Goal: Task Accomplishment & Management: Manage account settings

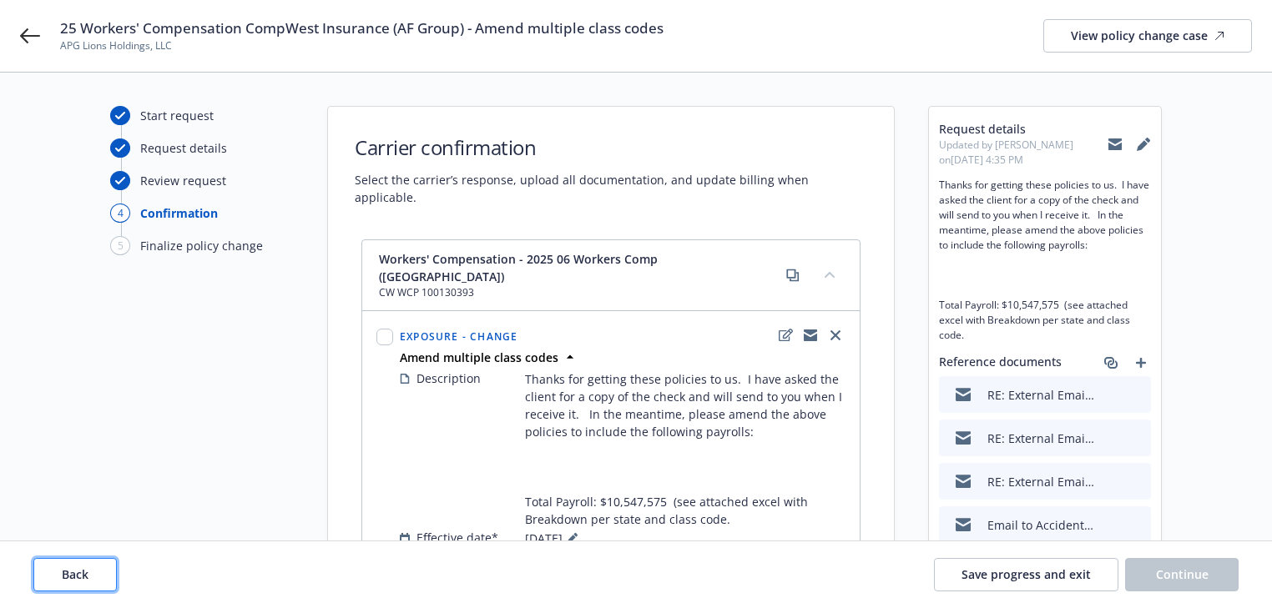
click at [99, 564] on button "Back" at bounding box center [74, 574] width 83 height 33
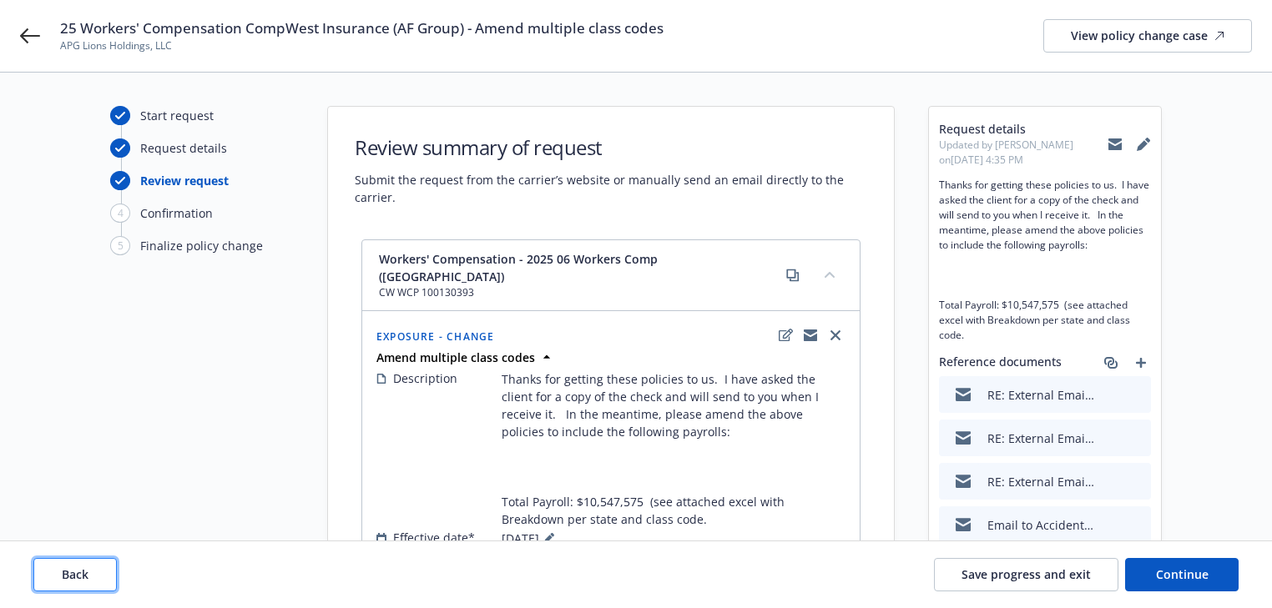
click at [99, 564] on button "Back" at bounding box center [74, 574] width 83 height 33
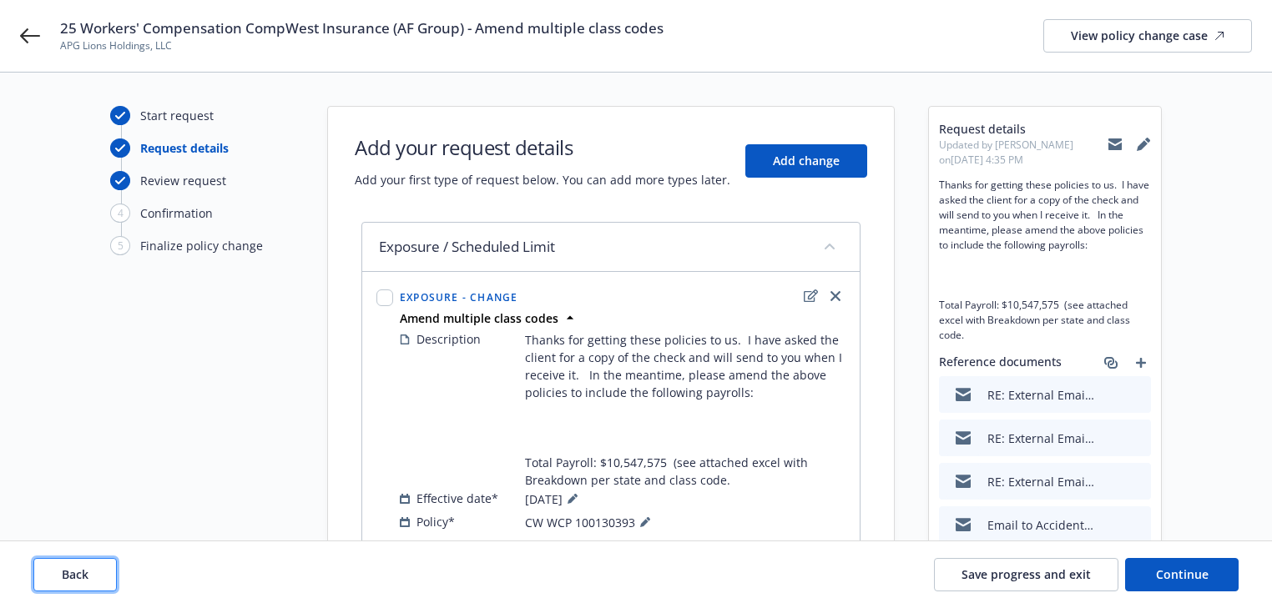
click at [99, 564] on button "Back" at bounding box center [74, 574] width 83 height 33
click at [99, 564] on div "Back Save progress and exit Continue" at bounding box center [635, 574] width 1205 height 33
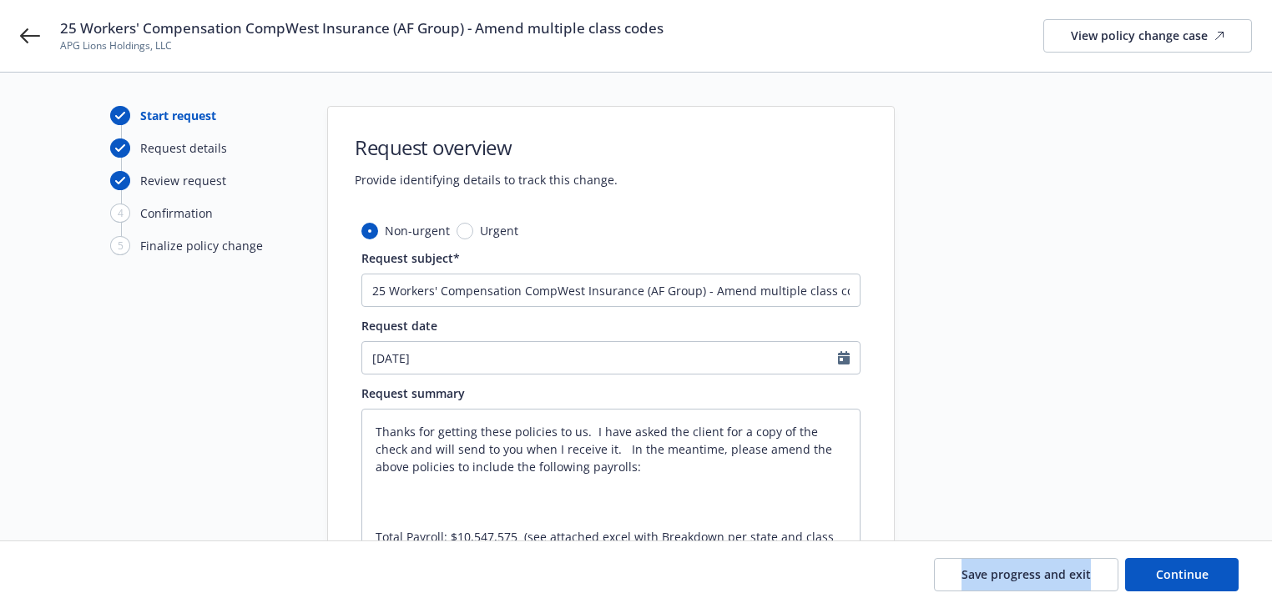
click at [99, 564] on div "Save progress and exit Continue" at bounding box center [635, 574] width 1205 height 33
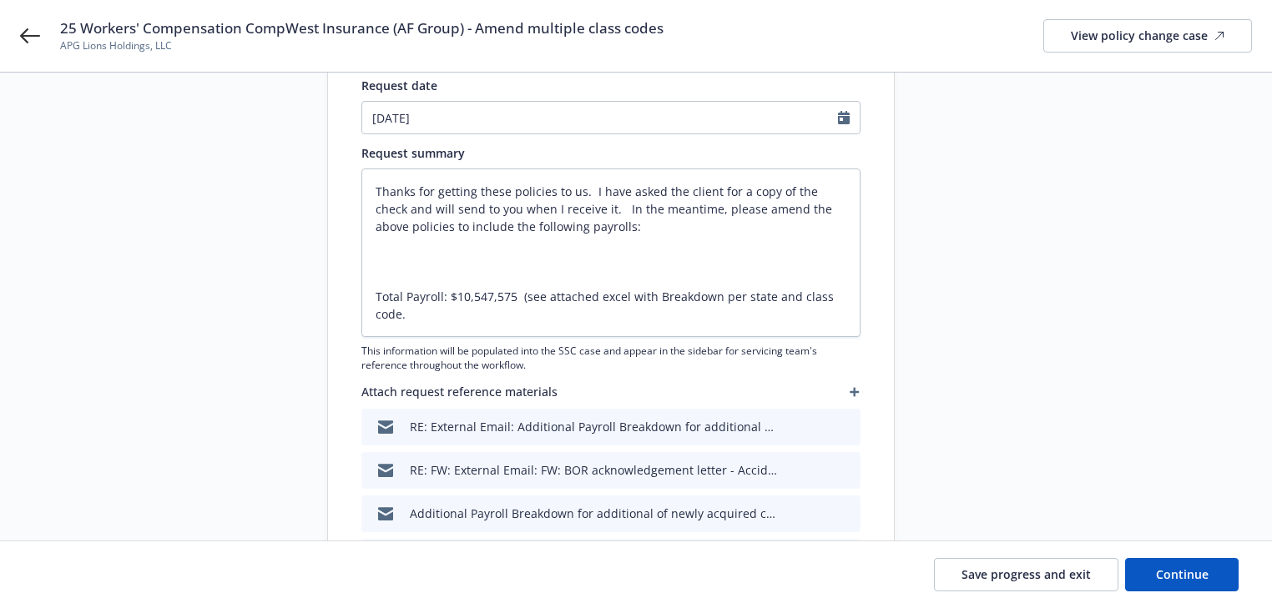
scroll to position [267, 0]
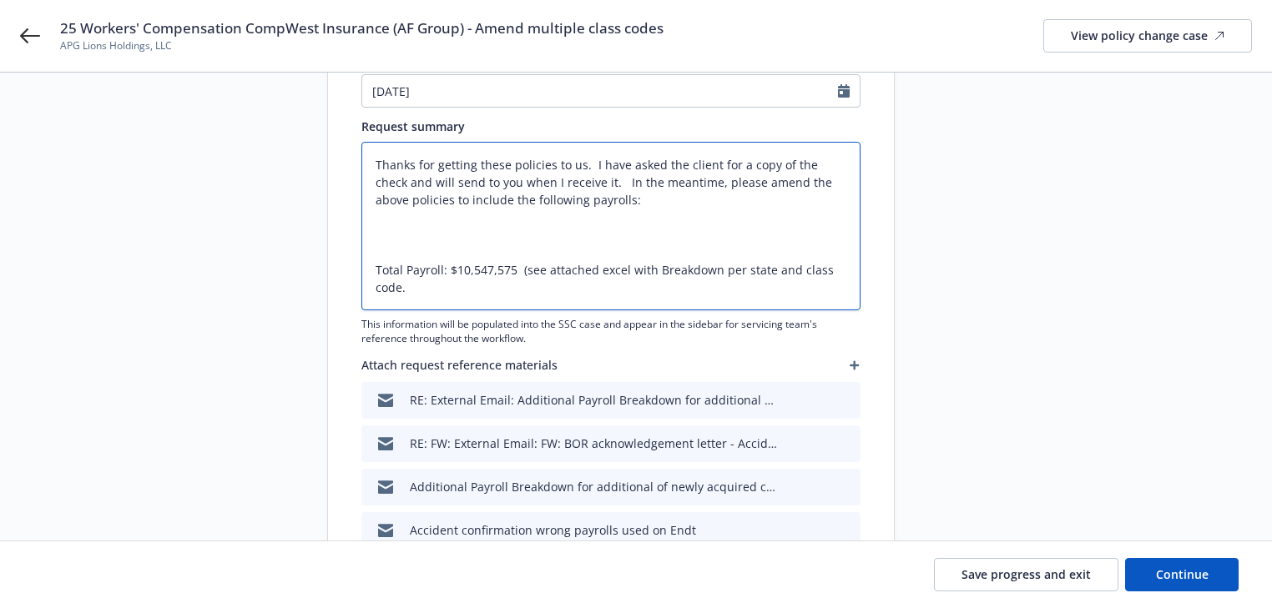
click at [523, 290] on textarea "Thanks for getting these policies to us. I have asked the client for a copy of …" at bounding box center [610, 226] width 499 height 169
type textarea "x"
type textarea "Thanks for getting these policies to us. I have asked the client for a copy of …"
type textarea "x"
type textarea "Thanks for getting these policies to us. I have asked the client for a copy of …"
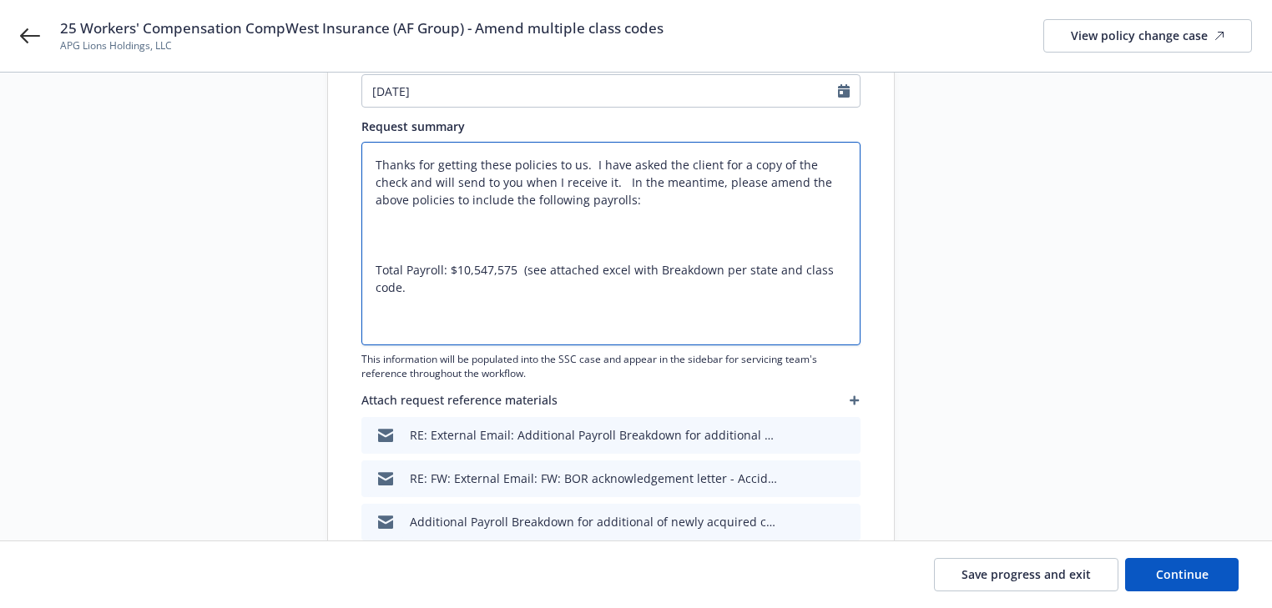
type textarea "x"
type textarea "Thanks for getting these policies to us. I have asked the client for a copy of …"
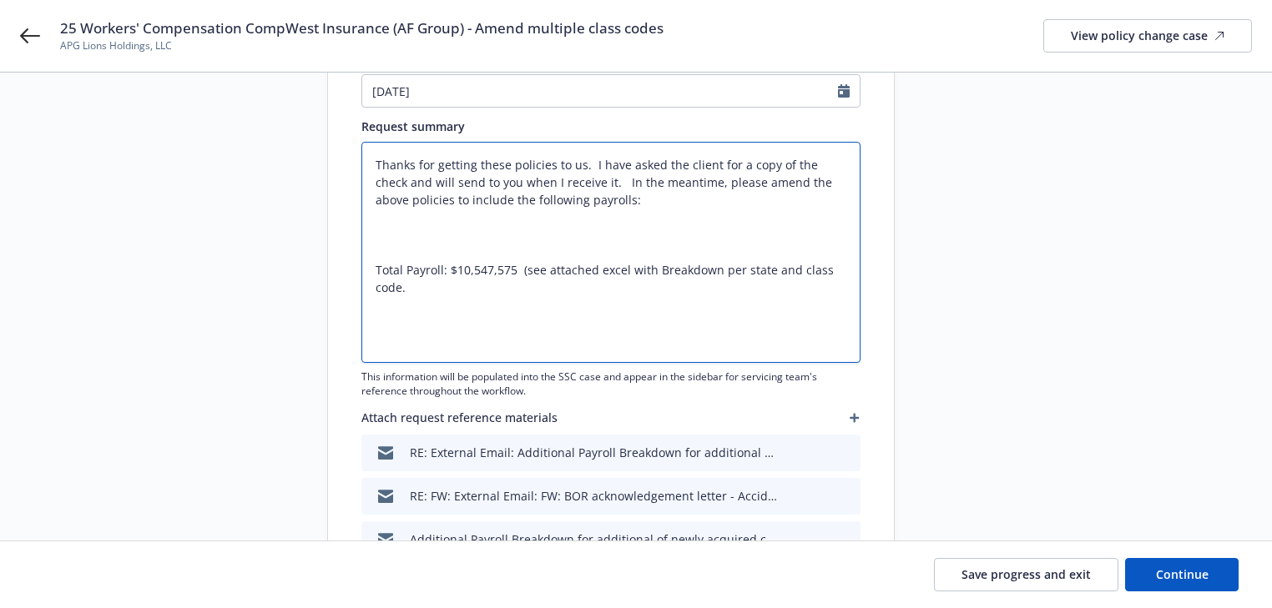
type textarea "x"
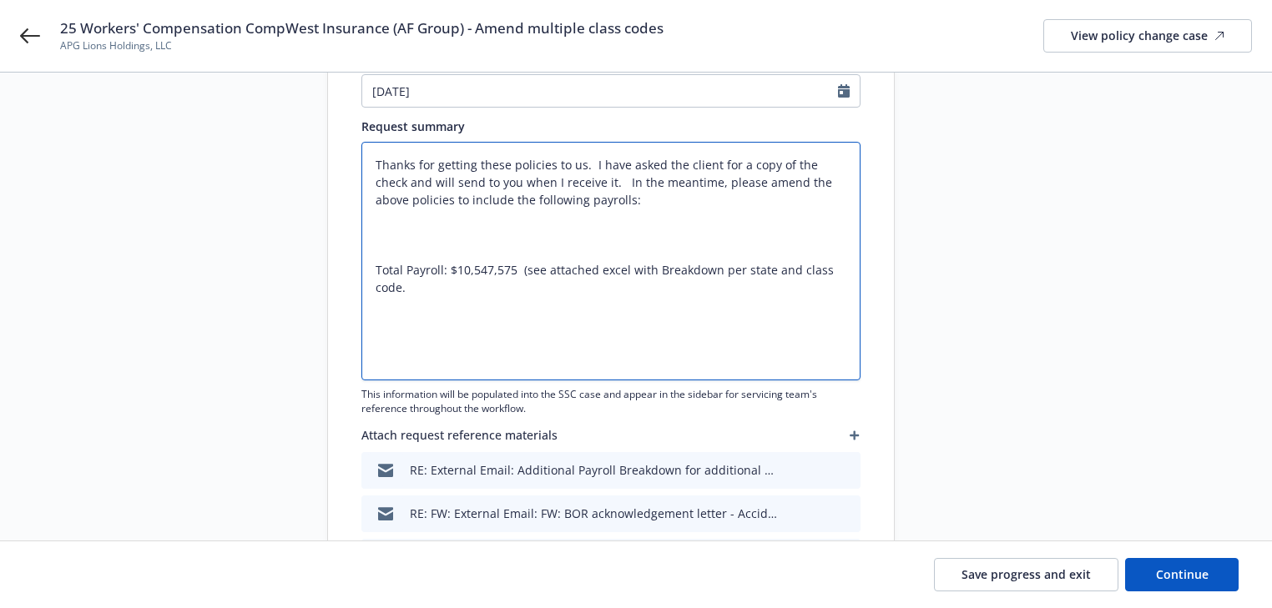
paste textarea "Added class code MD 8742-Salespersons-Outside at $88,389 at location Non-Specif…"
type textarea "Thanks for getting these policies to us. I have asked the client for a copy of …"
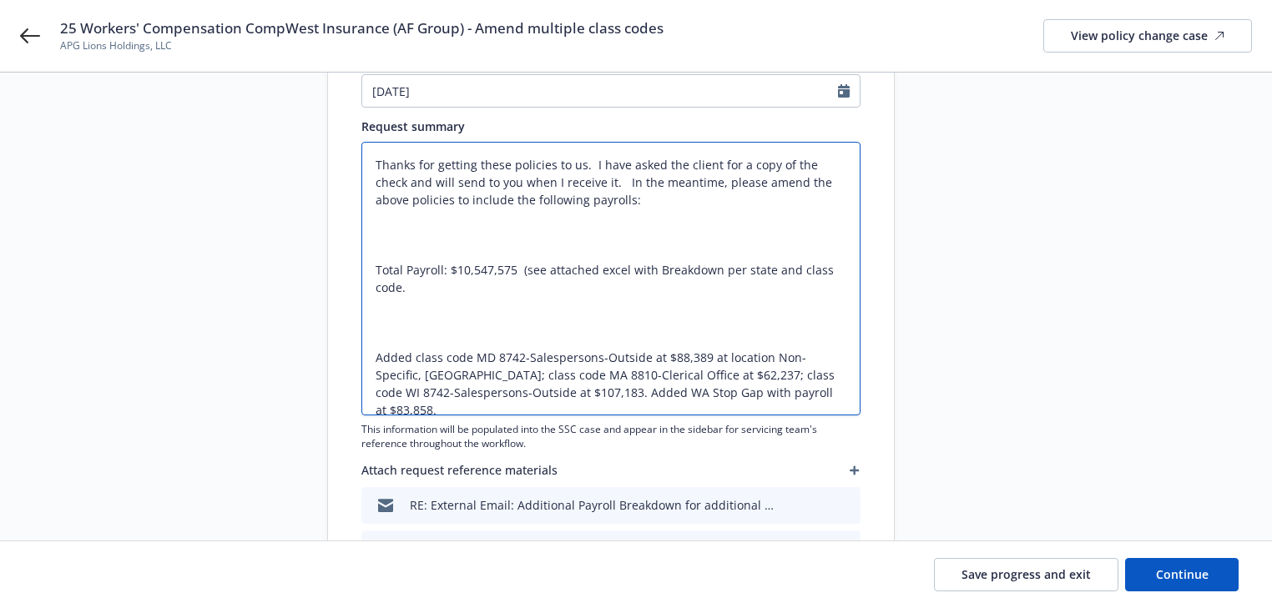
click at [532, 287] on textarea "Thanks for getting these policies to us. I have asked the client for a copy of …" at bounding box center [610, 279] width 499 height 274
type textarea "x"
type textarea "Thanks for getting these policies to us. I have asked the client for a copy of …"
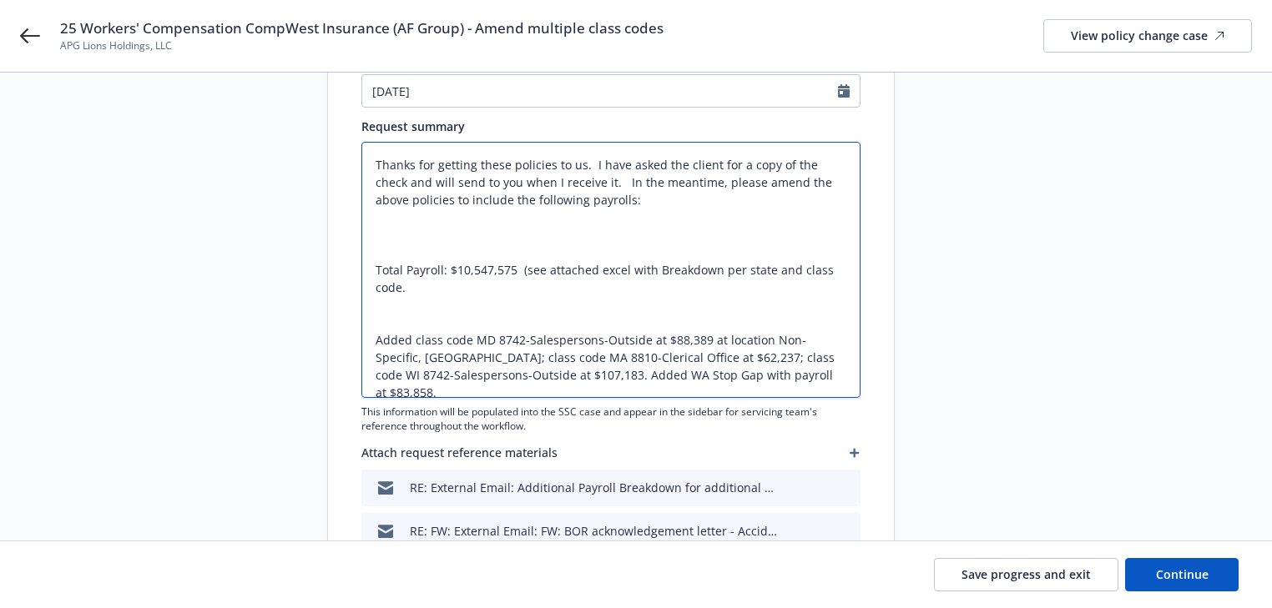
type textarea "x"
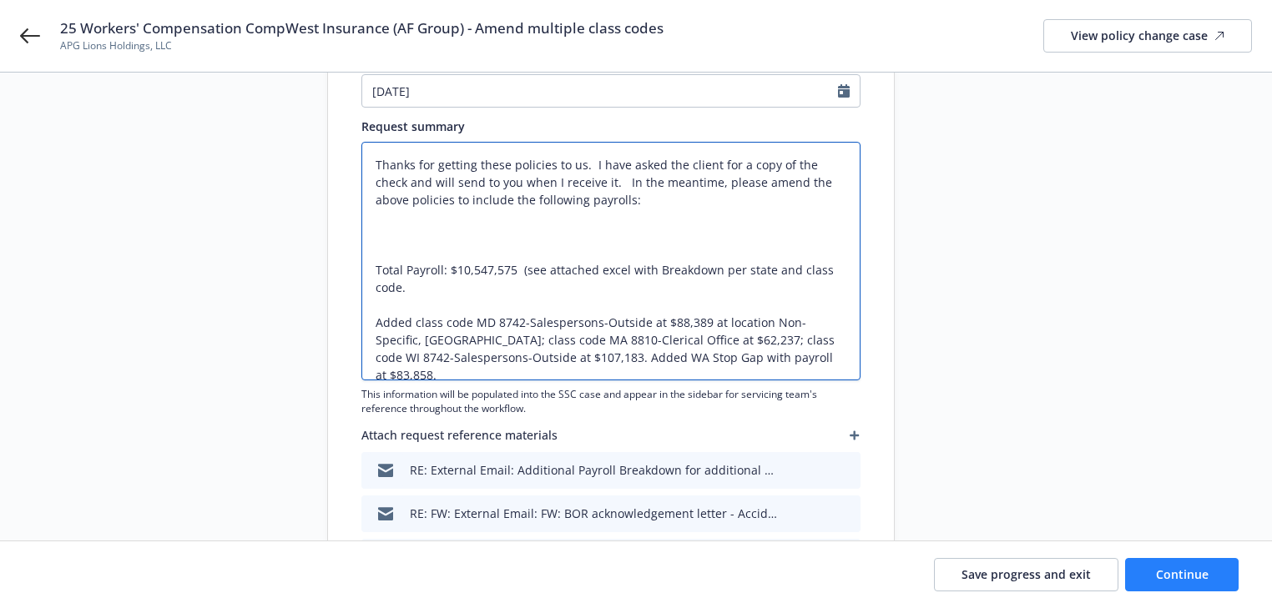
type textarea "Thanks for getting these policies to us. I have asked the client for a copy of …"
click at [1207, 567] on span "Continue" at bounding box center [1182, 575] width 53 height 16
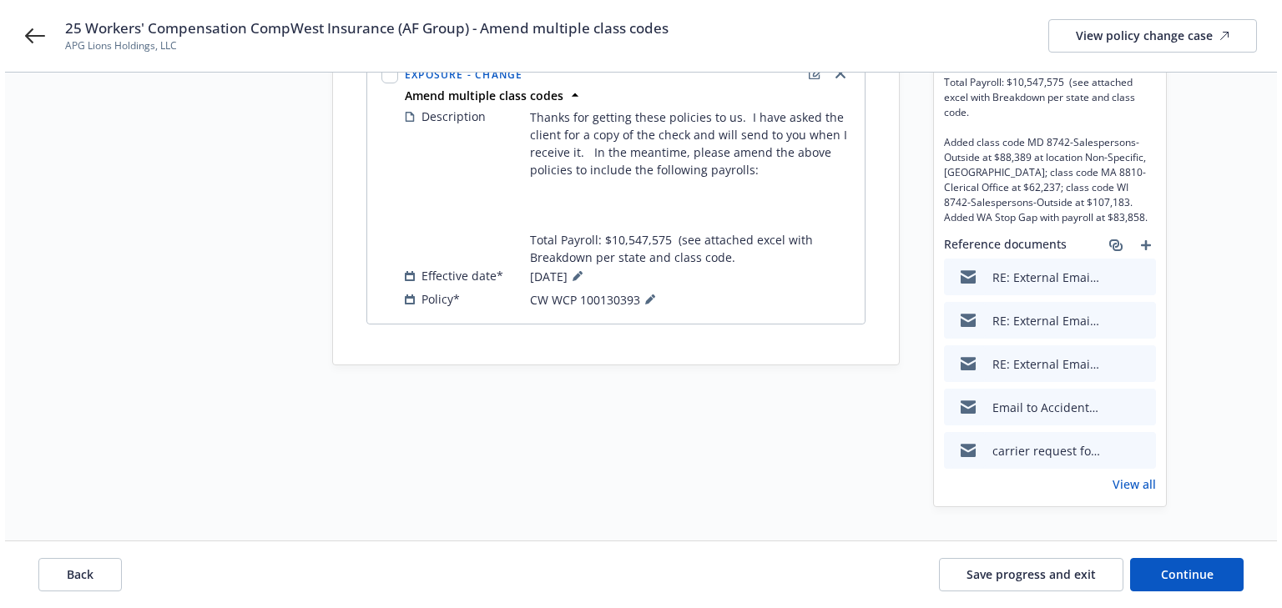
scroll to position [0, 0]
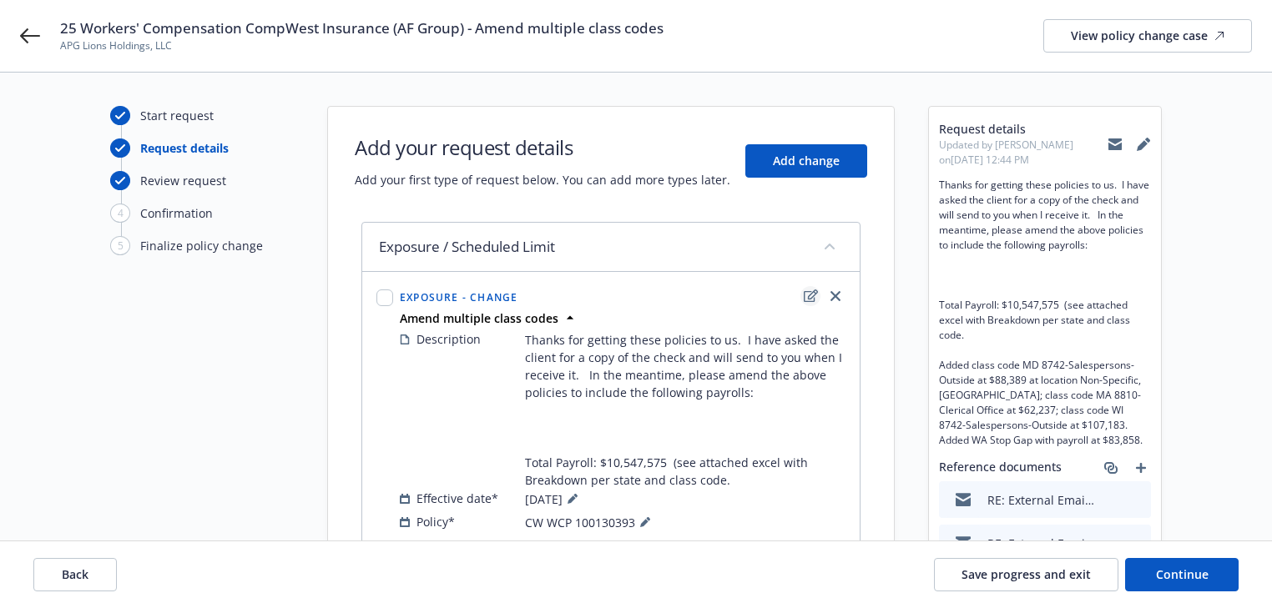
click at [811, 295] on icon "edit" at bounding box center [811, 296] width 14 height 13
type textarea "x"
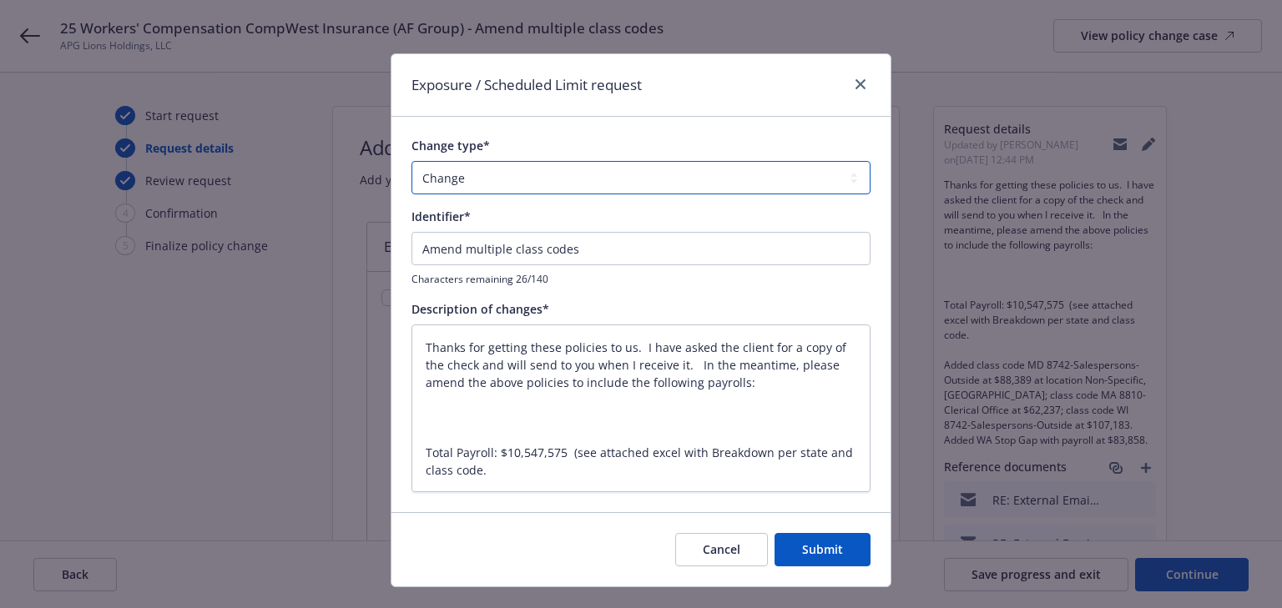
drag, startPoint x: 549, startPoint y: 172, endPoint x: 546, endPoint y: 180, distance: 9.0
click at [549, 172] on select "Add Audit Change Remove" at bounding box center [640, 177] width 459 height 33
select select "ADD"
click at [411, 161] on select "Add Audit Change Remove" at bounding box center [640, 177] width 459 height 33
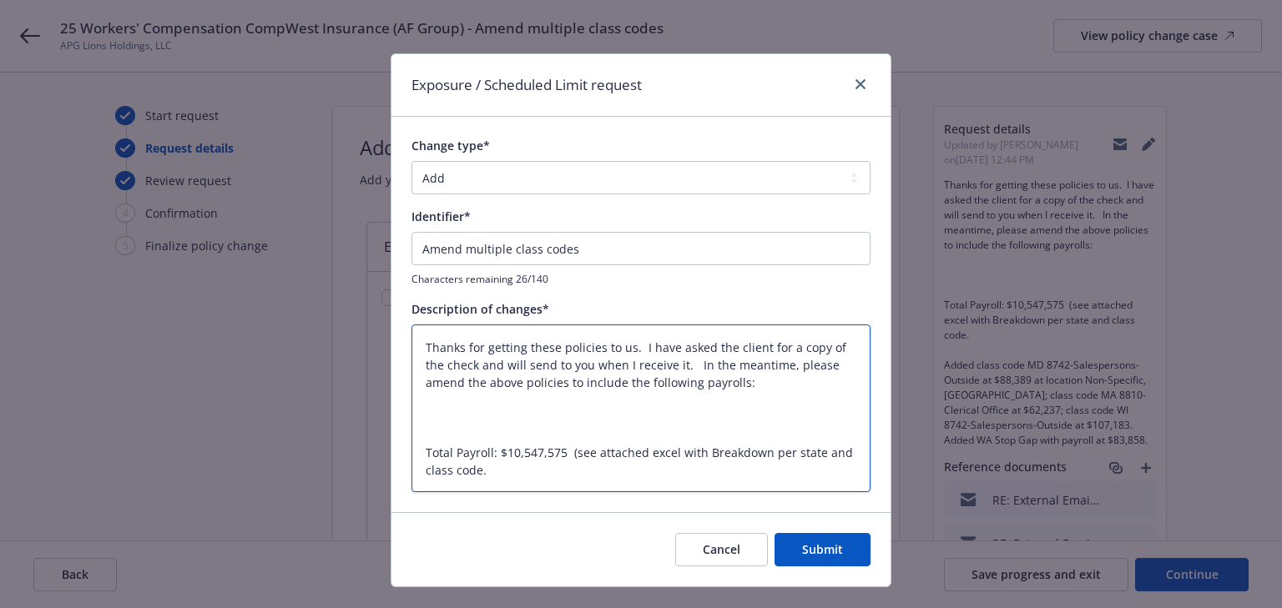
click at [503, 467] on textarea "Thanks for getting these policies to us. I have asked the client for a copy of …" at bounding box center [640, 409] width 459 height 169
type textarea "x"
type textarea "Thanks for getting these policies to us. I have asked the client for a copy of …"
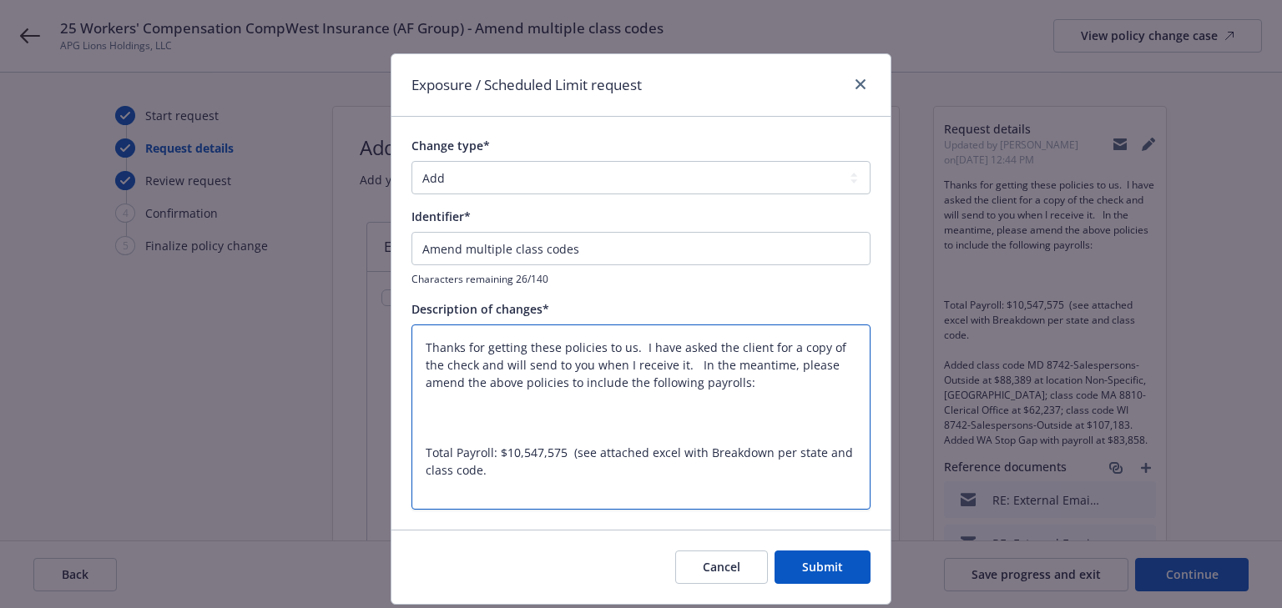
type textarea "x"
type textarea "Thanks for getting these policies to us. I have asked the client for a copy of …"
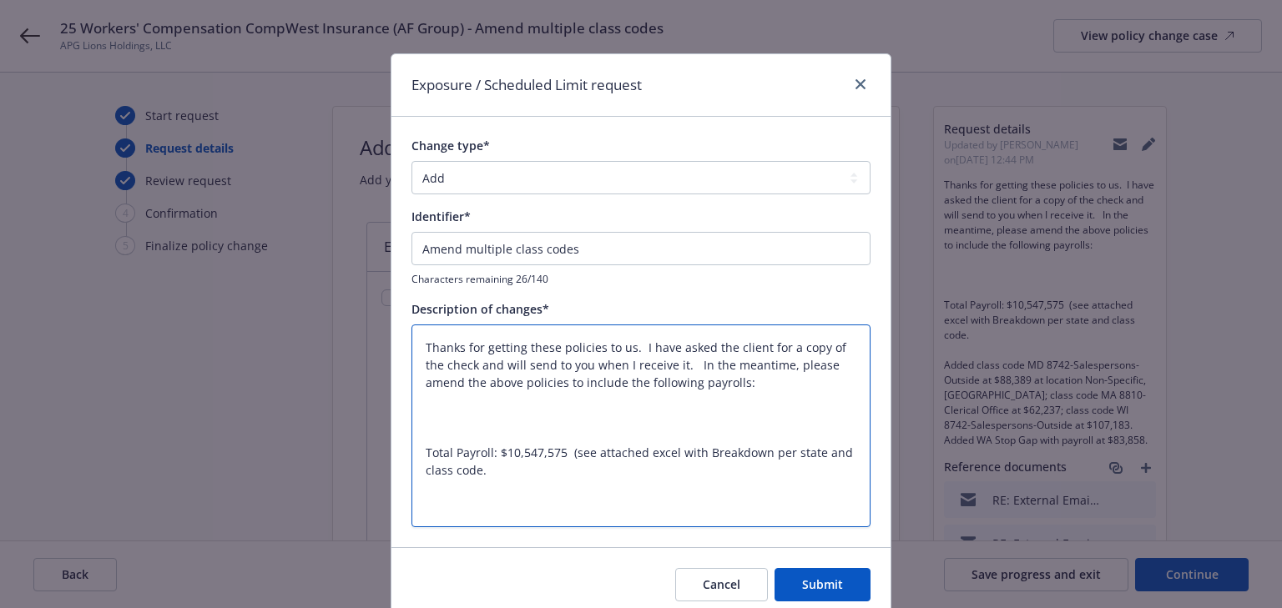
paste textarea "Added class code MD 8742-Salespersons-Outside at $88,389 at location Non-Specif…"
type textarea "x"
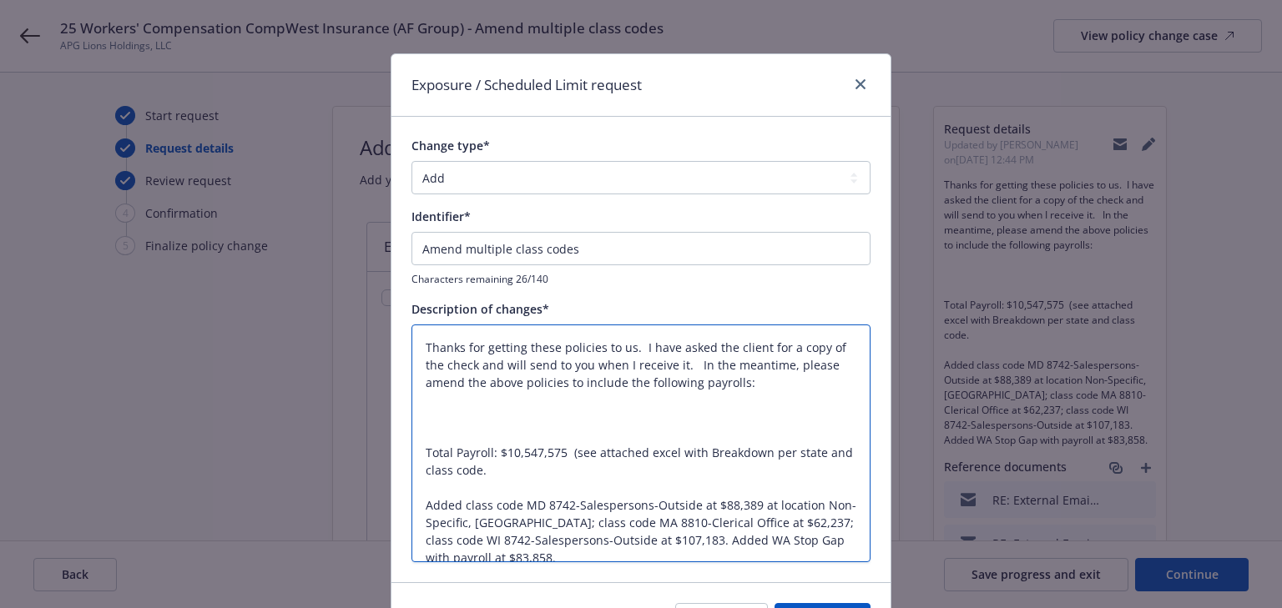
scroll to position [3, 0]
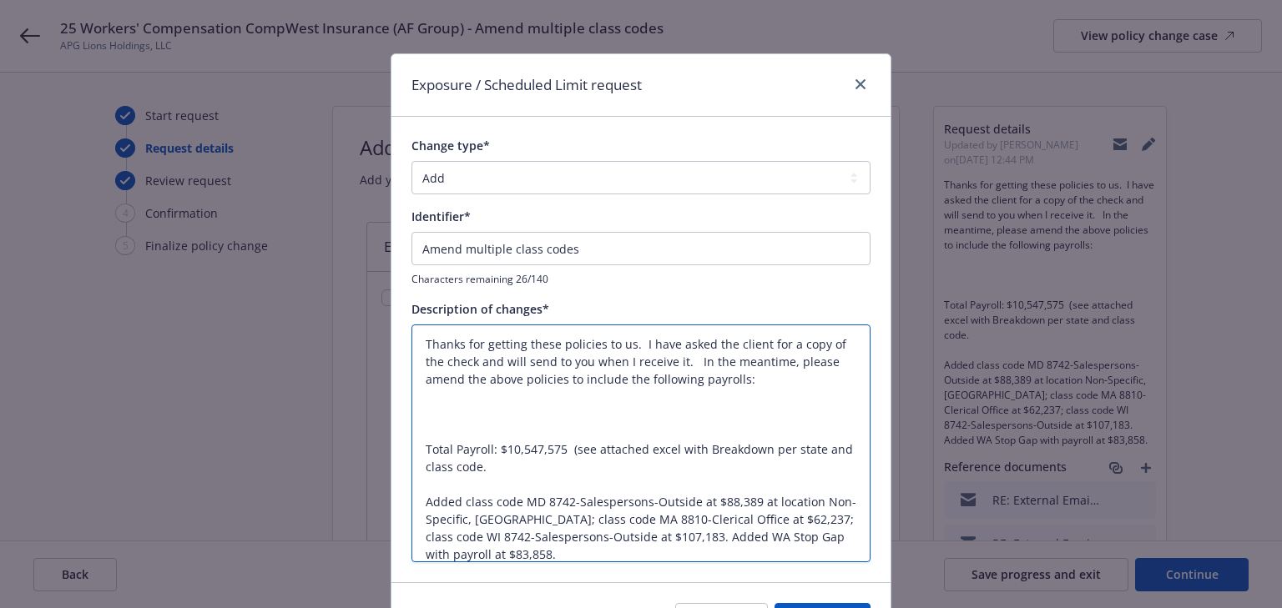
type textarea "Thanks for getting these policies to us. I have asked the client for a copy of …"
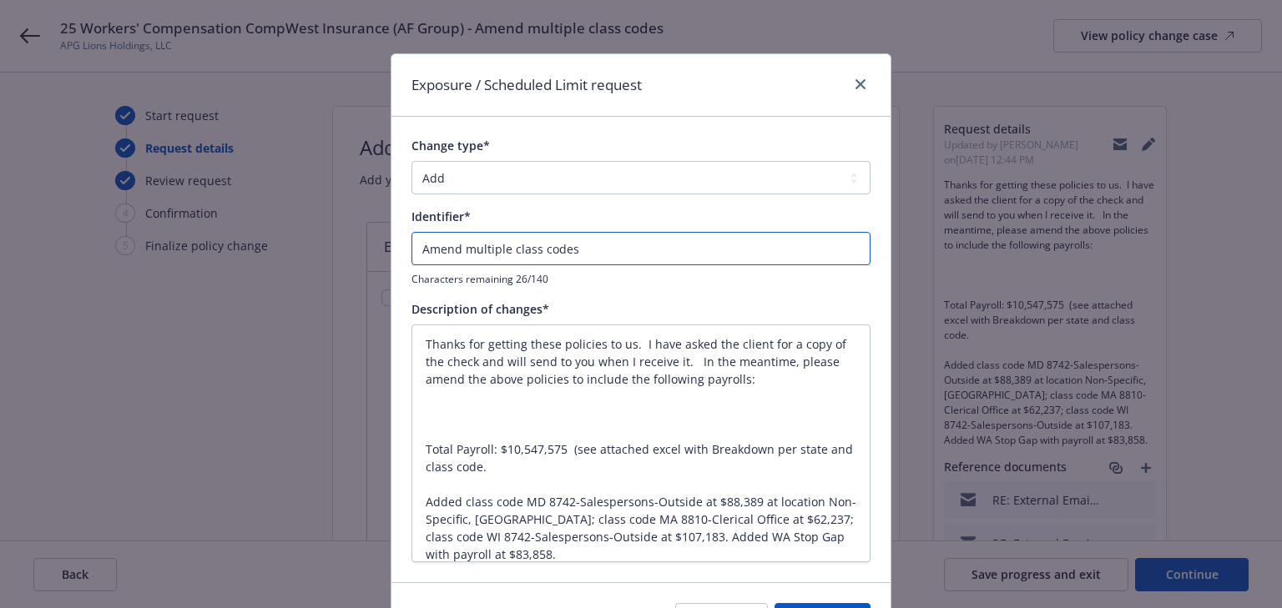
click at [413, 251] on input "Amend multiple class codes" at bounding box center [640, 248] width 459 height 33
type textarea "x"
type input "EAmend multiple class codes"
type textarea "x"
type input "ENAmend multiple class codes"
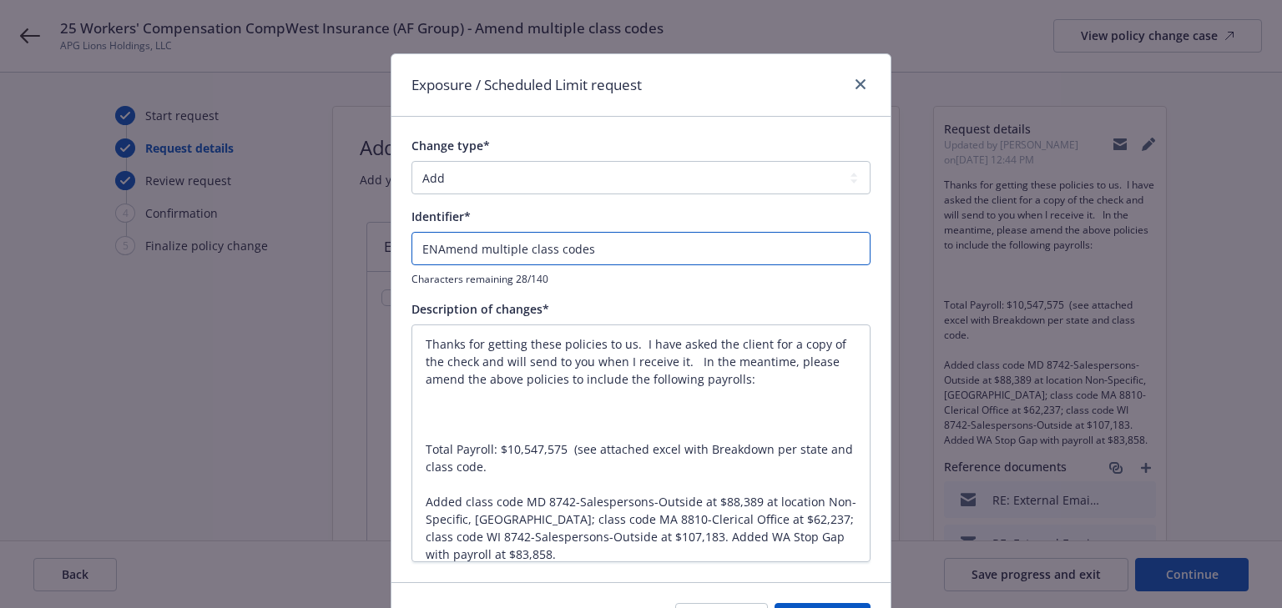
type textarea "x"
type input "ENDAmend multiple class codes"
type textarea "x"
type input "ENDTAmend multiple class codes"
type textarea "x"
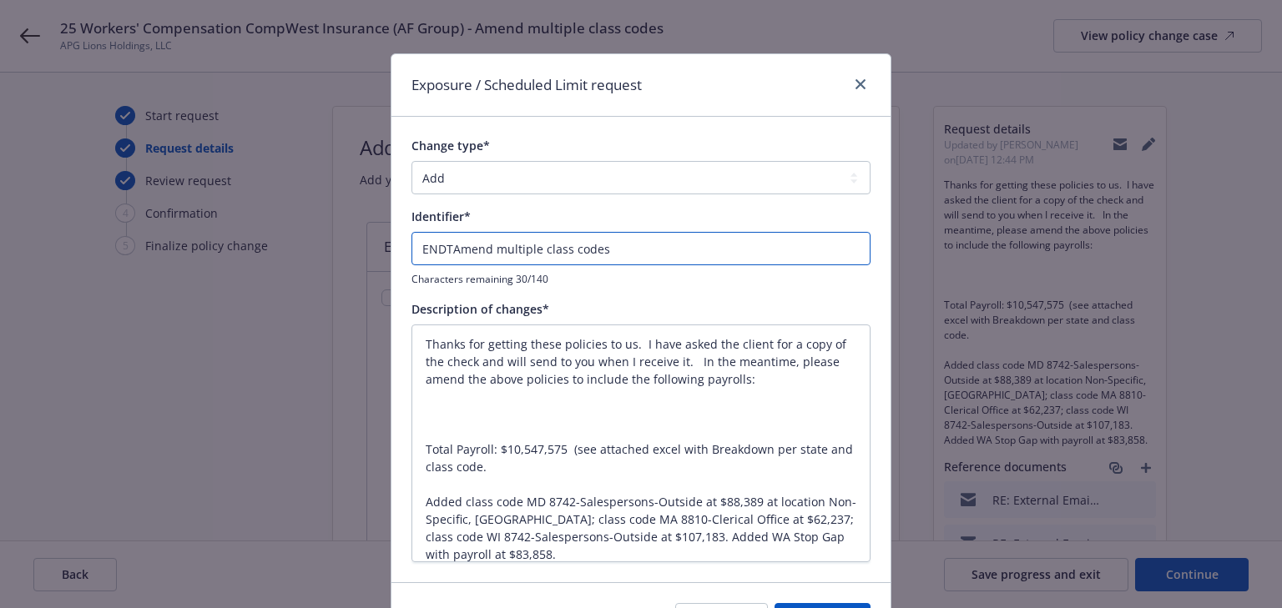
type input "ENDT#Amend multiple class codes"
type textarea "x"
type input "ENDT#0Amend multiple class codes"
type textarea "x"
type input "ENDT#00Amend multiple class codes"
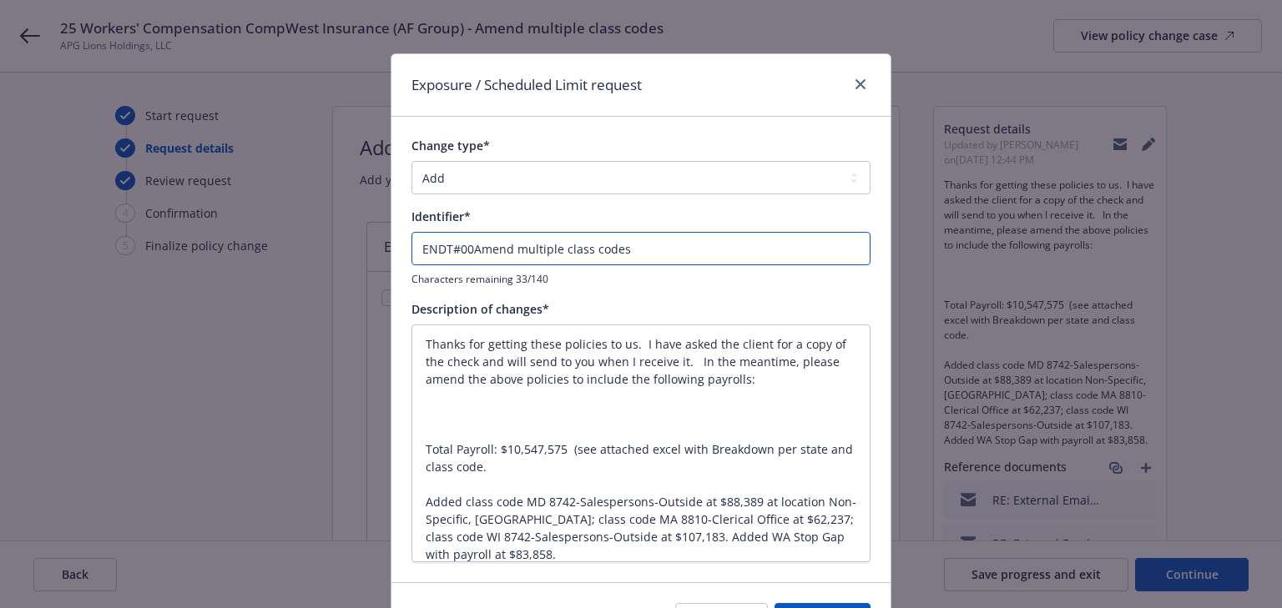
type textarea "x"
type input "ENDT#003Amend multiple class codes"
type textarea "x"
type input "ENDT#003 Amend multiple class codes"
type textarea "x"
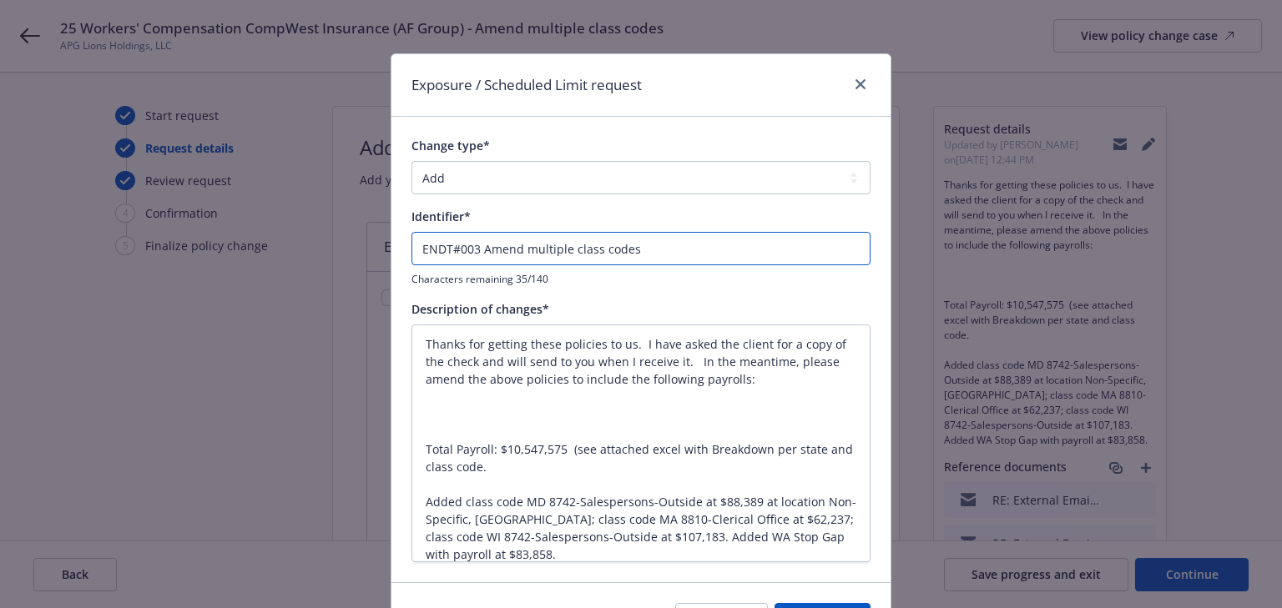
type input "ENDT#003 -Amend multiple class codes"
type textarea "x"
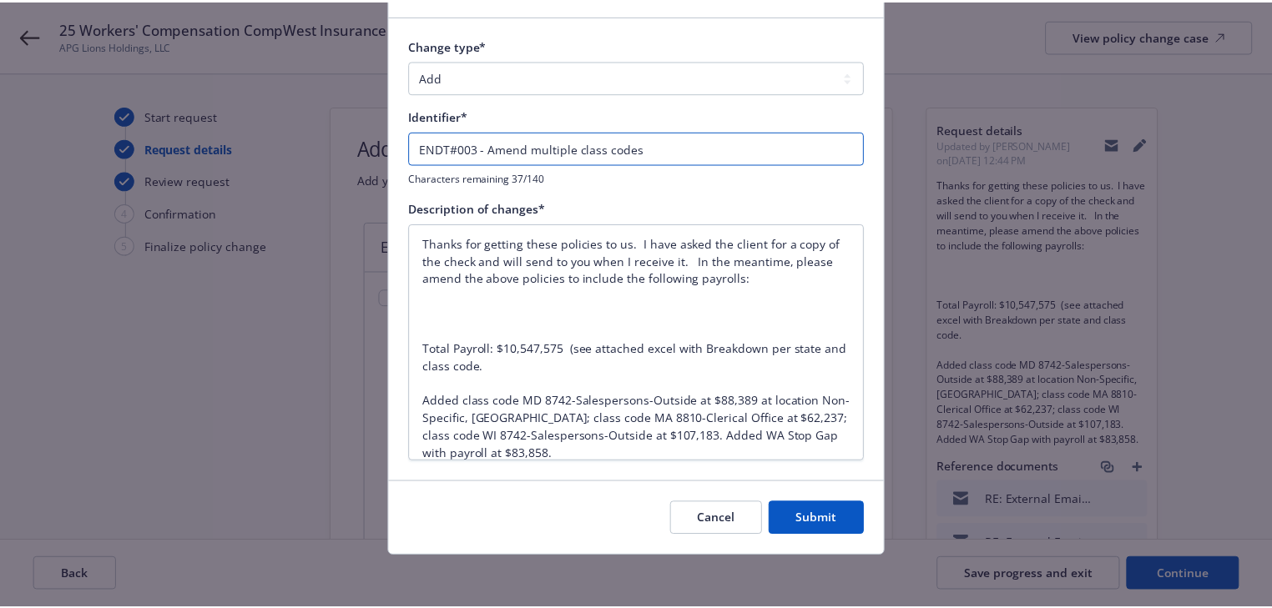
scroll to position [102, 0]
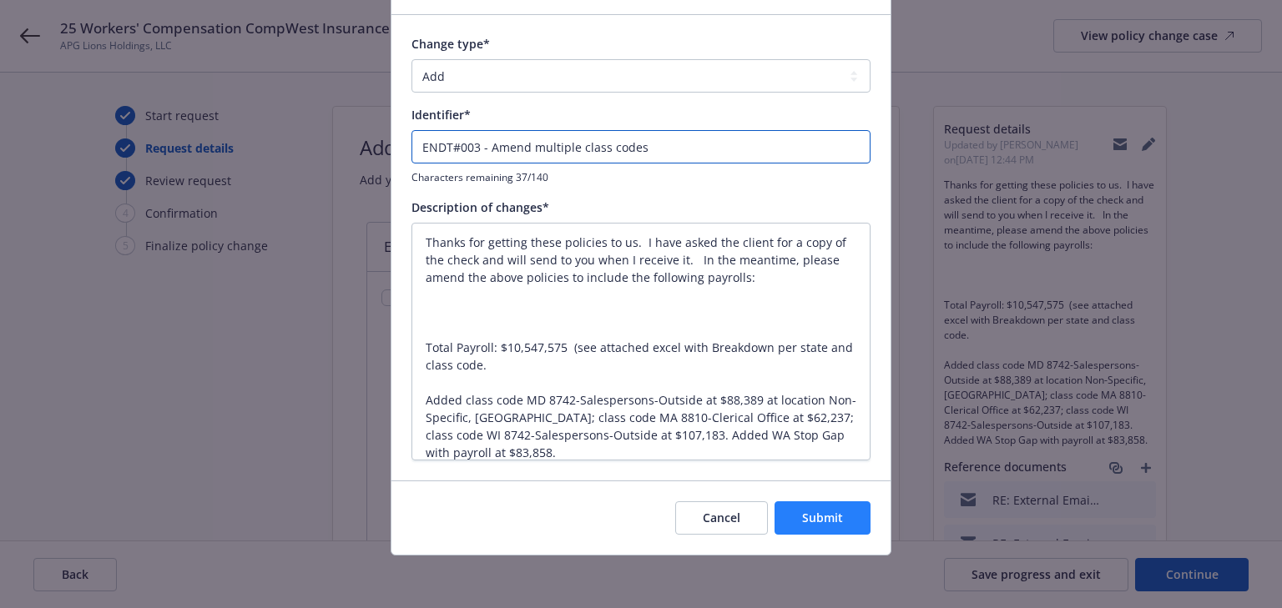
type input "ENDT#003 - Amend multiple class codes"
click at [810, 517] on span "Submit" at bounding box center [822, 518] width 41 height 16
type textarea "x"
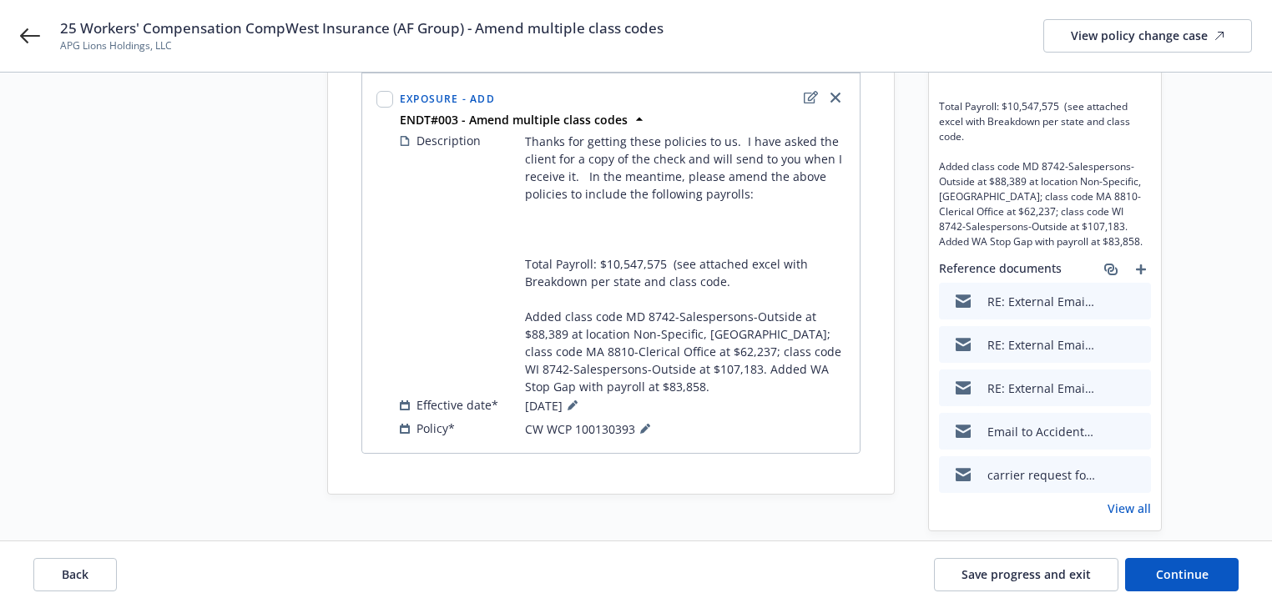
scroll to position [200, 0]
click at [641, 424] on icon at bounding box center [645, 427] width 10 height 10
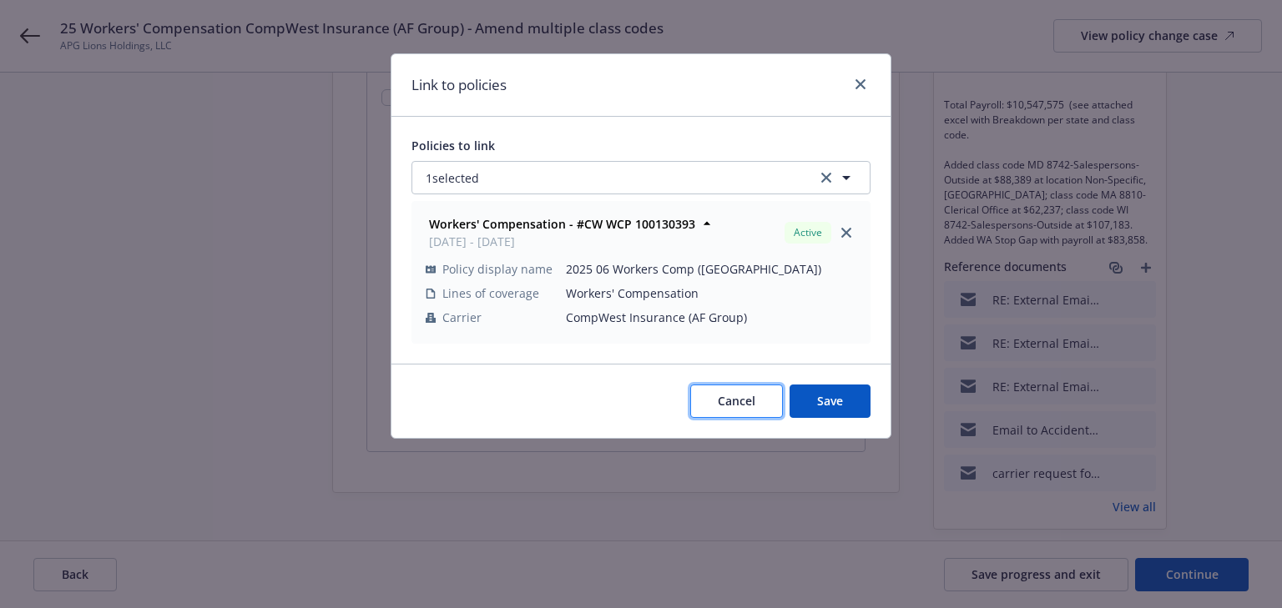
click at [719, 401] on span "Cancel" at bounding box center [737, 401] width 38 height 16
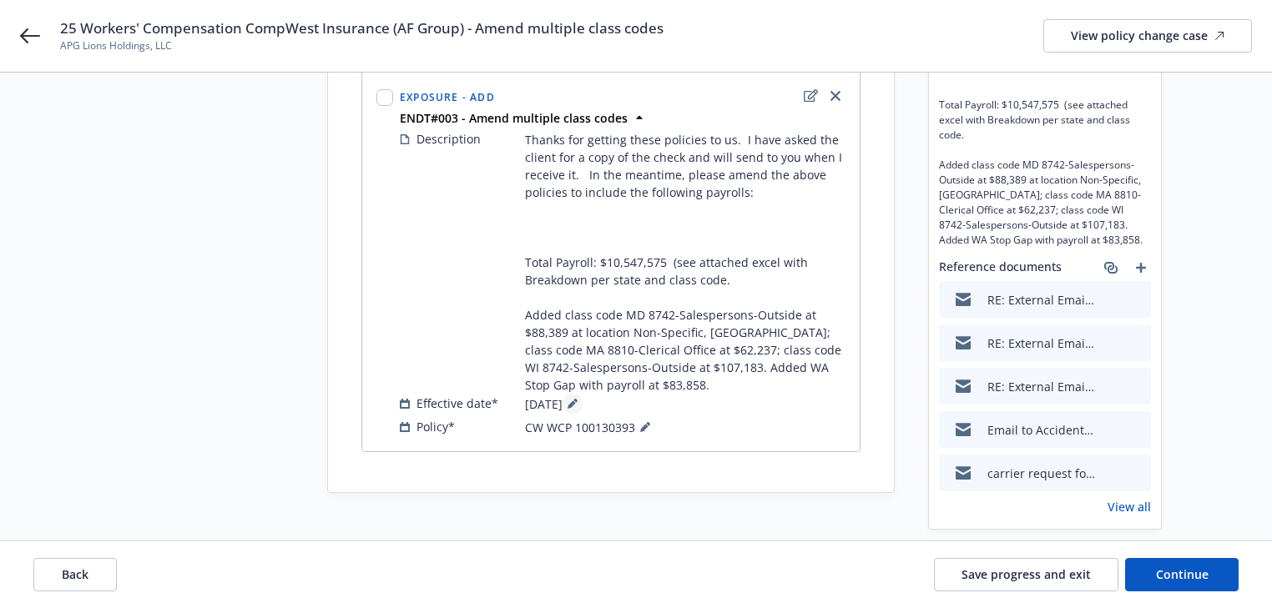
click at [583, 401] on button at bounding box center [572, 404] width 20 height 20
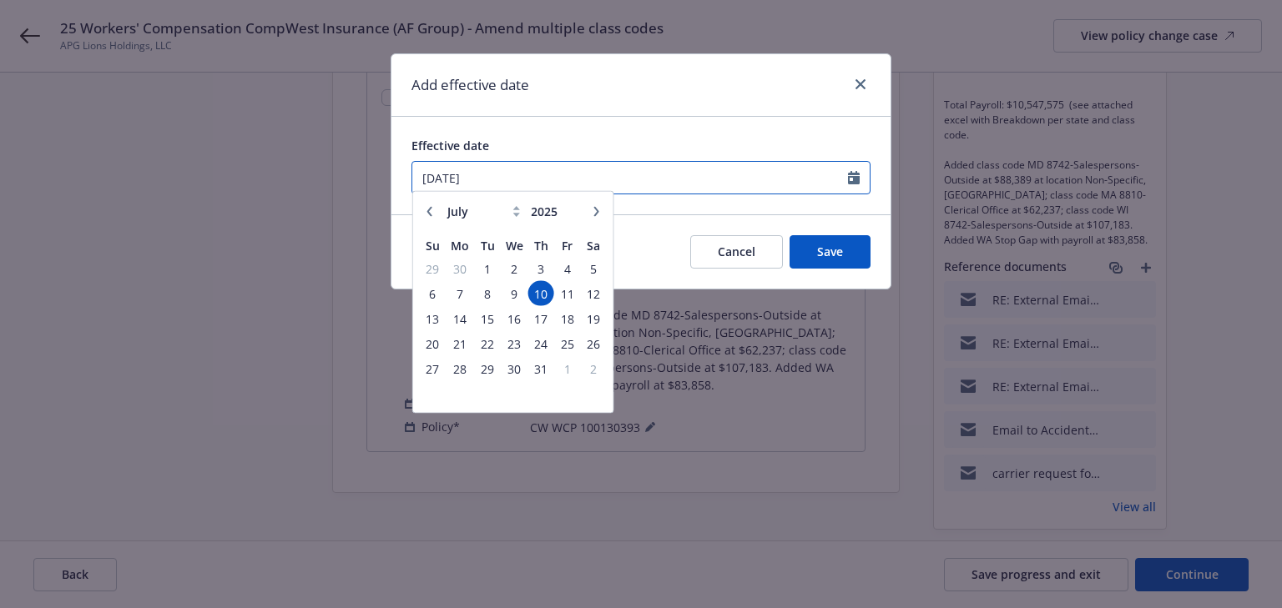
click at [556, 174] on input "[DATE]" at bounding box center [630, 178] width 436 height 32
click at [431, 218] on icon "button" at bounding box center [430, 218] width 10 height 10
select select "6"
click at [458, 327] on span "16" at bounding box center [459, 325] width 25 height 21
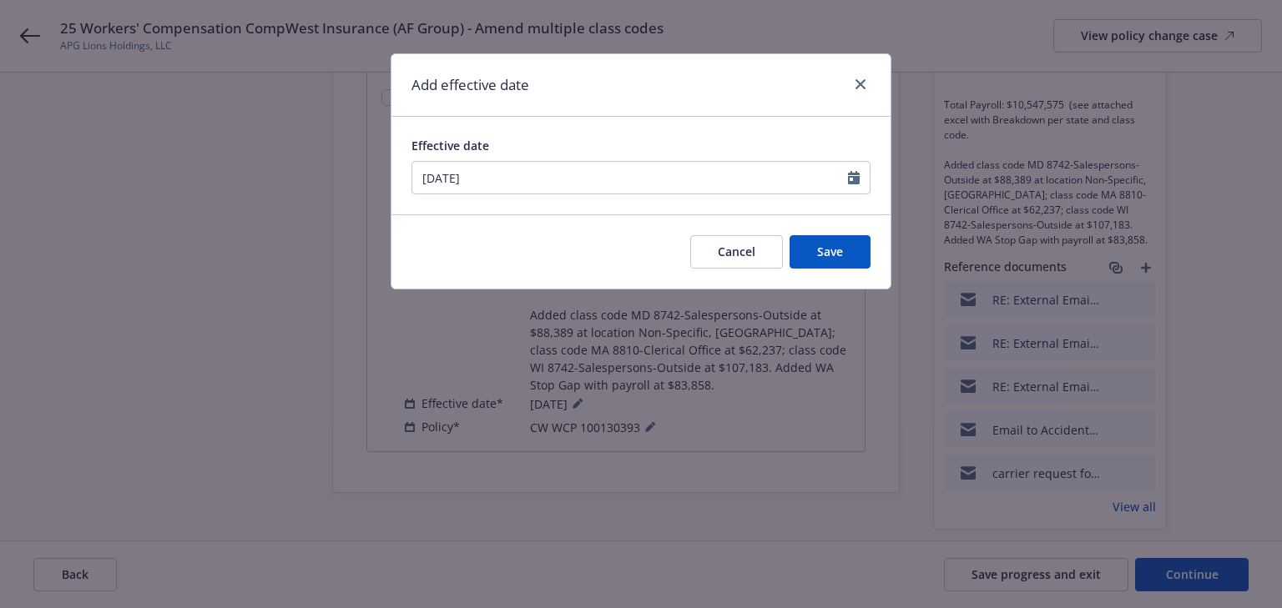
type input "06/16/2025"
click at [839, 267] on button "Save" at bounding box center [829, 251] width 81 height 33
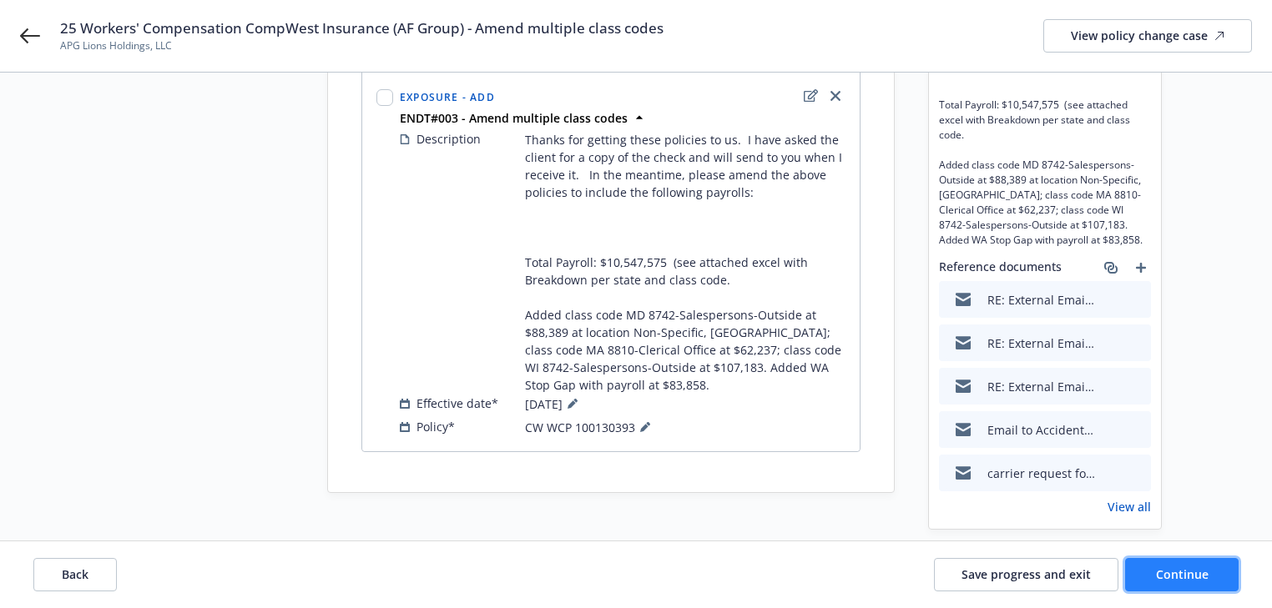
click at [1163, 567] on span "Continue" at bounding box center [1182, 575] width 53 height 16
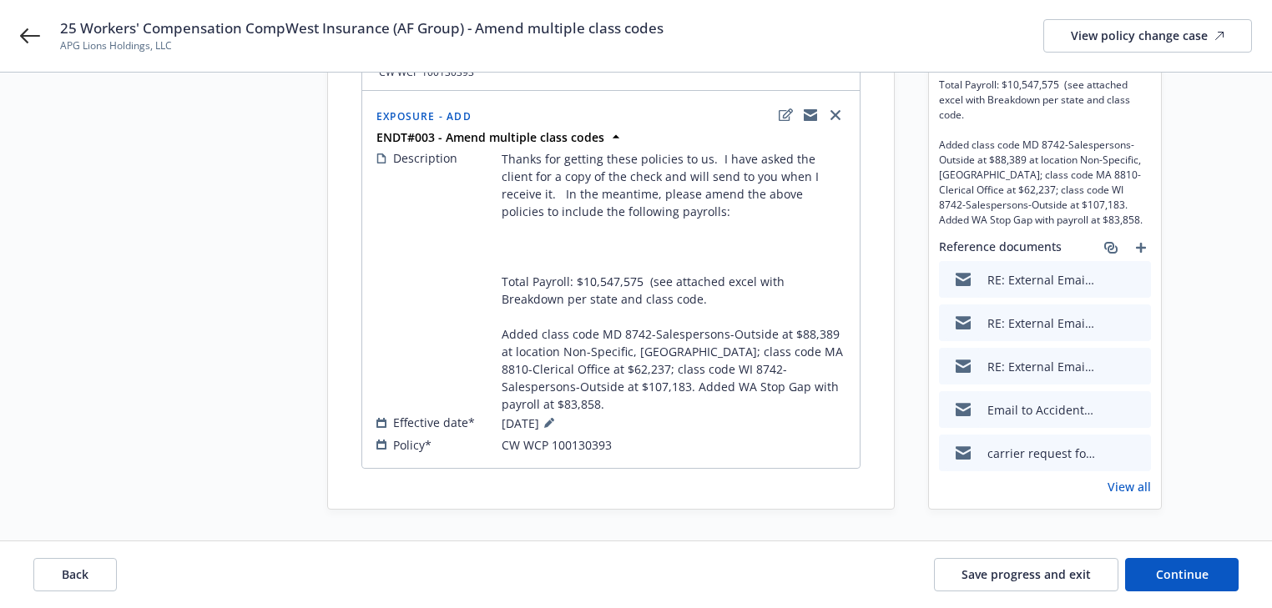
scroll to position [222, 0]
click at [1168, 567] on span "Continue" at bounding box center [1182, 575] width 53 height 16
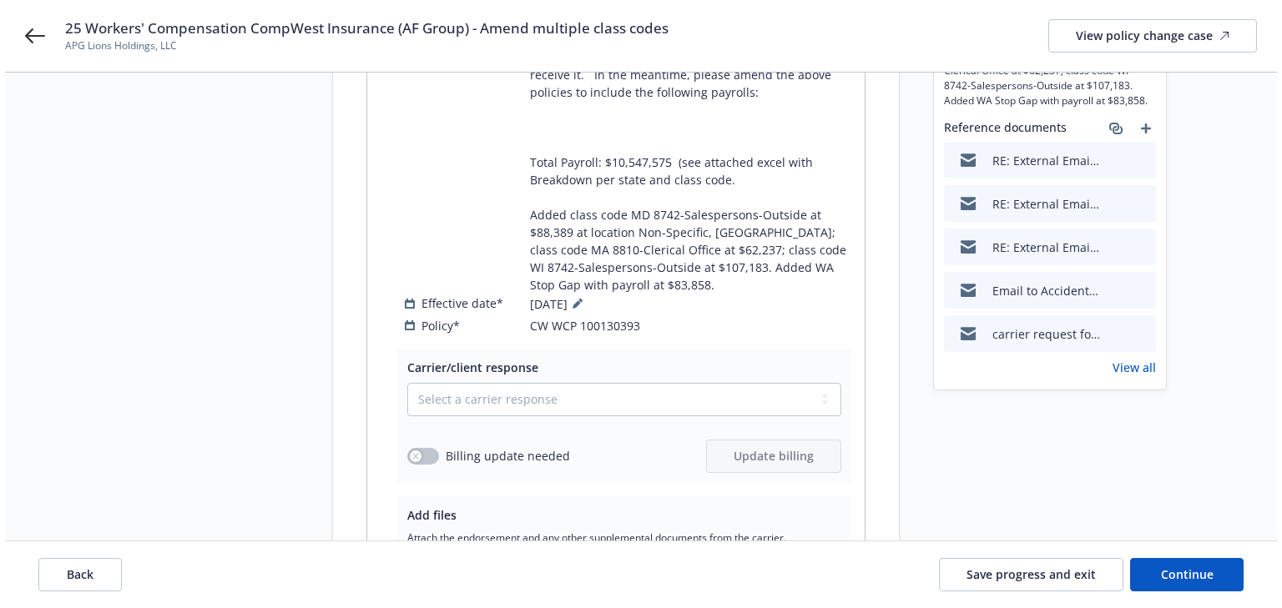
scroll to position [489, 0]
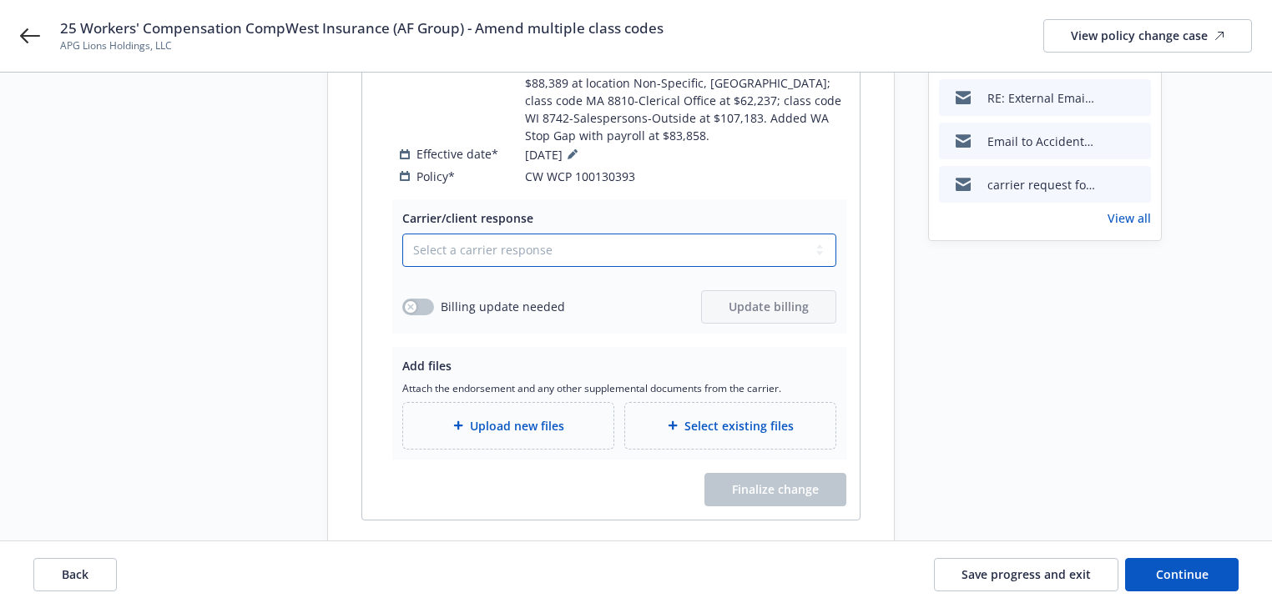
drag, startPoint x: 528, startPoint y: 213, endPoint x: 518, endPoint y: 223, distance: 14.2
click at [528, 234] on select "Select a carrier response Accepted Accepted with revision No endorsement needed…" at bounding box center [619, 250] width 434 height 33
select select "ACCEPTED"
click at [402, 234] on select "Select a carrier response Accepted Accepted with revision No endorsement needed…" at bounding box center [619, 250] width 434 height 33
click at [432, 299] on button "button" at bounding box center [418, 307] width 32 height 17
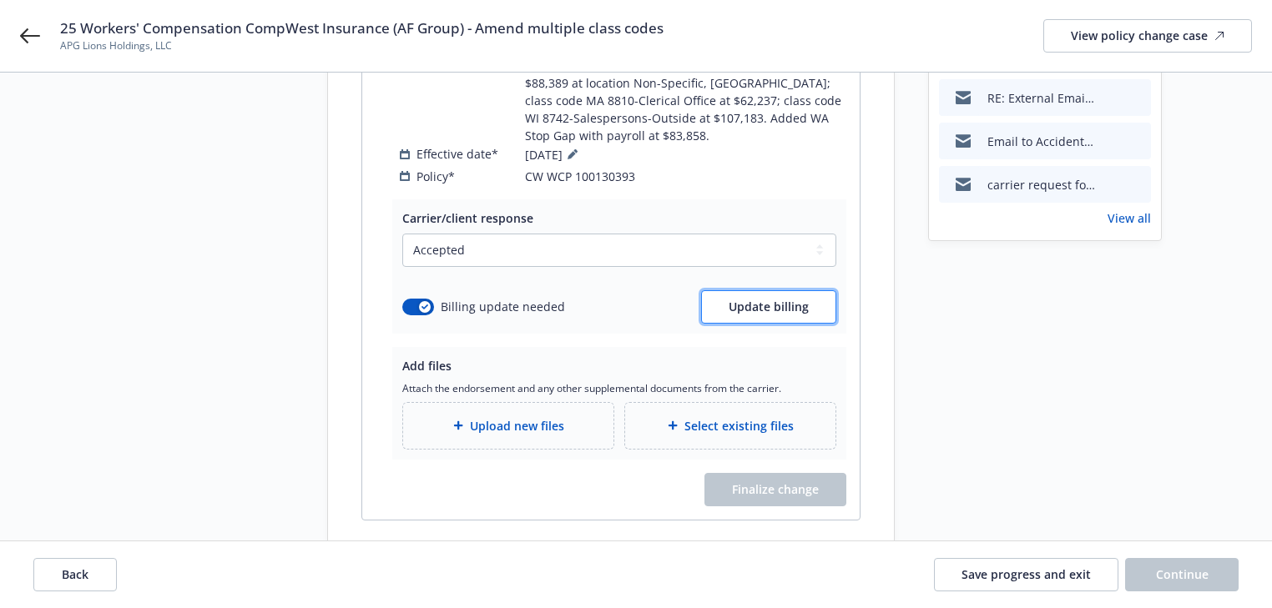
click at [711, 290] on button "Update billing" at bounding box center [768, 306] width 135 height 33
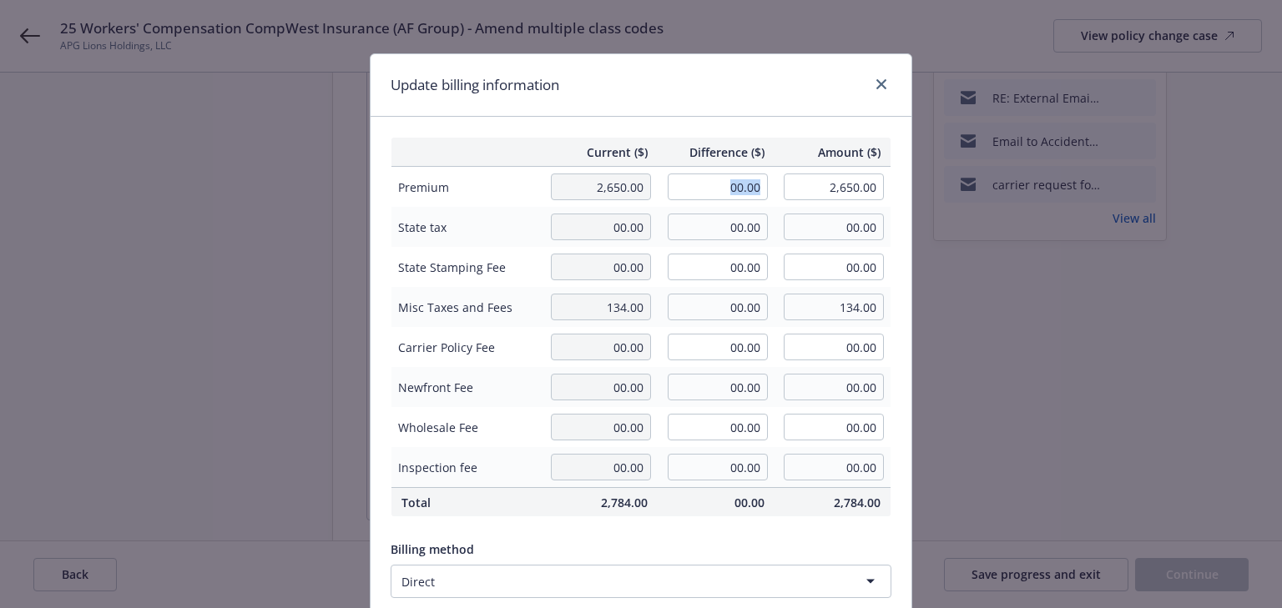
drag, startPoint x: 718, startPoint y: 202, endPoint x: 815, endPoint y: 170, distance: 101.9
click at [815, 170] on tr "Premium 2,650.00 00.00 2,650.00" at bounding box center [641, 187] width 500 height 41
drag, startPoint x: 722, startPoint y: 187, endPoint x: 809, endPoint y: 187, distance: 86.8
click at [809, 187] on tr "Premium 2,650.00 00.00 2,650.00" at bounding box center [641, 187] width 500 height 41
type input "710.00"
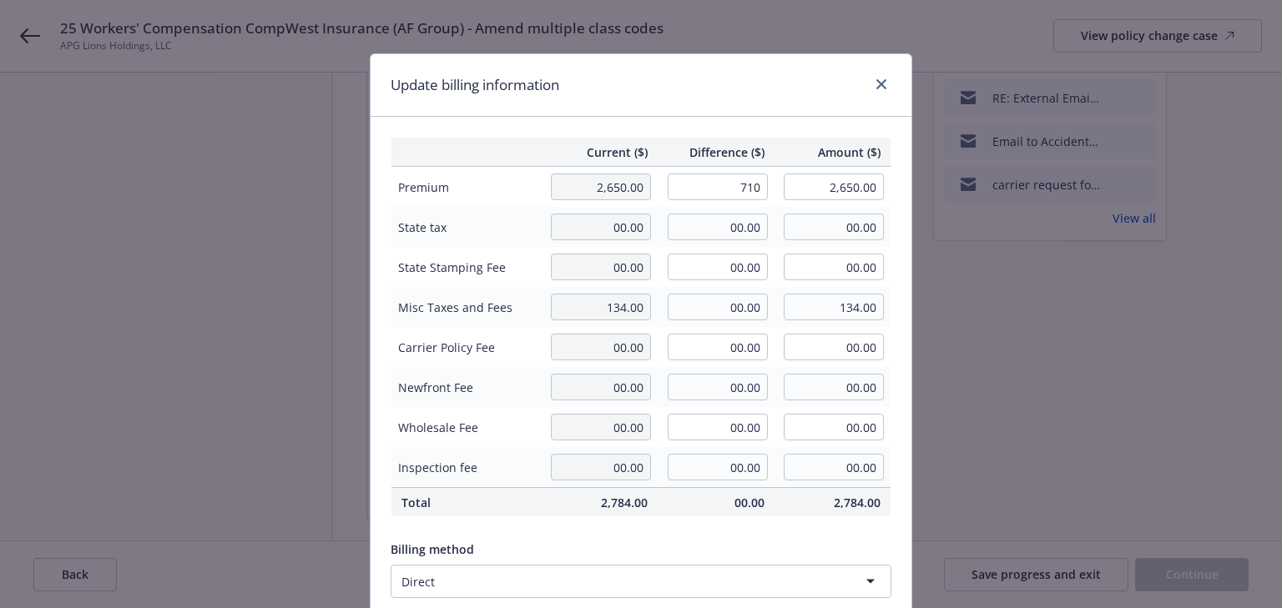
type input "3,360.00"
type input "71"
click at [783, 133] on div "Current ($) Difference ($) Amount ($) Premium 2,650.00 710.00 3,360.00 State ta…" at bounding box center [641, 405] width 541 height 576
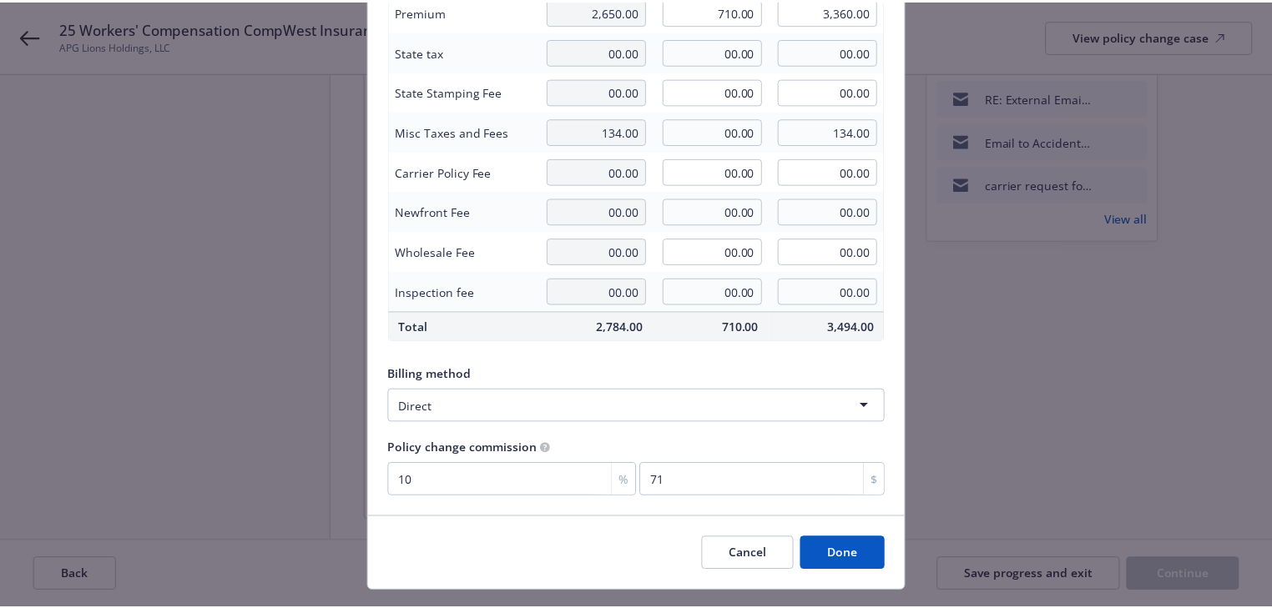
scroll to position [212, 0]
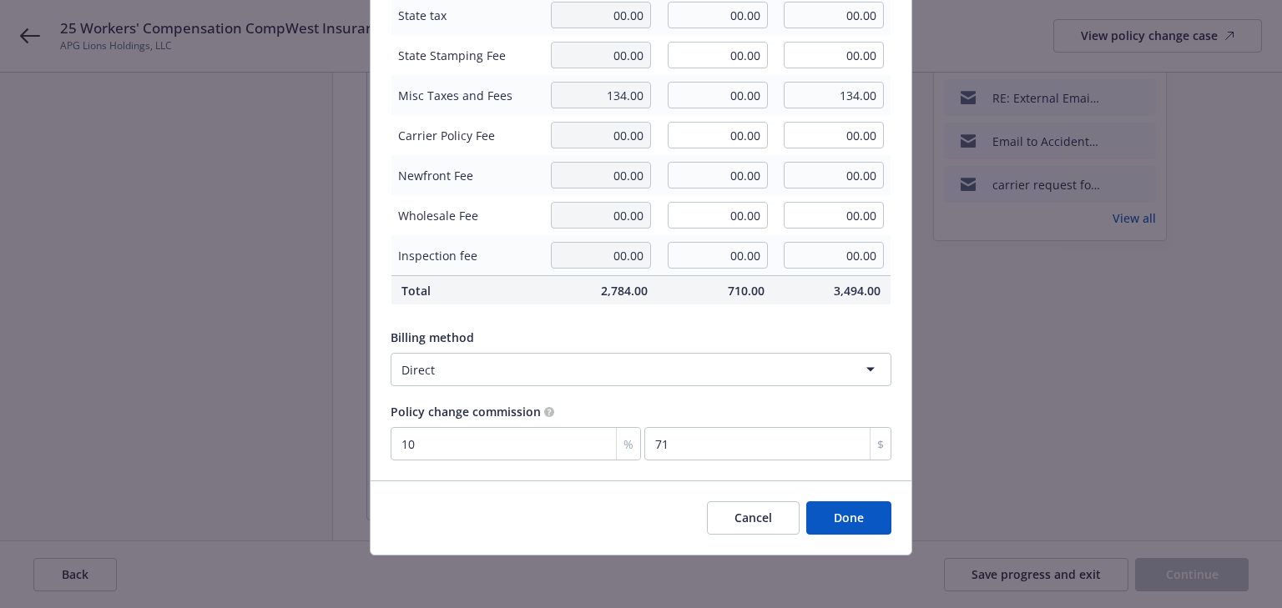
click at [858, 537] on div "Cancel Done" at bounding box center [641, 518] width 541 height 74
click at [855, 527] on button "Done" at bounding box center [848, 518] width 85 height 33
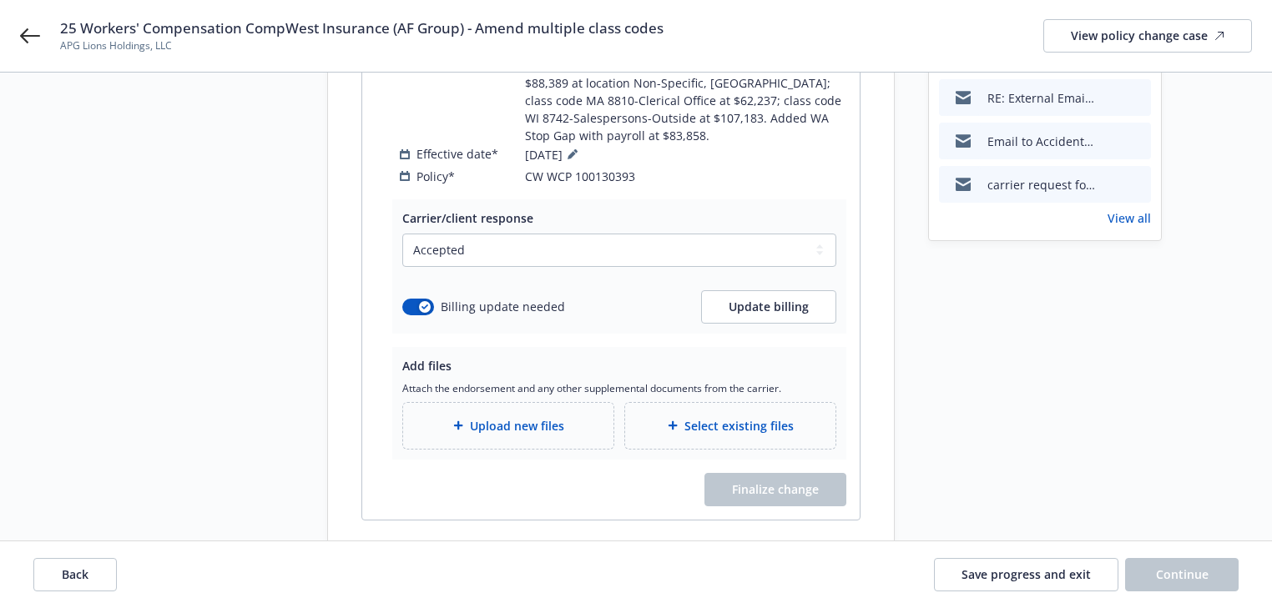
click at [684, 537] on div "Start request Request details Review request 4 Confirmation 5 Finalize policy c…" at bounding box center [636, 123] width 1272 height 1079
click at [240, 262] on div "Start request Request details Review request 4 Confirmation 5 Finalize policy c…" at bounding box center [202, 89] width 184 height 945
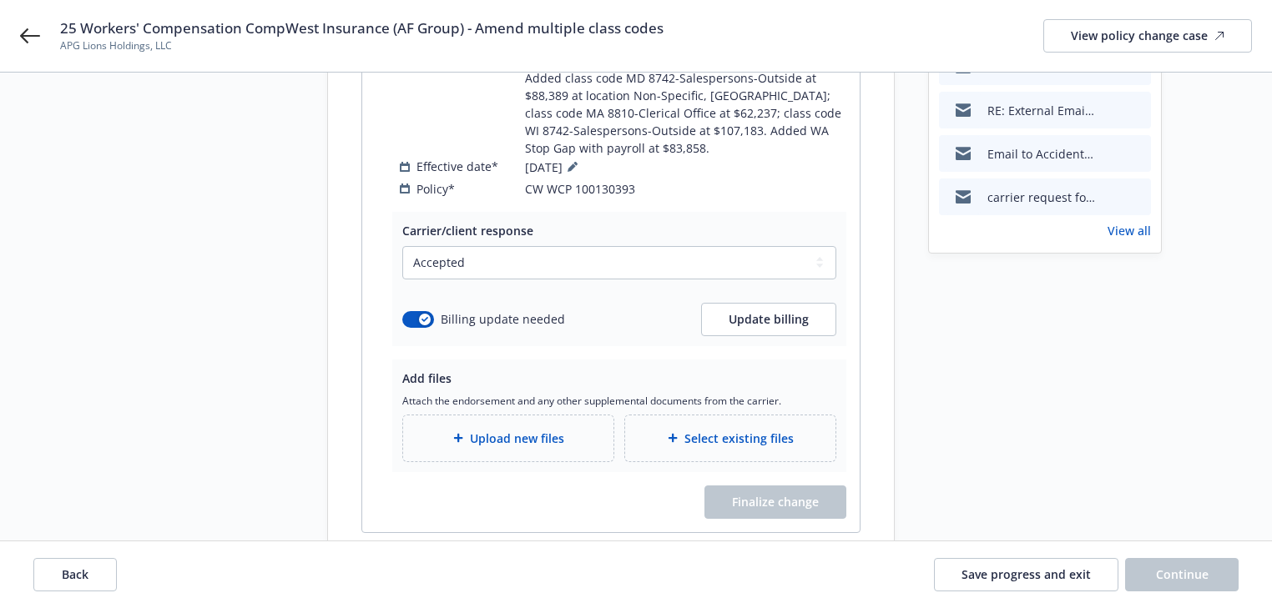
scroll to position [489, 0]
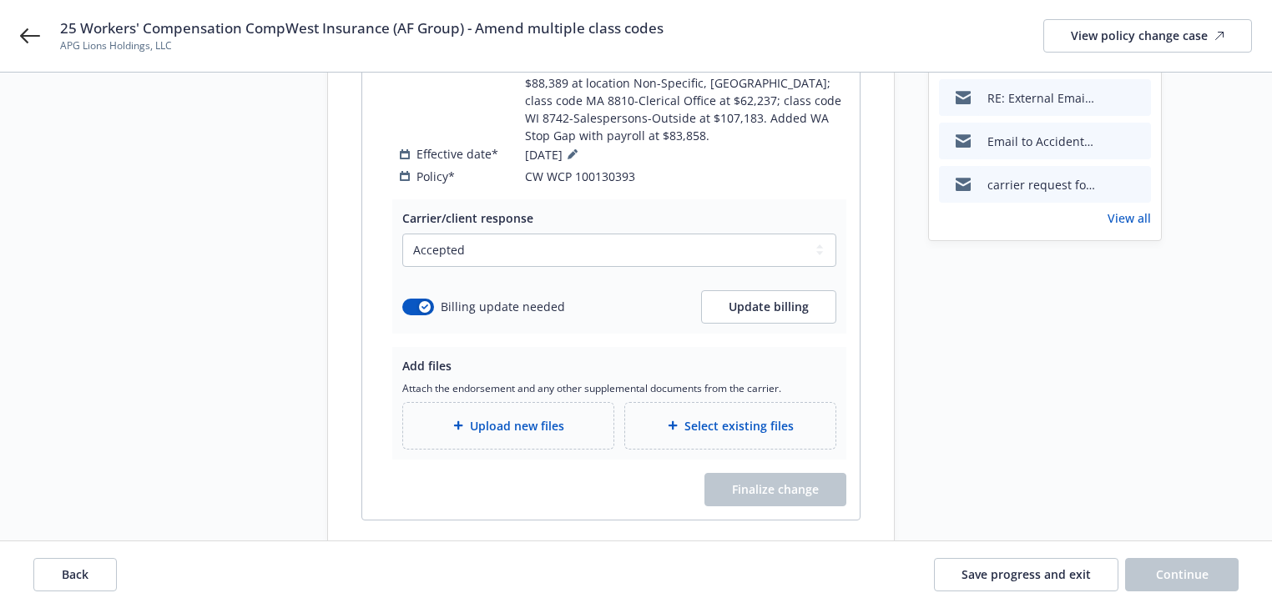
click at [118, 259] on div "Start request Request details Review request 4 Confirmation 5 Finalize policy c…" at bounding box center [202, 89] width 184 height 945
click at [978, 420] on div "Request details Updated by Melody Zhang on 08/20/2025, 12:45 PM Thanks for gett…" at bounding box center [1045, 89] width 234 height 945
click at [478, 417] on span "Upload new files" at bounding box center [517, 426] width 94 height 18
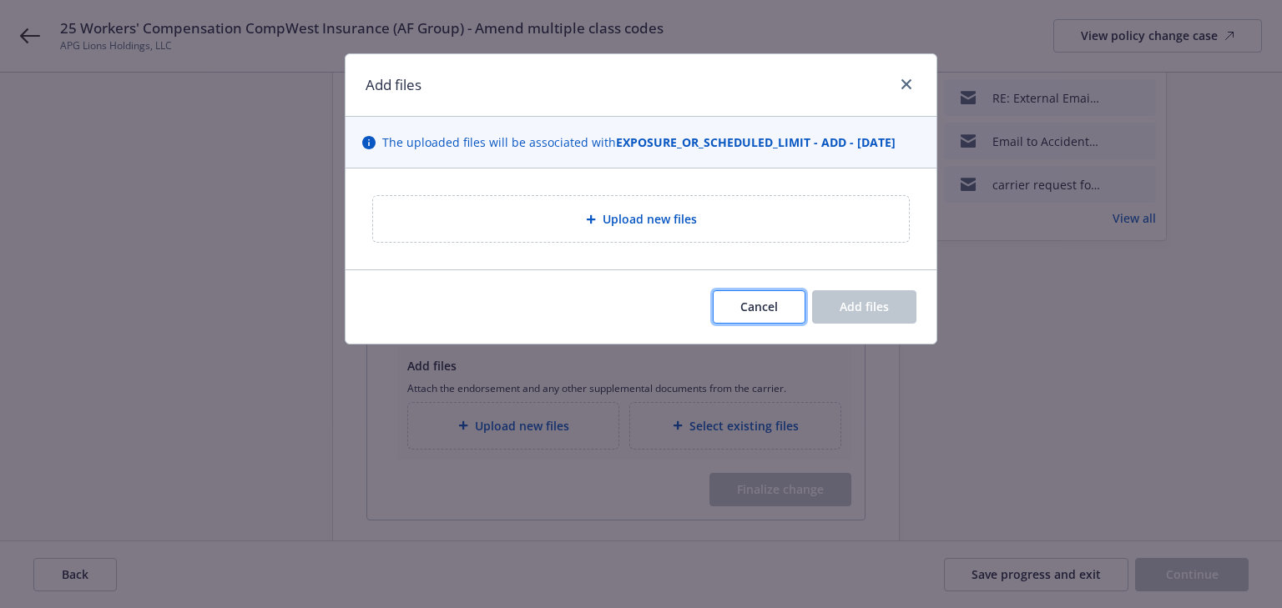
click at [723, 305] on button "Cancel" at bounding box center [759, 306] width 93 height 33
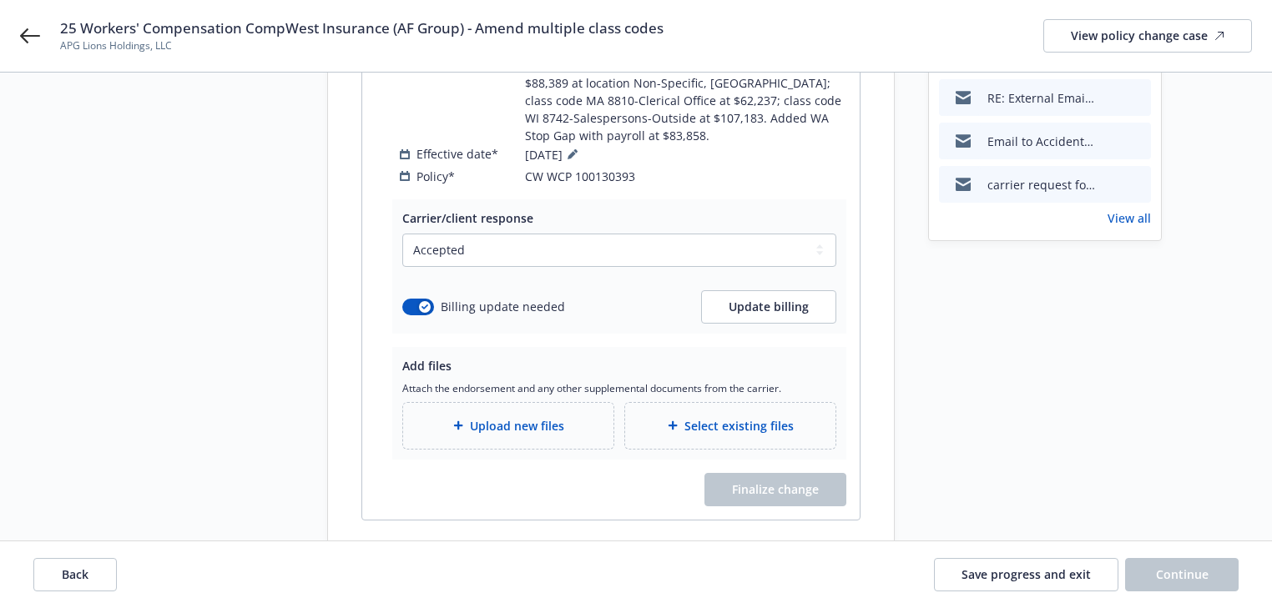
click at [1041, 387] on div "Request details Updated by Melody Zhang on 08/20/2025, 12:45 PM Thanks for gett…" at bounding box center [1045, 89] width 234 height 945
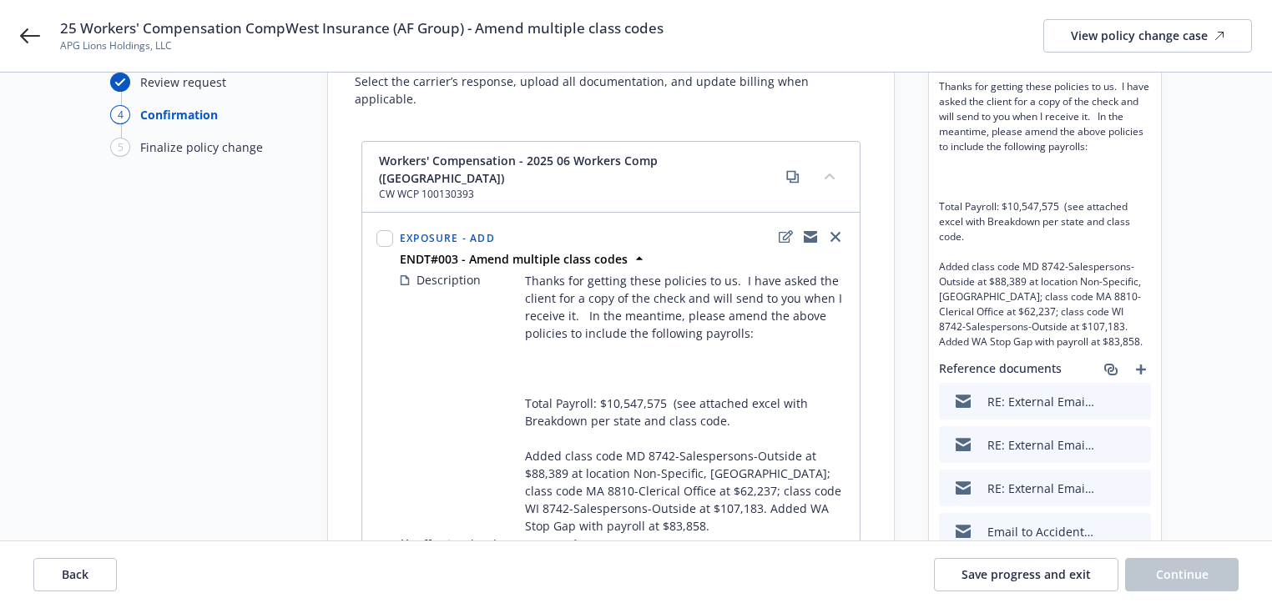
scroll to position [88, 0]
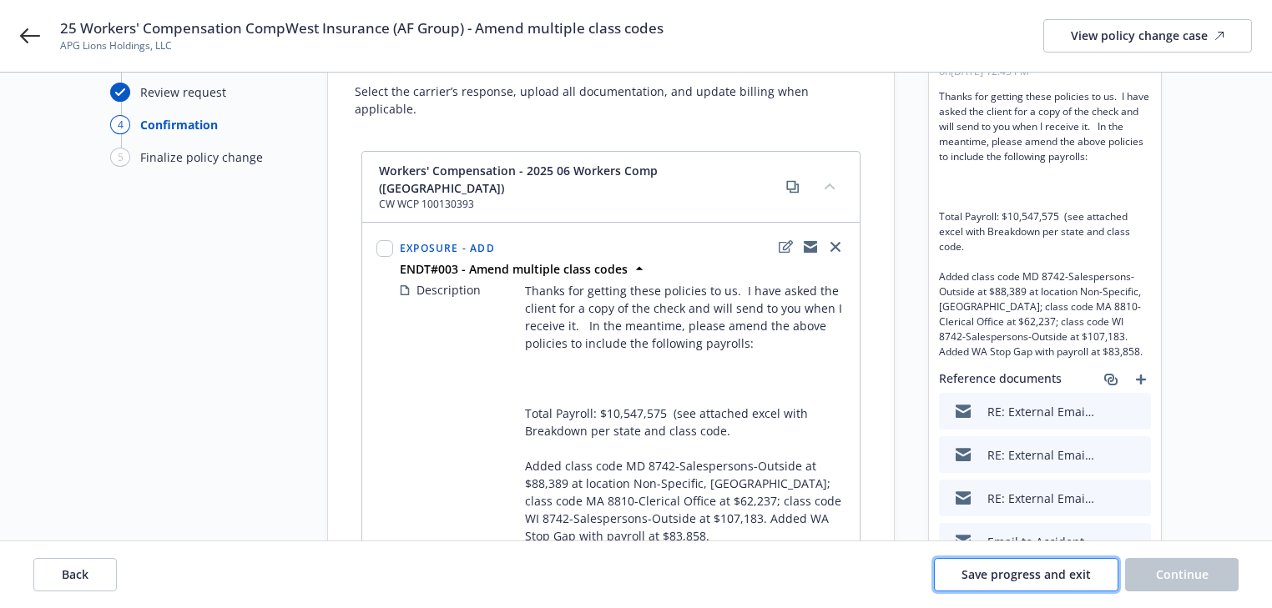
click at [1048, 571] on span "Save progress and exit" at bounding box center [1025, 575] width 129 height 16
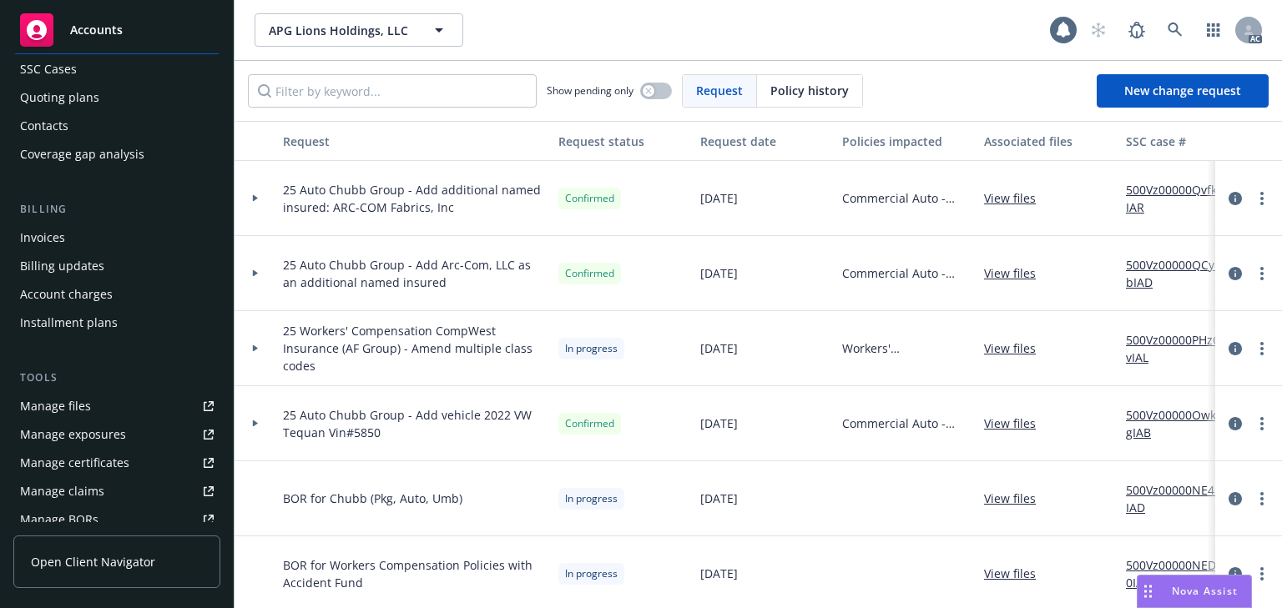
scroll to position [267, 0]
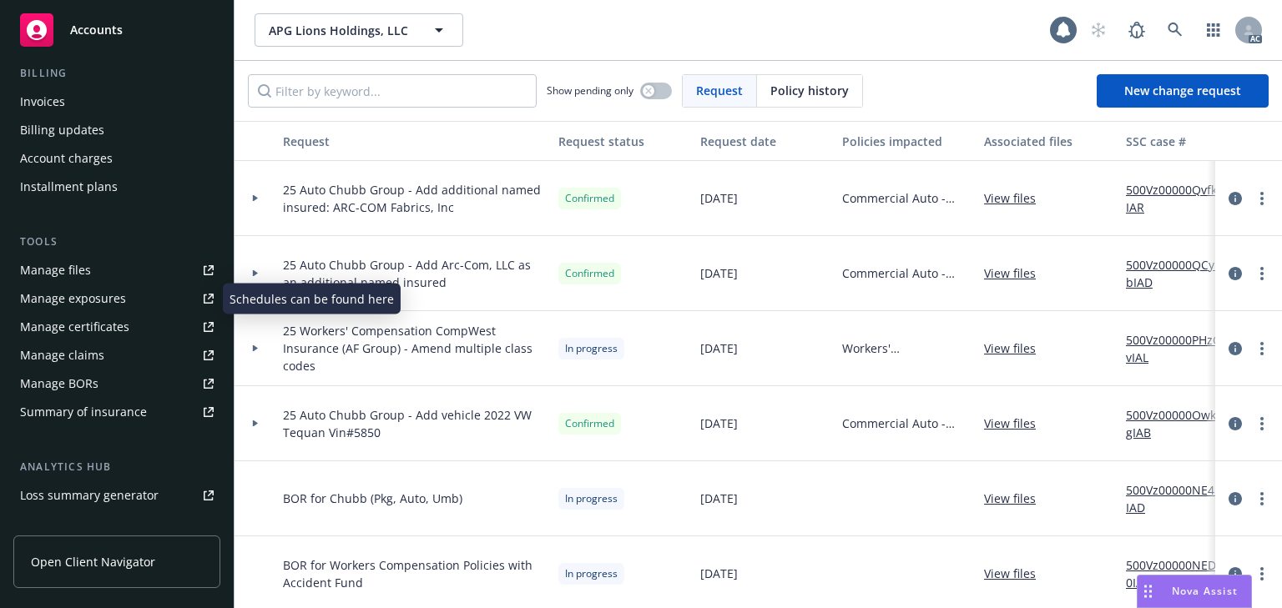
click at [108, 302] on div "Manage exposures" at bounding box center [73, 298] width 106 height 27
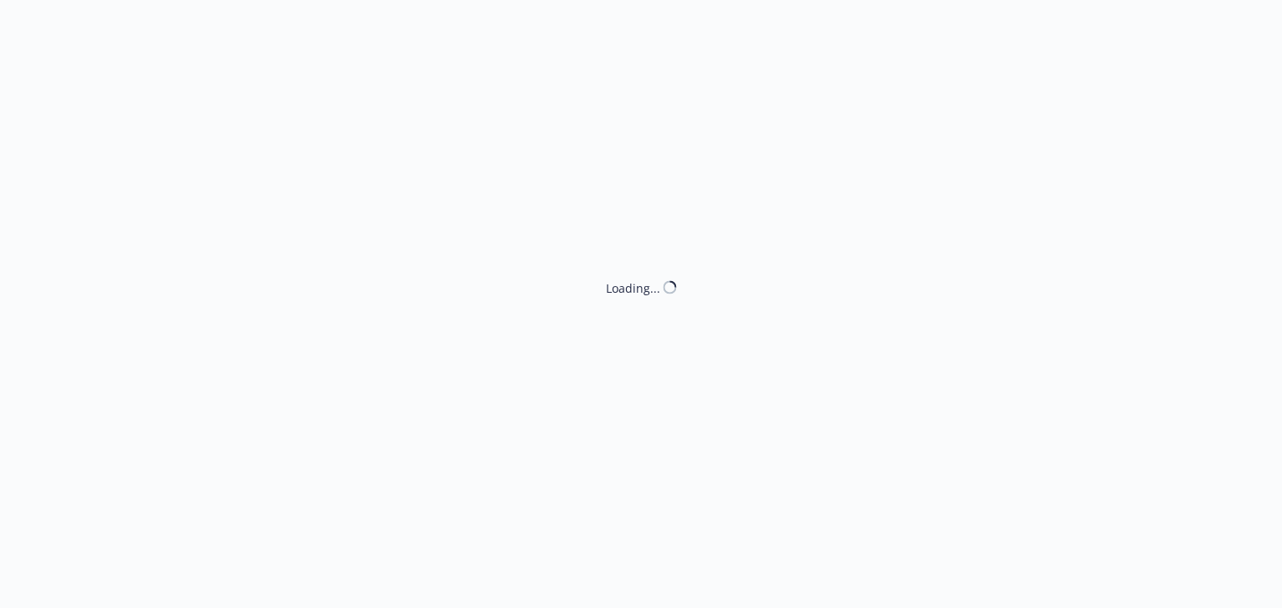
select select "ACCEPTED"
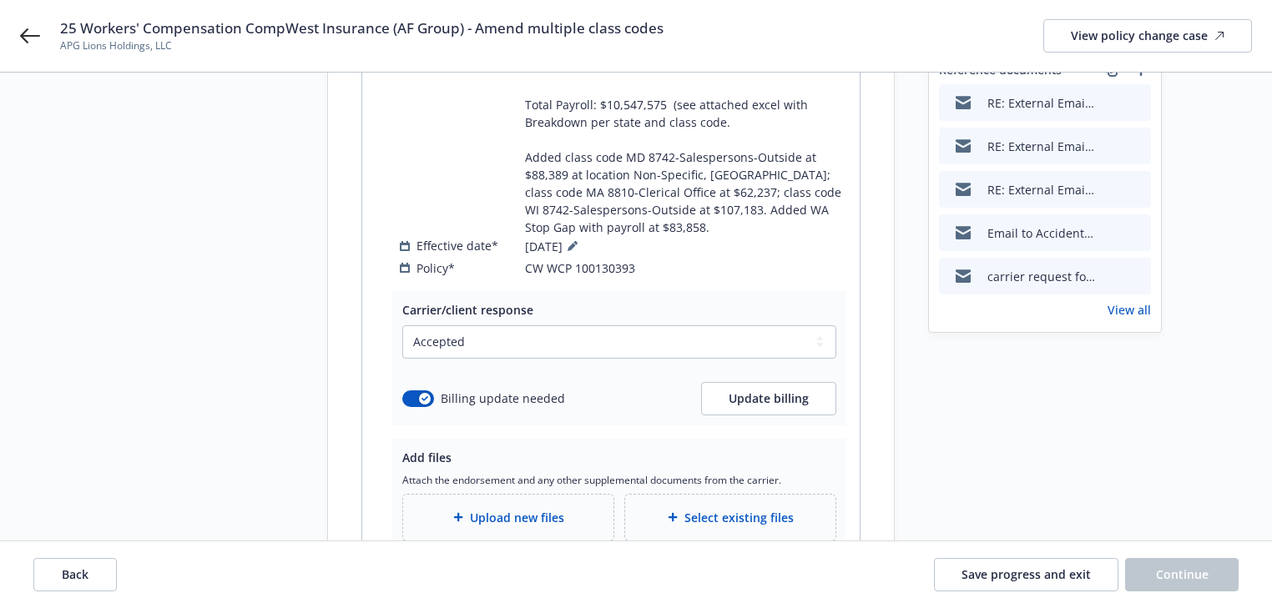
scroll to position [401, 0]
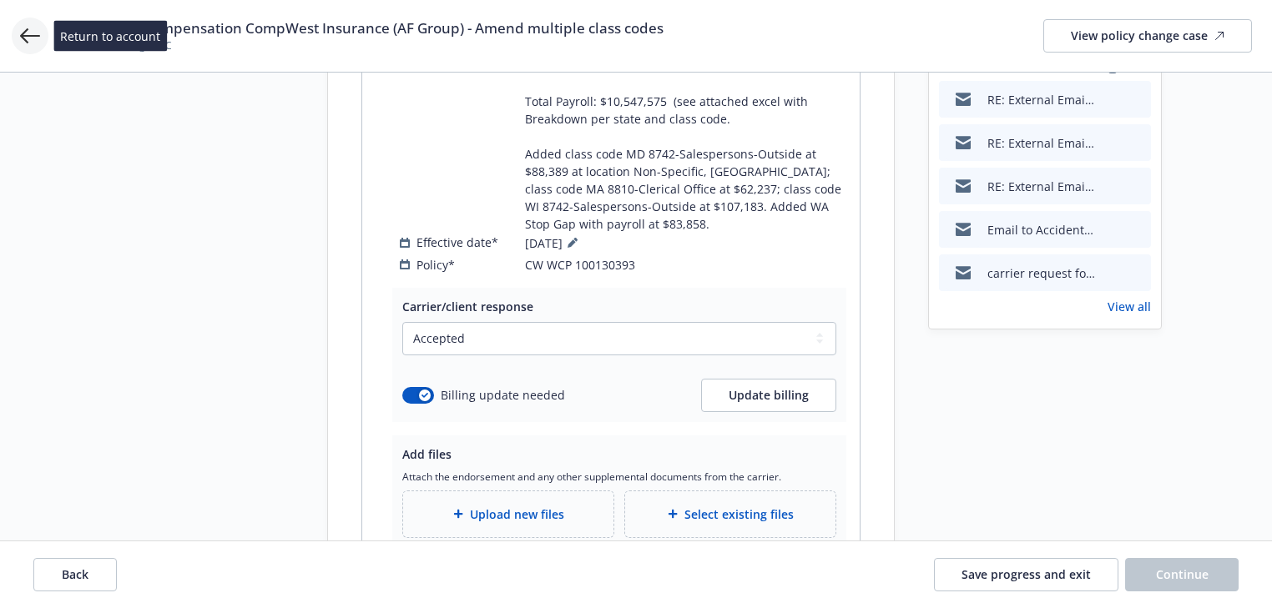
click at [36, 38] on icon at bounding box center [30, 36] width 20 height 20
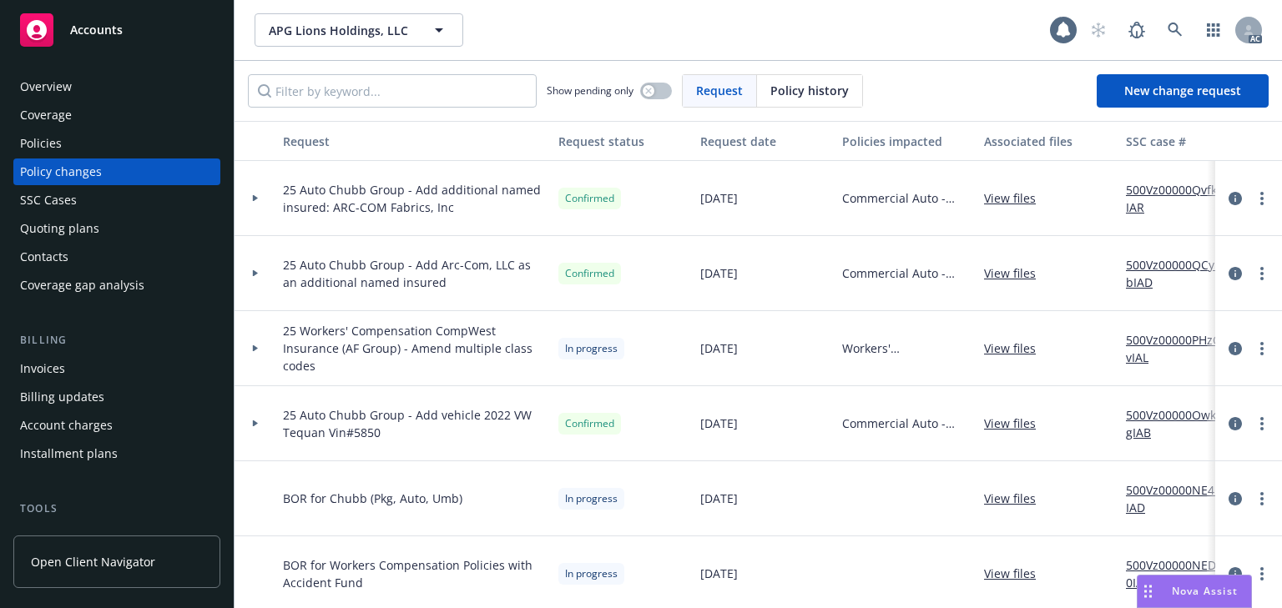
click at [47, 144] on div "Policies" at bounding box center [41, 143] width 42 height 27
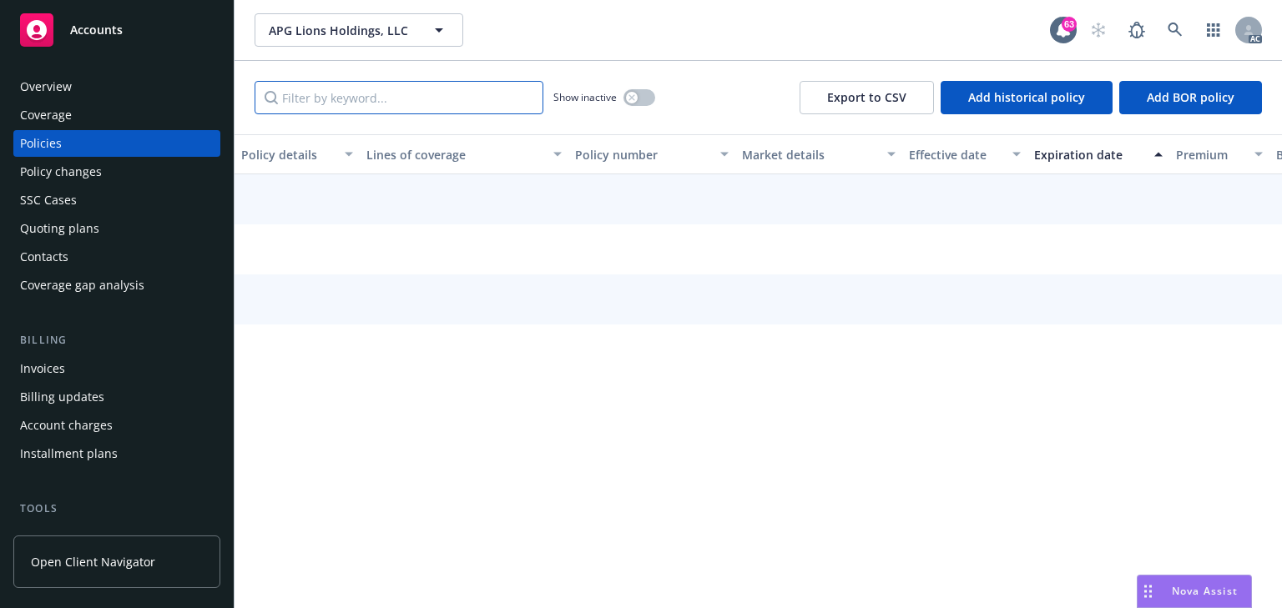
click at [376, 105] on input "Filter by keyword..." at bounding box center [399, 97] width 289 height 33
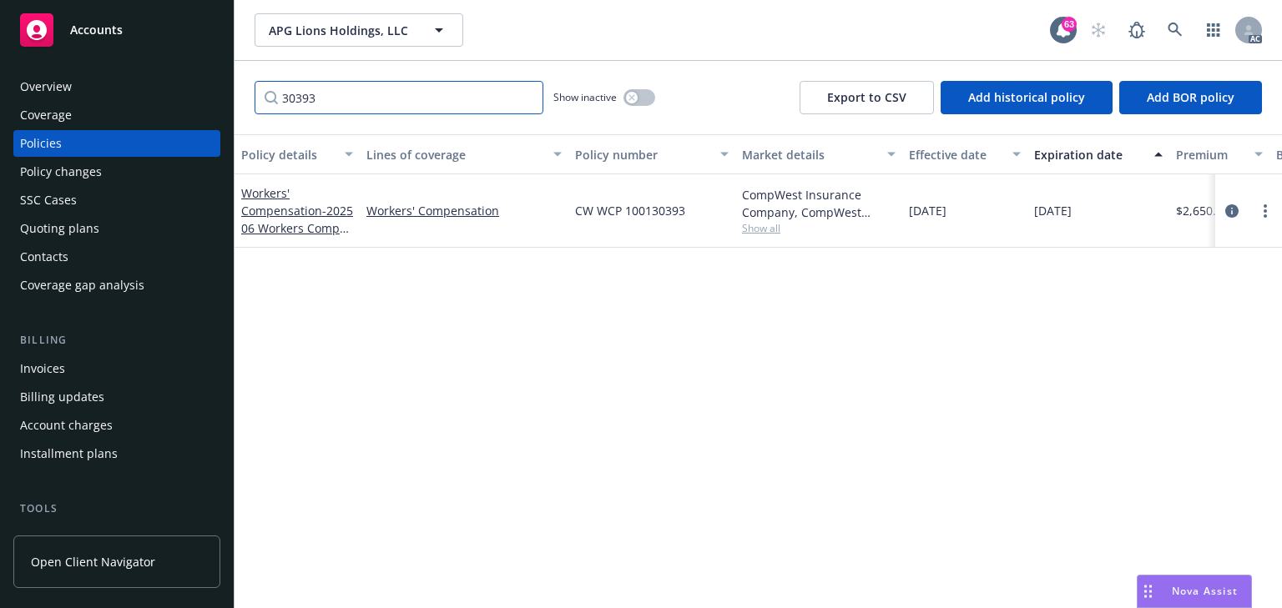
type input "30393"
click at [773, 230] on span "Show all" at bounding box center [819, 228] width 154 height 14
click at [411, 390] on div "Policy details Lines of coverage Policy number Market details Effective date Ex…" at bounding box center [758, 371] width 1047 height 474
click at [1229, 210] on icon "circleInformation" at bounding box center [1231, 210] width 13 height 13
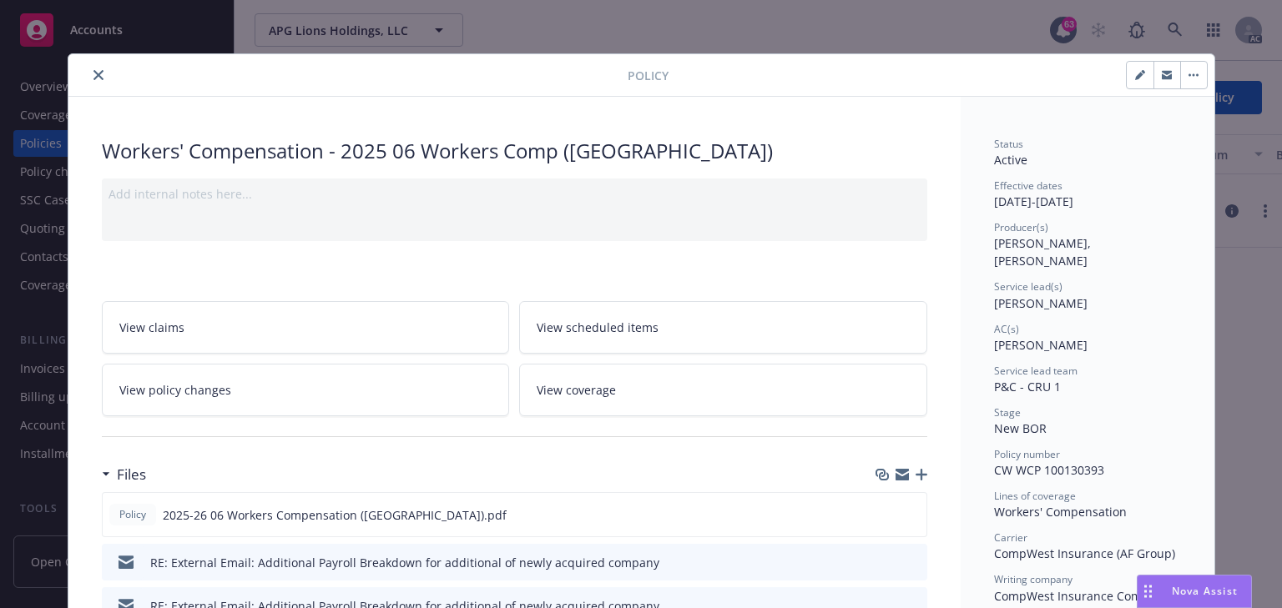
scroll to position [50, 0]
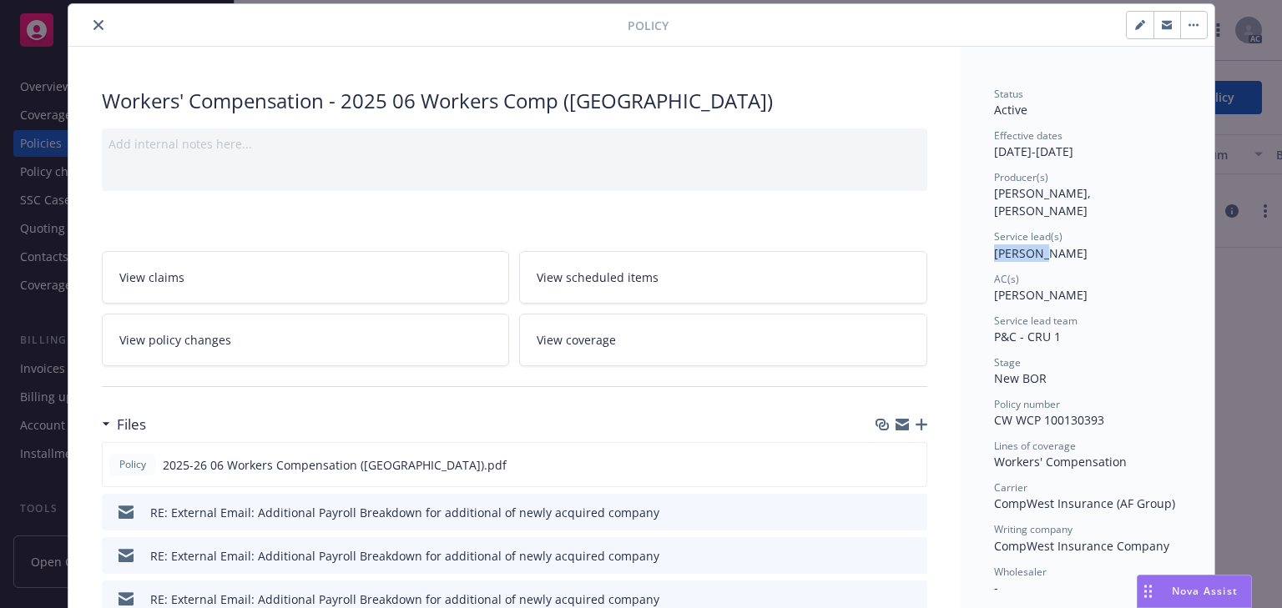
copy span "Lila Smi"
drag, startPoint x: 994, startPoint y: 233, endPoint x: 1031, endPoint y: 229, distance: 37.7
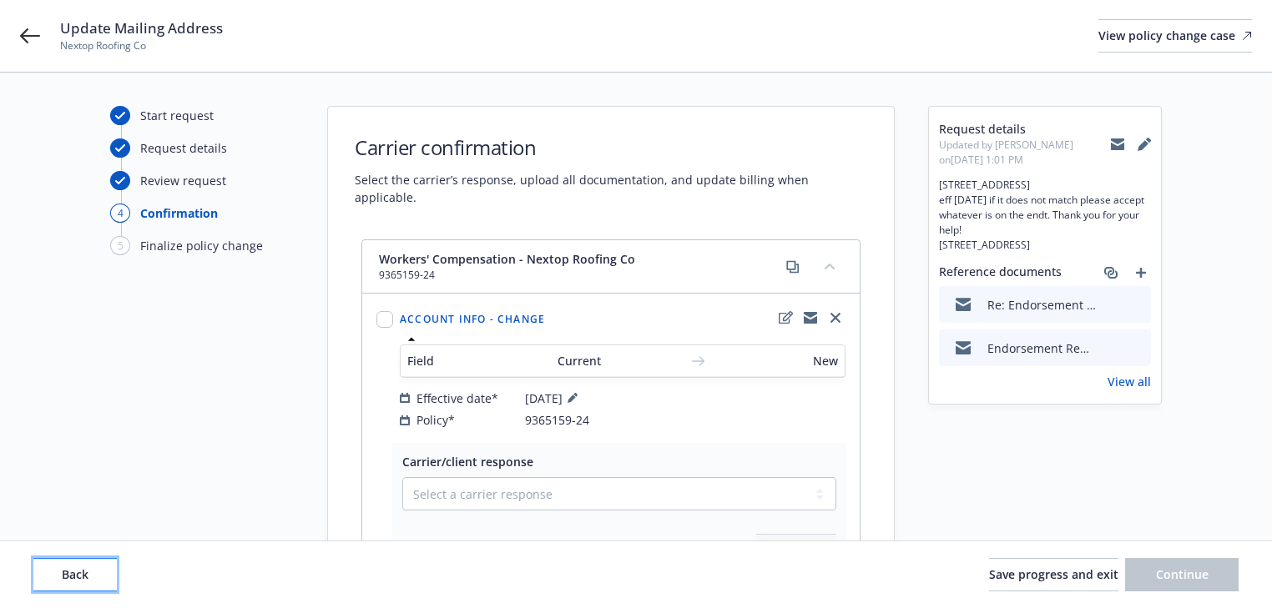
click at [102, 580] on button "Back" at bounding box center [74, 574] width 83 height 33
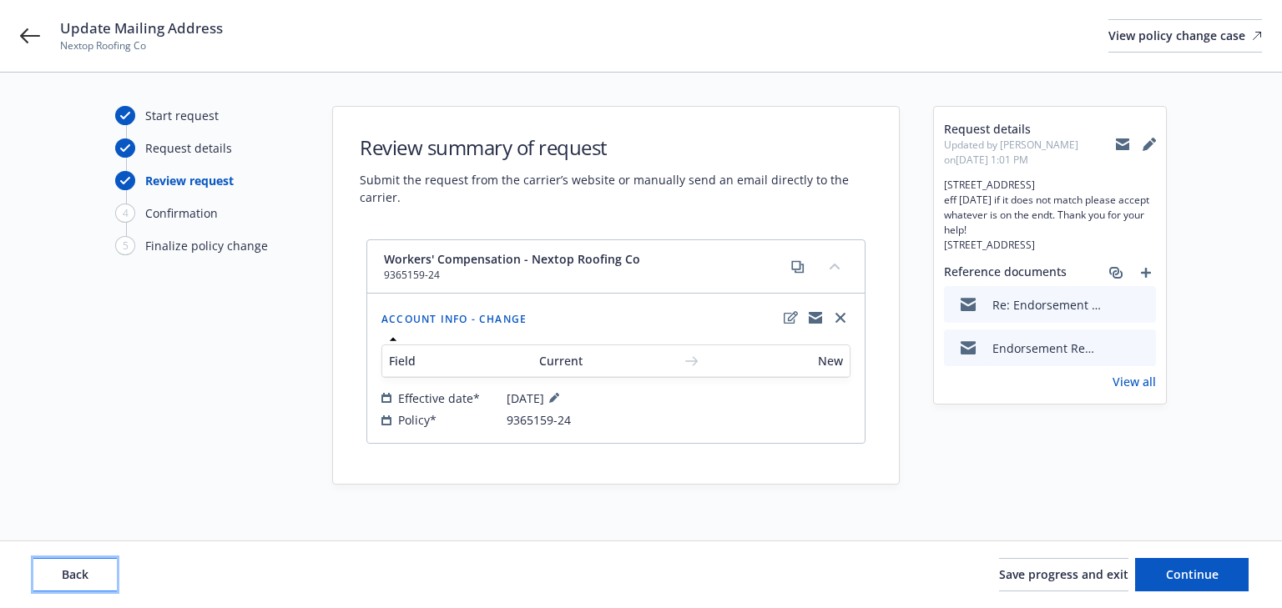
click at [102, 580] on button "Back" at bounding box center [74, 574] width 83 height 33
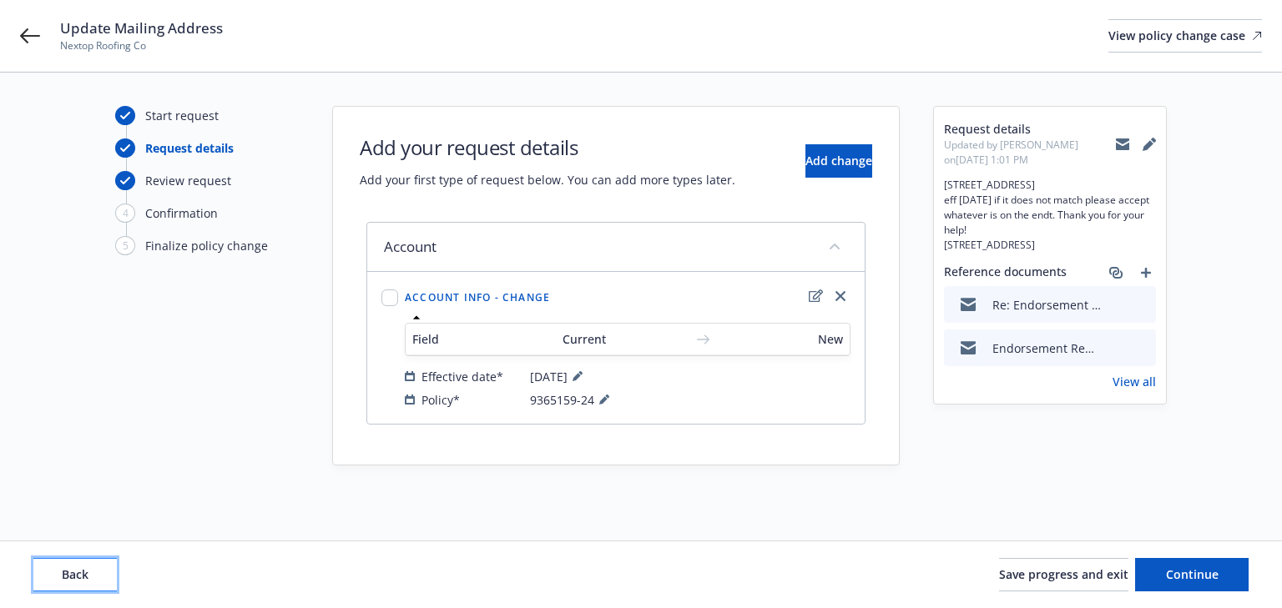
click at [102, 580] on button "Back" at bounding box center [74, 574] width 83 height 33
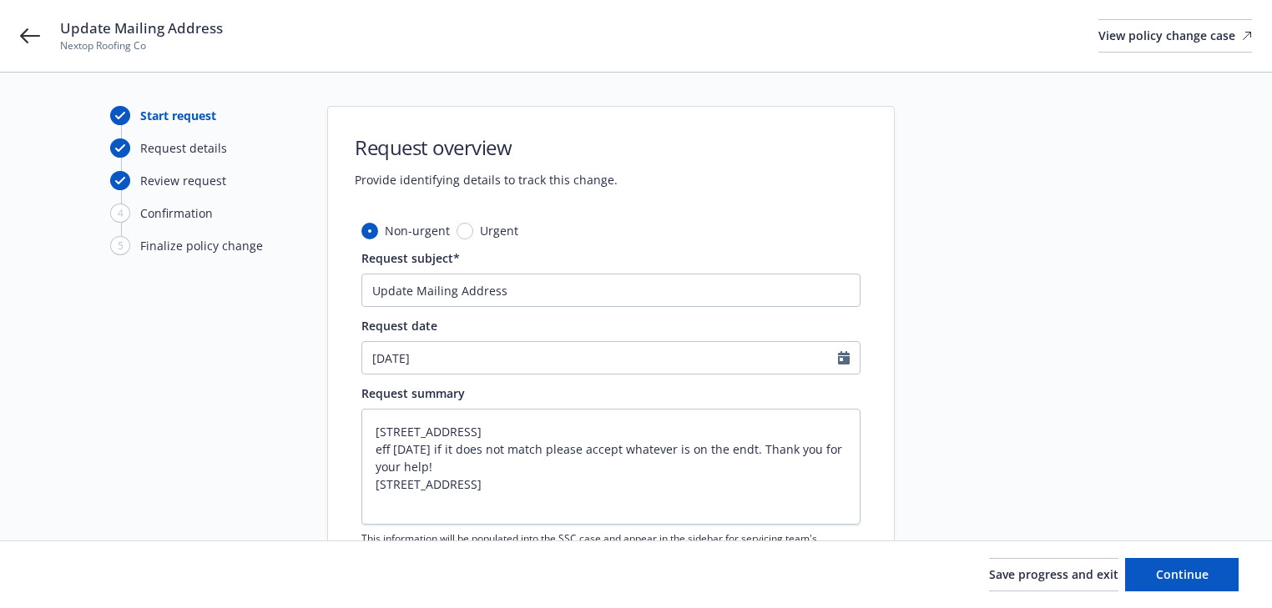
click at [230, 493] on div "Start request Request details Review request 4 Confirmation 5 Finalize policy c…" at bounding box center [202, 405] width 184 height 598
click at [1163, 572] on span "Continue" at bounding box center [1182, 575] width 53 height 16
type textarea "x"
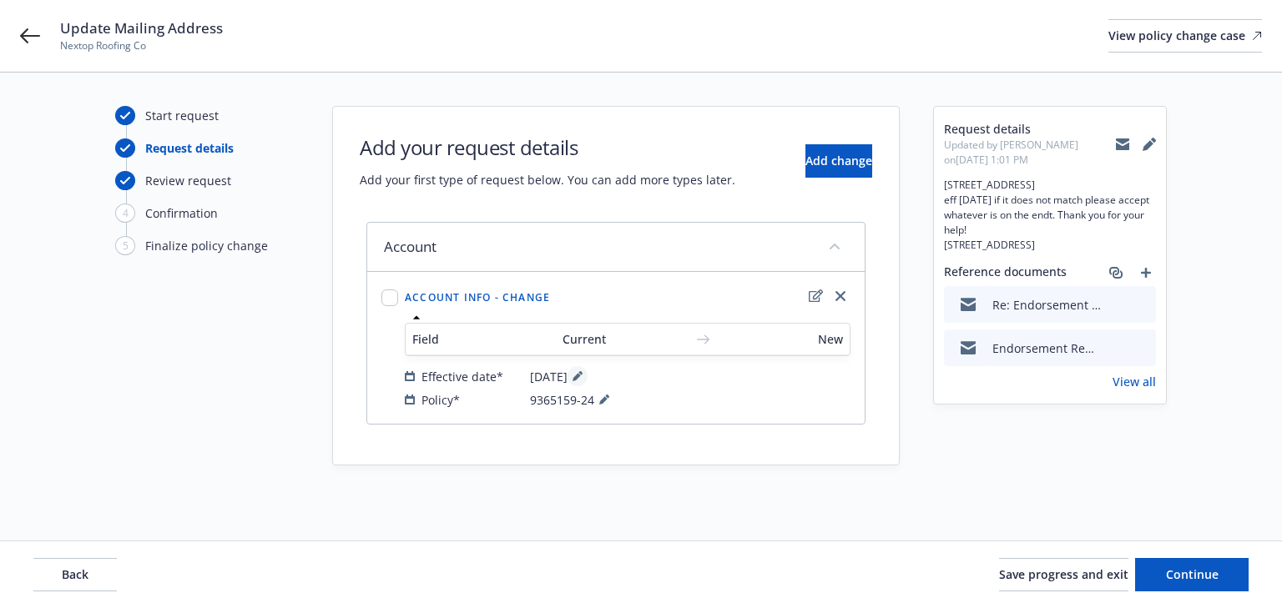
click at [588, 376] on button at bounding box center [577, 376] width 20 height 20
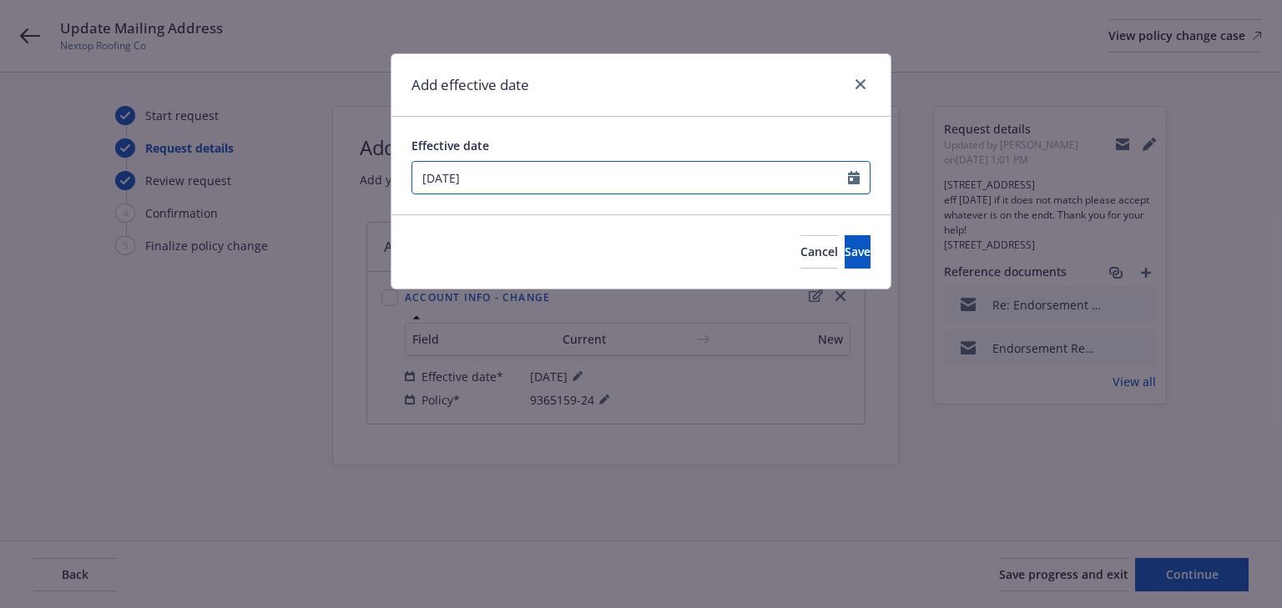
click at [548, 184] on input "08/08/2025" at bounding box center [630, 178] width 436 height 32
select select "8"
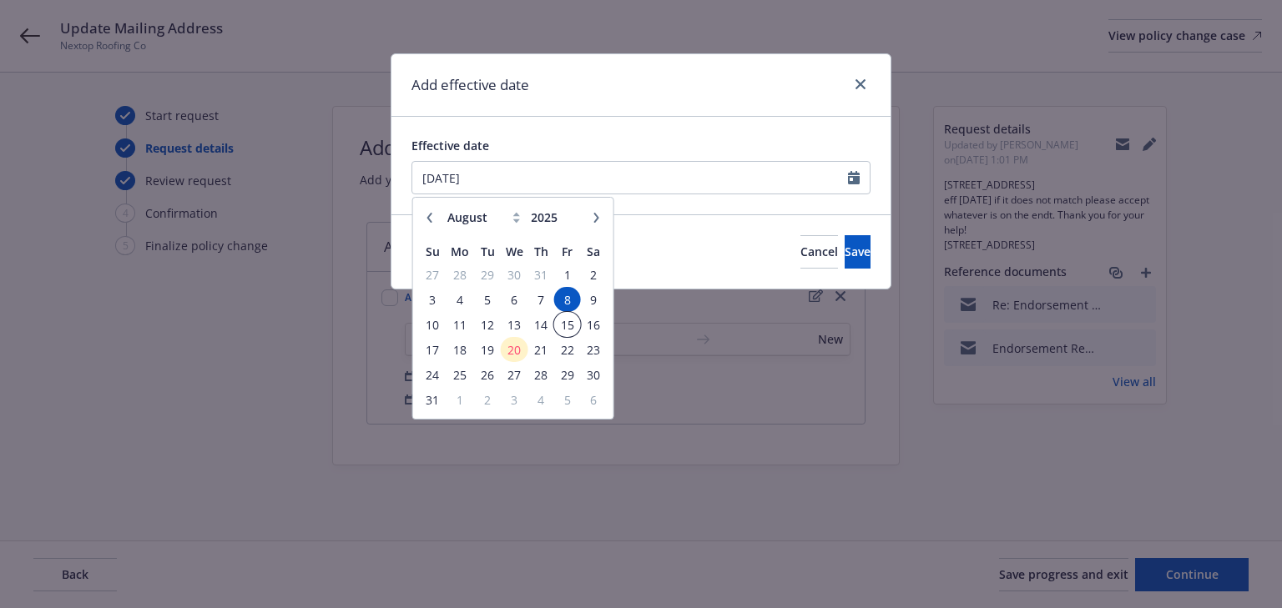
click at [564, 320] on span "15" at bounding box center [567, 325] width 23 height 21
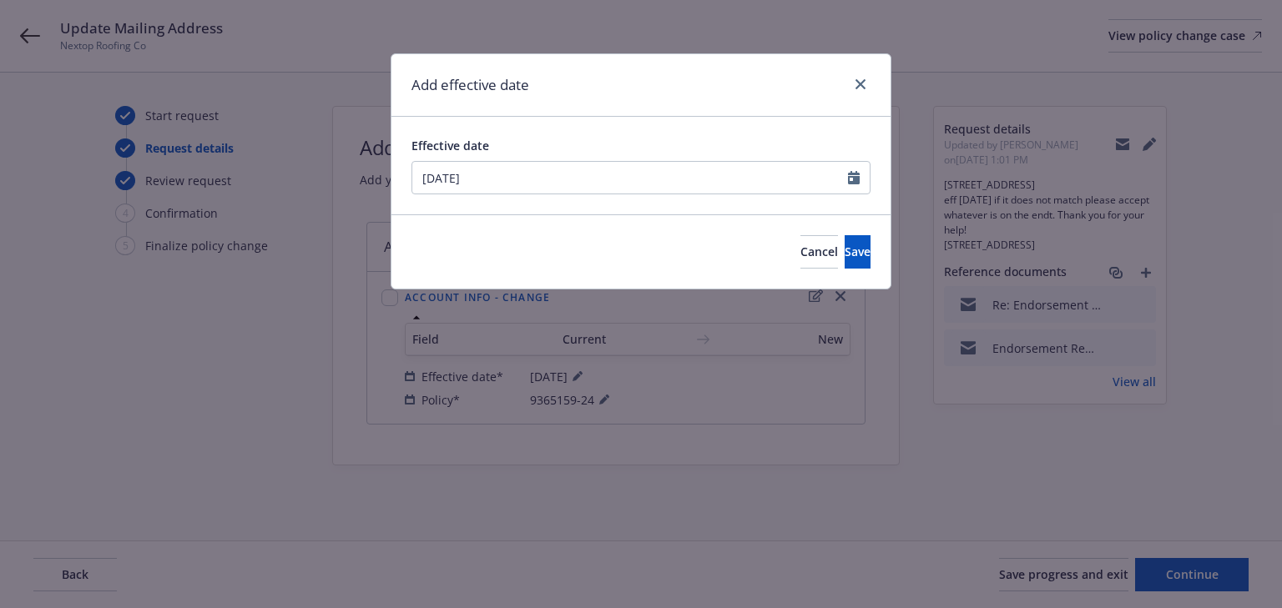
type input "08/15/2025"
click at [845, 250] on span "Save" at bounding box center [858, 252] width 26 height 16
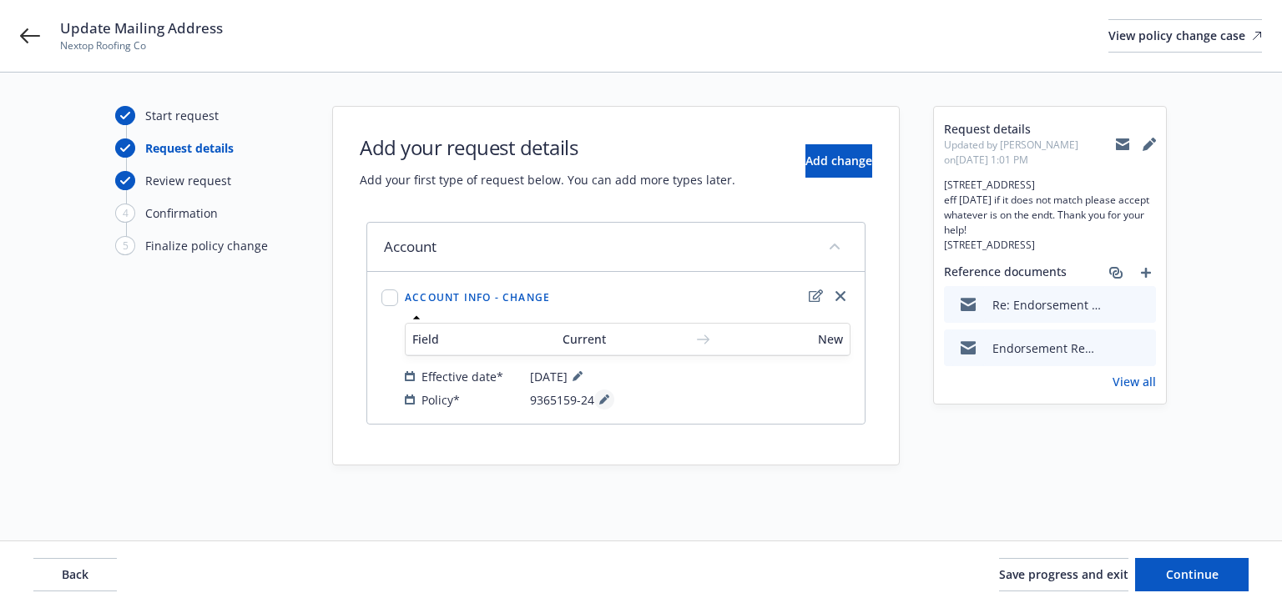
click at [607, 396] on icon at bounding box center [607, 397] width 4 height 4
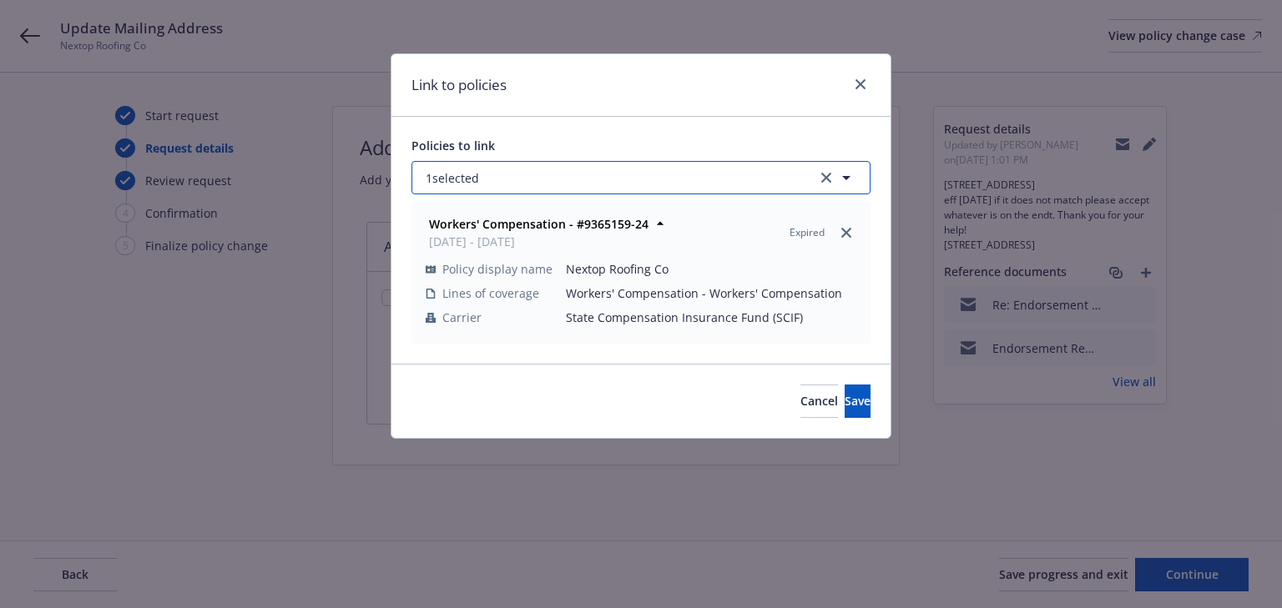
click at [539, 169] on button "1 selected" at bounding box center [640, 177] width 459 height 33
select select "ACTIVE"
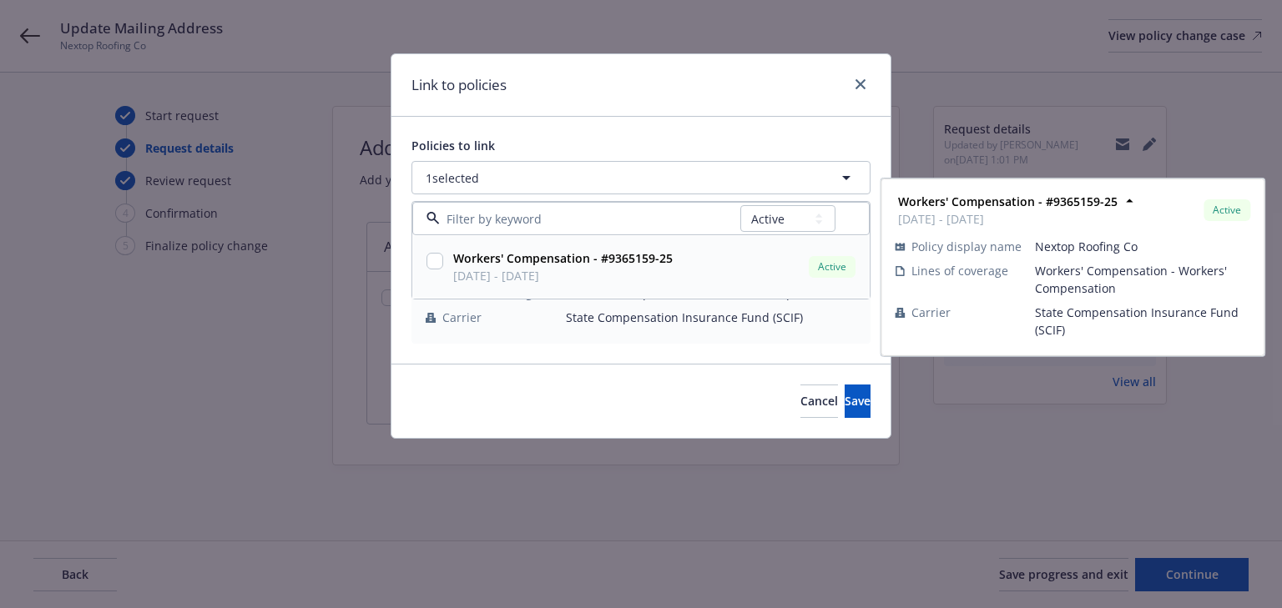
click at [436, 259] on input "checkbox" at bounding box center [434, 261] width 17 height 17
checkbox input "true"
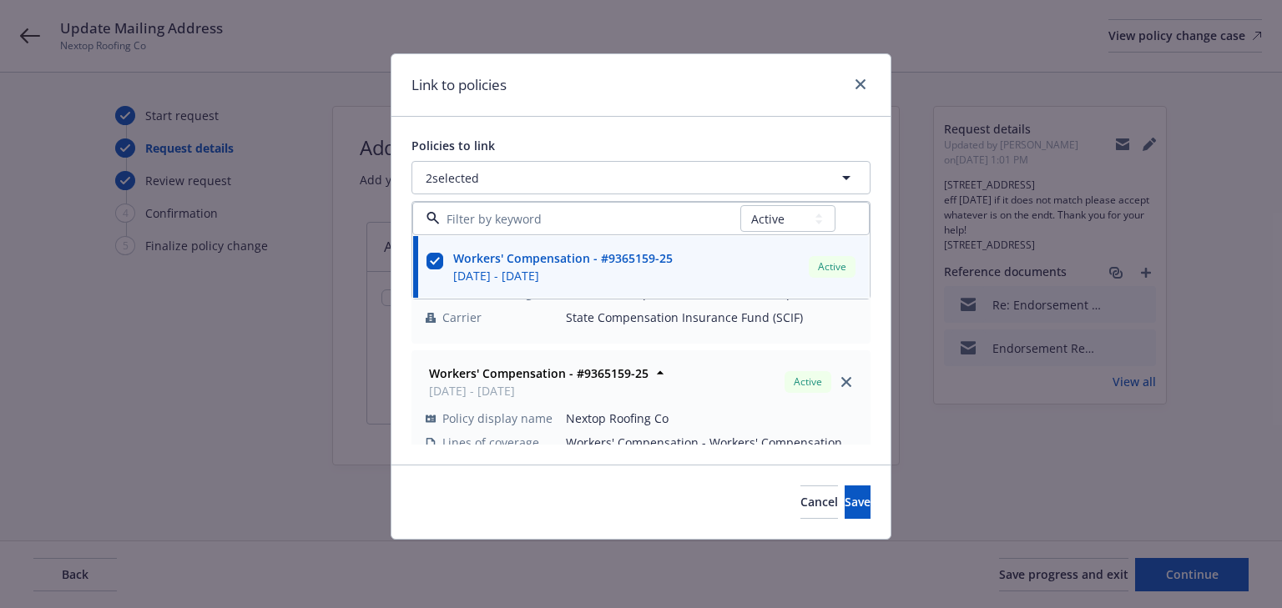
click at [835, 329] on td "State Compensation Insurance Fund (SCIF)" at bounding box center [711, 317] width 290 height 24
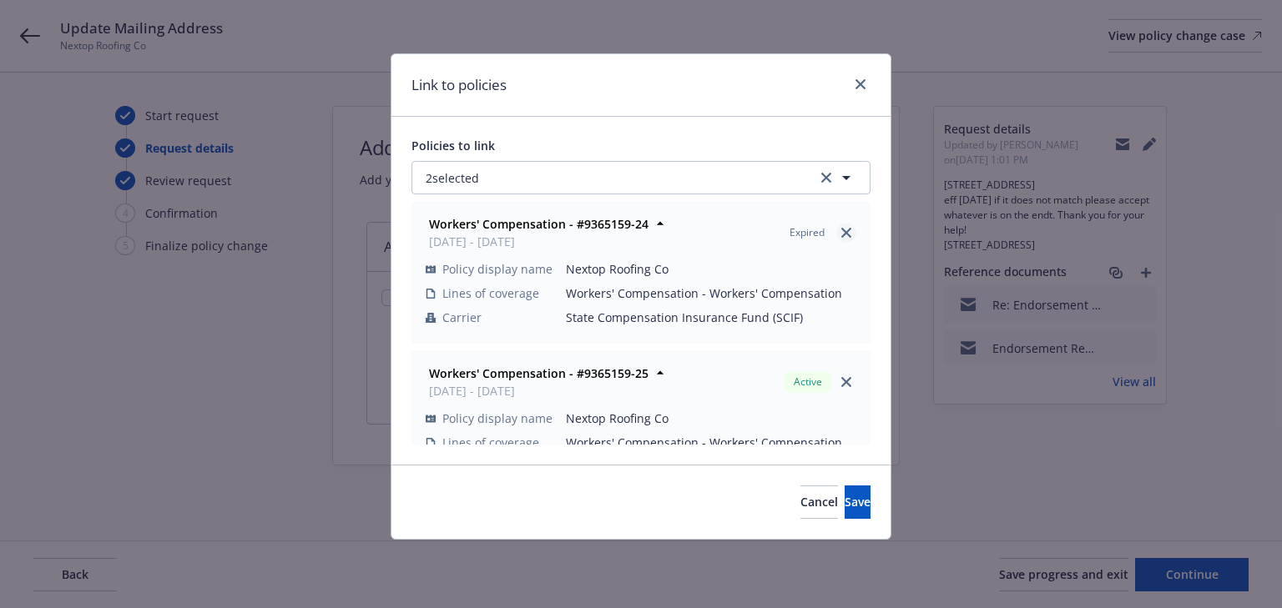
click at [836, 226] on link "close" at bounding box center [846, 233] width 20 height 20
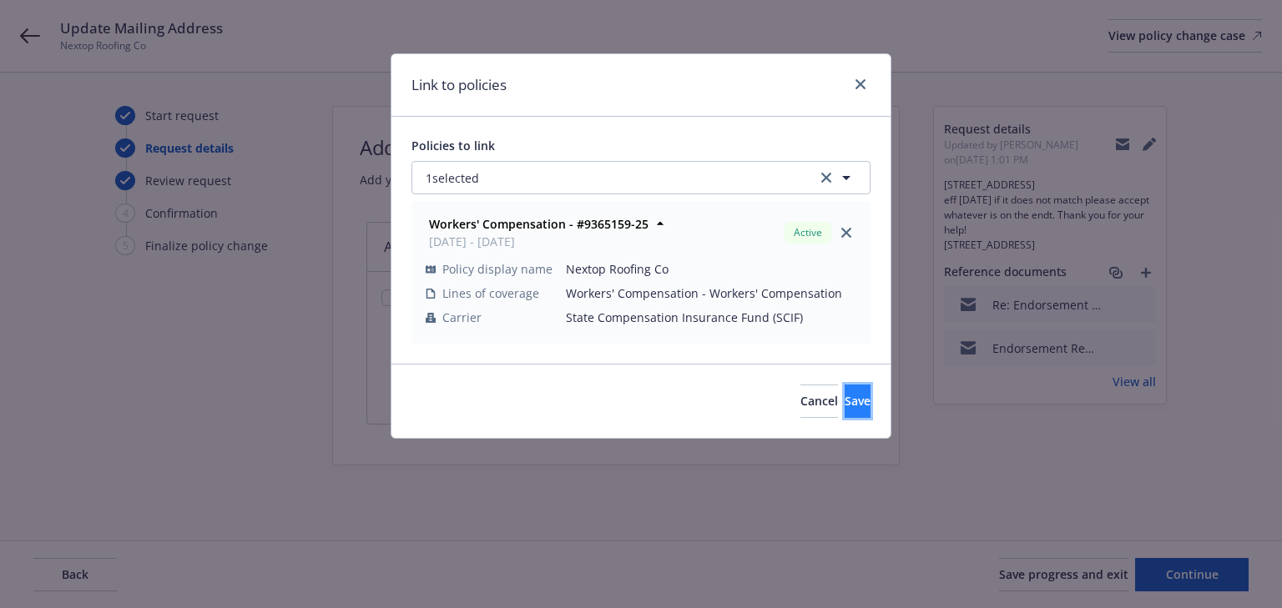
click at [845, 406] on button "Save" at bounding box center [858, 401] width 26 height 33
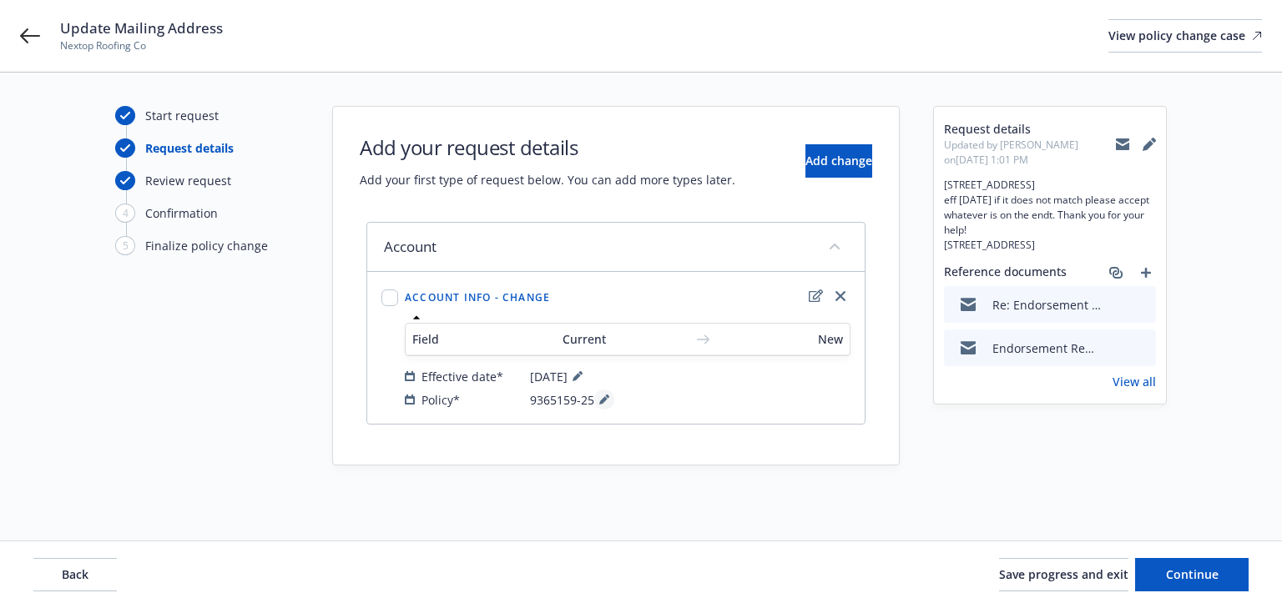
click at [598, 392] on button at bounding box center [604, 400] width 20 height 20
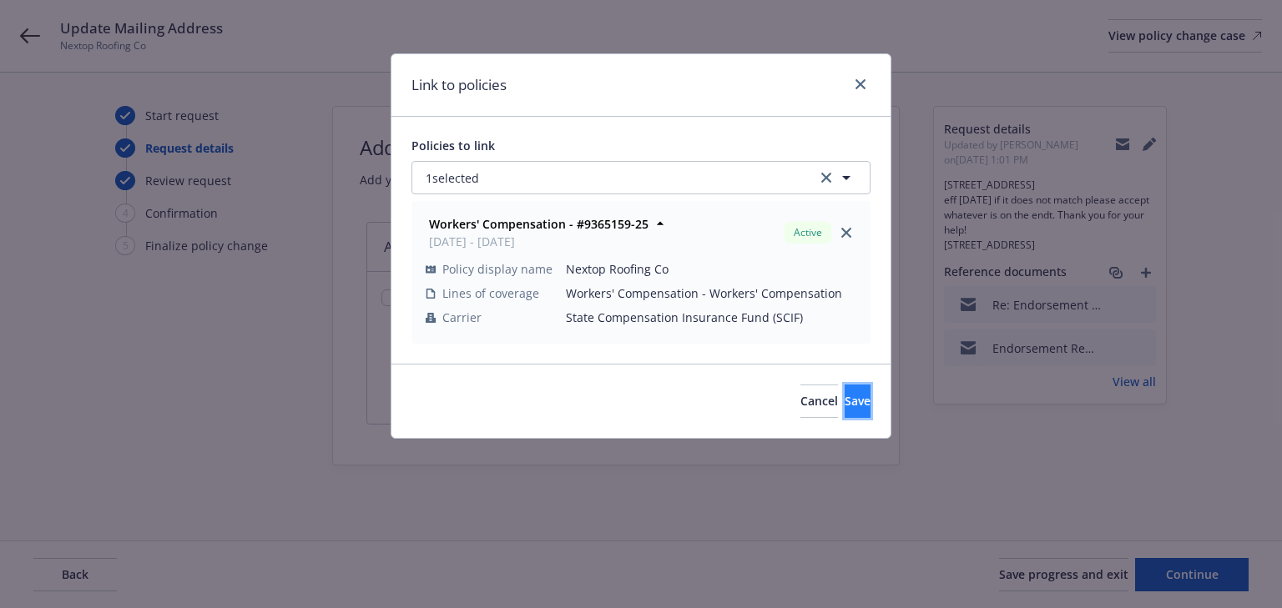
click at [845, 393] on span "Save" at bounding box center [858, 401] width 26 height 16
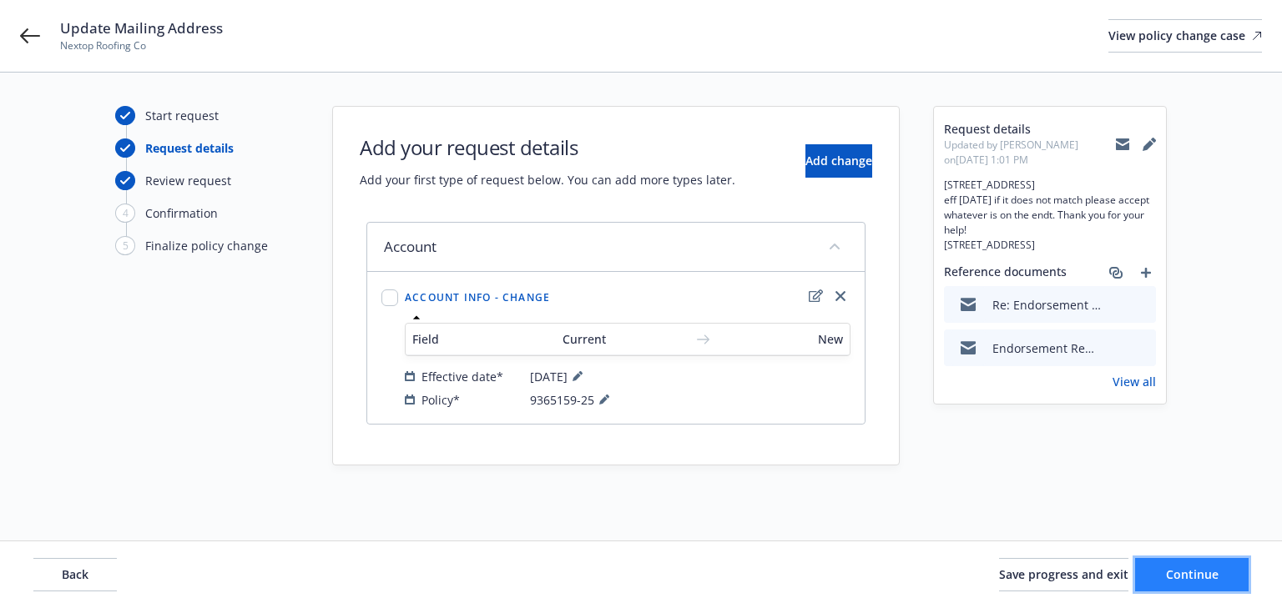
click at [1216, 584] on button "Continue" at bounding box center [1191, 574] width 113 height 33
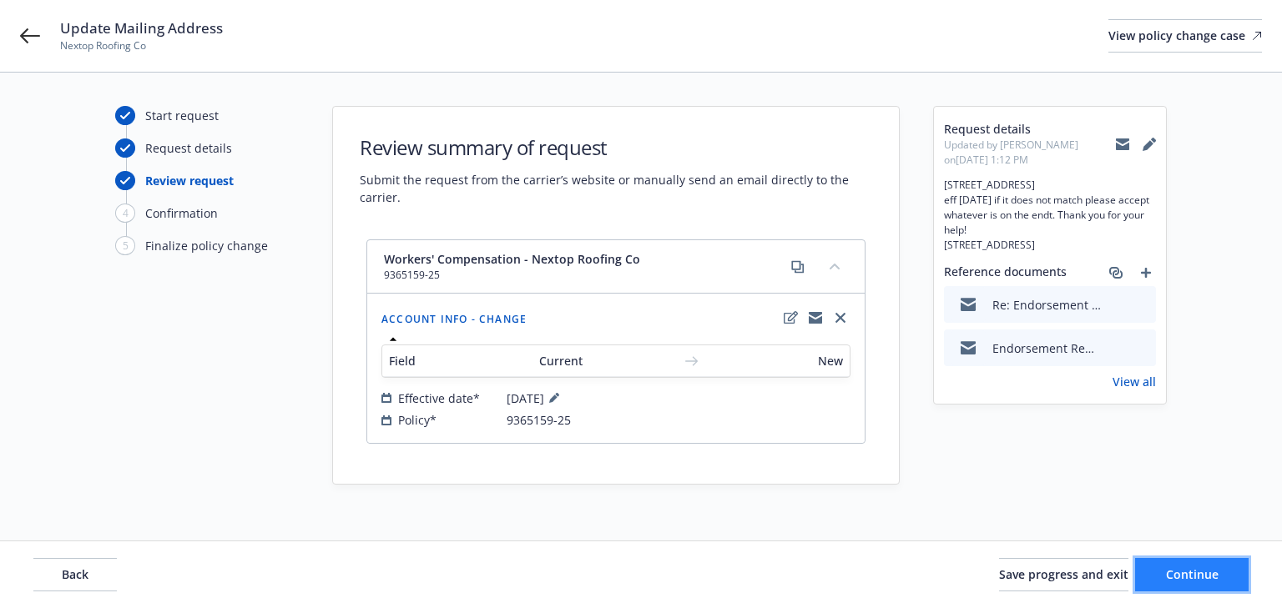
click at [1216, 584] on button "Continue" at bounding box center [1191, 574] width 113 height 33
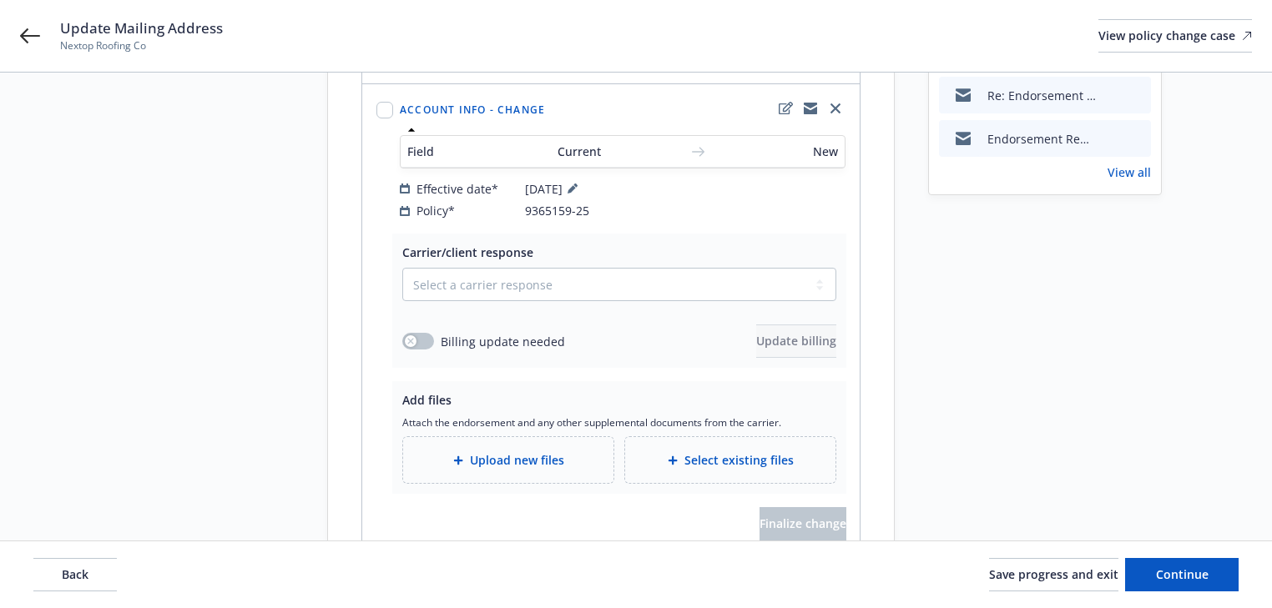
scroll to position [278, 0]
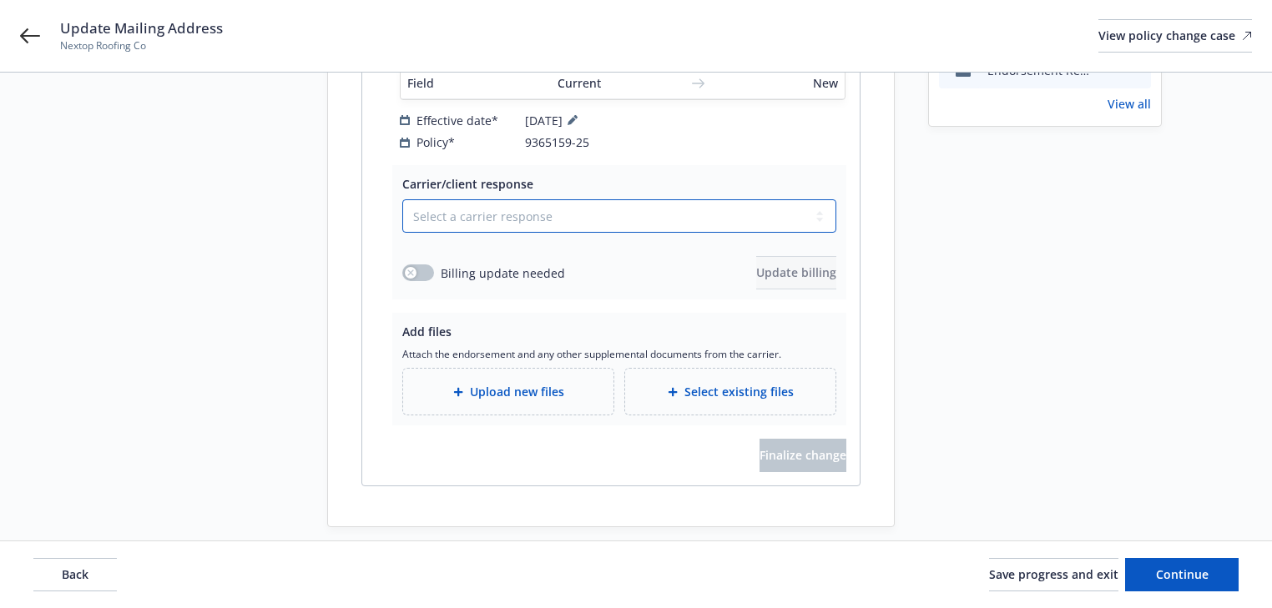
drag, startPoint x: 538, startPoint y: 203, endPoint x: 521, endPoint y: 211, distance: 19.4
click at [538, 203] on select "Select a carrier response Accepted Accepted with revision No endorsement needed…" at bounding box center [619, 215] width 434 height 33
select select "ACCEPTED"
click at [402, 199] on select "Select a carrier response Accepted Accepted with revision No endorsement needed…" at bounding box center [619, 215] width 434 height 33
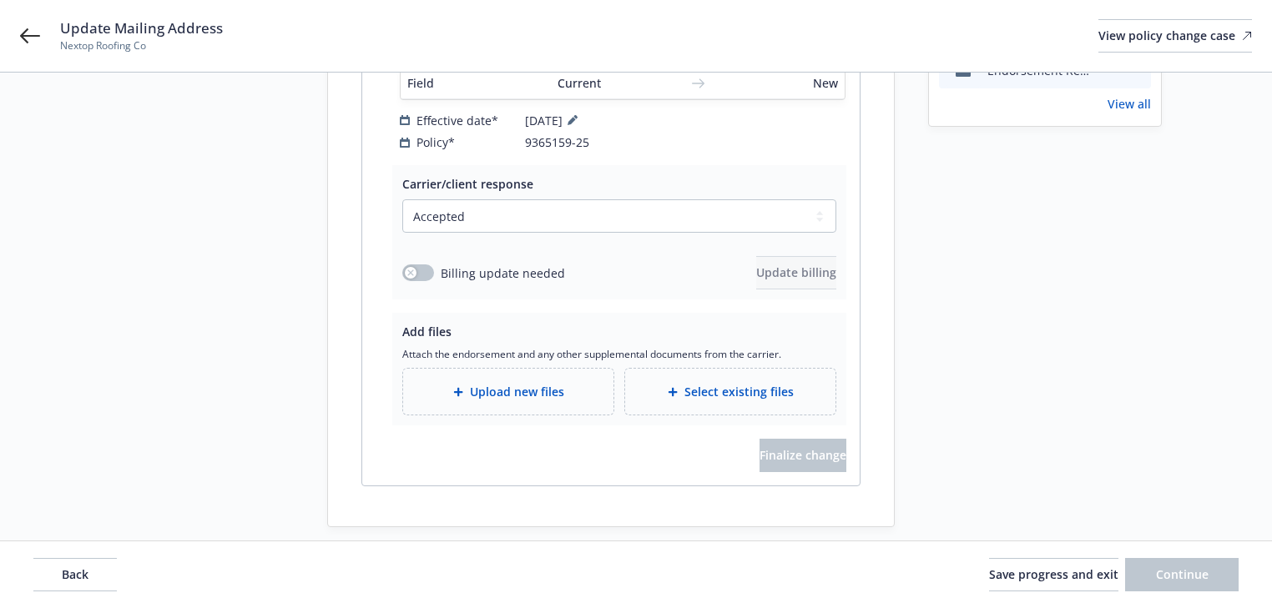
click at [455, 384] on div "Upload new files" at bounding box center [508, 392] width 210 height 46
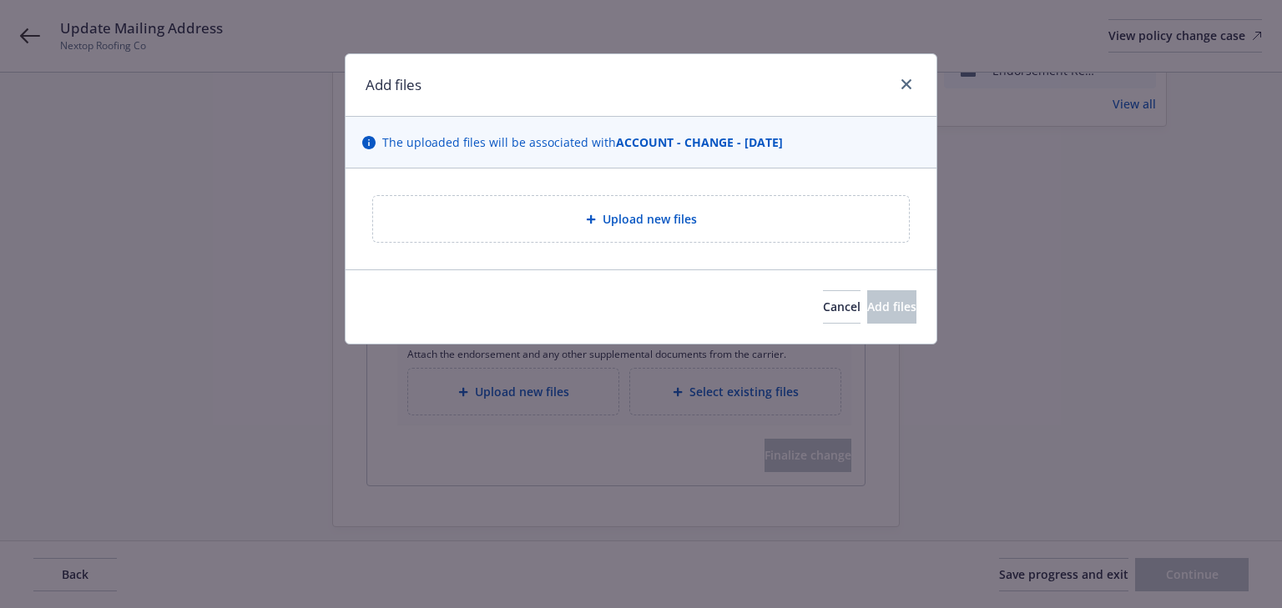
click at [650, 221] on span "Upload new files" at bounding box center [650, 219] width 94 height 18
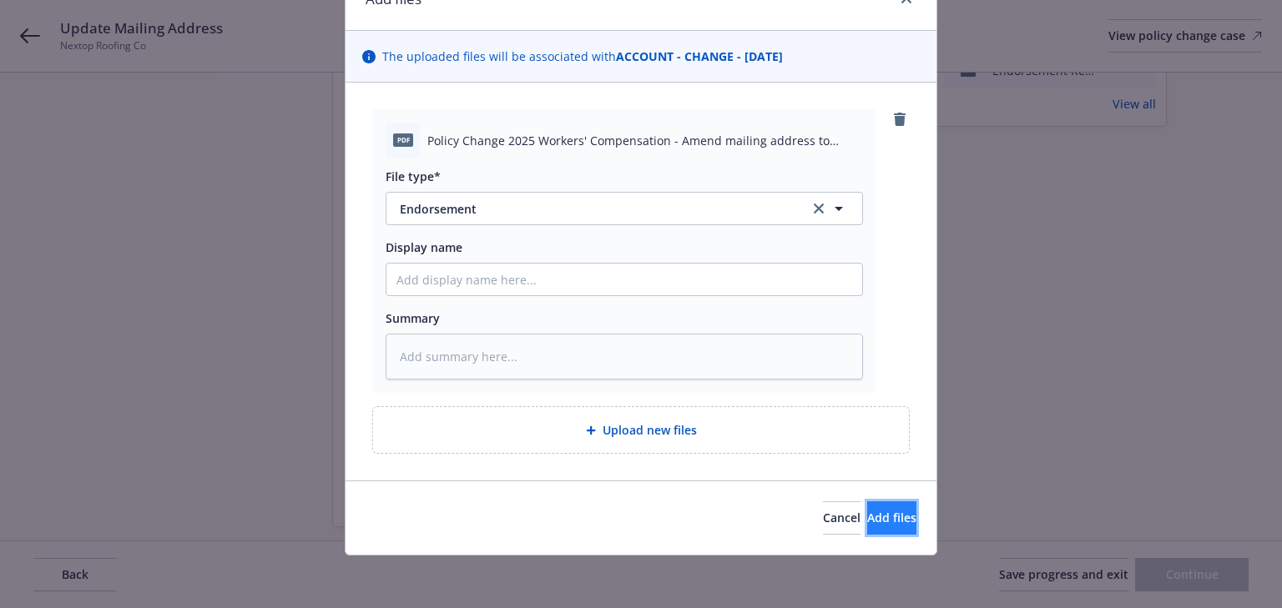
click at [868, 532] on button "Add files" at bounding box center [891, 518] width 49 height 33
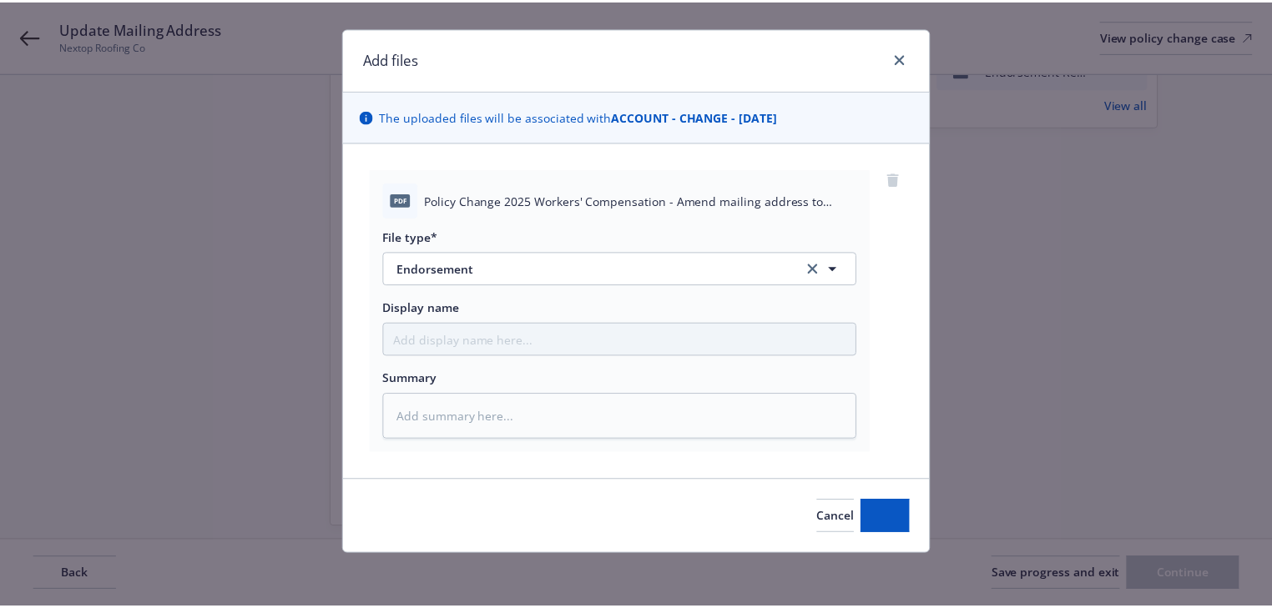
scroll to position [25, 0]
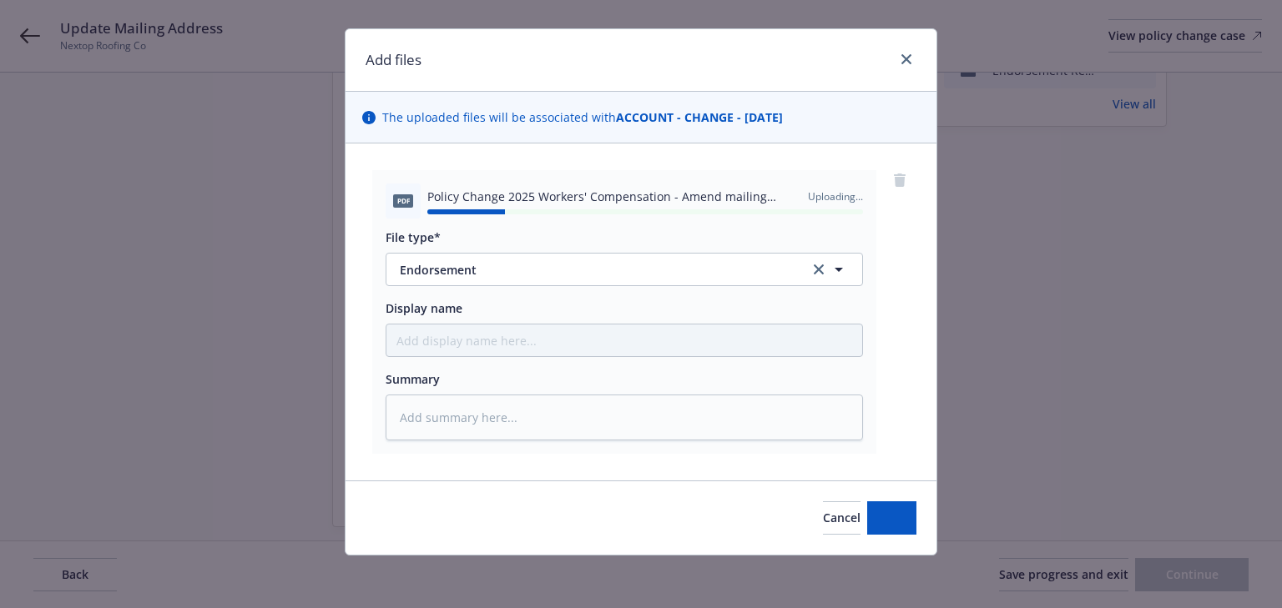
type textarea "x"
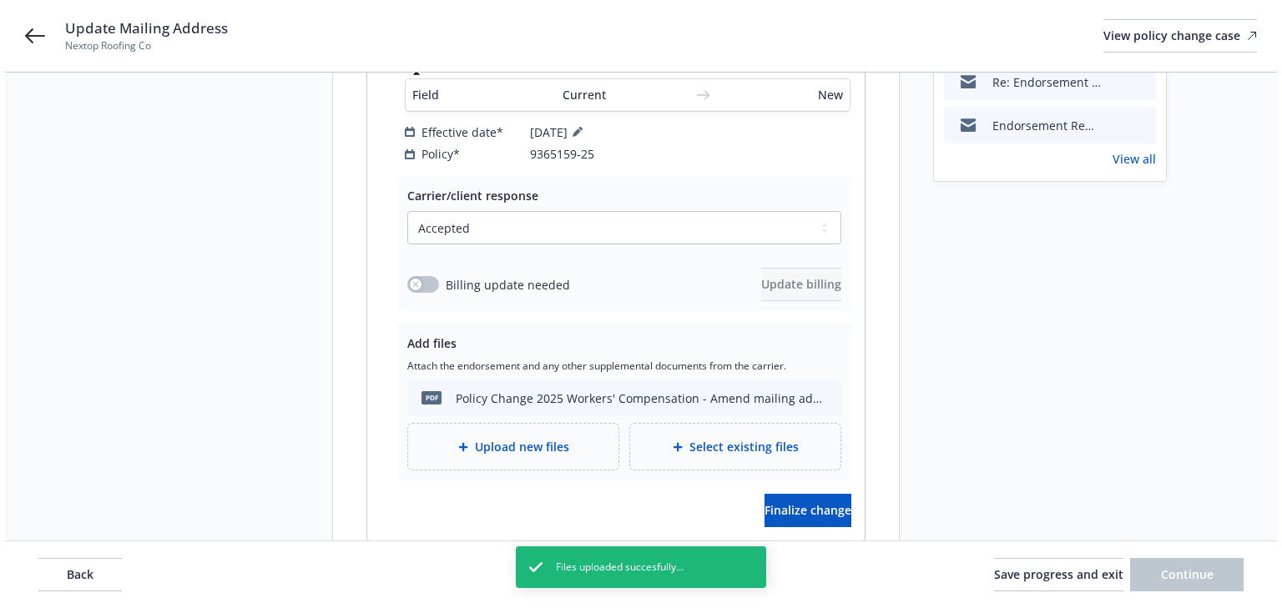
scroll to position [267, 0]
click at [813, 493] on button "Finalize change" at bounding box center [802, 509] width 87 height 33
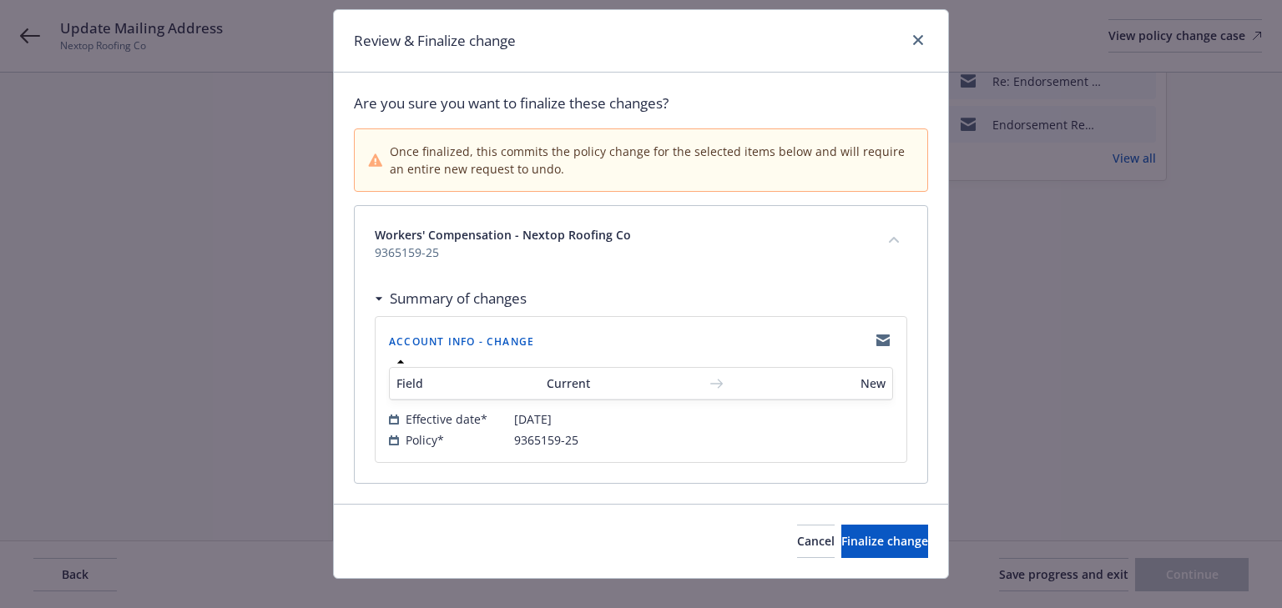
scroll to position [67, 0]
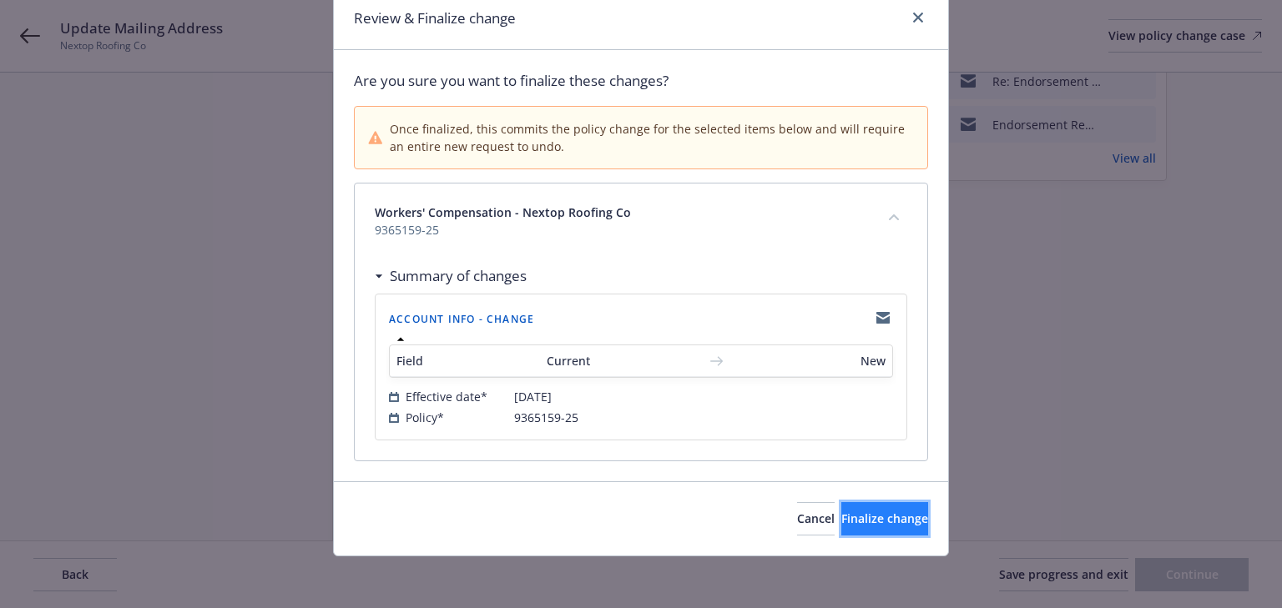
click at [849, 511] on span "Finalize change" at bounding box center [884, 519] width 87 height 16
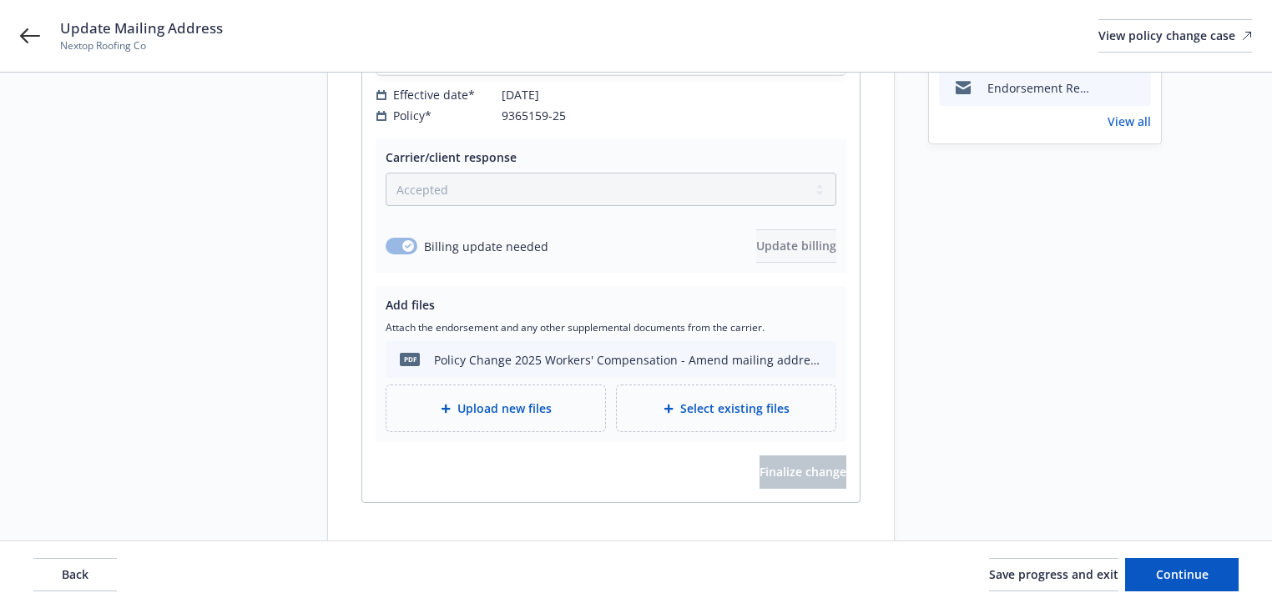
scroll to position [320, 0]
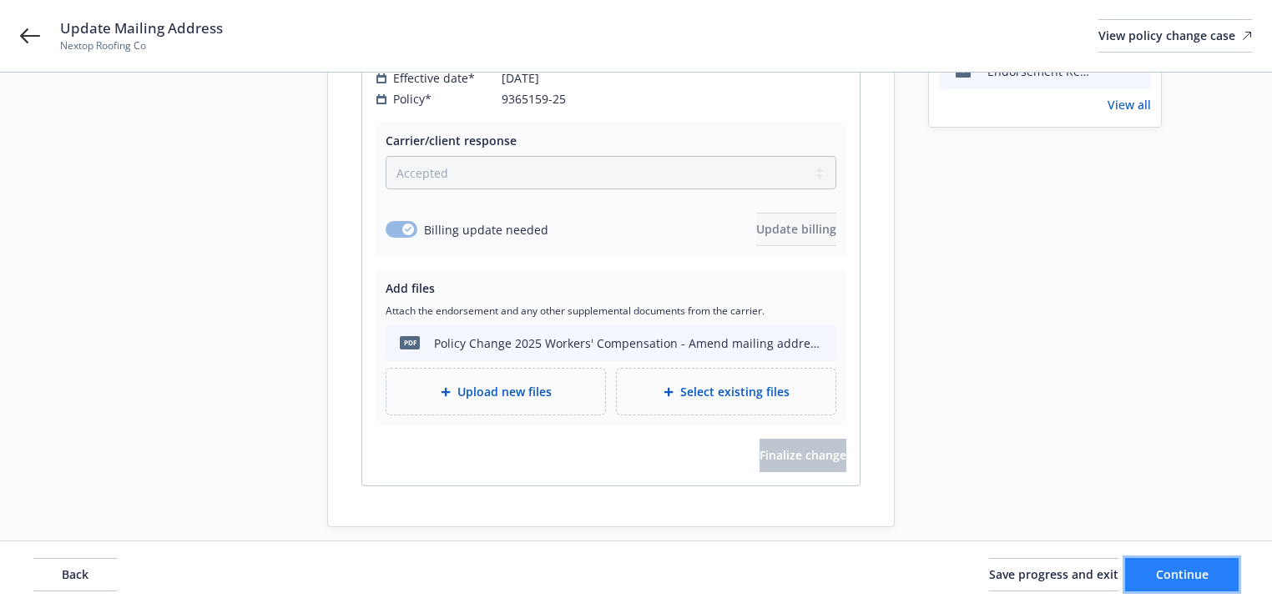
click at [1188, 572] on span "Continue" at bounding box center [1182, 575] width 53 height 16
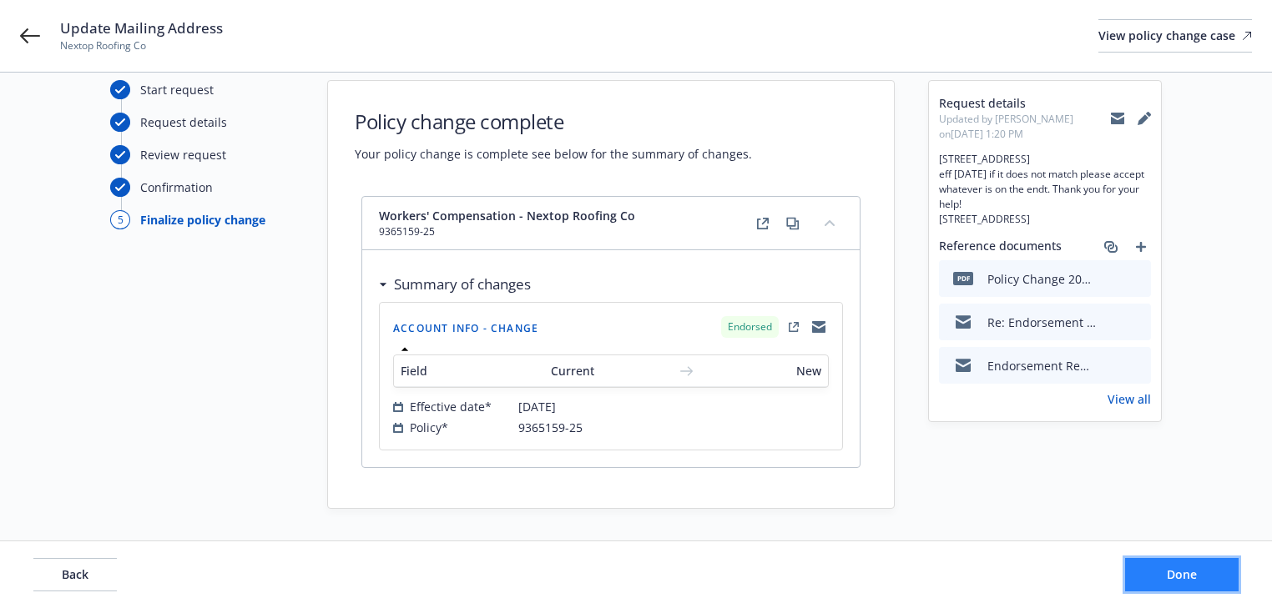
click at [1188, 572] on span "Done" at bounding box center [1182, 575] width 30 height 16
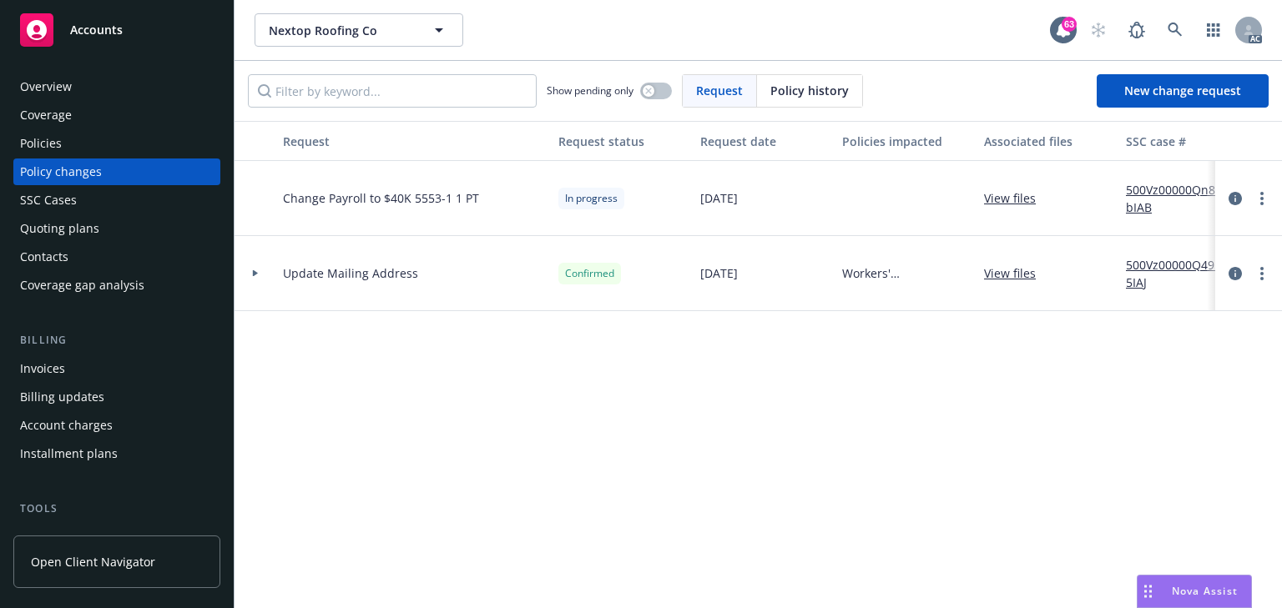
click at [561, 434] on div "Request Request status Request date Policies impacted Associated files SSC case…" at bounding box center [758, 364] width 1047 height 487
click at [1188, 21] on link at bounding box center [1174, 29] width 33 height 33
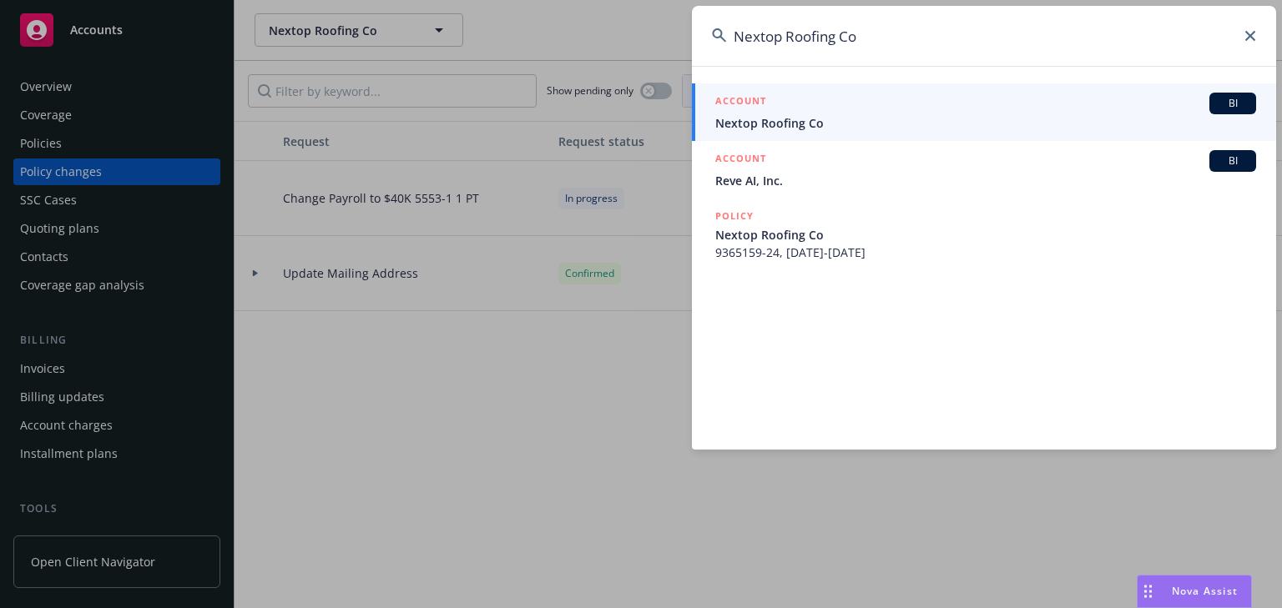
type input "Nextop Roofing Co"
click at [783, 106] on div "ACCOUNT BI" at bounding box center [985, 104] width 541 height 22
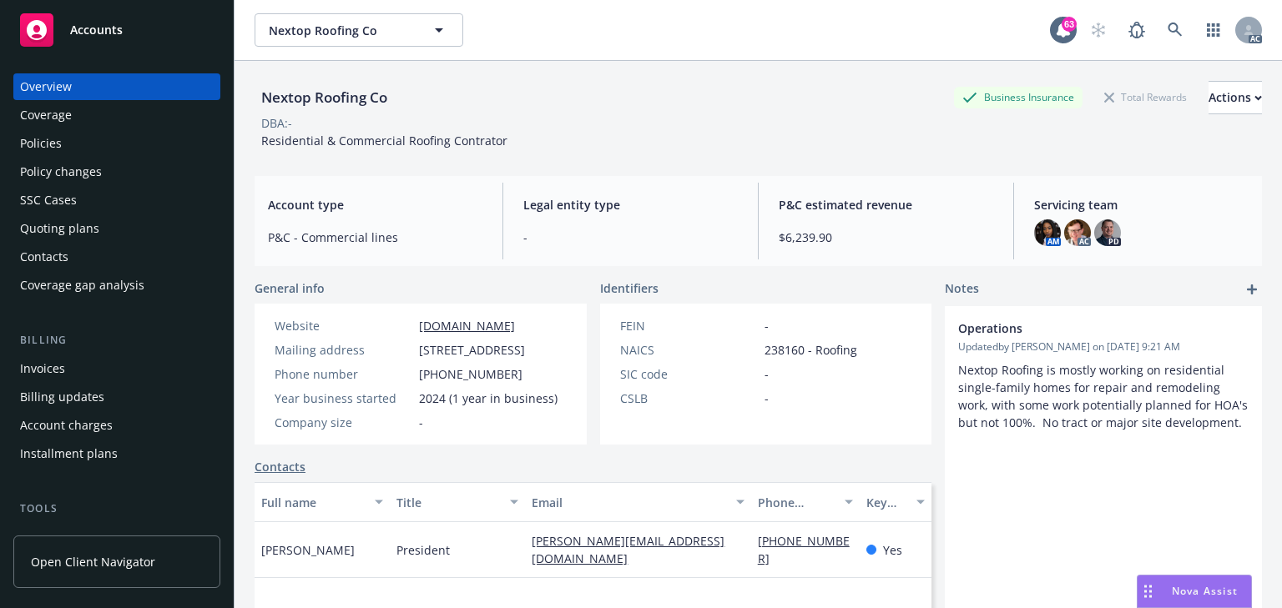
click at [50, 171] on div "Policy changes" at bounding box center [61, 172] width 82 height 27
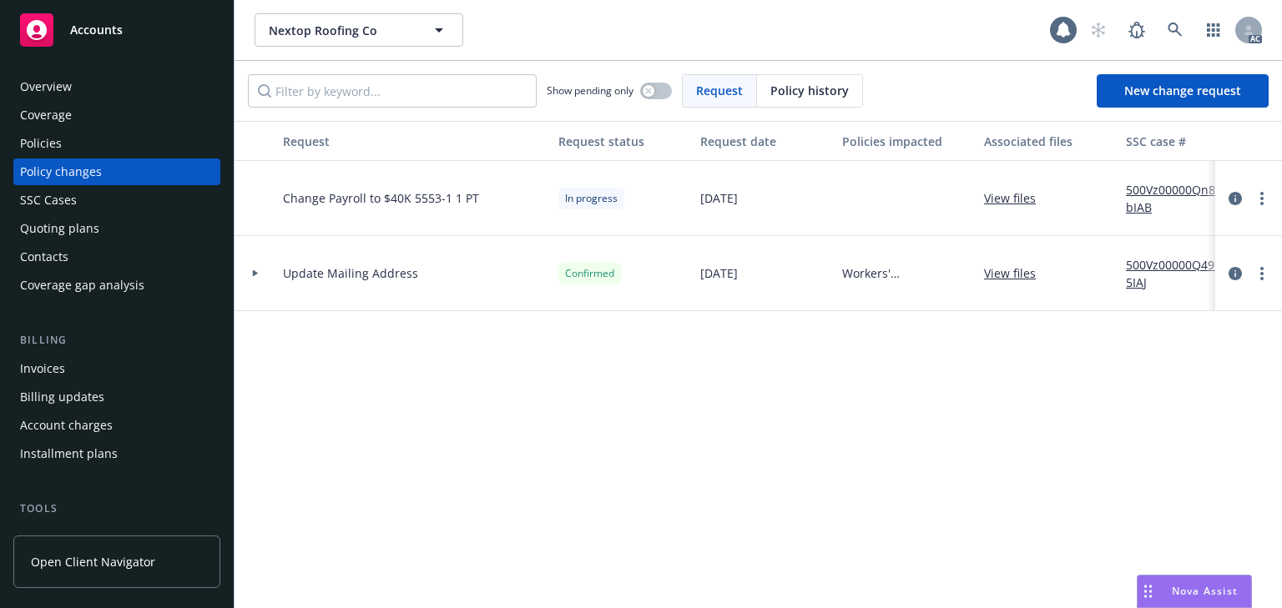
click at [541, 380] on div "Request Request status Request date Policies impacted Associated files SSC case…" at bounding box center [758, 364] width 1047 height 487
click at [257, 275] on icon at bounding box center [255, 273] width 7 height 6
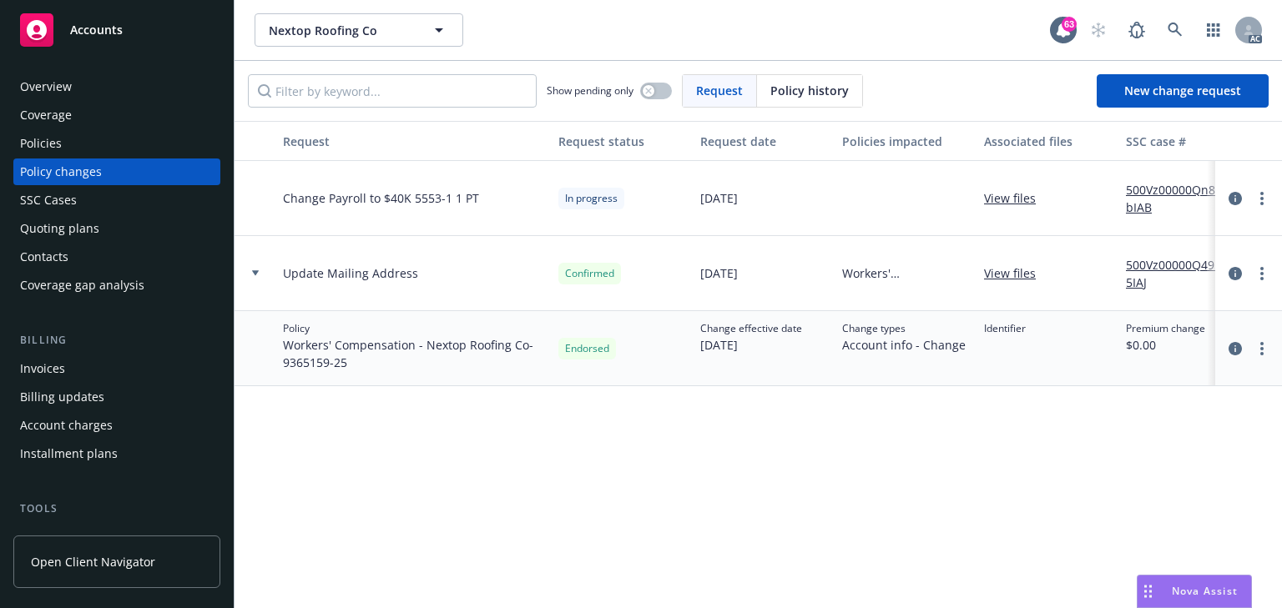
click at [876, 501] on div "Request Request status Request date Policies impacted Associated files SSC case…" at bounding box center [758, 364] width 1047 height 487
click at [84, 148] on div "Policies" at bounding box center [117, 143] width 194 height 27
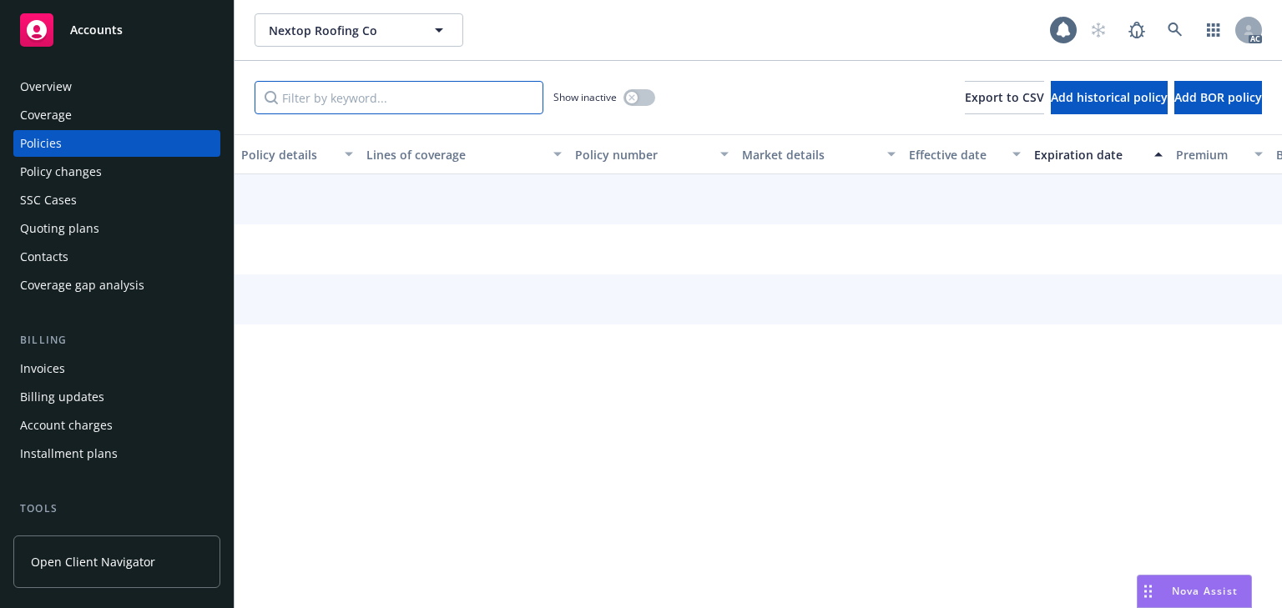
click at [371, 108] on input "Filter by keyword..." at bounding box center [399, 97] width 289 height 33
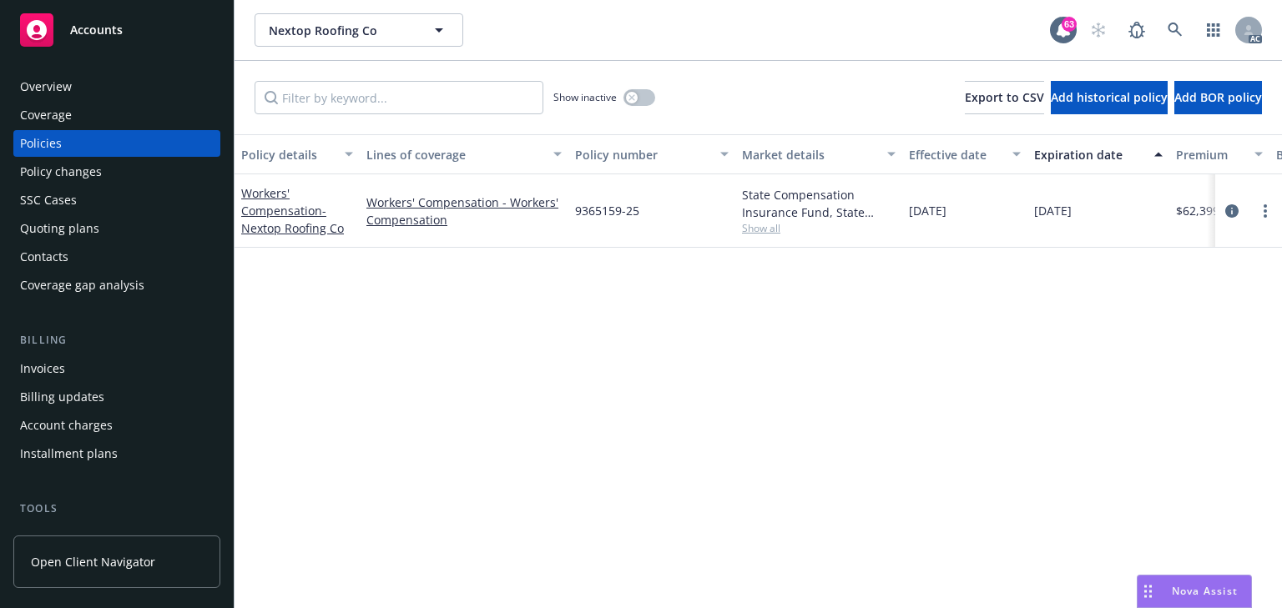
click at [762, 444] on div "Policy details Lines of coverage Policy number Market details Effective date Ex…" at bounding box center [758, 371] width 1047 height 474
click at [1172, 27] on icon at bounding box center [1175, 30] width 15 height 15
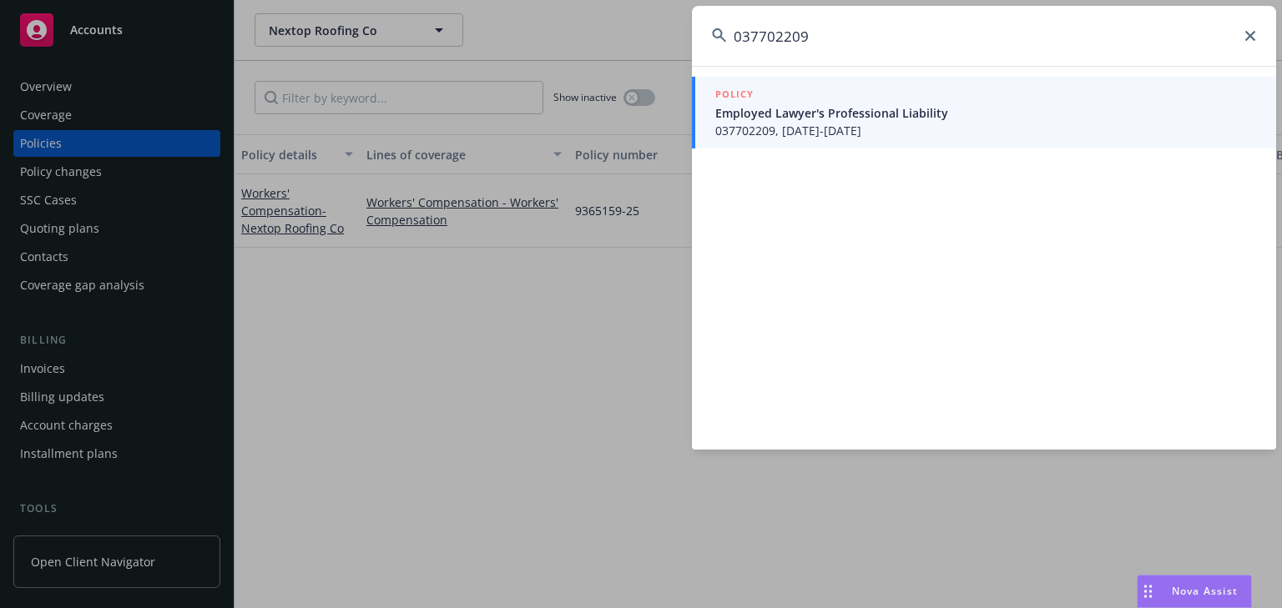
type input "037702209"
click at [794, 117] on span "Employed Lawyer's Professional Liability" at bounding box center [985, 113] width 541 height 18
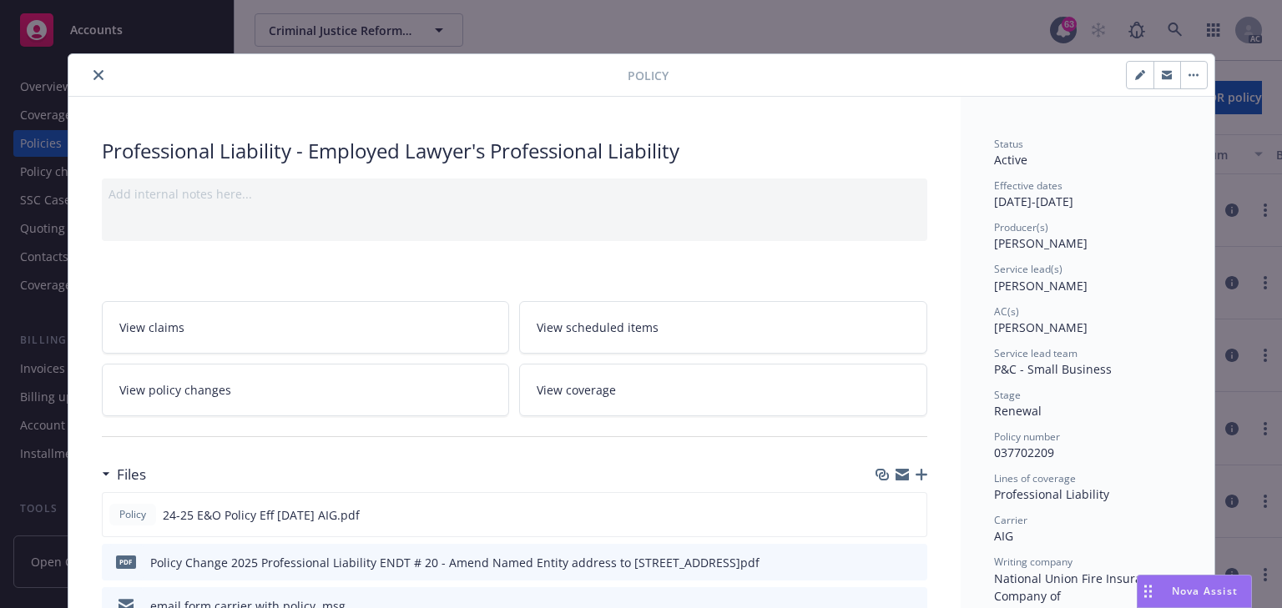
click at [224, 397] on link "View policy changes" at bounding box center [306, 390] width 408 height 53
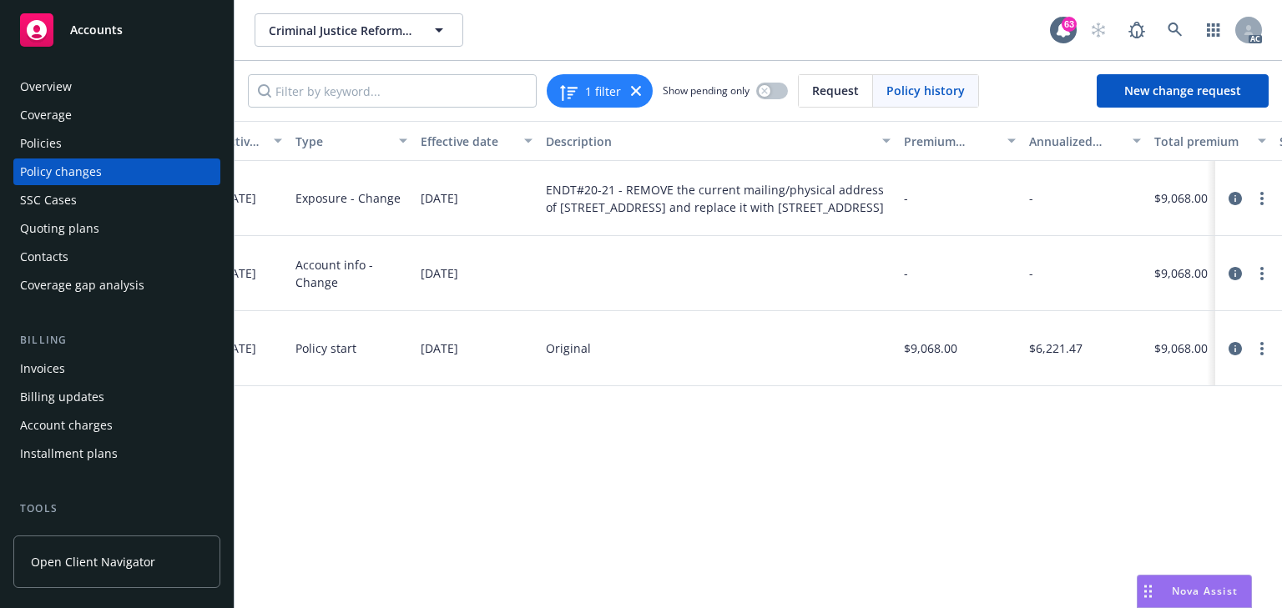
scroll to position [0, 528]
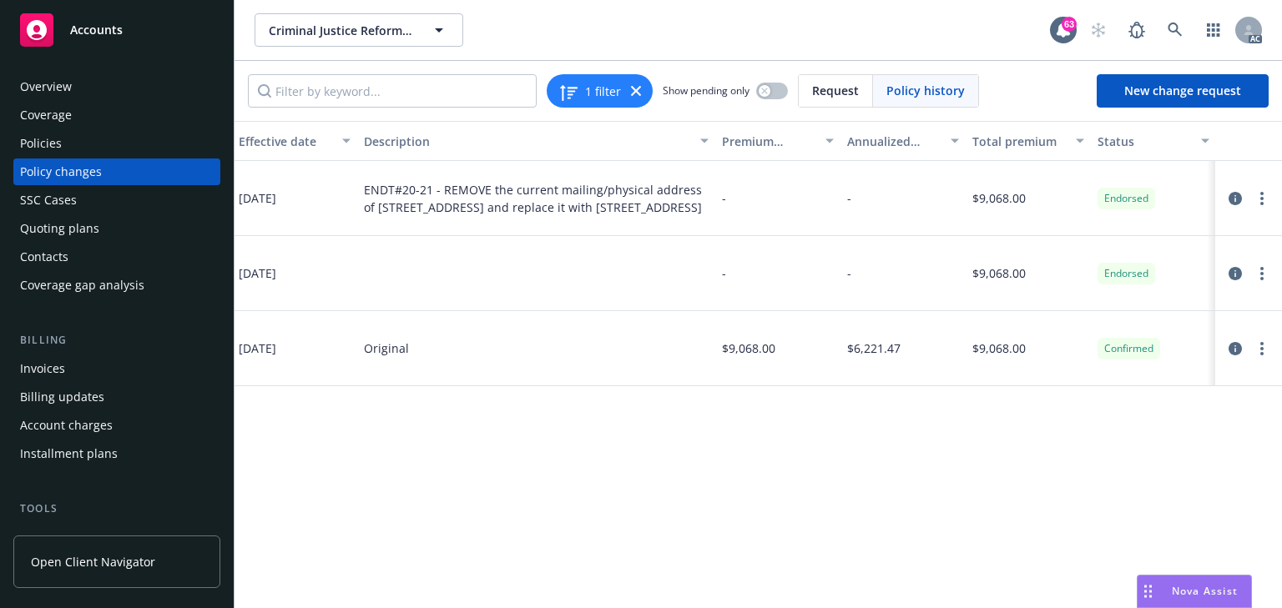
click at [77, 139] on div "Policies" at bounding box center [117, 143] width 194 height 27
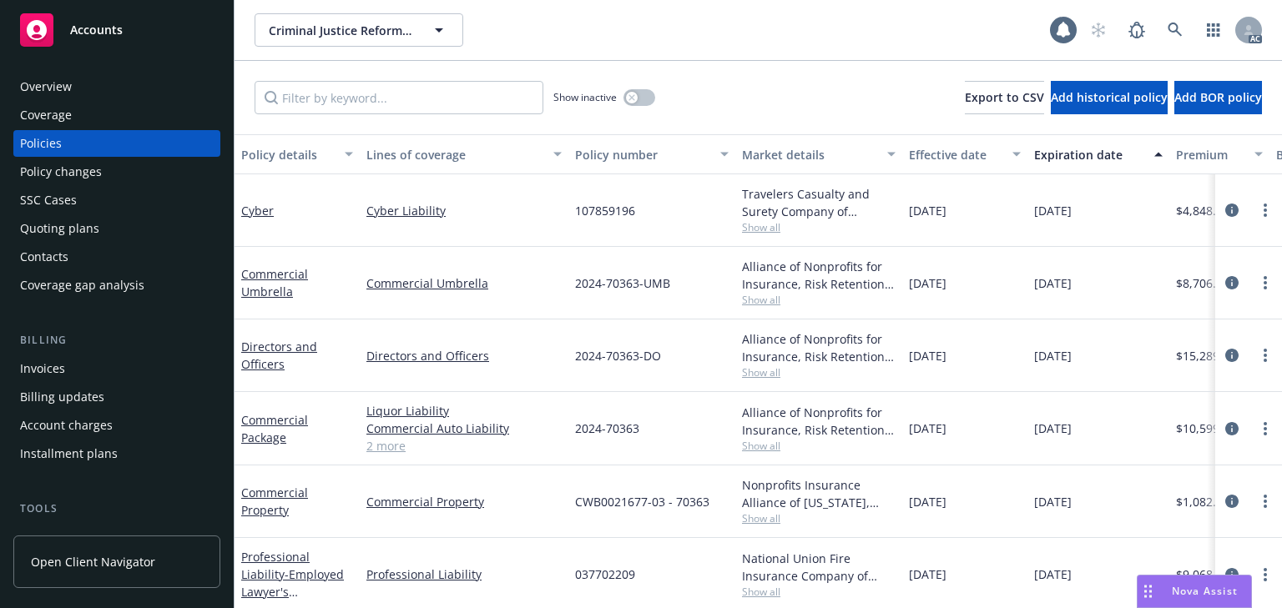
click at [60, 175] on div "Policy changes" at bounding box center [61, 172] width 82 height 27
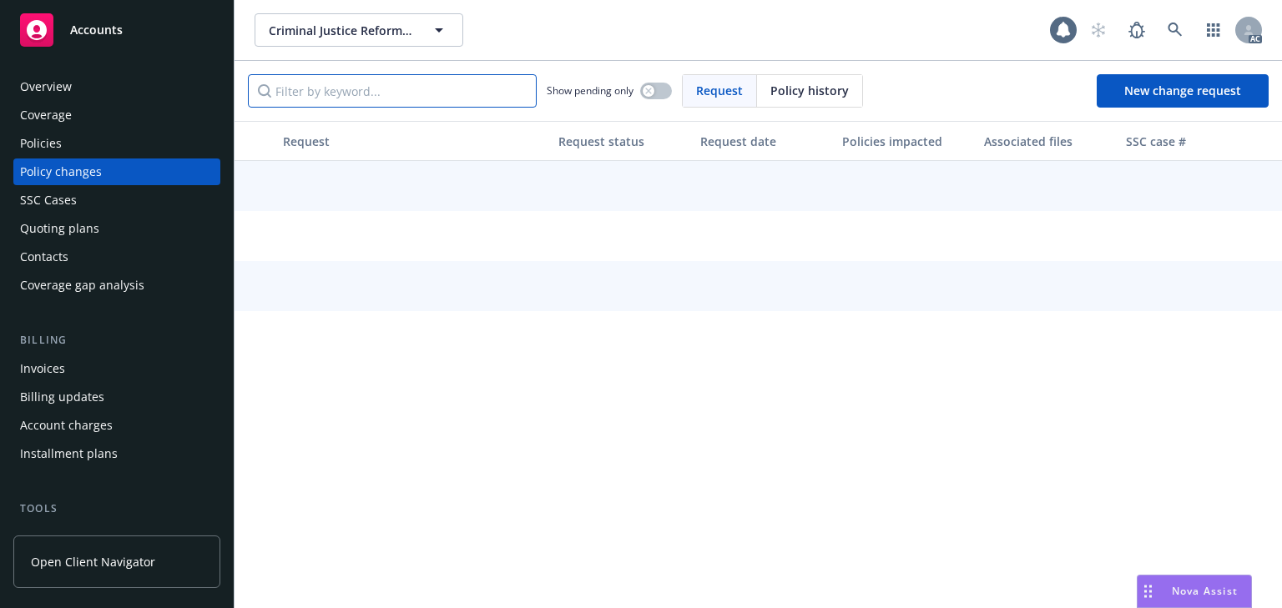
click at [327, 91] on input "Filter by keyword..." at bounding box center [392, 90] width 289 height 33
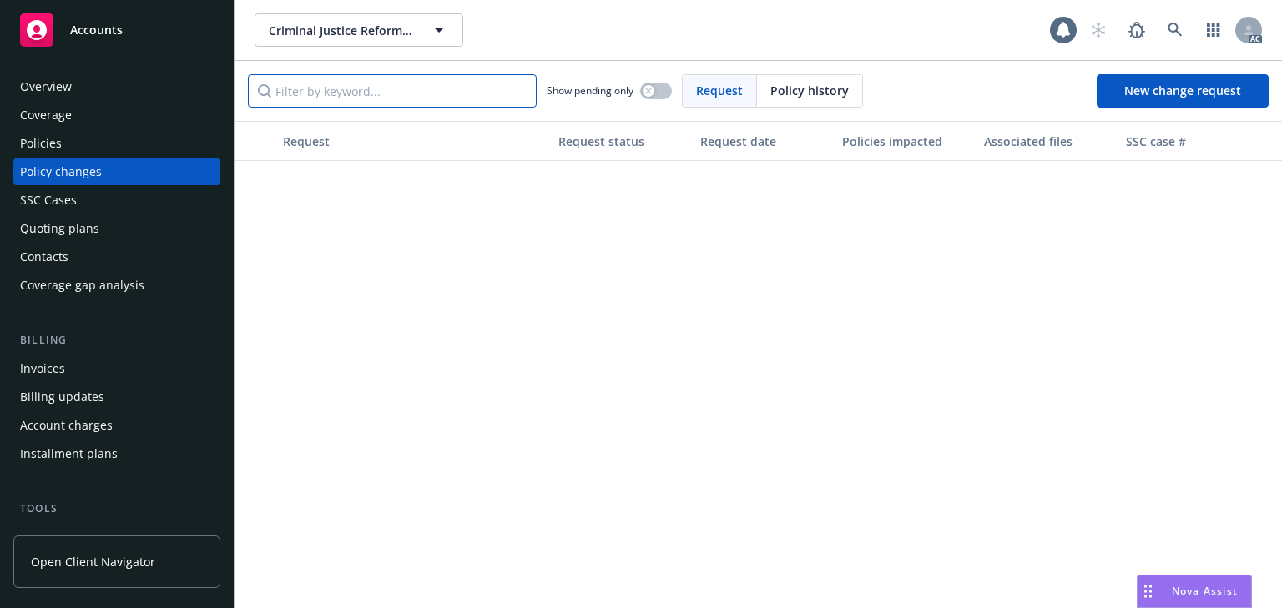
paste input "037702209"
type input "037702209"
drag, startPoint x: 392, startPoint y: 94, endPoint x: -26, endPoint y: 97, distance: 418.1
click at [0, 97] on html "Accounts Overview Coverage Policies Policy changes SSC Cases Quoting plans Cont…" at bounding box center [641, 304] width 1282 height 608
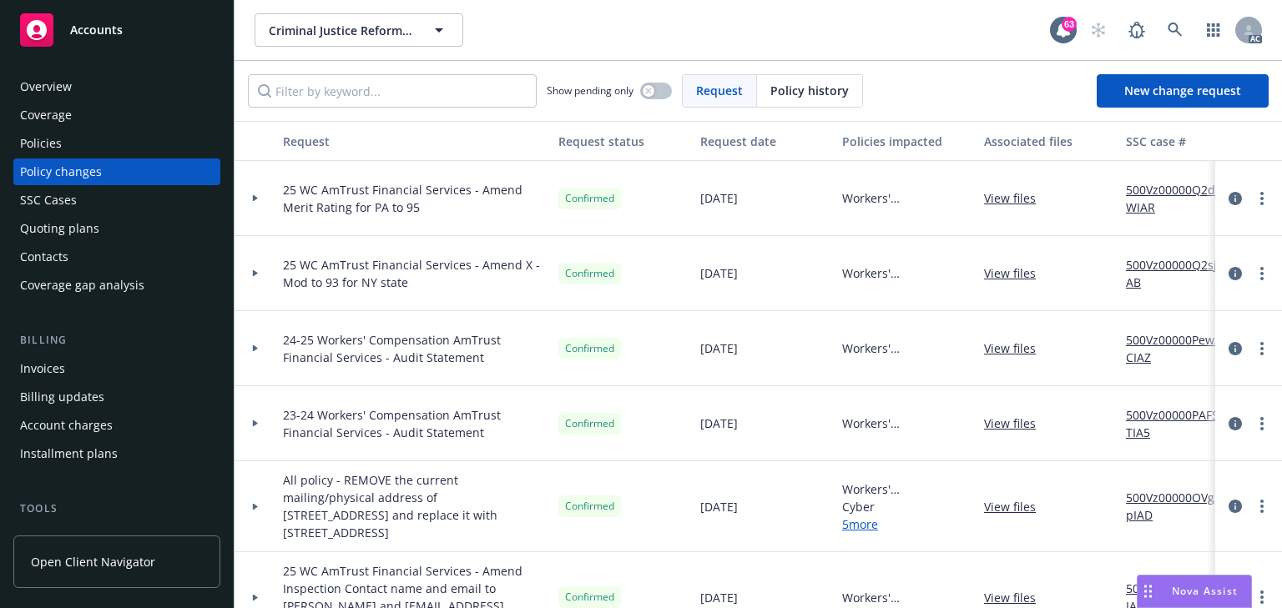
click at [46, 137] on div "Policies" at bounding box center [41, 143] width 42 height 27
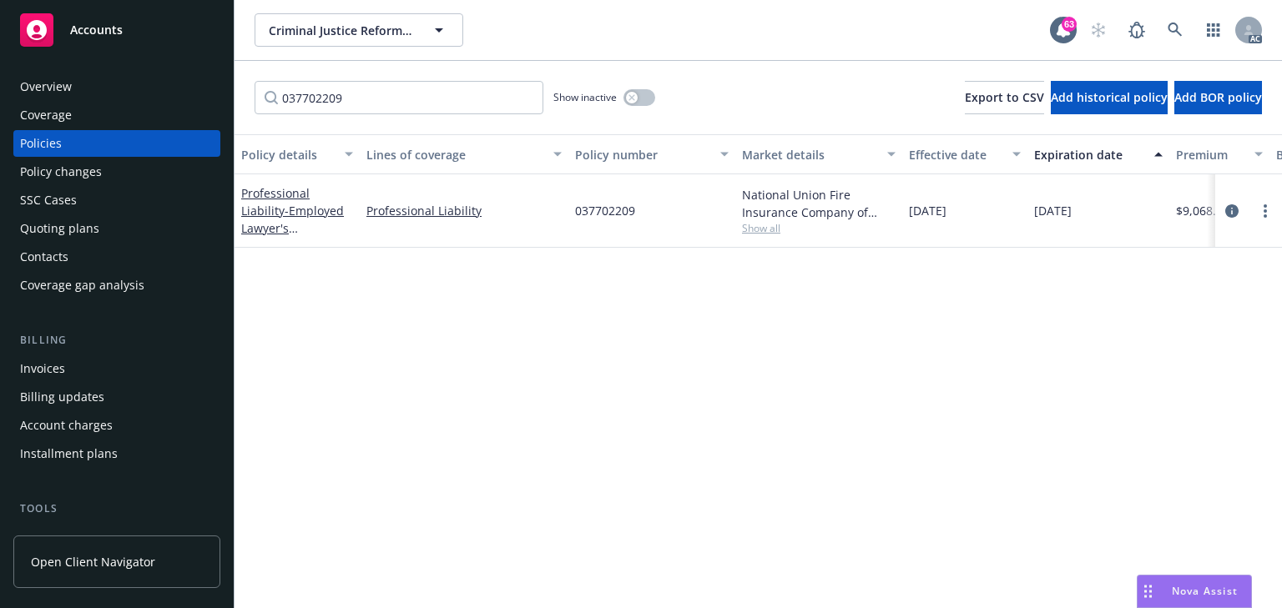
type input "037702209"
click at [582, 340] on div "Policy details Lines of coverage Policy number Market details Effective date Ex…" at bounding box center [758, 371] width 1047 height 474
click at [526, 368] on div "Policy details Lines of coverage Policy number Market details Effective date Ex…" at bounding box center [758, 371] width 1047 height 474
click at [1228, 209] on icon "circleInformation" at bounding box center [1231, 210] width 13 height 13
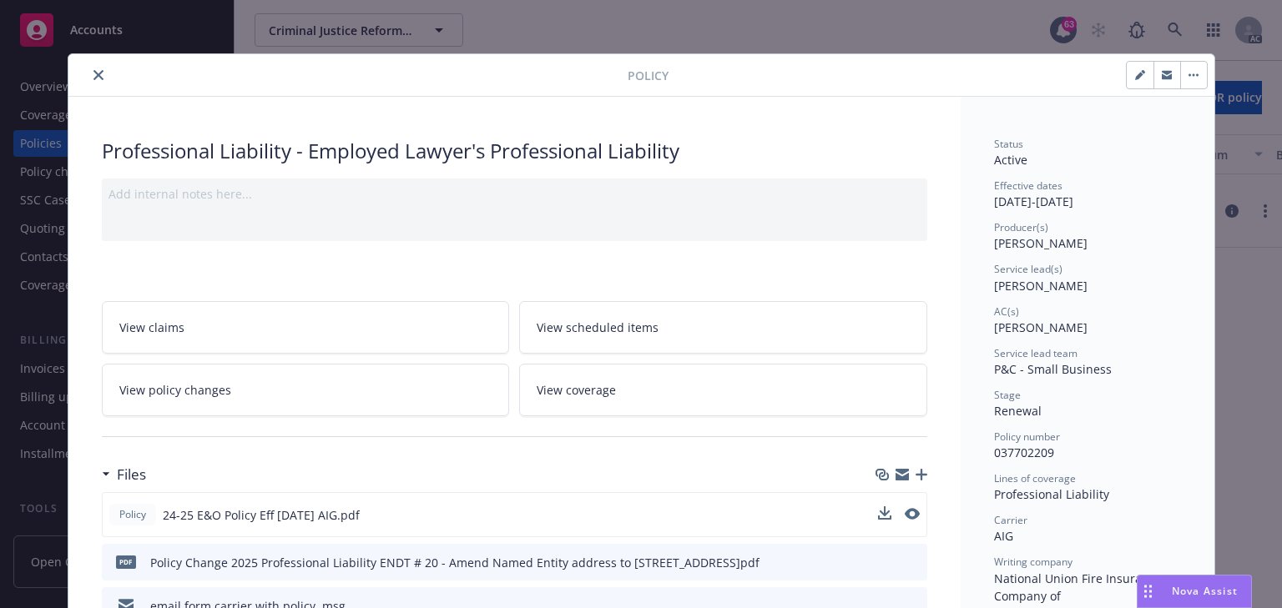
scroll to position [50, 0]
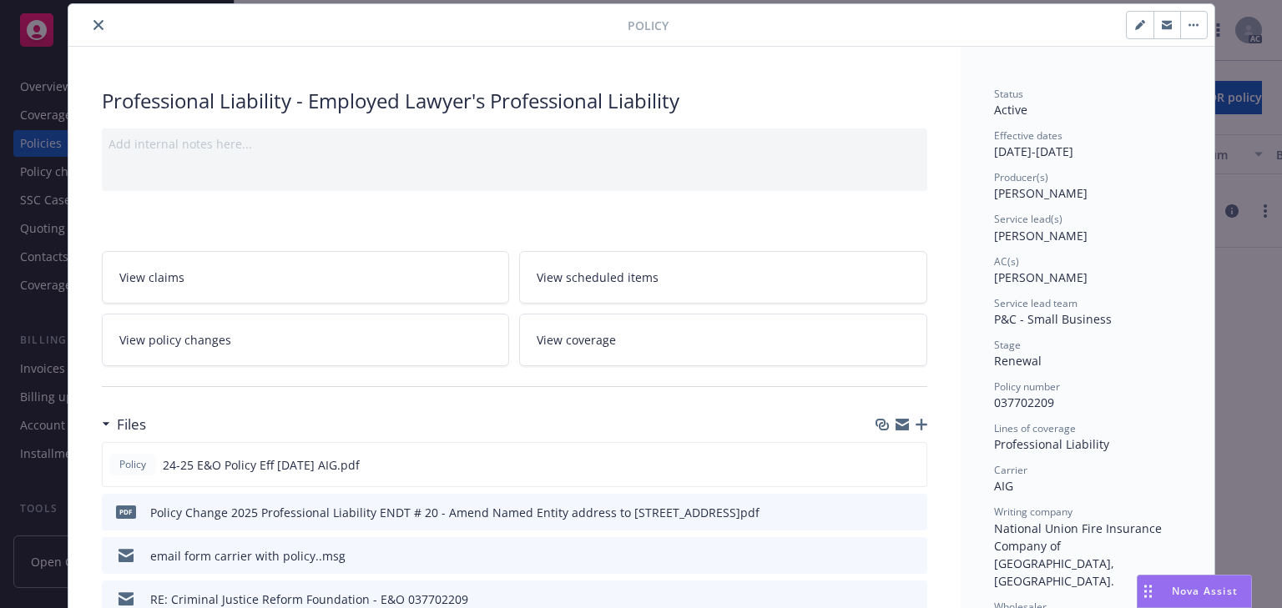
click at [318, 344] on link "View policy changes" at bounding box center [306, 340] width 408 height 53
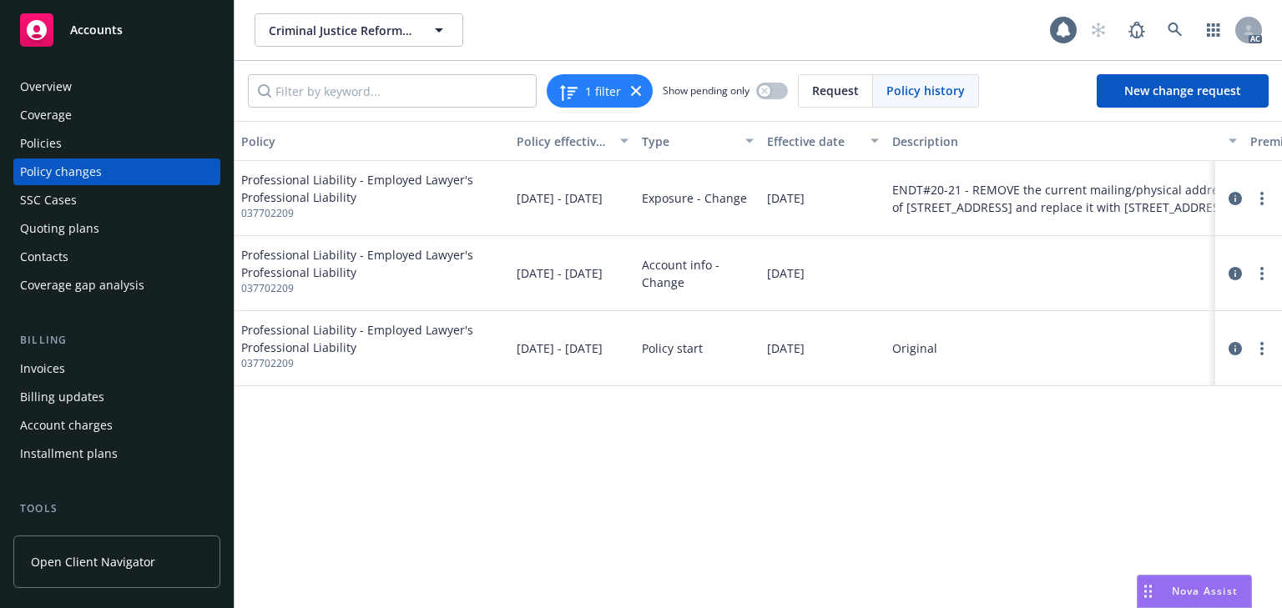
click at [754, 473] on div "Policy Policy effective dates Type Effective date Description Premium change An…" at bounding box center [758, 364] width 1047 height 487
click at [87, 146] on div "Policies" at bounding box center [117, 143] width 194 height 27
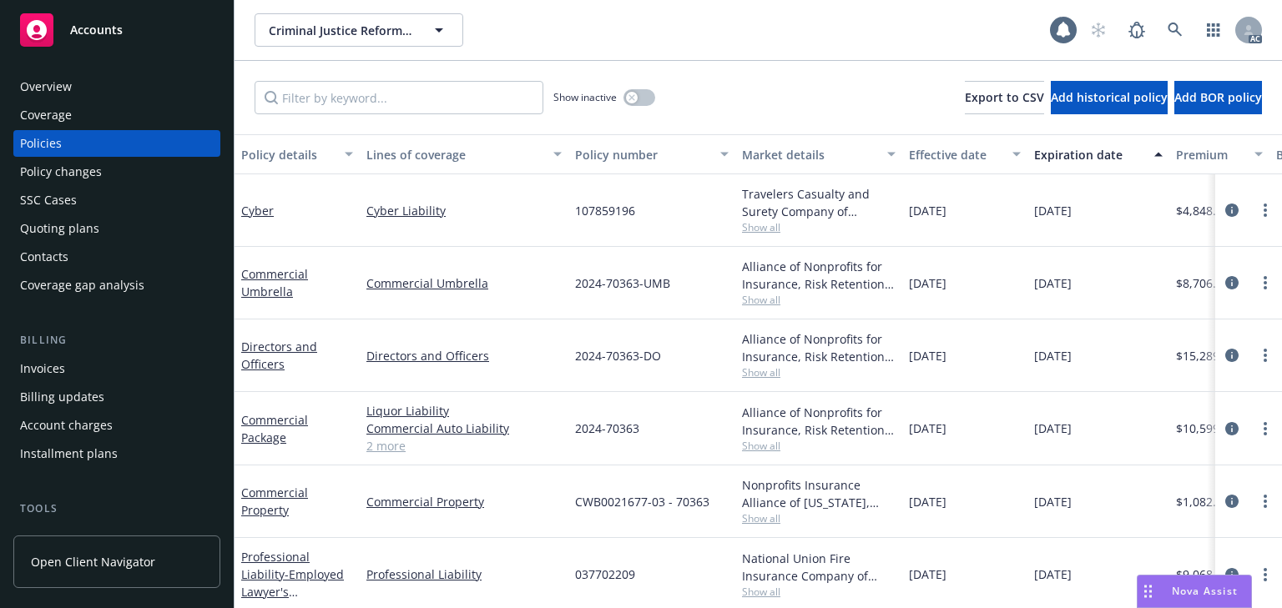
click at [71, 169] on div "Policy changes" at bounding box center [61, 172] width 82 height 27
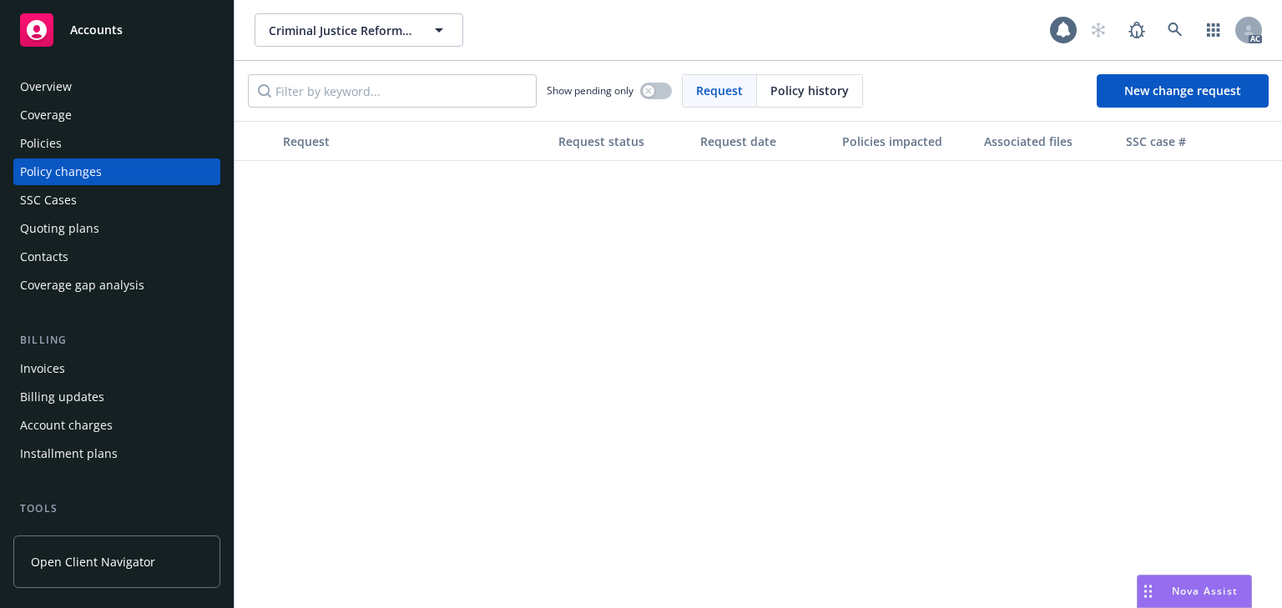
scroll to position [601, 0]
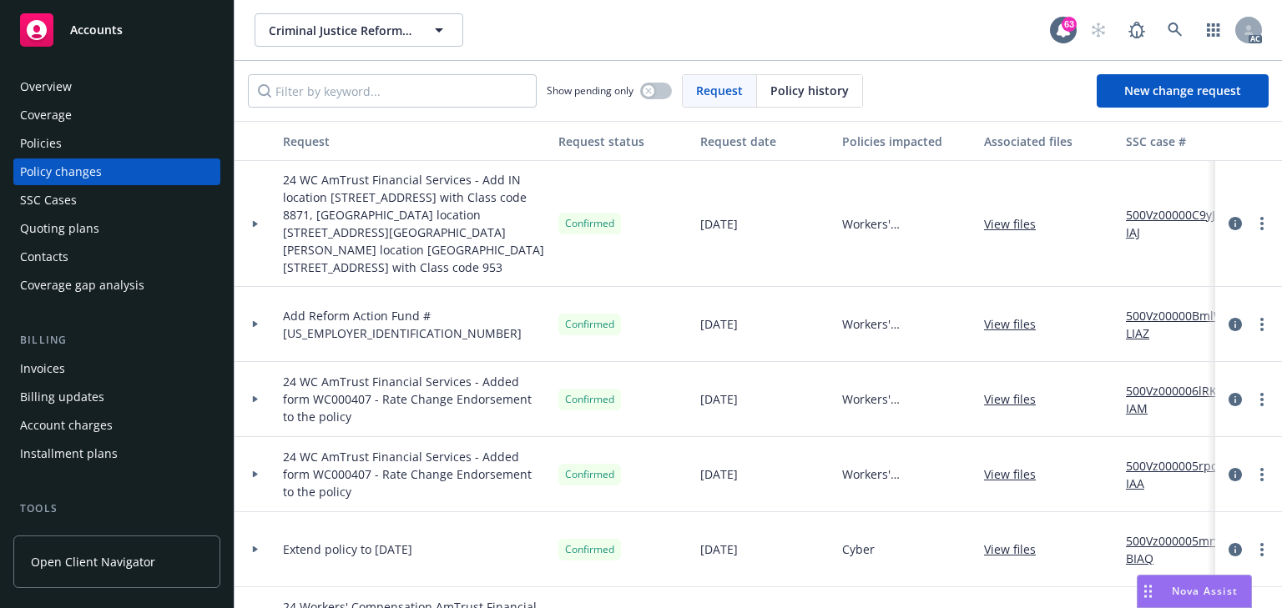
click at [67, 150] on div "Policies" at bounding box center [117, 143] width 194 height 27
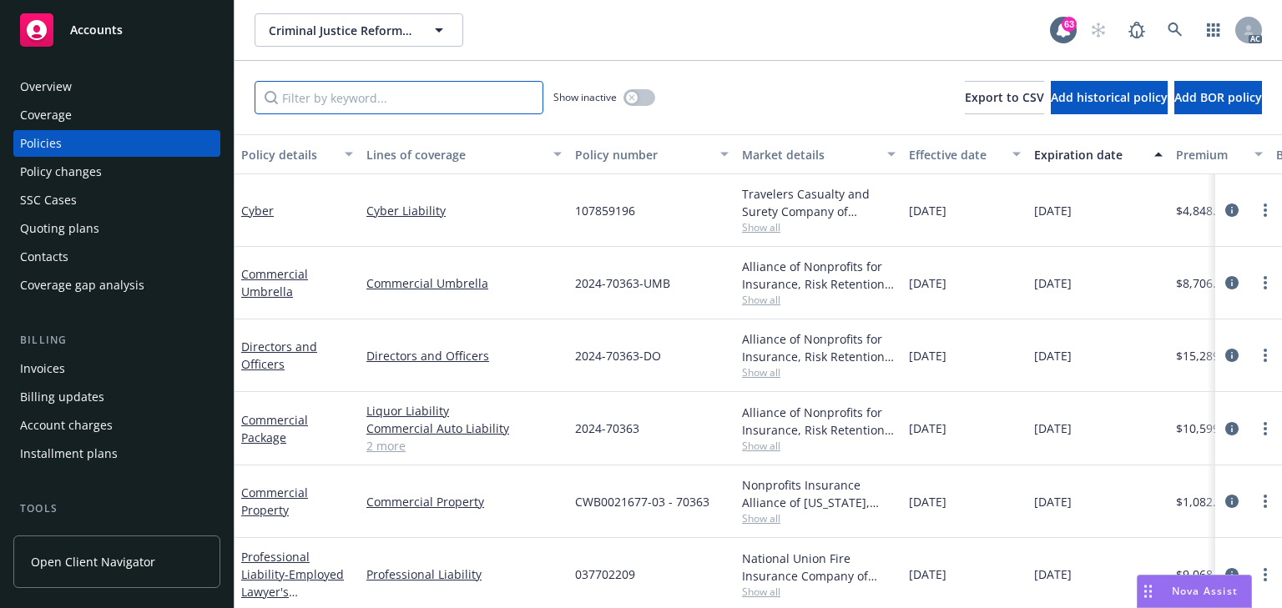
click at [348, 93] on input "Filter by keyword..." at bounding box center [399, 97] width 289 height 33
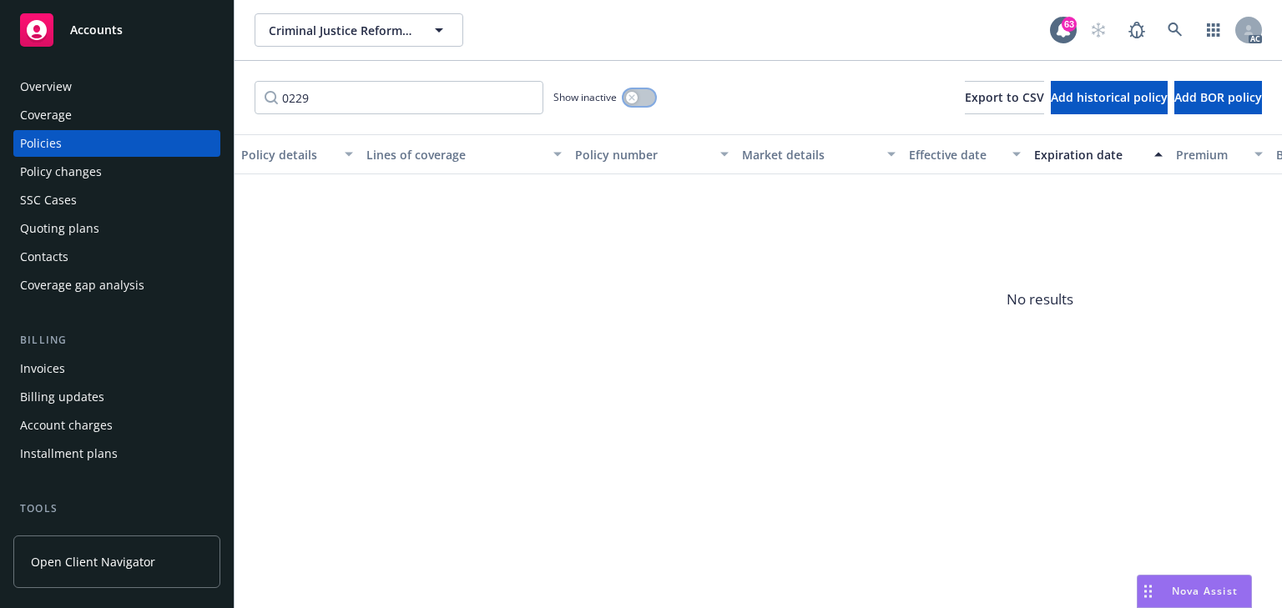
click at [634, 93] on div "button" at bounding box center [632, 98] width 12 height 12
click at [177, 120] on div "Accounts Overview Coverage Policies Policy changes SSC Cases Quoting plans Cont…" at bounding box center [641, 304] width 1282 height 608
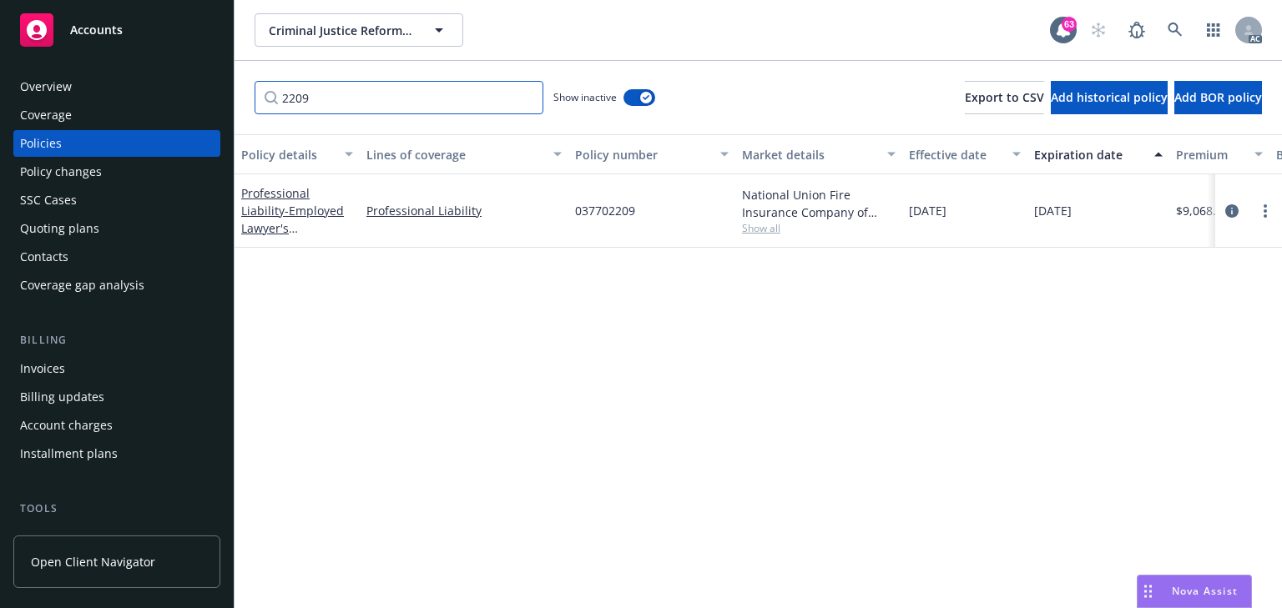
type input "2209"
click at [632, 97] on button "button" at bounding box center [639, 97] width 32 height 17
click at [931, 397] on div "Policy details Lines of coverage Policy number Market details Effective date Ex…" at bounding box center [758, 371] width 1047 height 474
click at [1159, 27] on link at bounding box center [1174, 29] width 33 height 33
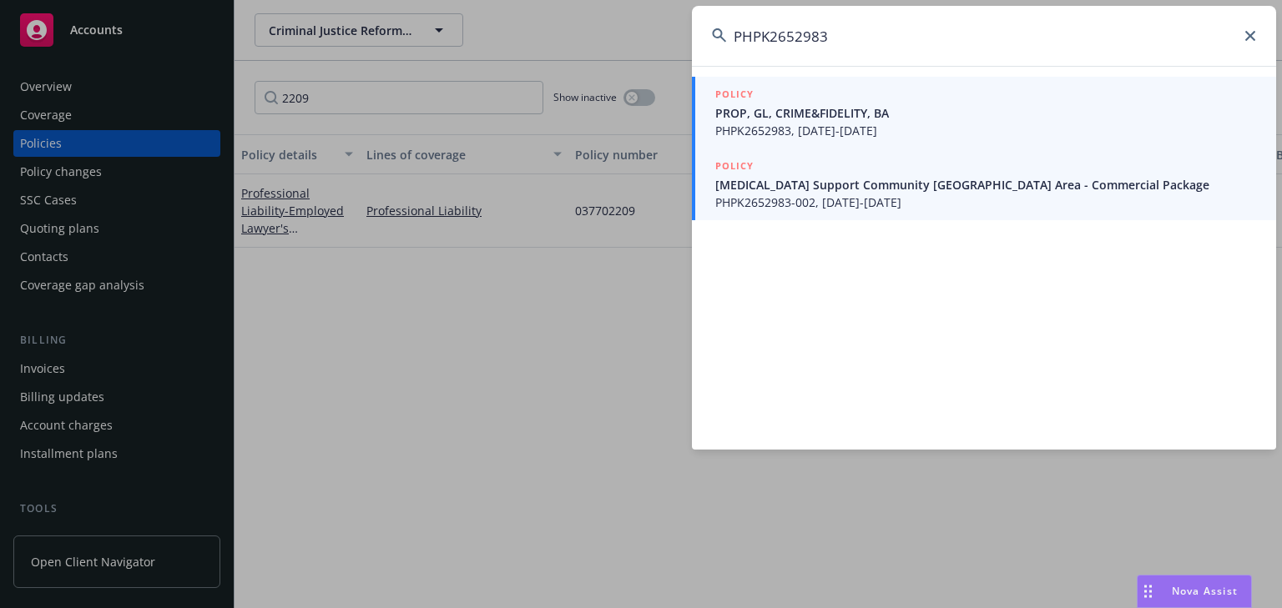
type input "PHPK2652983"
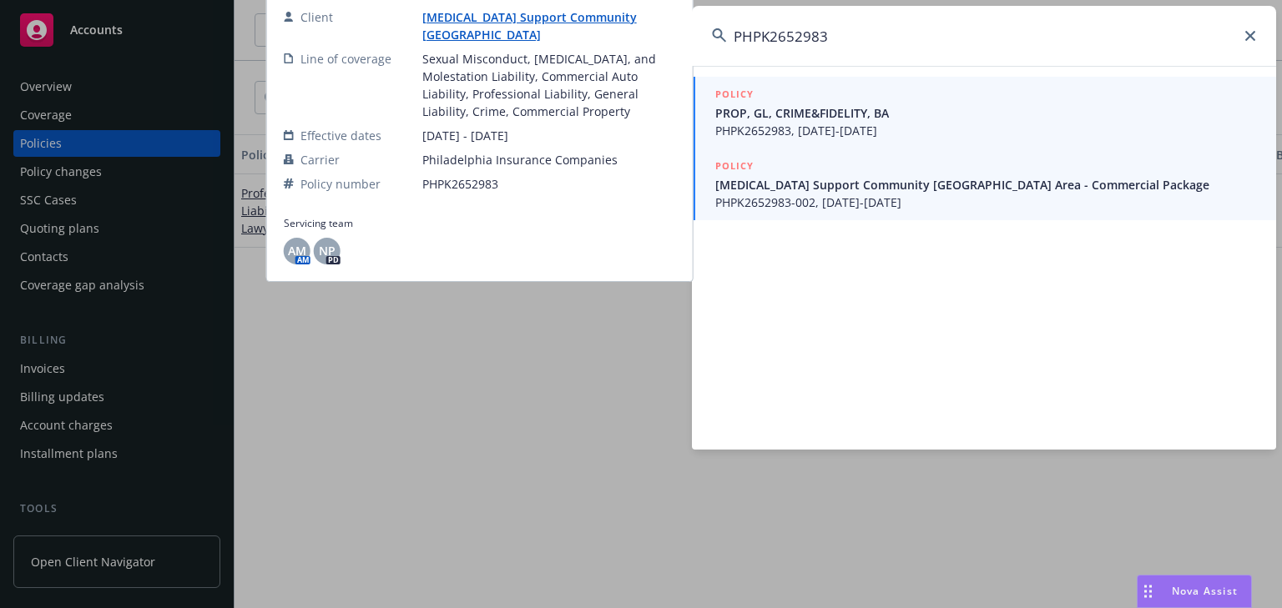
click at [869, 185] on span "Cancer Support Community San Francisco Bay Area - Commercial Package" at bounding box center [985, 185] width 541 height 18
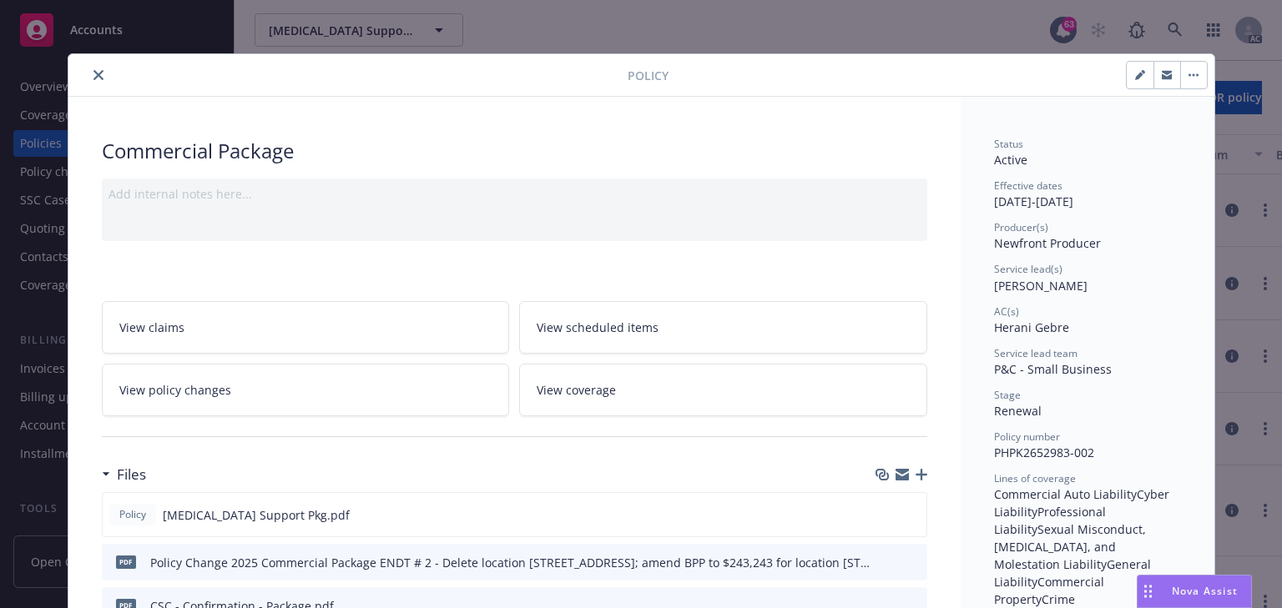
click at [344, 388] on link "View policy changes" at bounding box center [306, 390] width 408 height 53
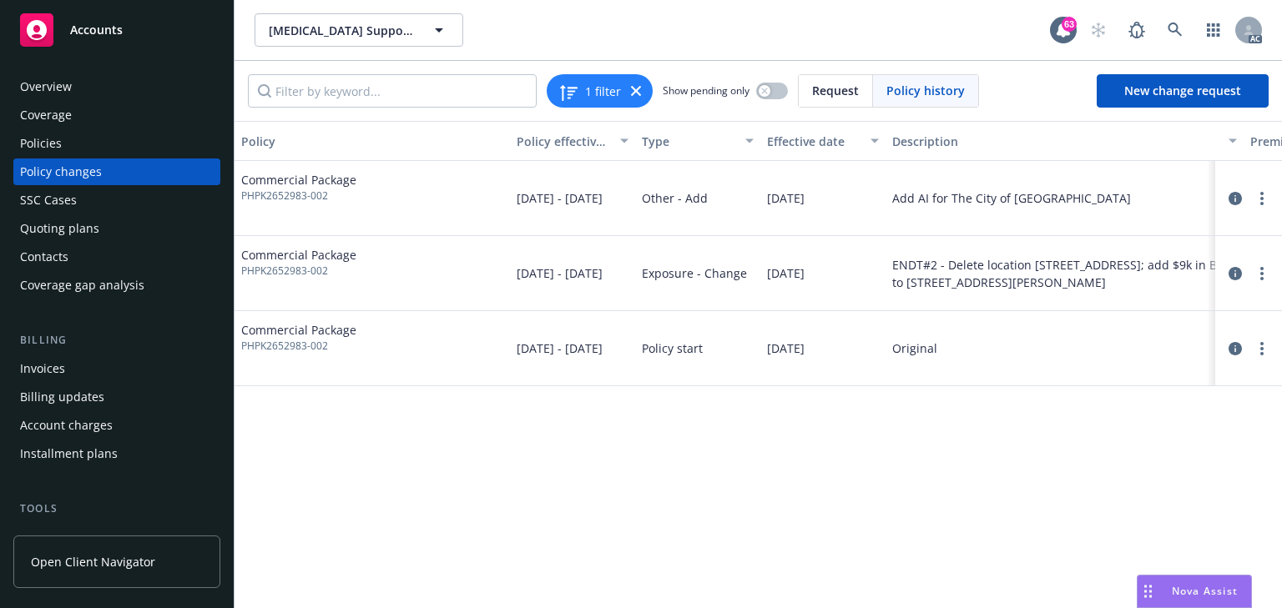
click at [554, 460] on div "Policy Policy effective dates Type Effective date Description Premium change An…" at bounding box center [758, 364] width 1047 height 487
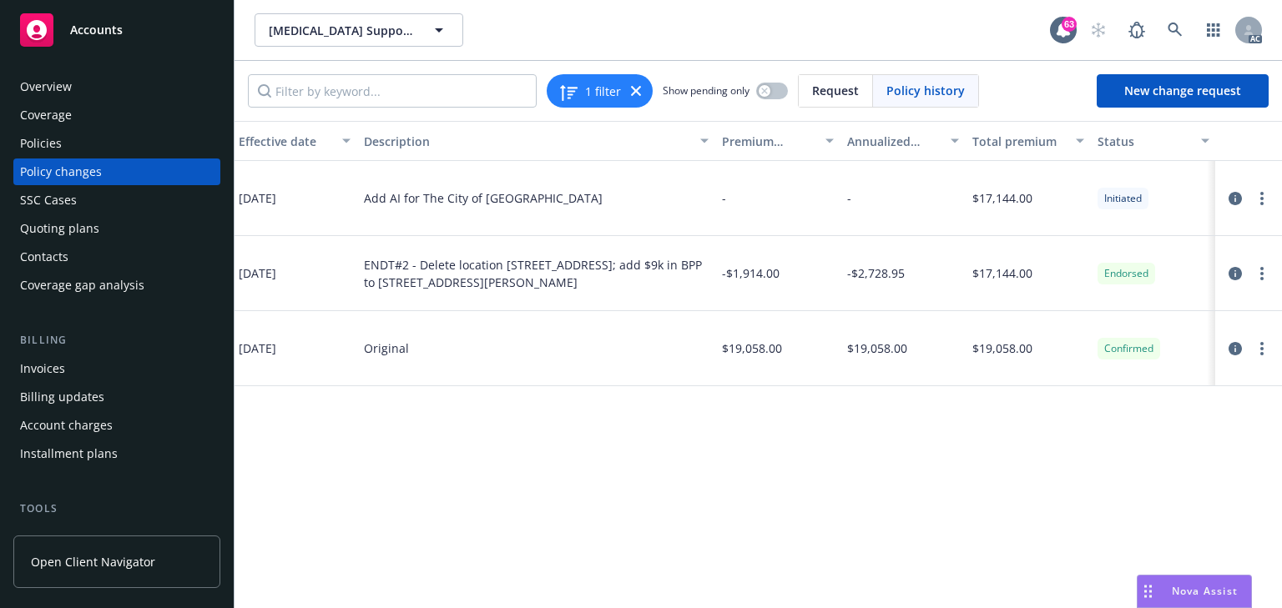
drag, startPoint x: 1213, startPoint y: 567, endPoint x: 1214, endPoint y: 506, distance: 60.9
click at [1215, 558] on div "Policy Policy effective dates Type Effective date Description Premium change An…" at bounding box center [758, 364] width 1047 height 487
click at [1233, 195] on icon "circleInformation" at bounding box center [1234, 198] width 13 height 13
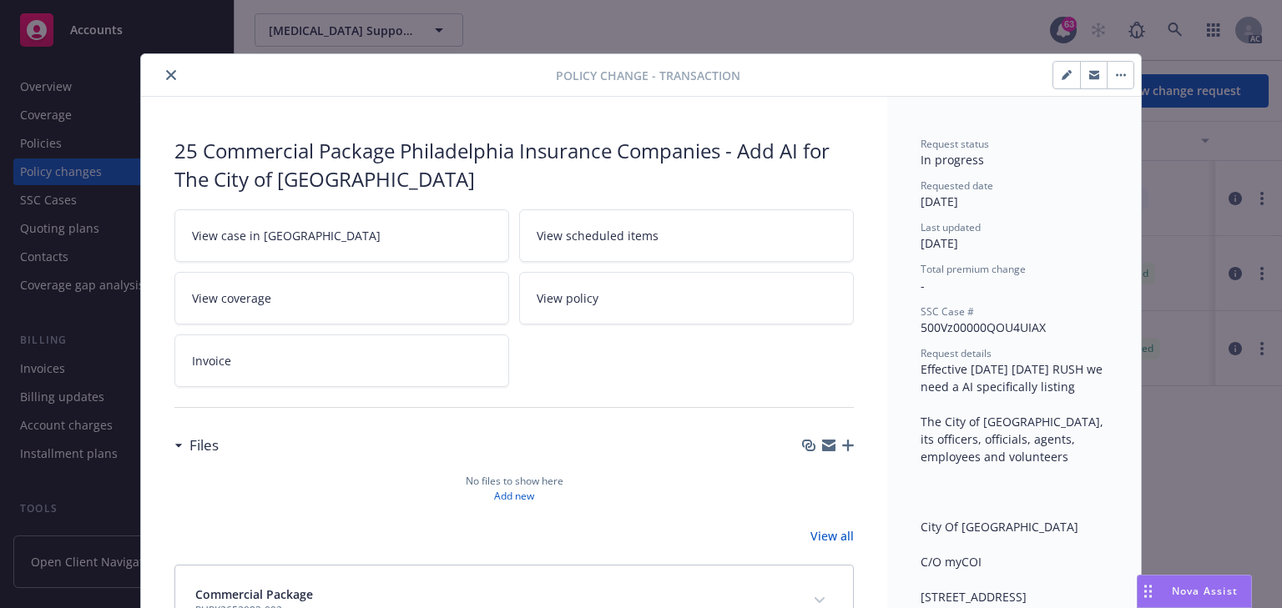
scroll to position [50, 0]
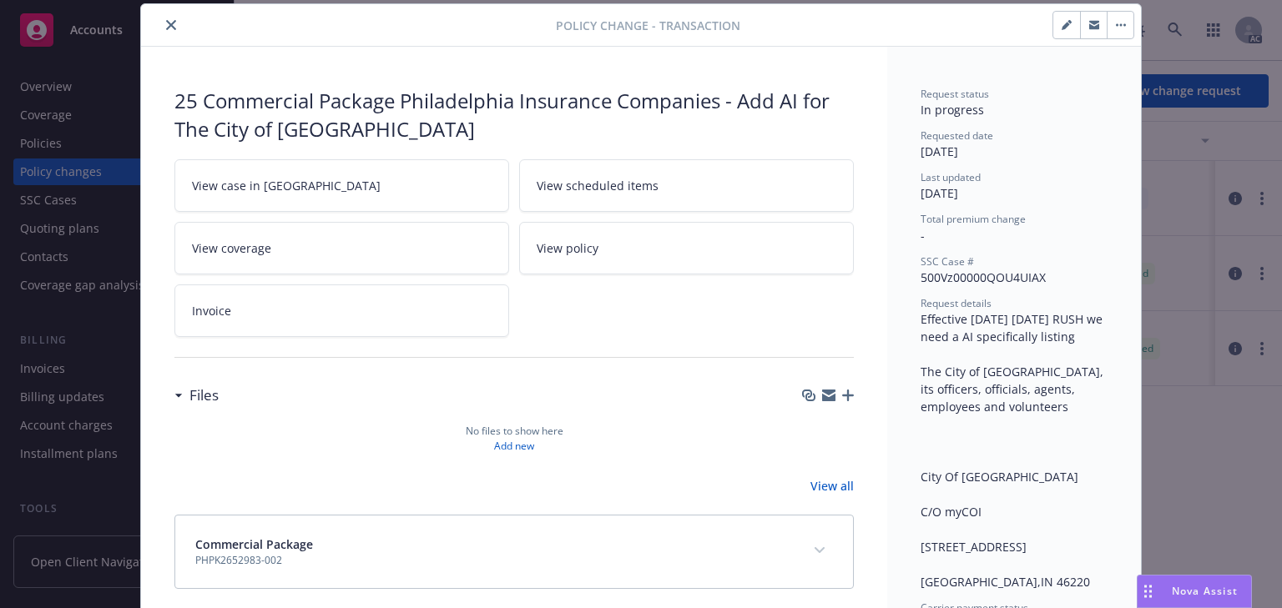
click at [335, 184] on link "View case in [GEOGRAPHIC_DATA]" at bounding box center [341, 185] width 335 height 53
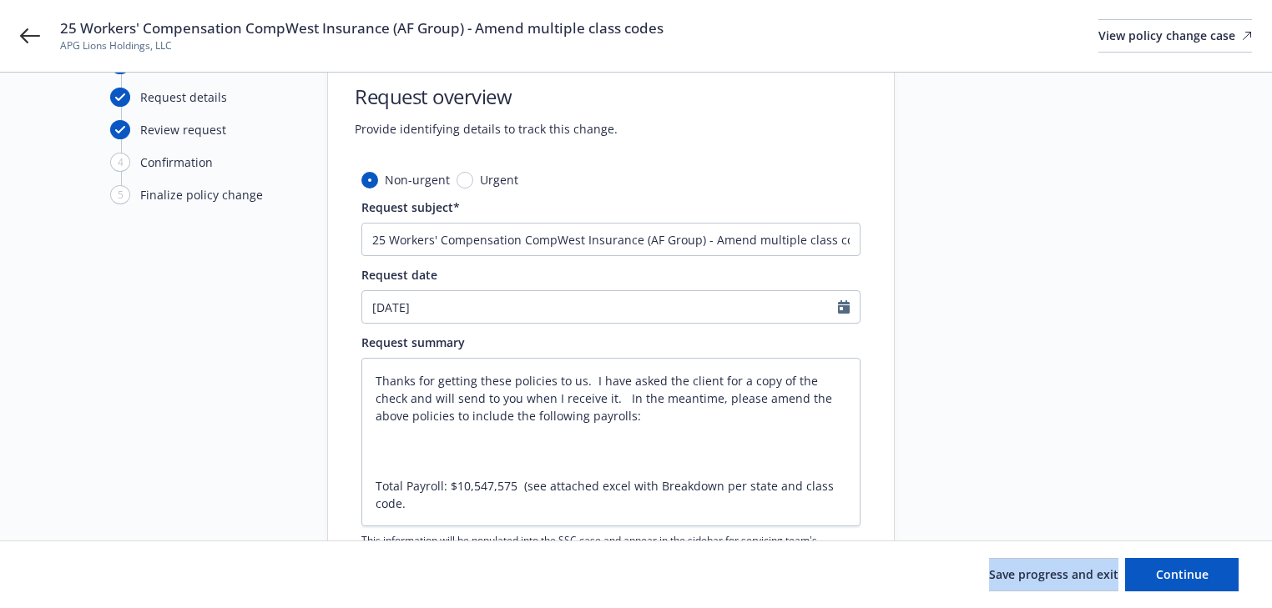
scroll to position [35, 0]
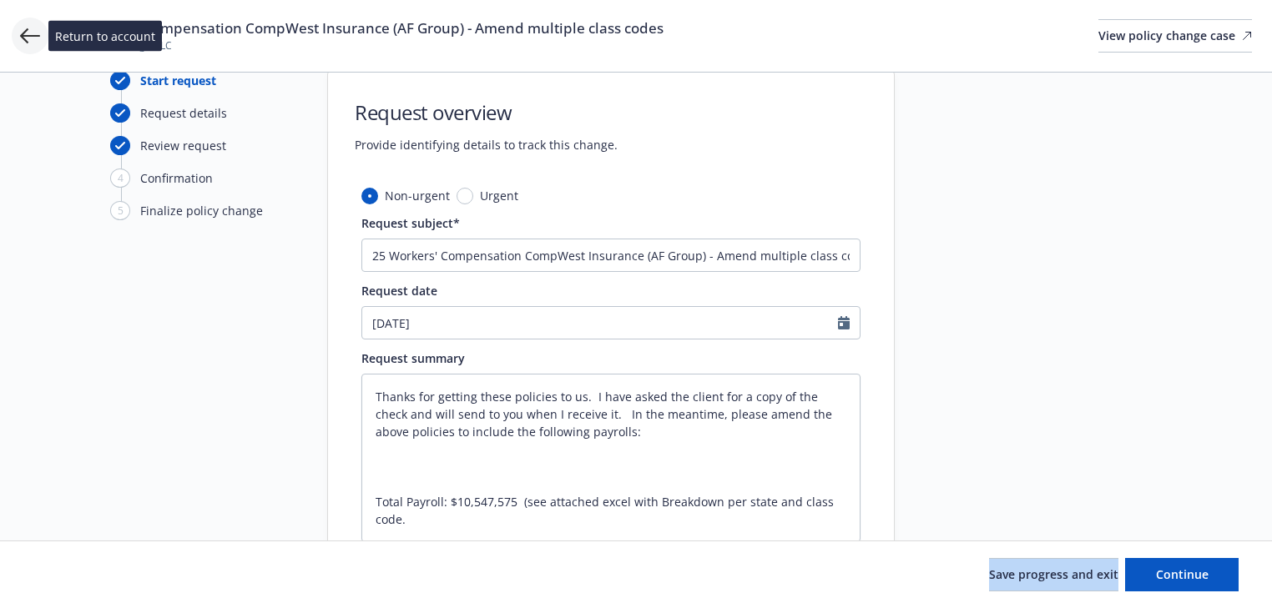
click at [35, 34] on icon at bounding box center [30, 36] width 20 height 20
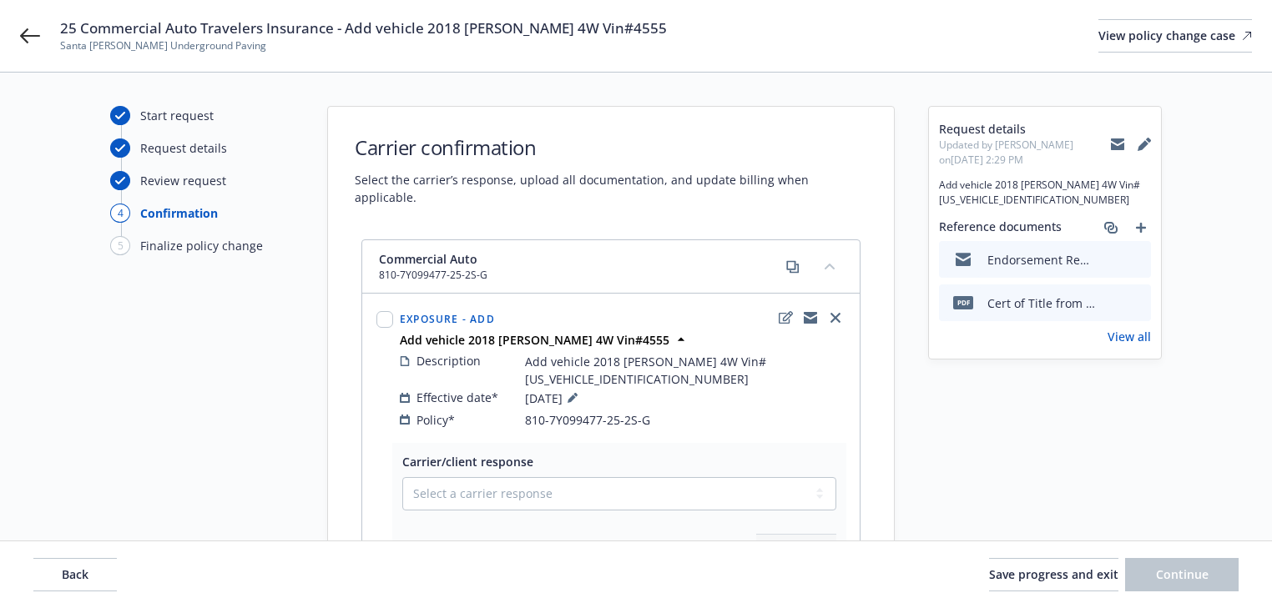
click at [192, 447] on div "Start request Request details Review request 4 Confirmation 5 Finalize policy c…" at bounding box center [202, 455] width 184 height 699
click at [56, 571] on button "Back" at bounding box center [74, 574] width 83 height 33
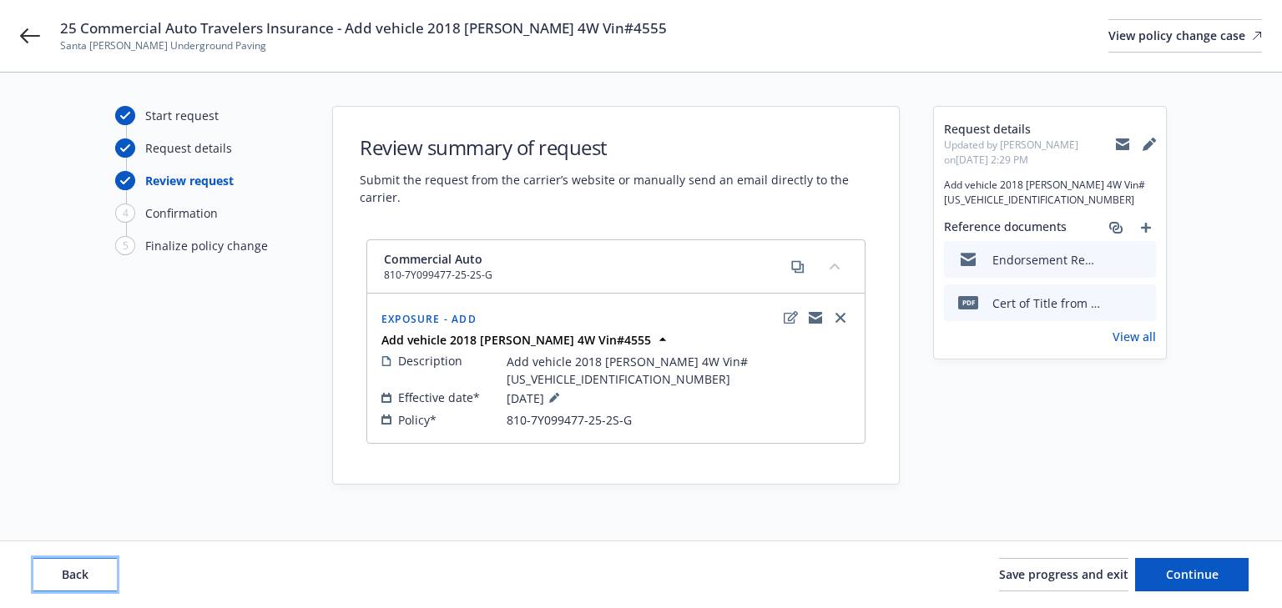
click at [56, 570] on button "Back" at bounding box center [74, 574] width 83 height 33
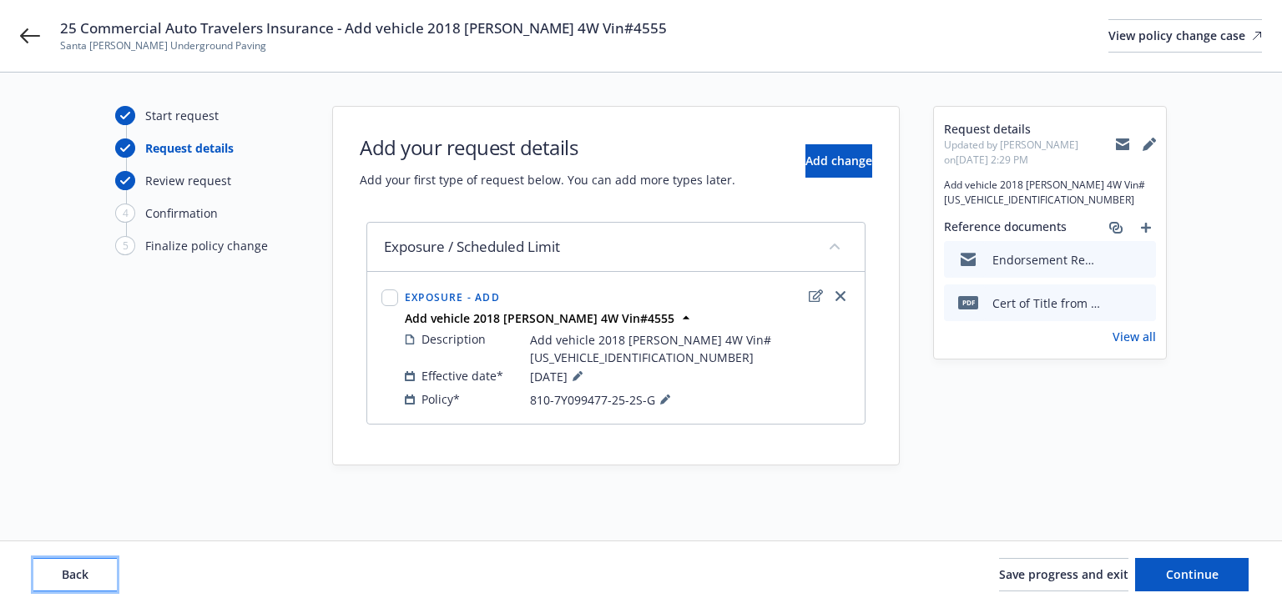
click at [56, 570] on button "Back" at bounding box center [74, 574] width 83 height 33
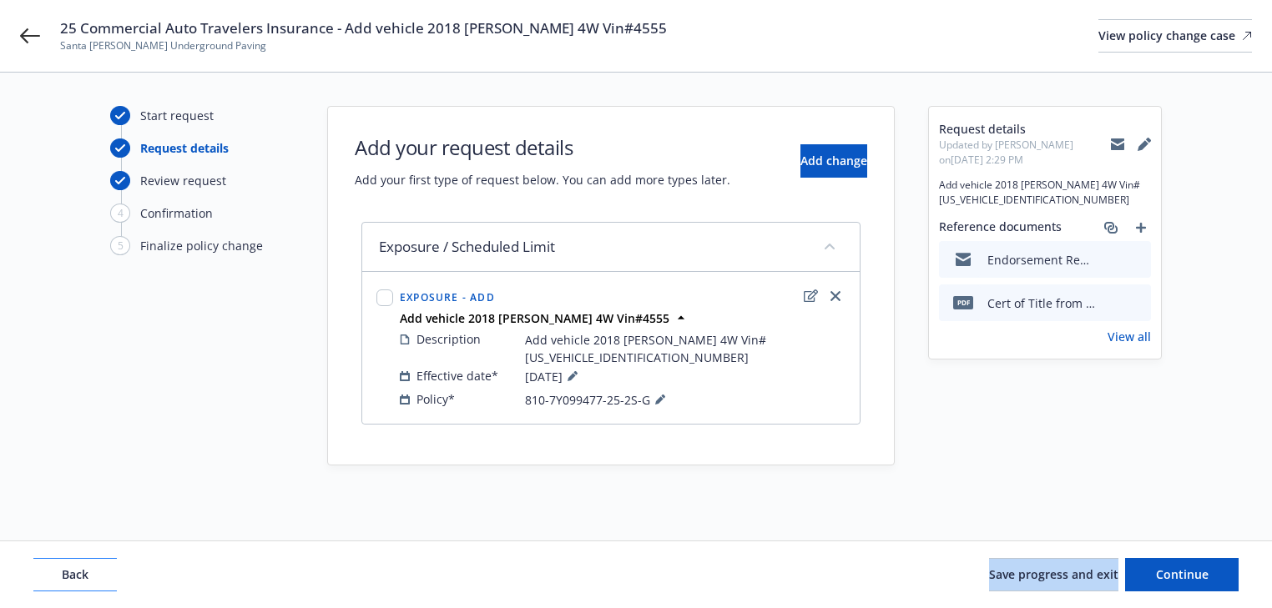
click at [56, 570] on div "Back Save progress and exit Continue" at bounding box center [635, 574] width 1205 height 33
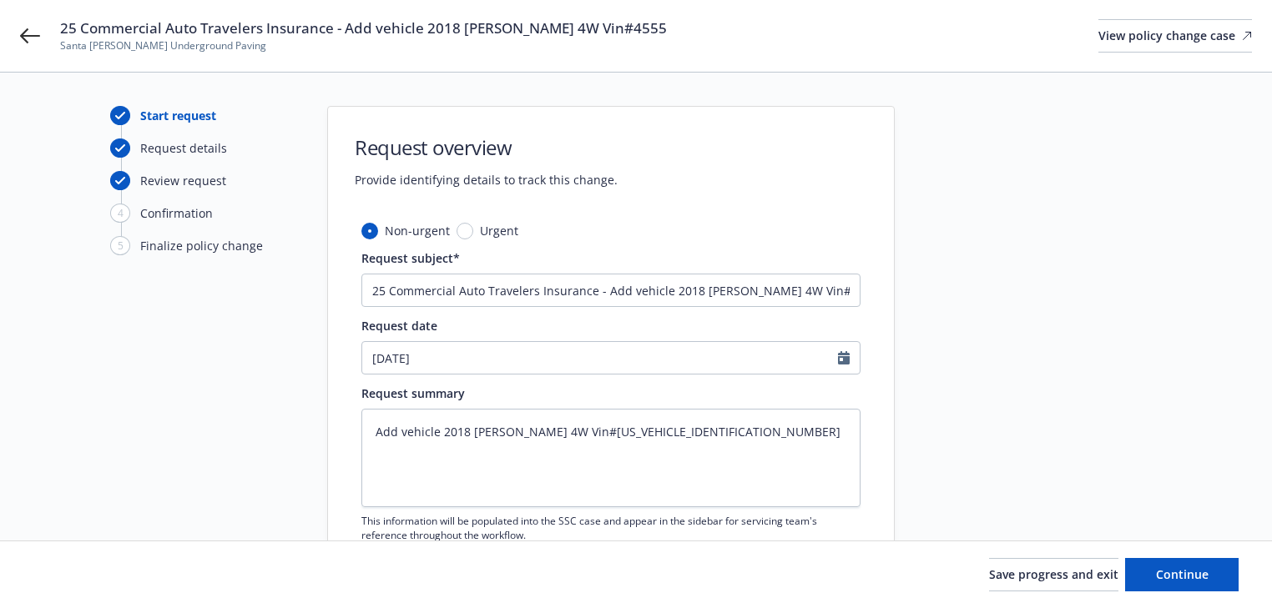
click at [105, 519] on div "Start request Request details Review request 4 Confirmation 5 Finalize policy c…" at bounding box center [636, 396] width 1232 height 581
click at [484, 432] on textarea "Add vehicle 2018 Volk 4W Vin#1V2KR2CA1JC574555" at bounding box center [610, 458] width 499 height 98
click at [1202, 583] on button "Continue" at bounding box center [1181, 574] width 113 height 33
type textarea "x"
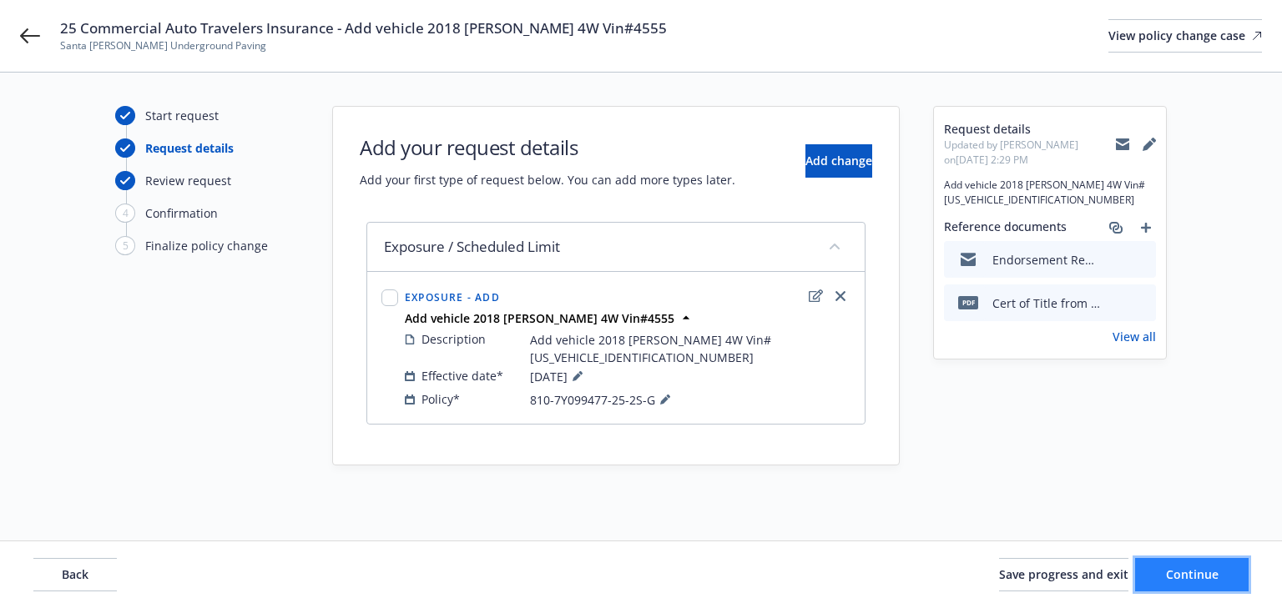
click at [1208, 571] on span "Continue" at bounding box center [1192, 575] width 53 height 16
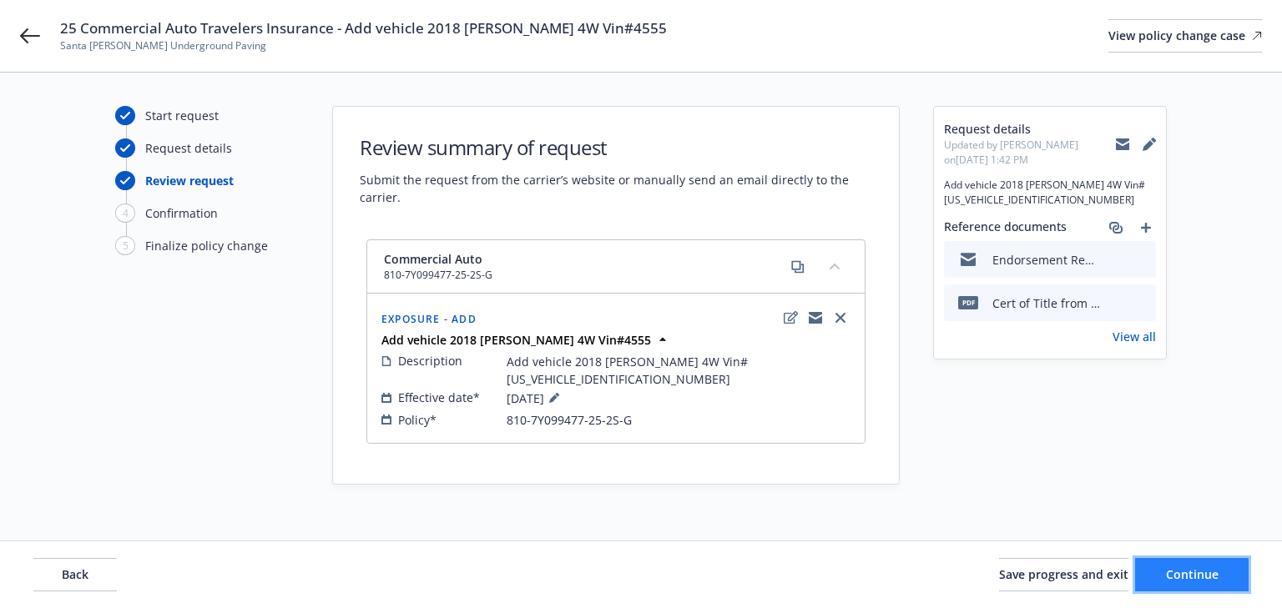
click at [1198, 586] on button "Continue" at bounding box center [1191, 574] width 113 height 33
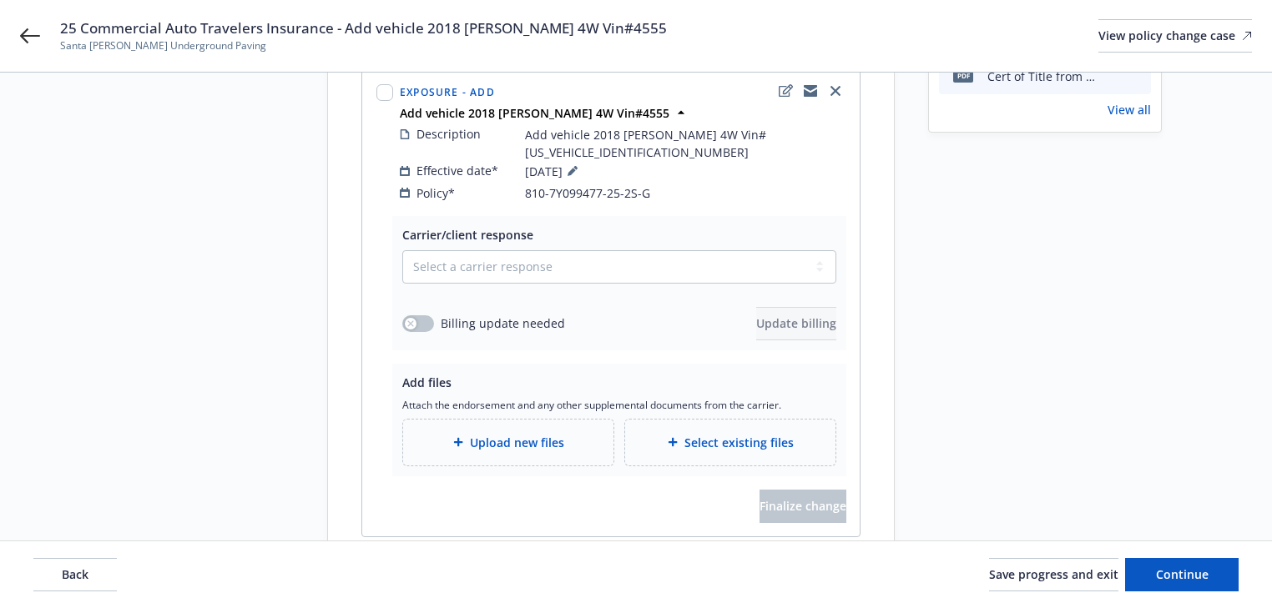
scroll to position [260, 0]
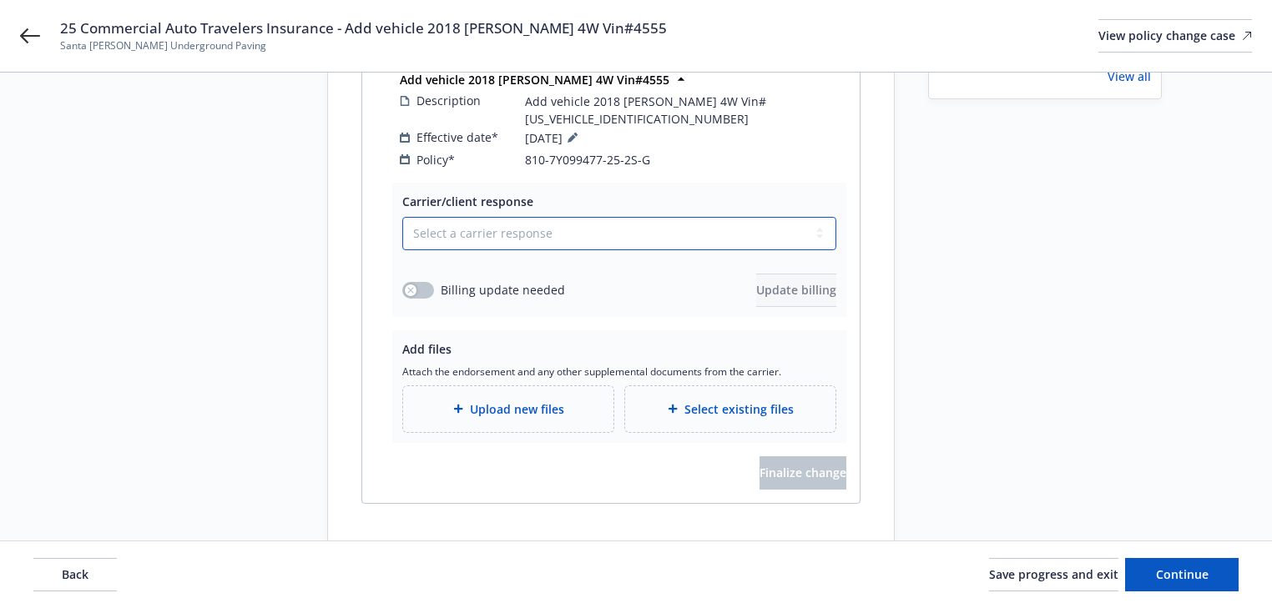
click at [473, 217] on select "Select a carrier response Accepted Accepted with revision No endorsement needed…" at bounding box center [619, 233] width 434 height 33
drag, startPoint x: 485, startPoint y: 199, endPoint x: 486, endPoint y: 209, distance: 10.9
click at [485, 217] on select "Select a carrier response Accepted Accepted with revision No endorsement needed…" at bounding box center [619, 233] width 434 height 33
select select "ACCEPTED"
click at [402, 217] on select "Select a carrier response Accepted Accepted with revision No endorsement needed…" at bounding box center [619, 233] width 434 height 33
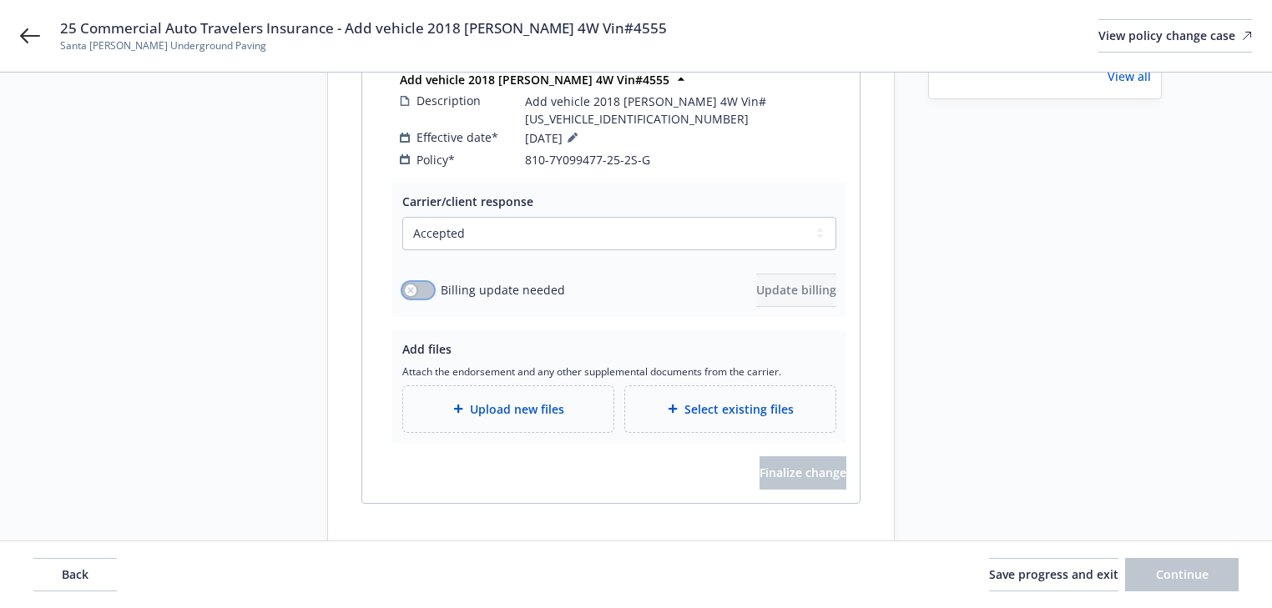
click at [414, 285] on div "button" at bounding box center [411, 291] width 12 height 12
click at [421, 288] on icon "button" at bounding box center [424, 290] width 7 height 5
click at [1021, 326] on div "Request details Updated by Melody Zhang on 08/20/2025, 1:42 PM Add vehicle 2018…" at bounding box center [1045, 195] width 234 height 699
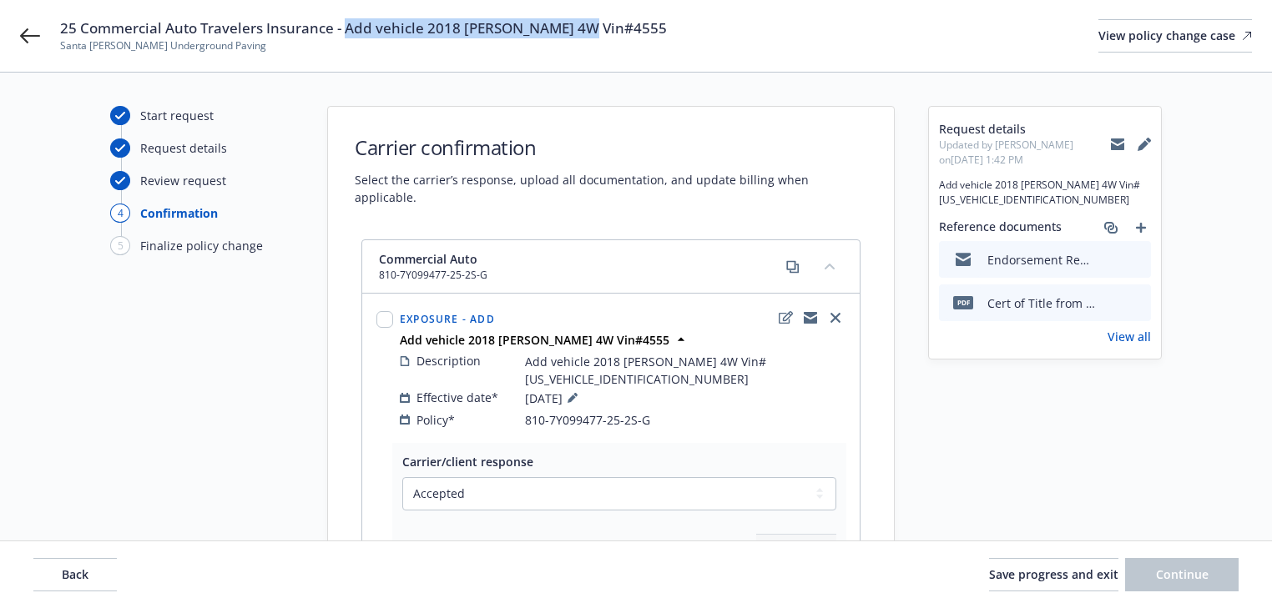
drag, startPoint x: 347, startPoint y: 28, endPoint x: 643, endPoint y: 23, distance: 295.5
click at [643, 23] on div "25 Commercial Auto Travelers Insurance - Add vehicle 2018 Volk 4W Vin#4555 Sant…" at bounding box center [656, 35] width 1192 height 35
copy span "Add vehicle 2018 Volk 4W Vin#4555"
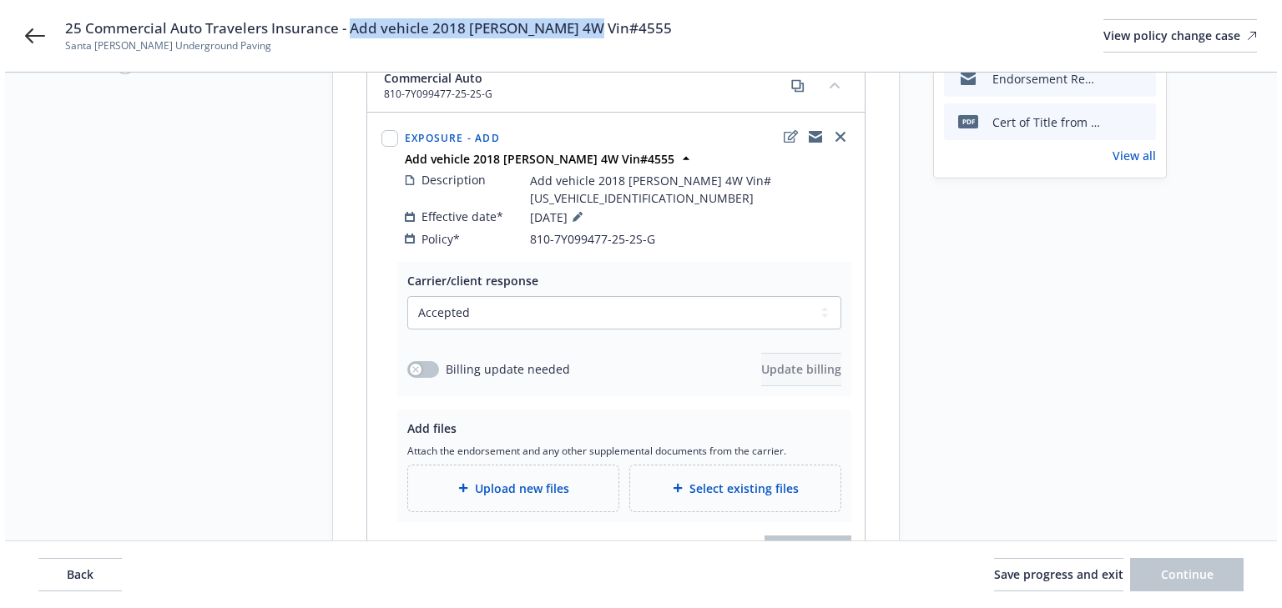
scroll to position [200, 0]
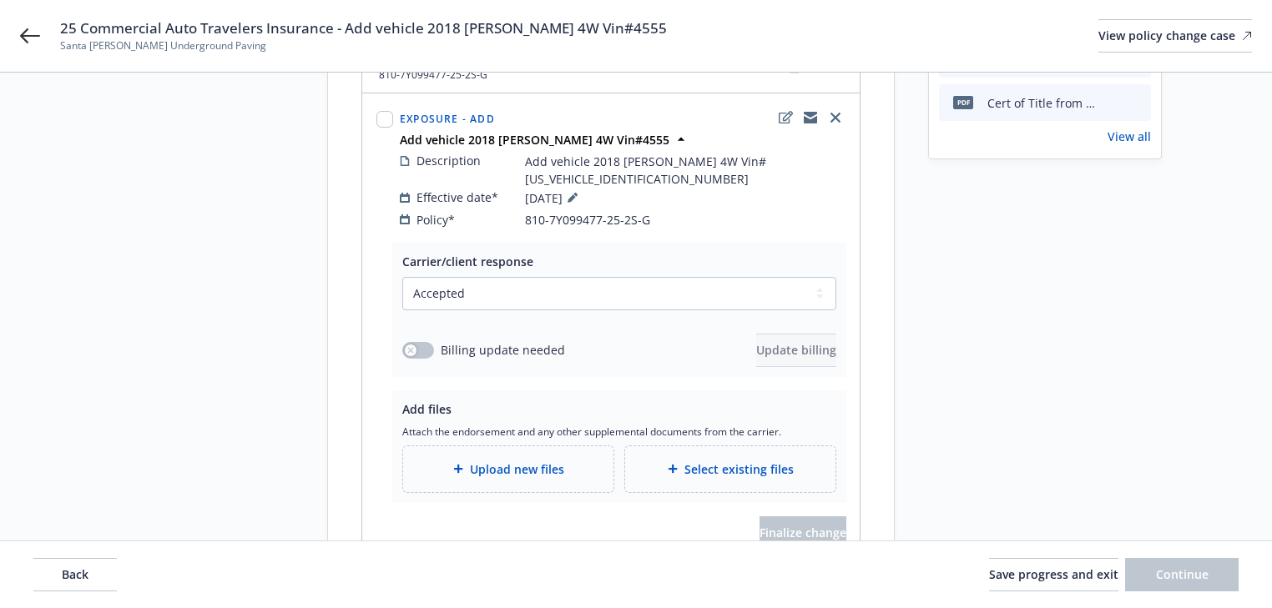
click at [503, 446] on div "Upload new files" at bounding box center [508, 469] width 210 height 46
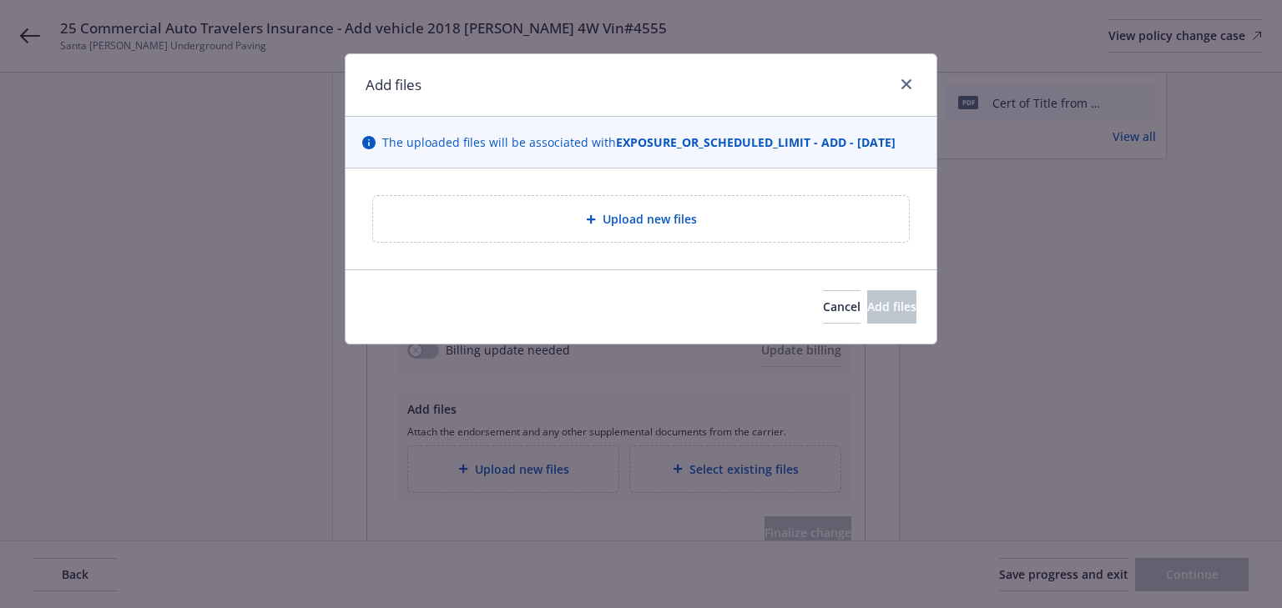
click at [656, 224] on span "Upload new files" at bounding box center [650, 219] width 94 height 18
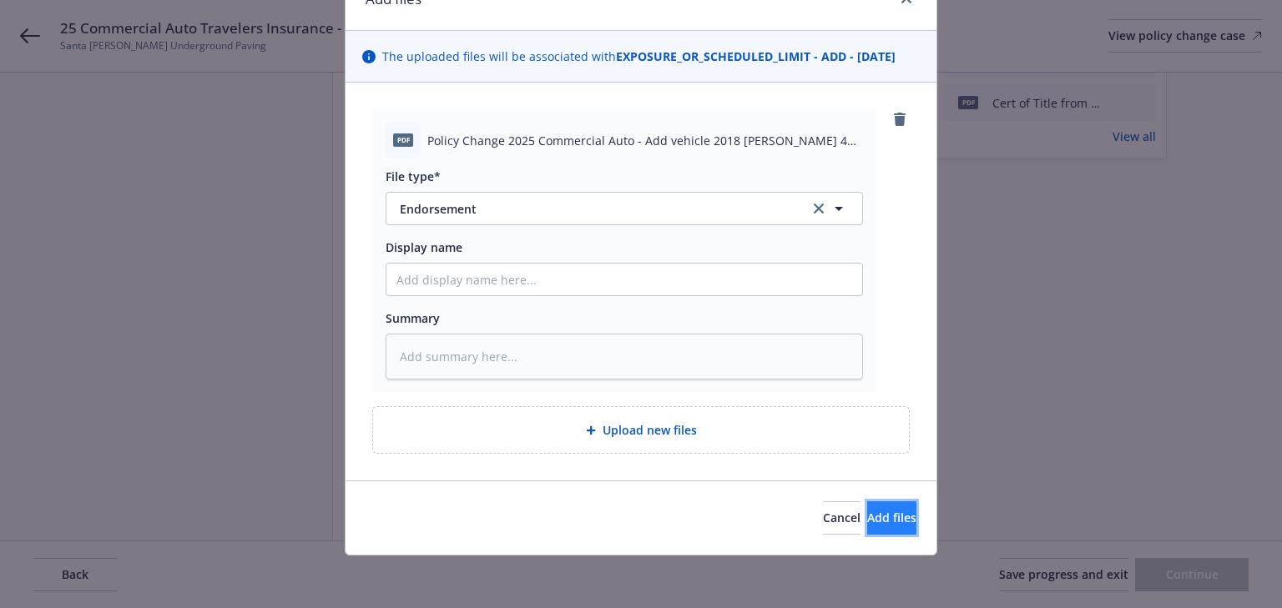
click at [867, 527] on button "Add files" at bounding box center [891, 518] width 49 height 33
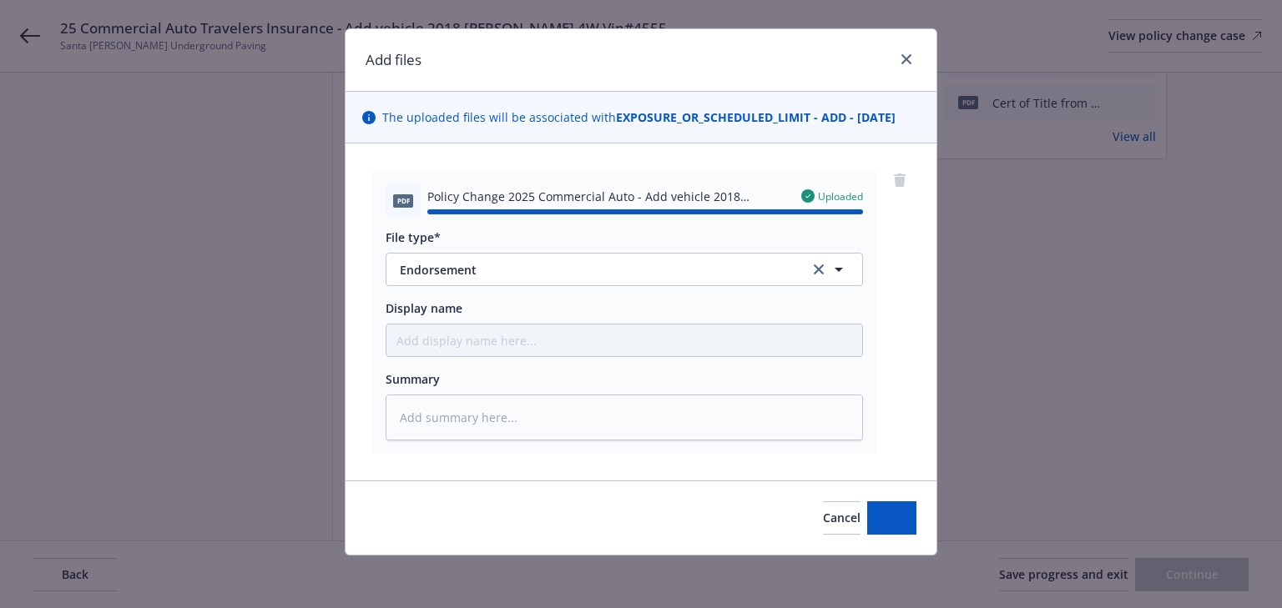
type textarea "x"
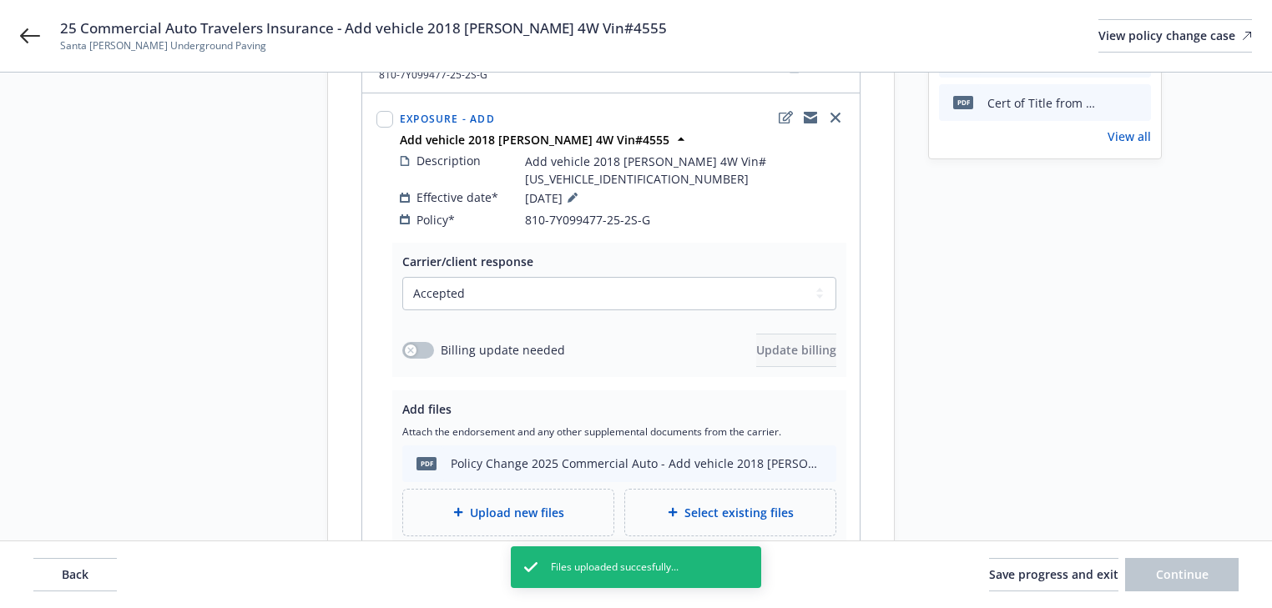
click at [759, 560] on button "Finalize change" at bounding box center [802, 576] width 87 height 33
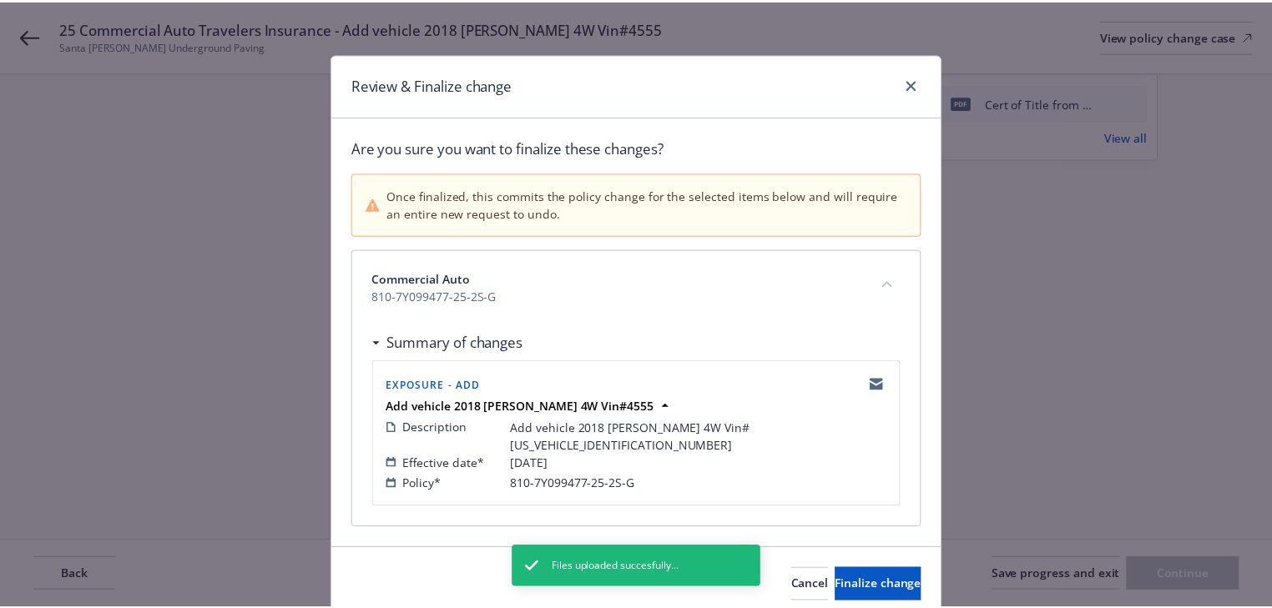
scroll to position [49, 0]
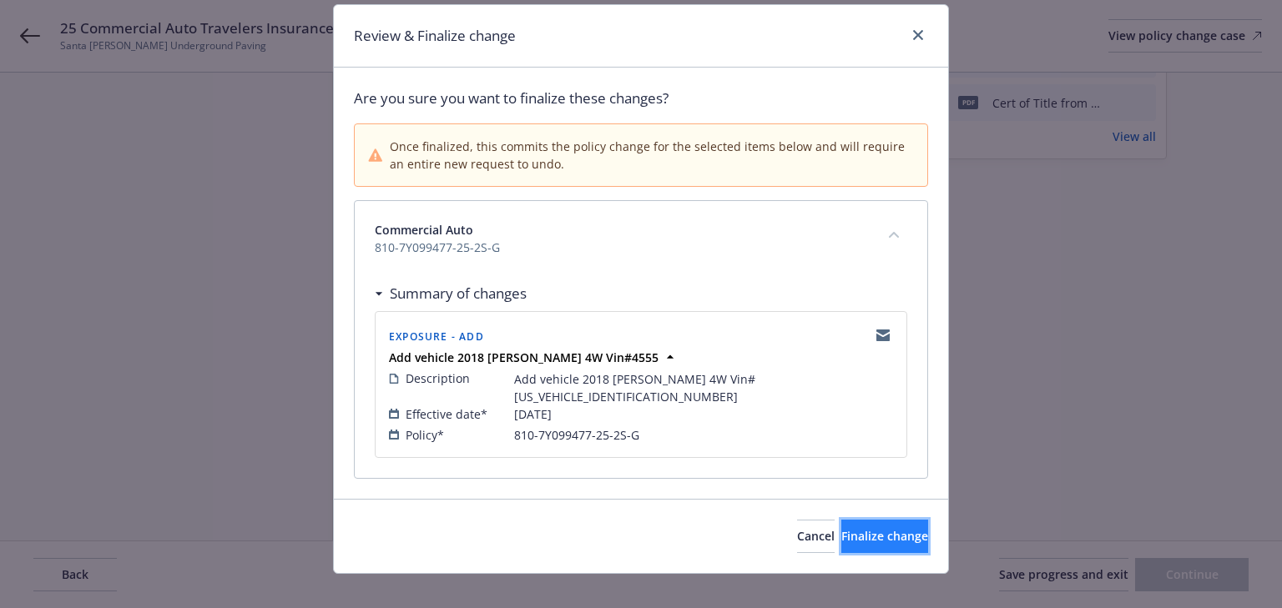
click at [841, 528] on span "Finalize change" at bounding box center [884, 536] width 87 height 16
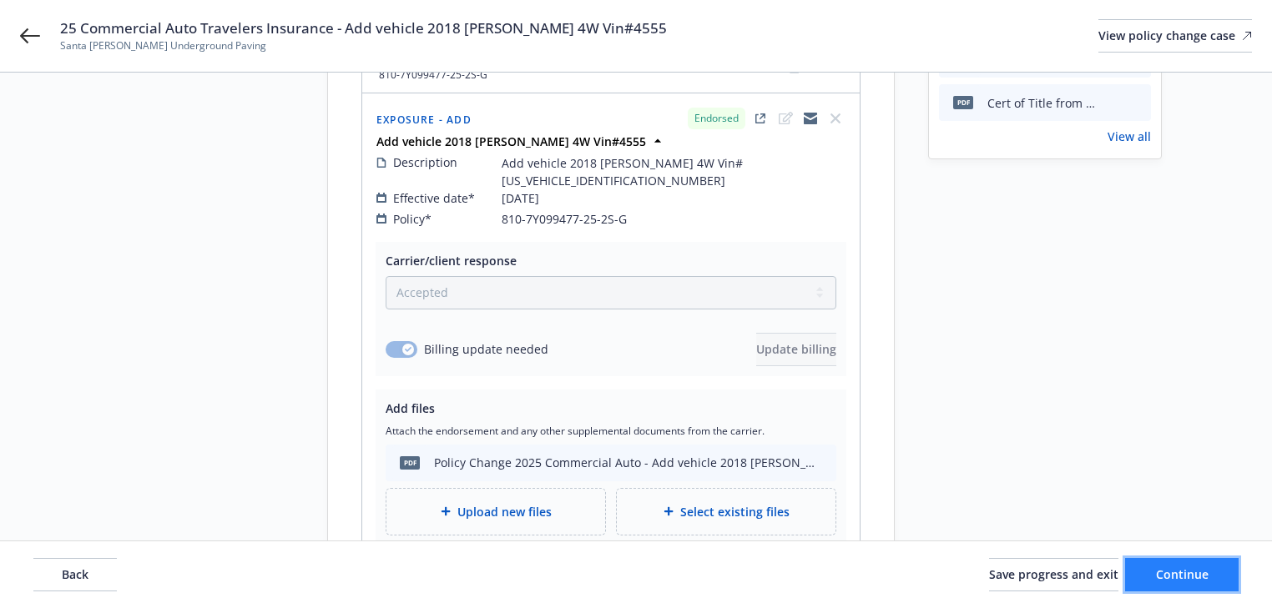
click at [1188, 583] on button "Continue" at bounding box center [1181, 574] width 113 height 33
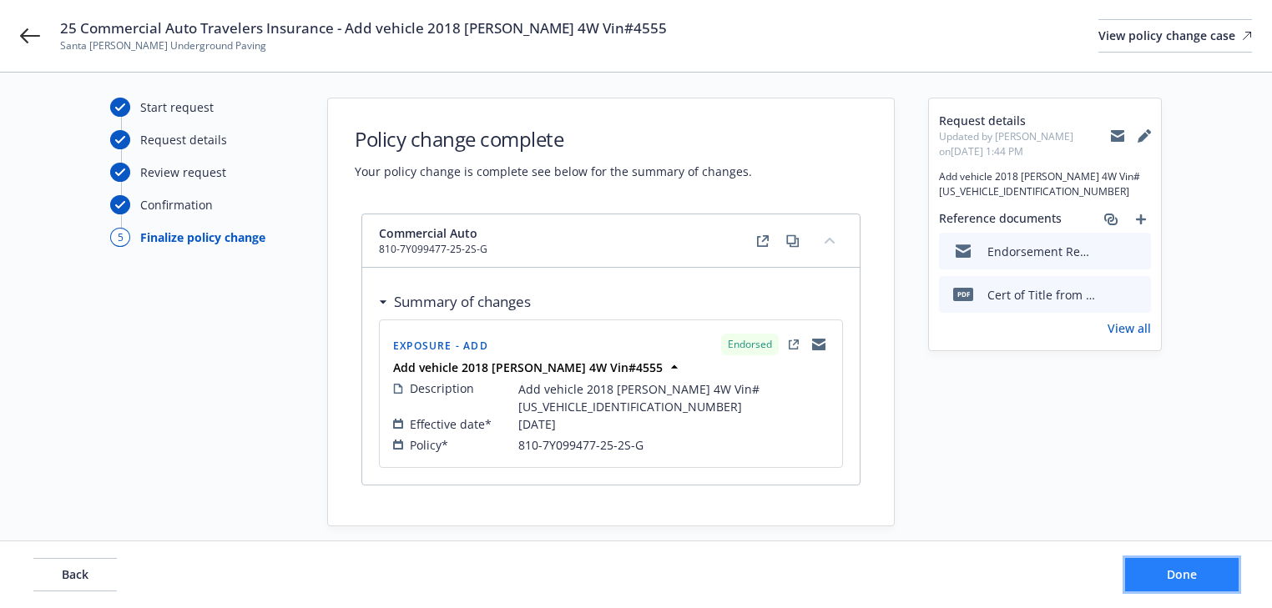
click at [1188, 575] on span "Done" at bounding box center [1182, 575] width 30 height 16
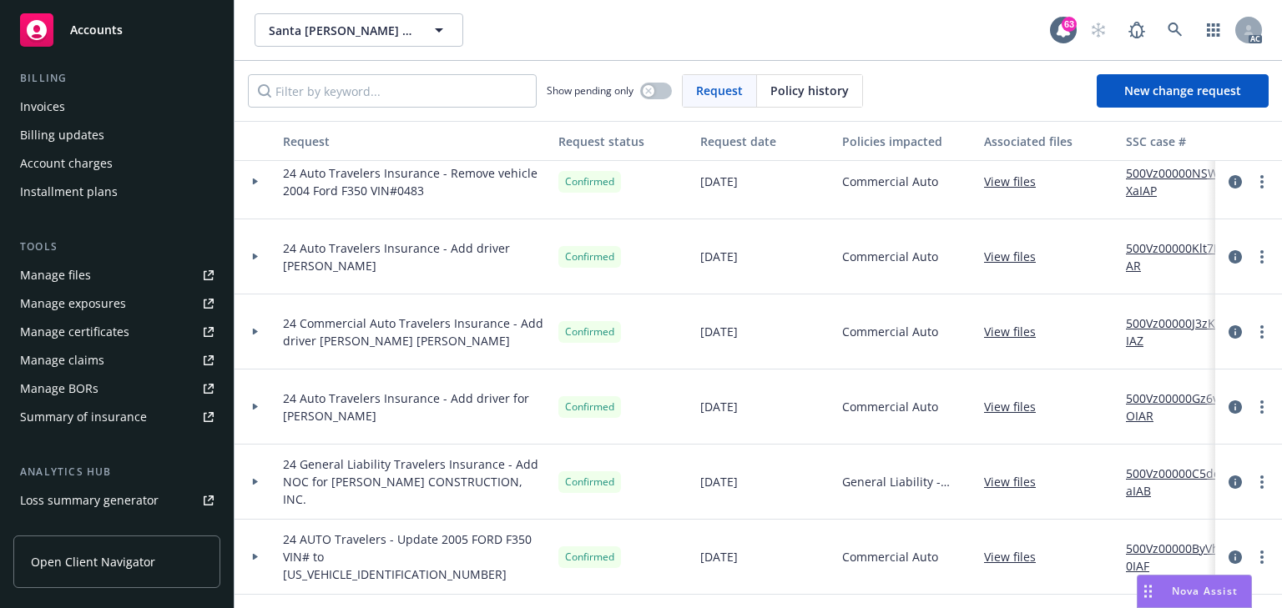
scroll to position [267, 0]
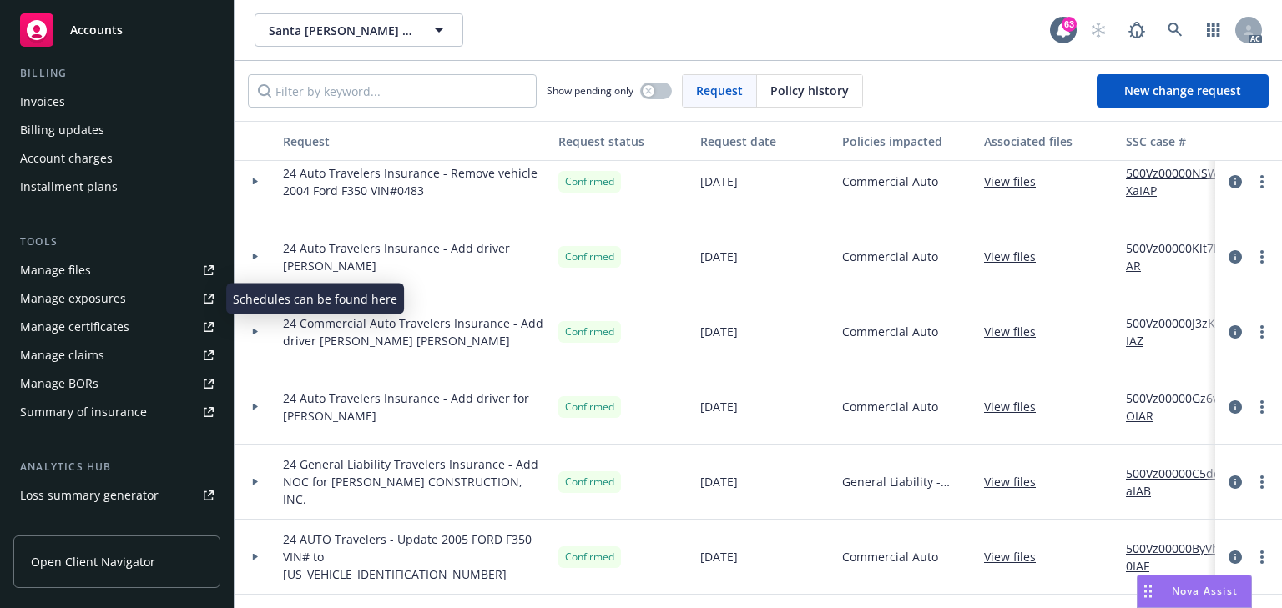
click at [94, 299] on div "Manage exposures" at bounding box center [73, 298] width 106 height 27
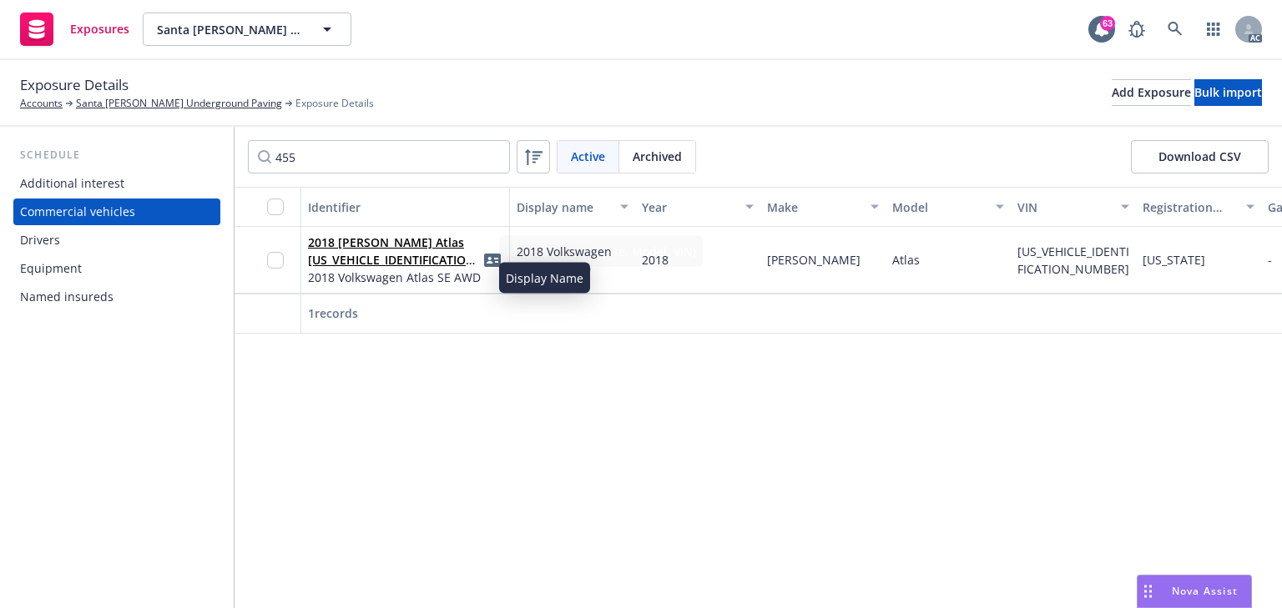
type input "455"
click at [402, 282] on span "2018 Volkswagen Atlas SE AWD" at bounding box center [395, 278] width 174 height 18
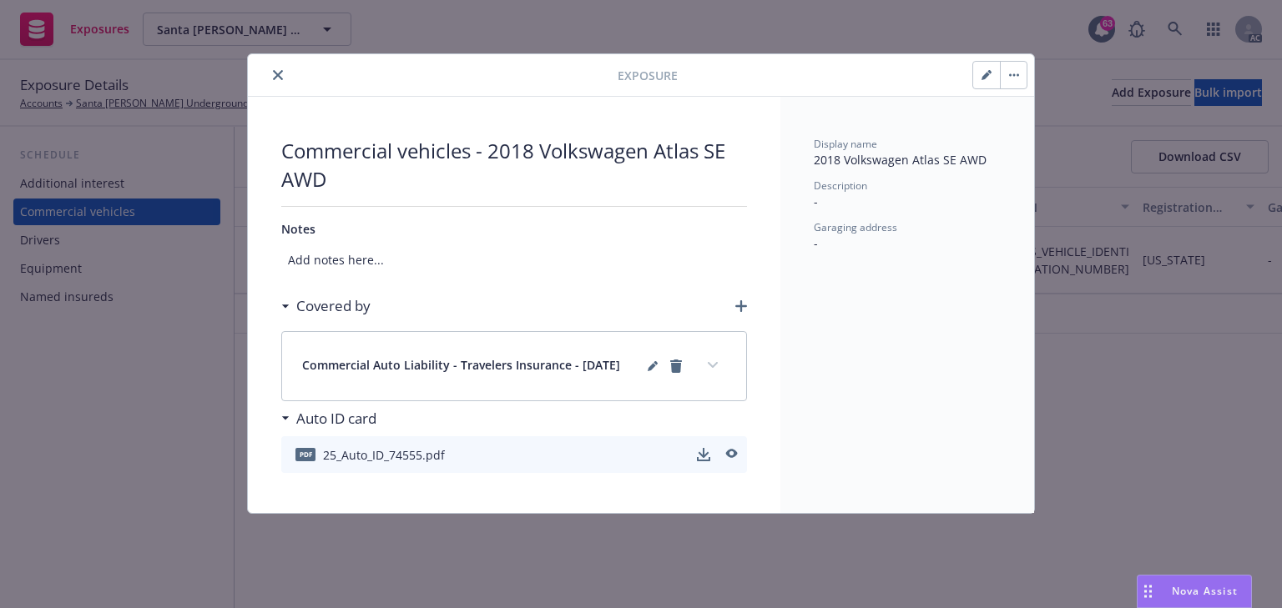
click at [711, 362] on icon "expand content" at bounding box center [713, 365] width 10 height 7
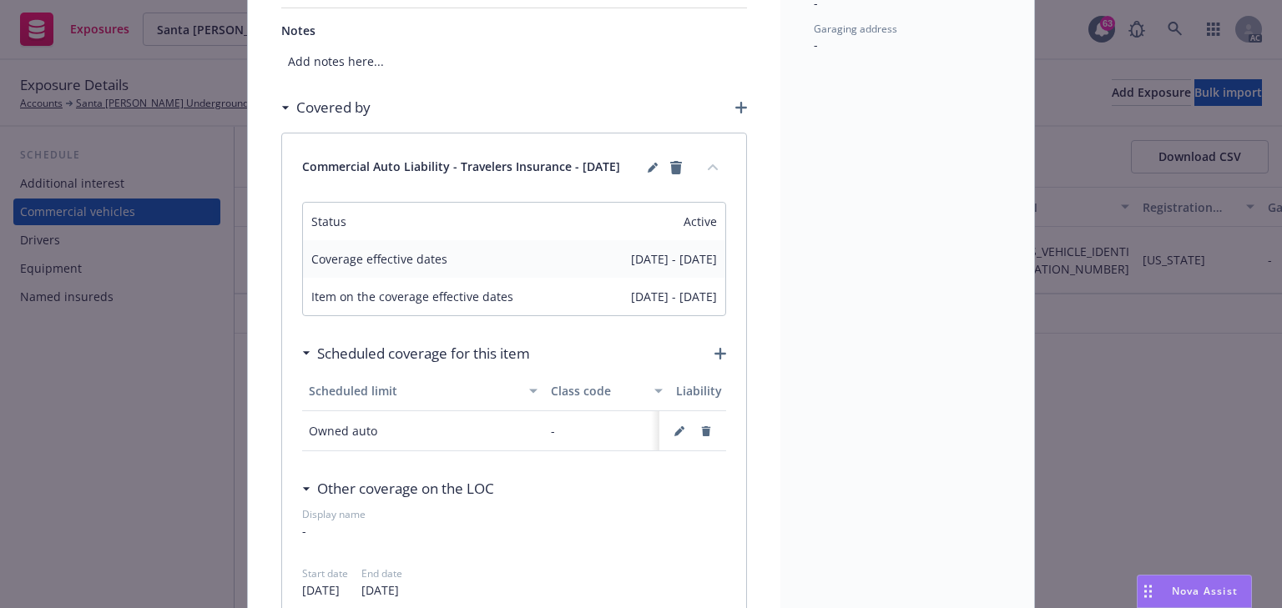
scroll to position [200, 0]
click at [674, 429] on icon "button" at bounding box center [678, 430] width 8 height 8
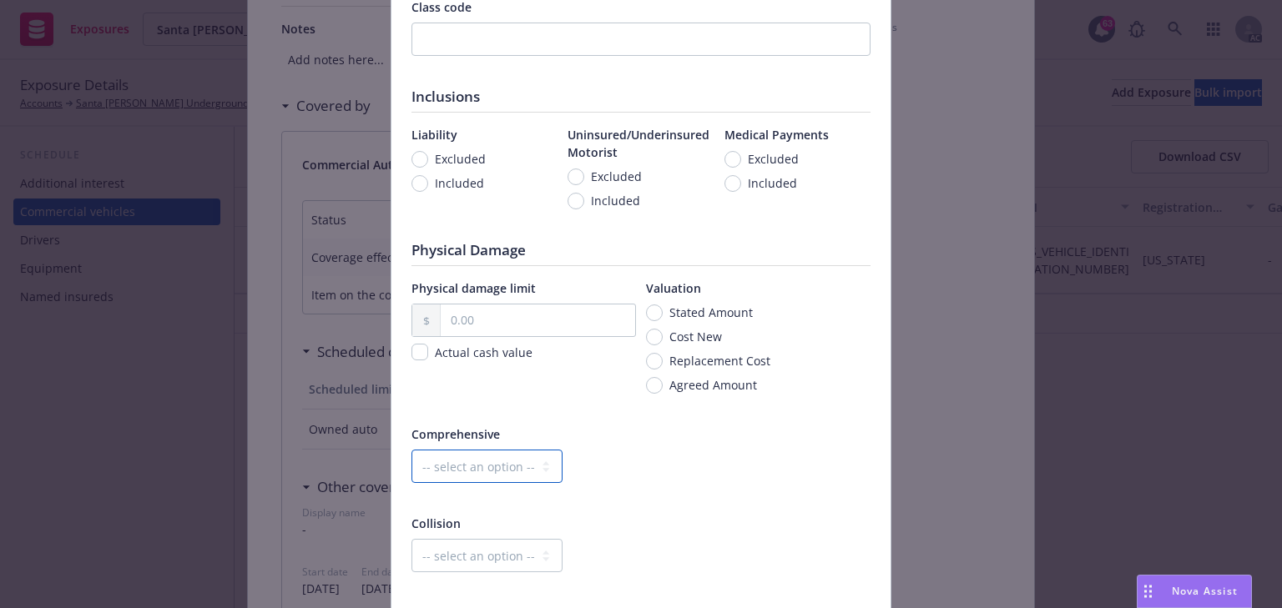
click at [500, 477] on select "-- select an option -- Dollar amount Percentage" at bounding box center [486, 466] width 151 height 33
select select "MONETARY"
click at [411, 450] on select "-- select an option -- Dollar amount Percentage" at bounding box center [486, 466] width 151 height 33
click at [626, 473] on input "text" at bounding box center [682, 467] width 157 height 32
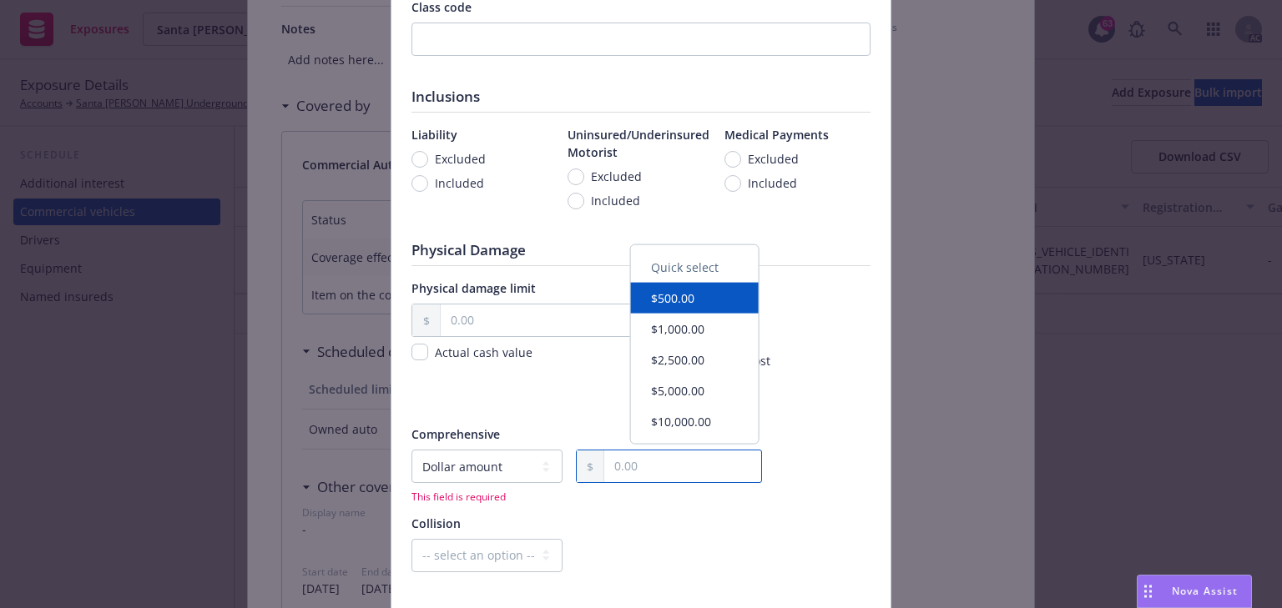
type input "1,000.00"
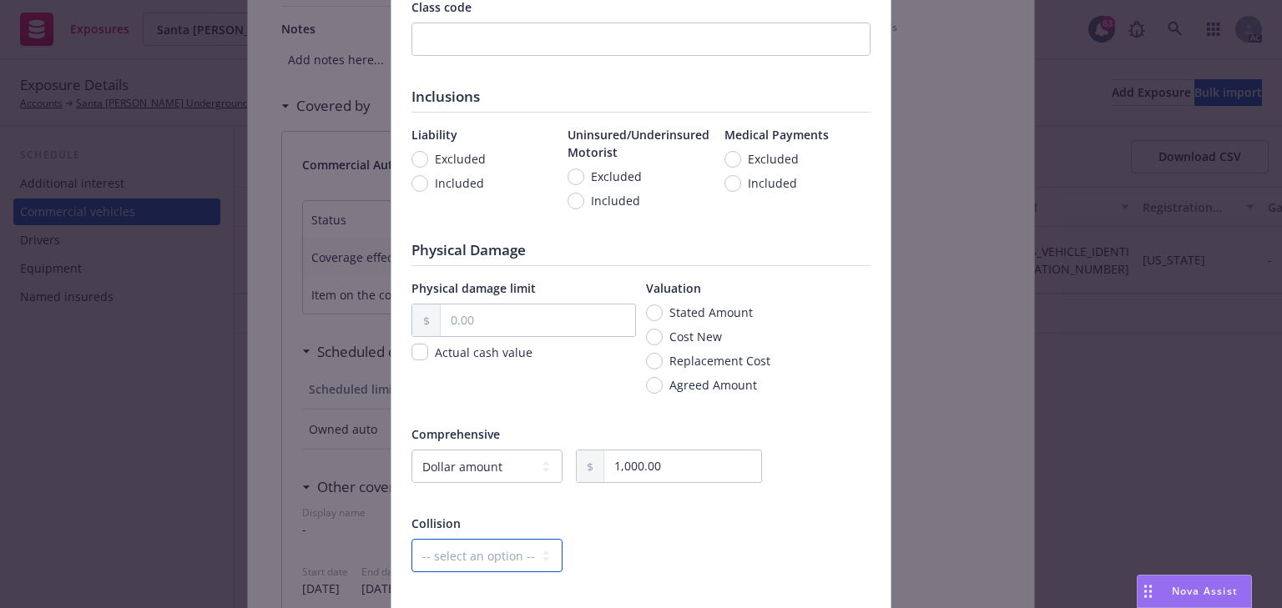
click at [475, 567] on select "-- select an option -- Dollar amount Percentage" at bounding box center [486, 555] width 151 height 33
select select "MONETARY"
click at [411, 539] on select "-- select an option -- Dollar amount Percentage" at bounding box center [486, 555] width 151 height 33
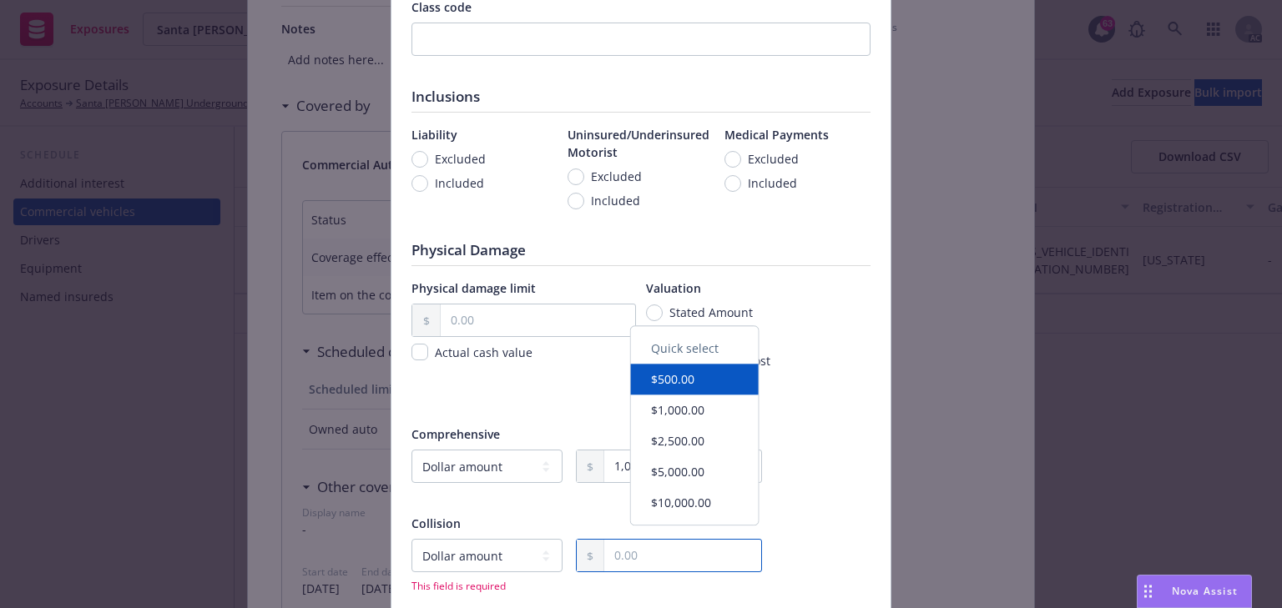
click at [681, 562] on input "text" at bounding box center [682, 556] width 157 height 32
type input "1,000.00"
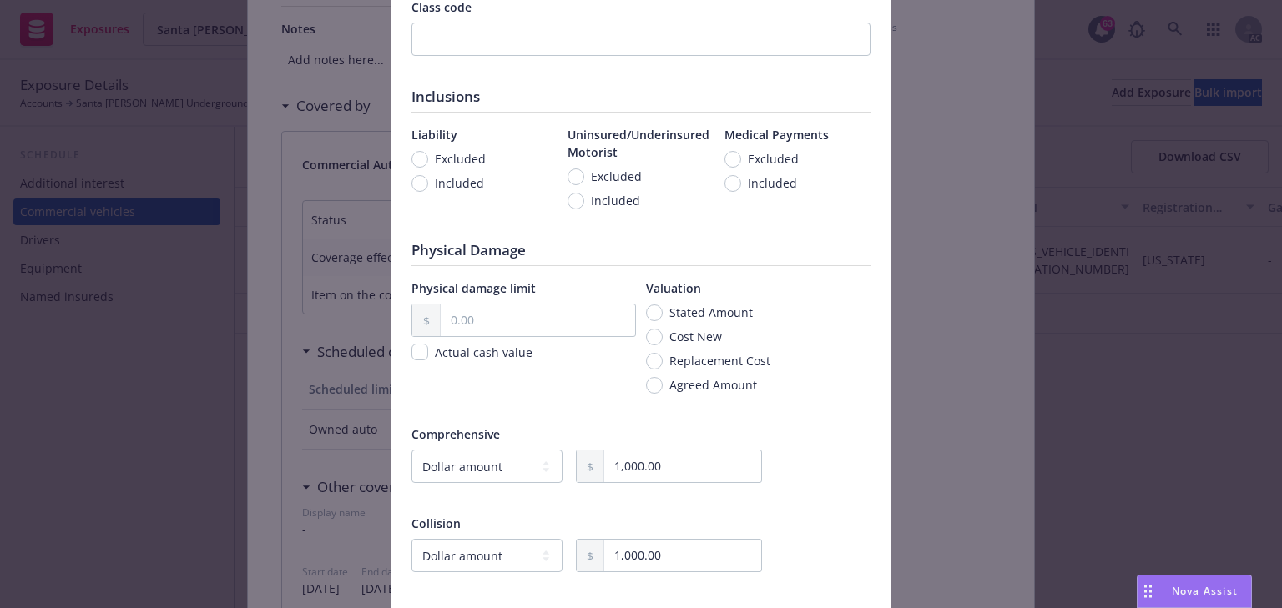
click at [863, 471] on div "-- select an option -- Dollar amount Percentage 1,000.00" at bounding box center [640, 466] width 459 height 33
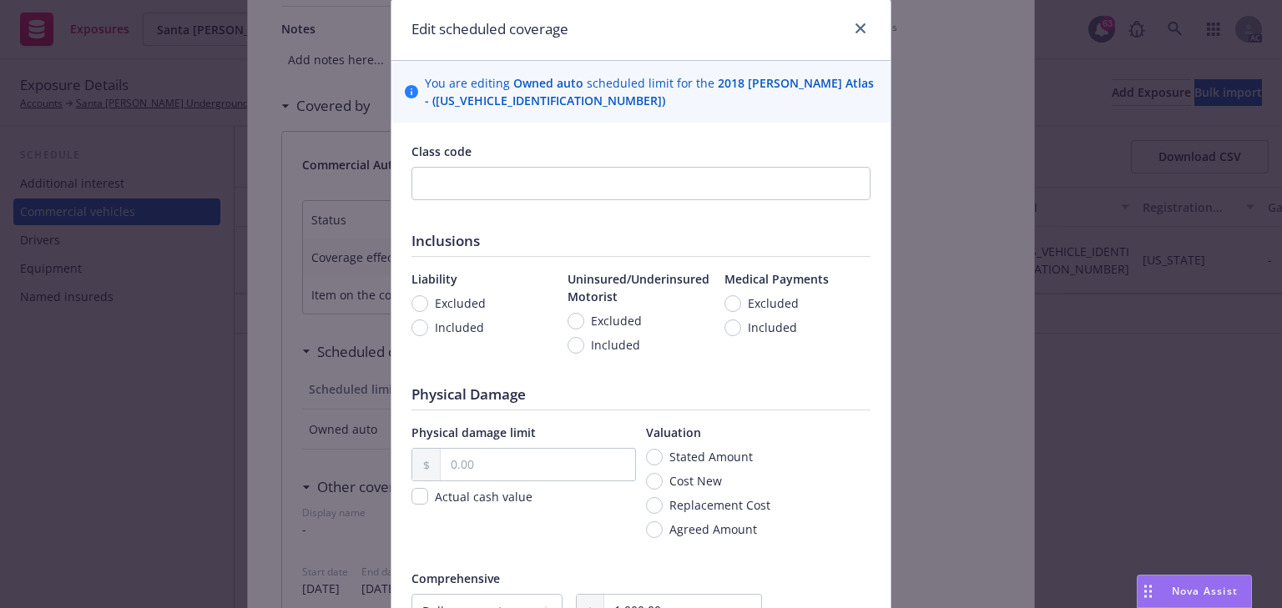
scroll to position [51, 0]
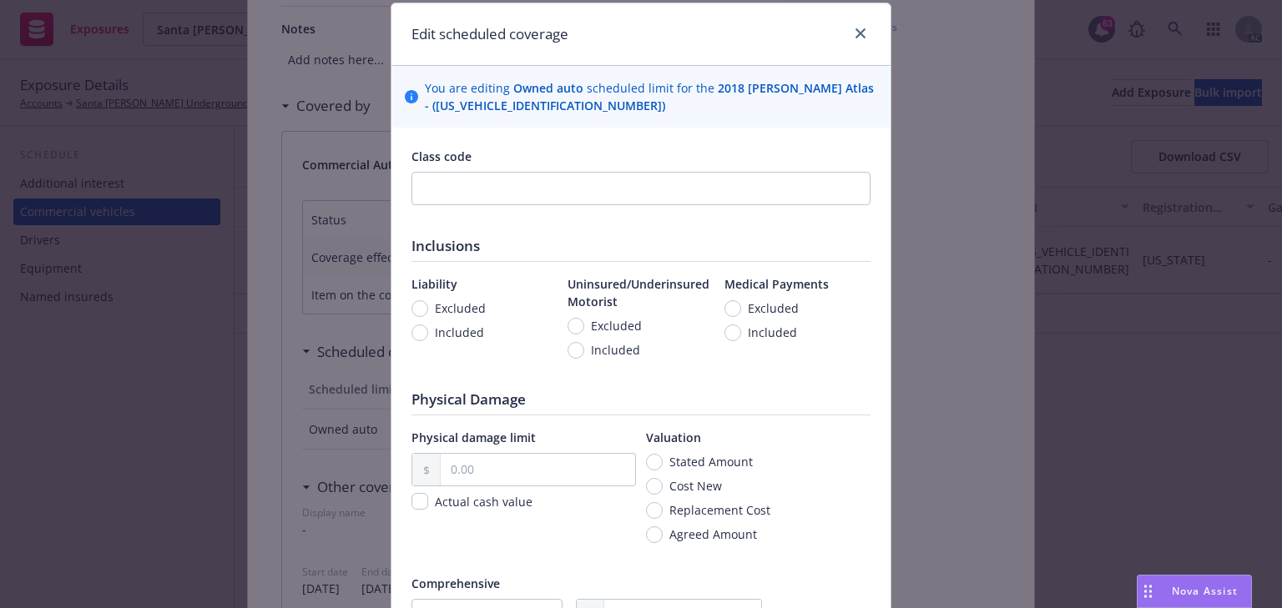
click at [437, 330] on span "Included" at bounding box center [459, 333] width 49 height 18
click at [428, 330] on input "Included" at bounding box center [419, 333] width 17 height 17
radio input "true"
click at [571, 345] on input "Included" at bounding box center [575, 350] width 17 height 17
radio input "true"
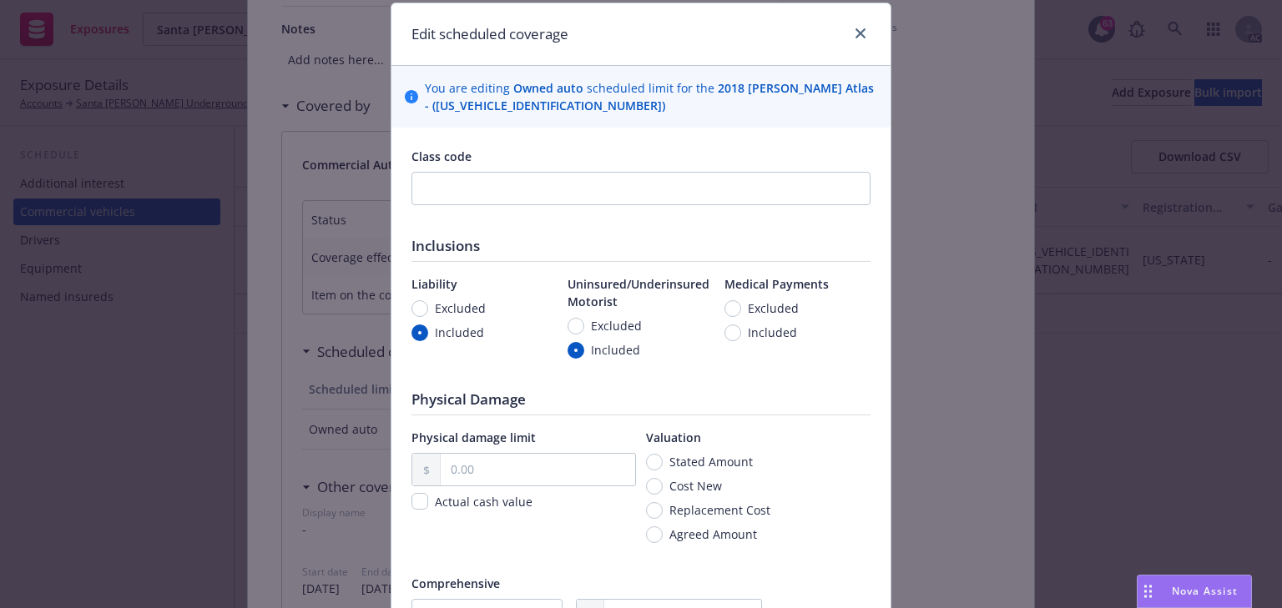
click at [774, 328] on span "Included" at bounding box center [772, 333] width 49 height 18
click at [741, 328] on input "Included" at bounding box center [732, 333] width 17 height 17
radio input "true"
click at [787, 371] on div "Medical Payments Excluded Included" at bounding box center [797, 327] width 146 height 105
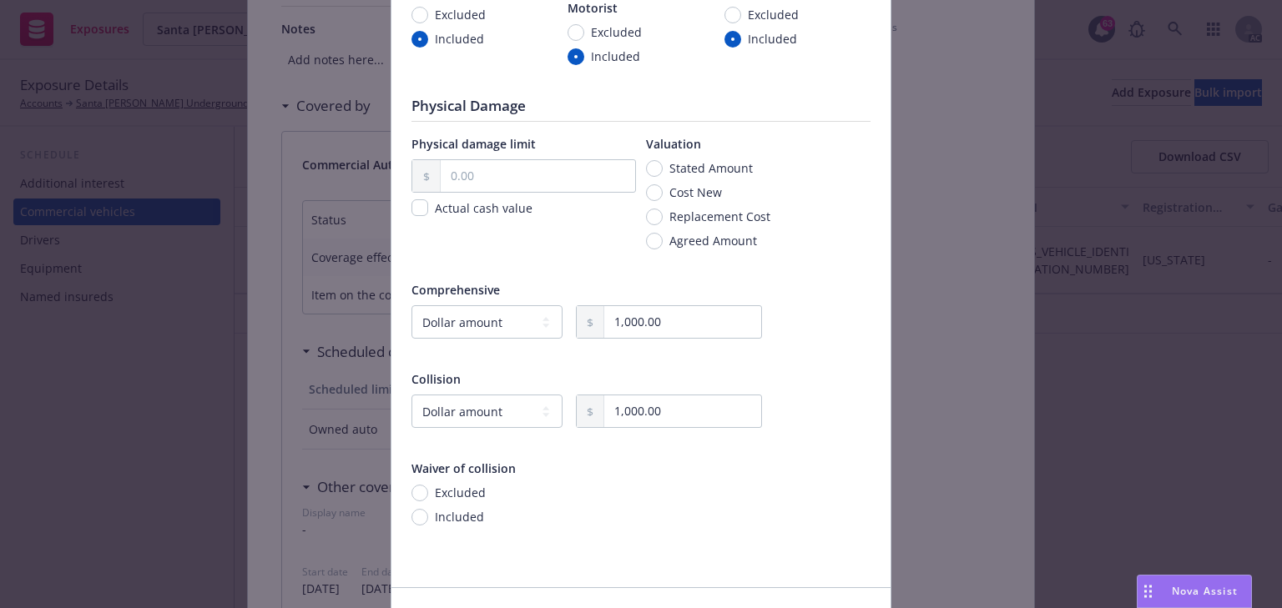
scroll to position [451, 0]
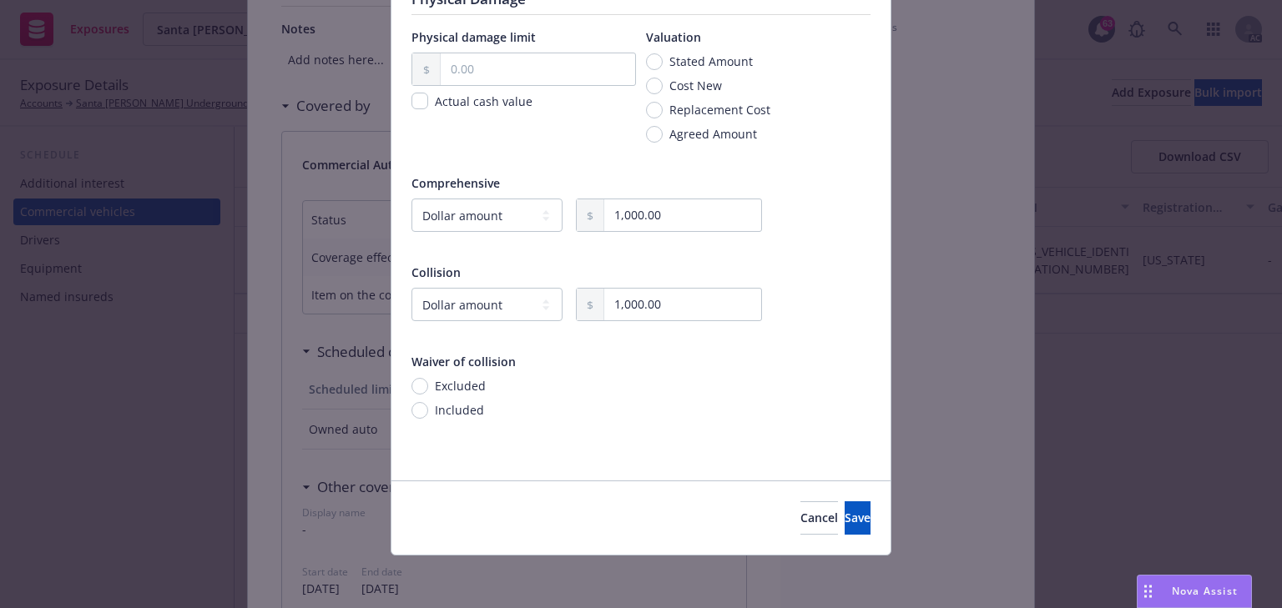
click at [452, 407] on span "Included" at bounding box center [459, 410] width 49 height 18
click at [428, 407] on input "Included" at bounding box center [419, 410] width 17 height 17
radio input "true"
click at [845, 511] on span "Save" at bounding box center [858, 518] width 26 height 16
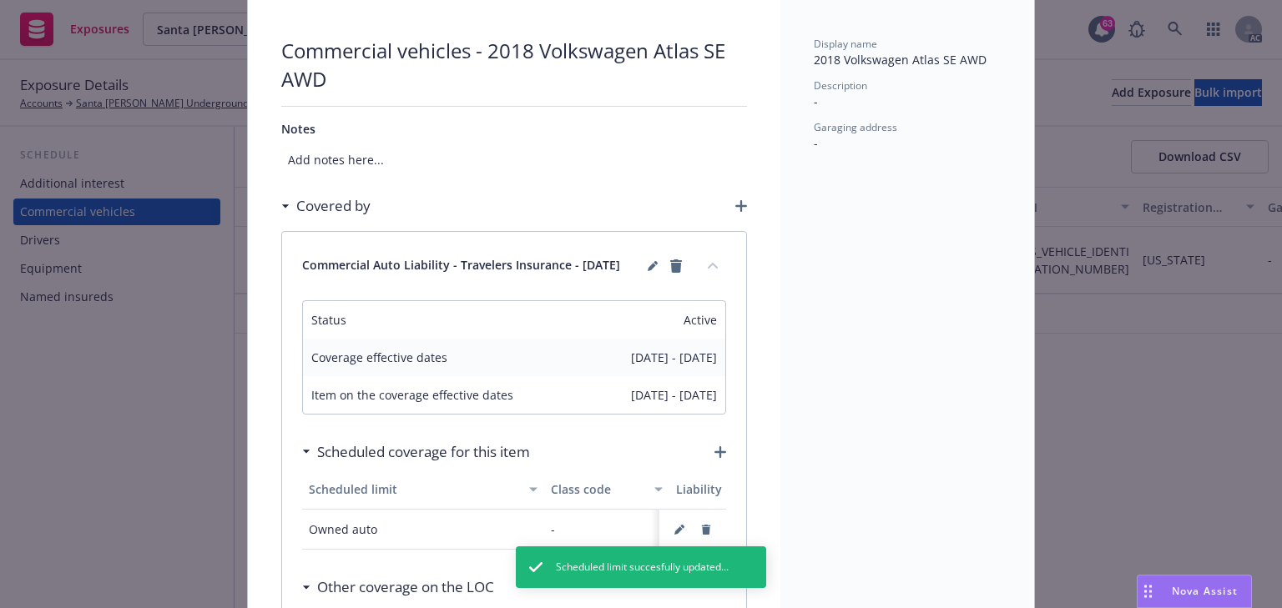
scroll to position [0, 0]
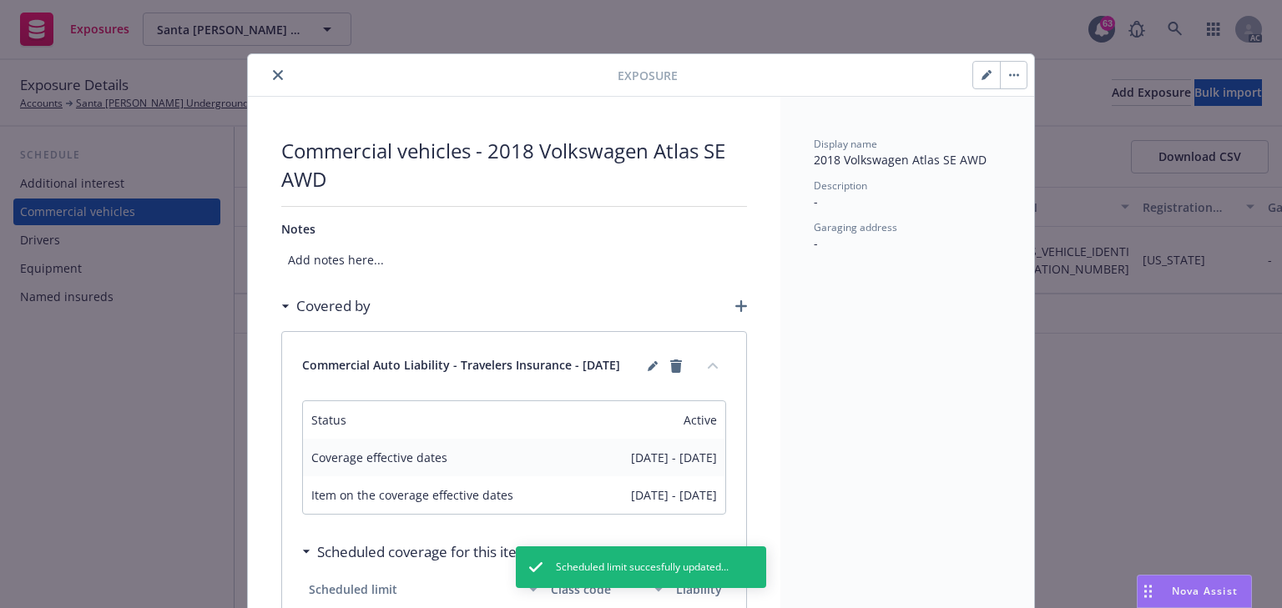
click at [270, 83] on button "close" at bounding box center [278, 75] width 20 height 20
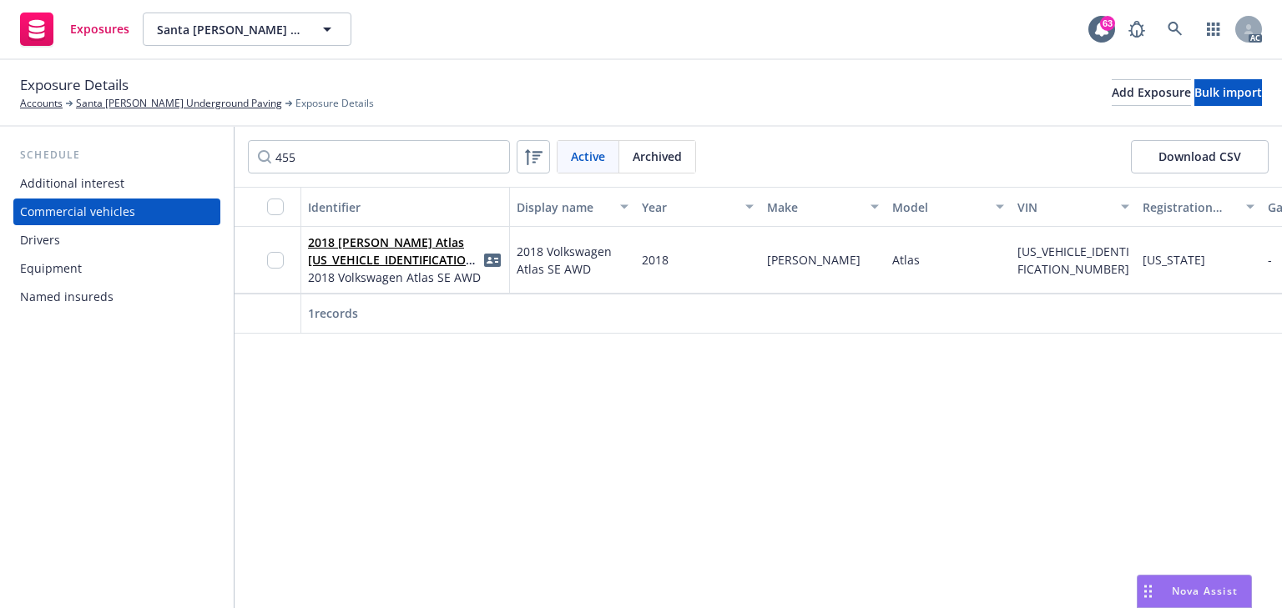
click at [467, 373] on div "Identifier Display name Year Make Model VIN Registration state Garaging address…" at bounding box center [758, 397] width 1047 height 421
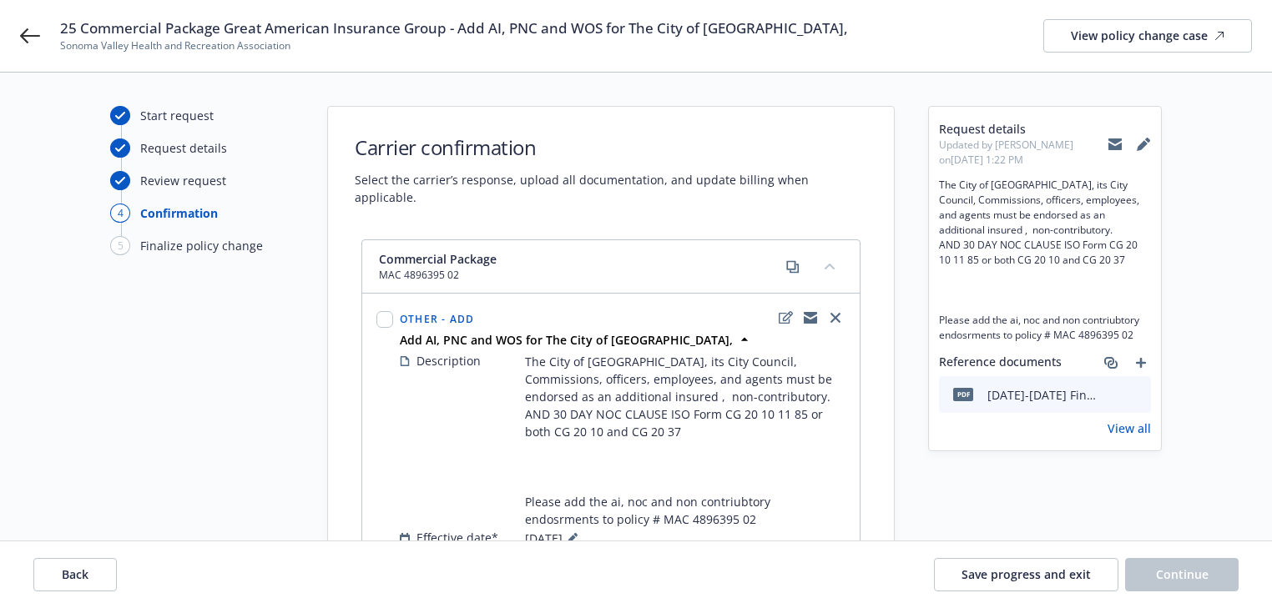
click at [1125, 430] on link "View all" at bounding box center [1128, 429] width 43 height 18
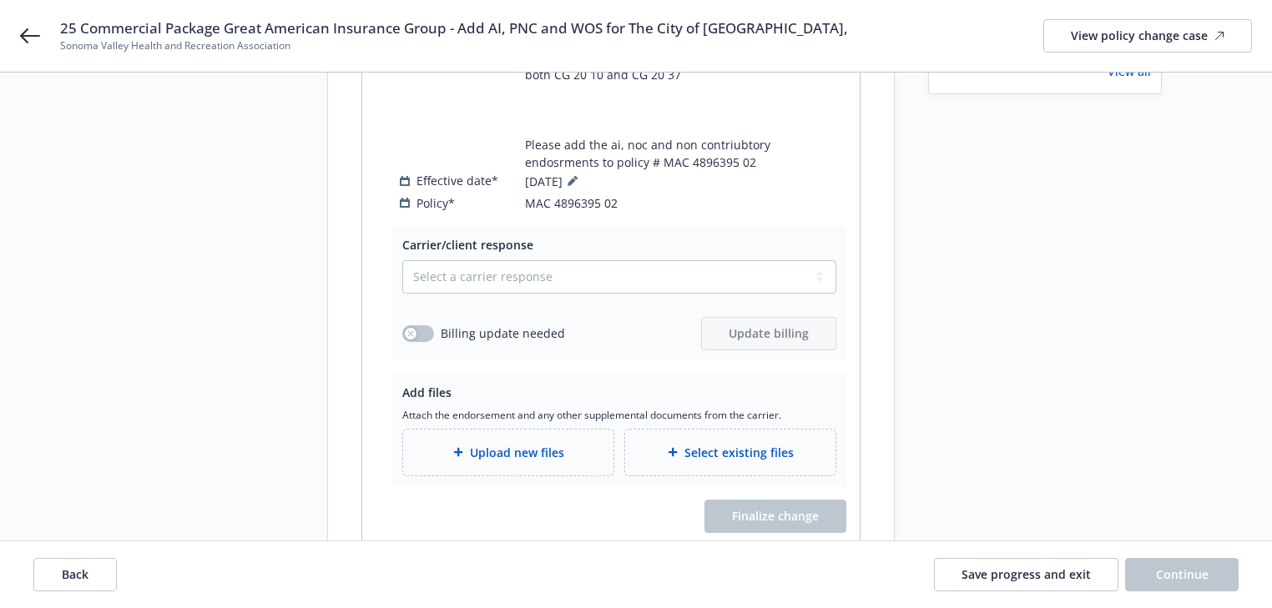
scroll to position [334, 0]
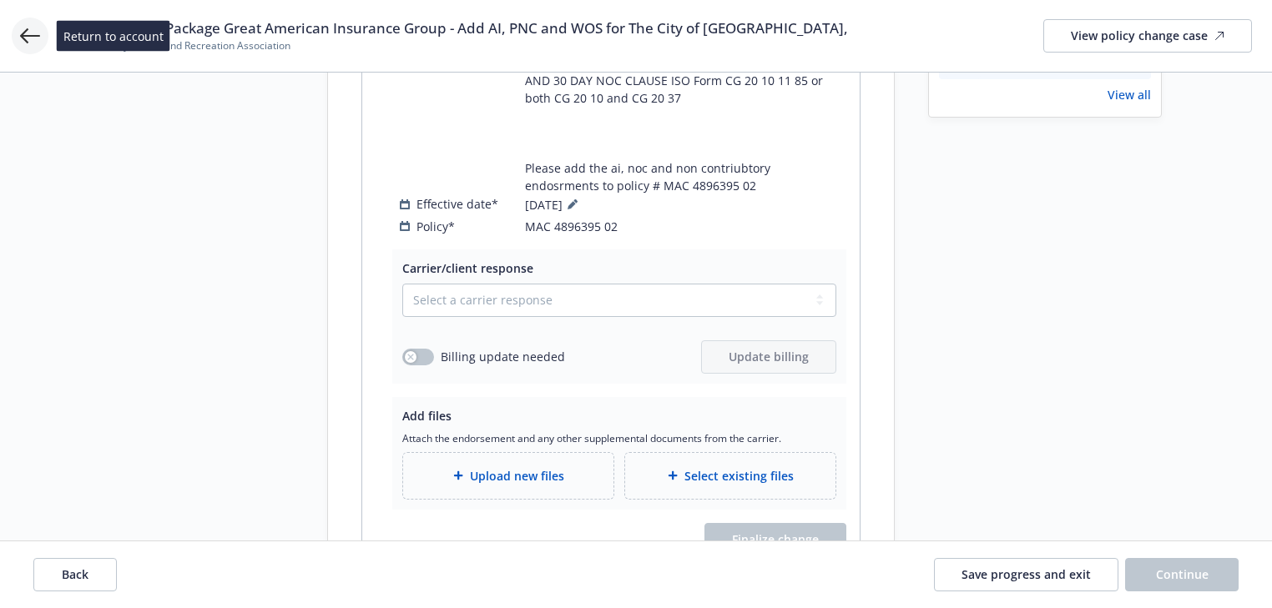
click at [26, 43] on icon at bounding box center [30, 36] width 20 height 20
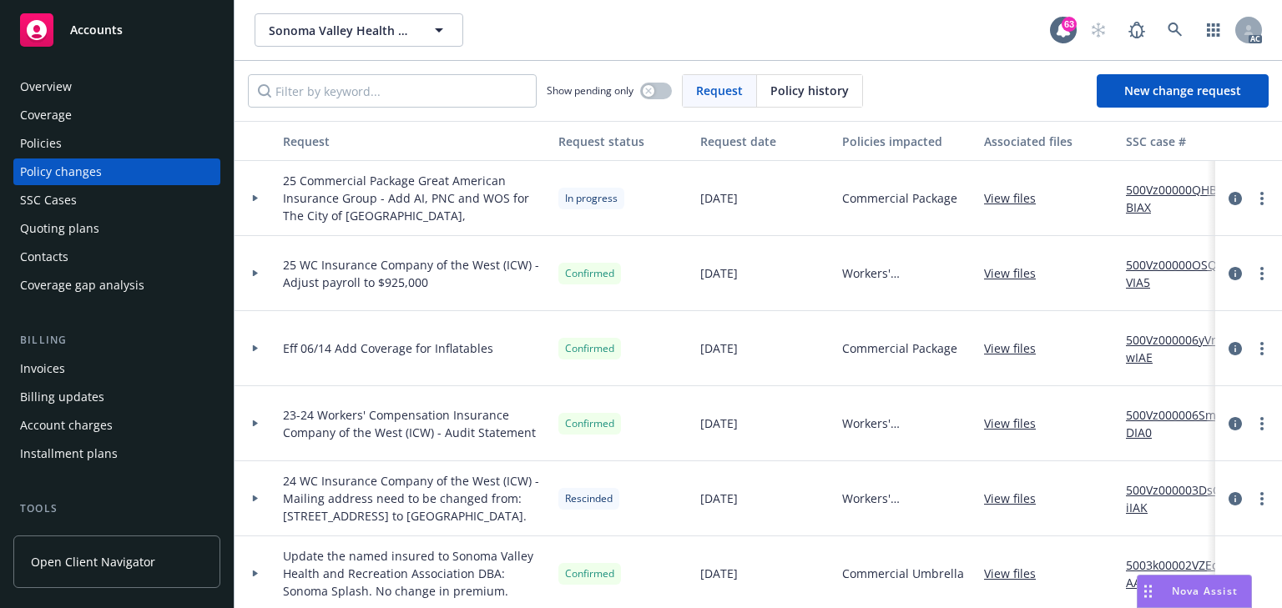
click at [74, 139] on div "Policies" at bounding box center [117, 143] width 194 height 27
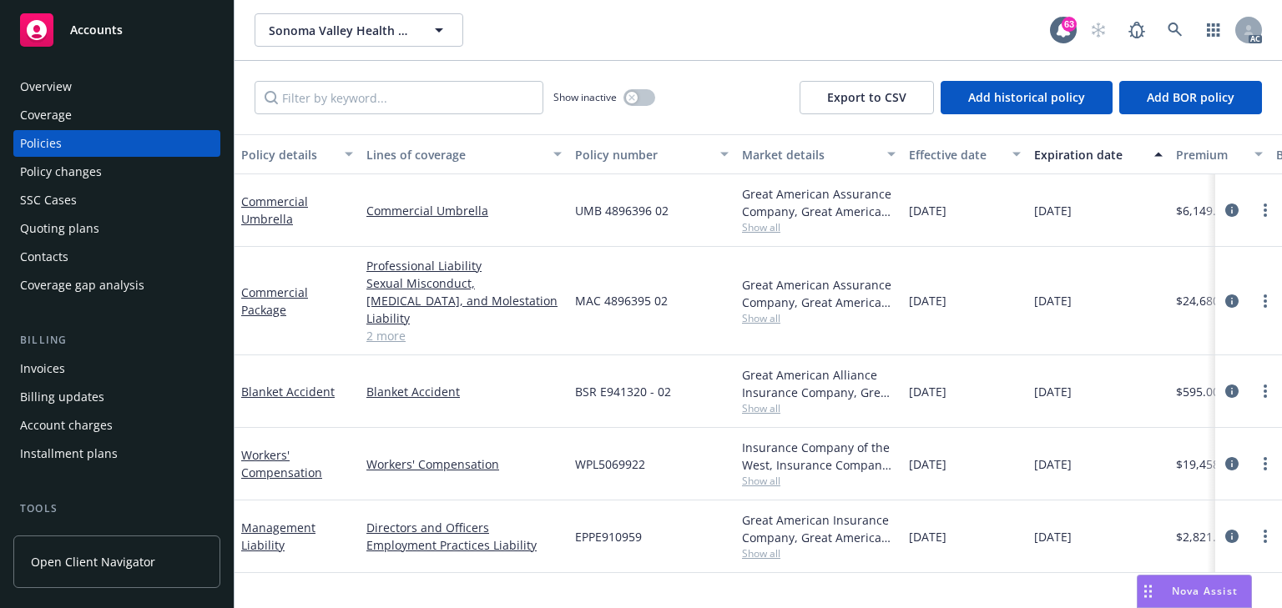
click at [55, 169] on div "Policy changes" at bounding box center [61, 172] width 82 height 27
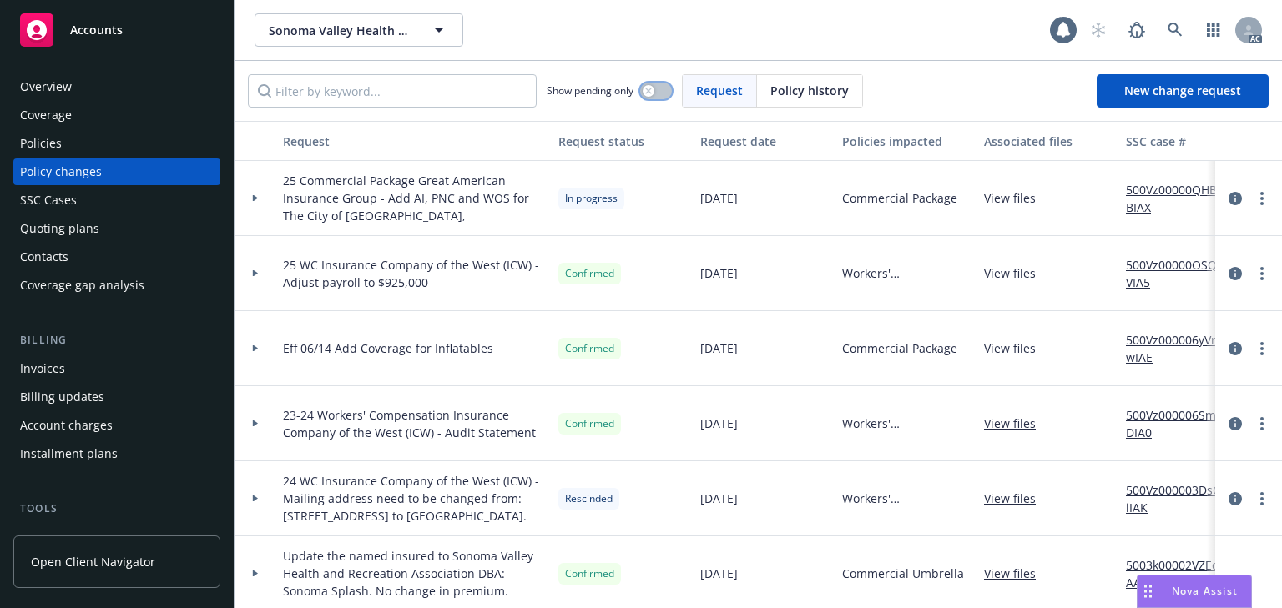
click at [671, 92] on button "button" at bounding box center [656, 91] width 32 height 17
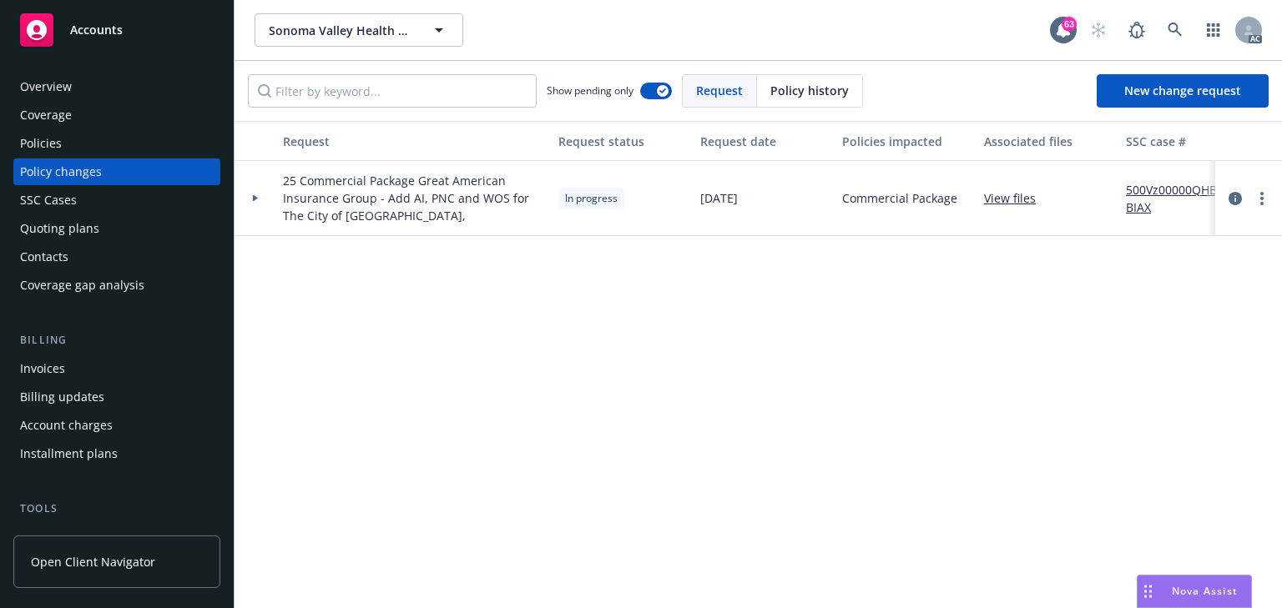
click at [255, 199] on icon at bounding box center [255, 198] width 7 height 6
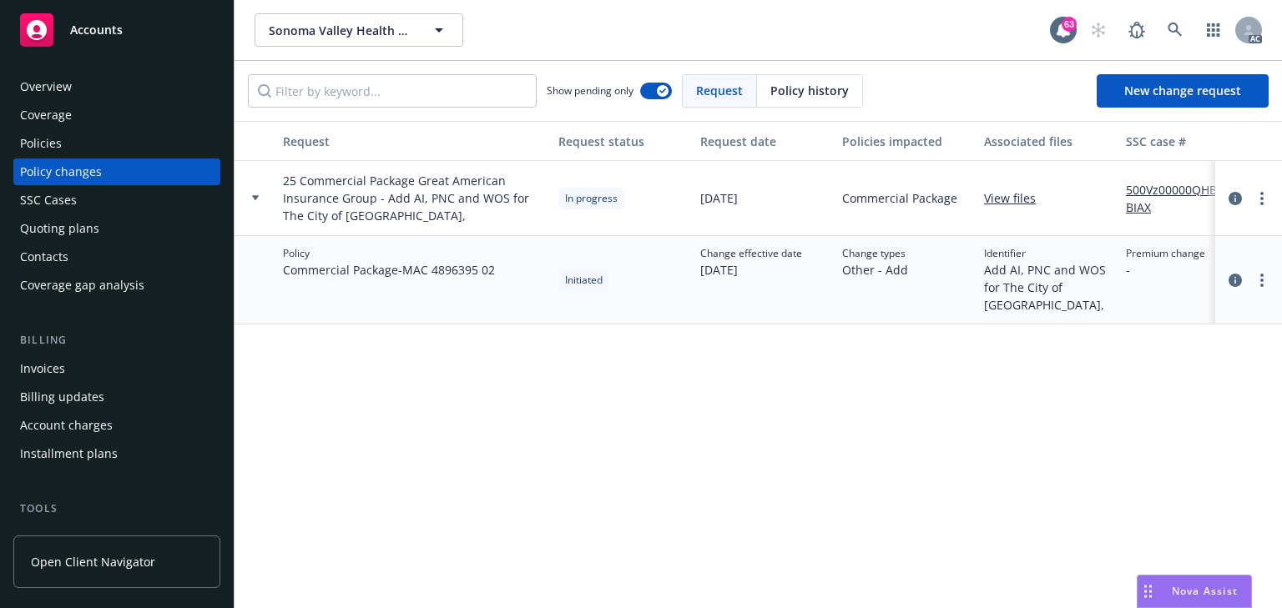
click at [36, 137] on div "Policies" at bounding box center [41, 143] width 42 height 27
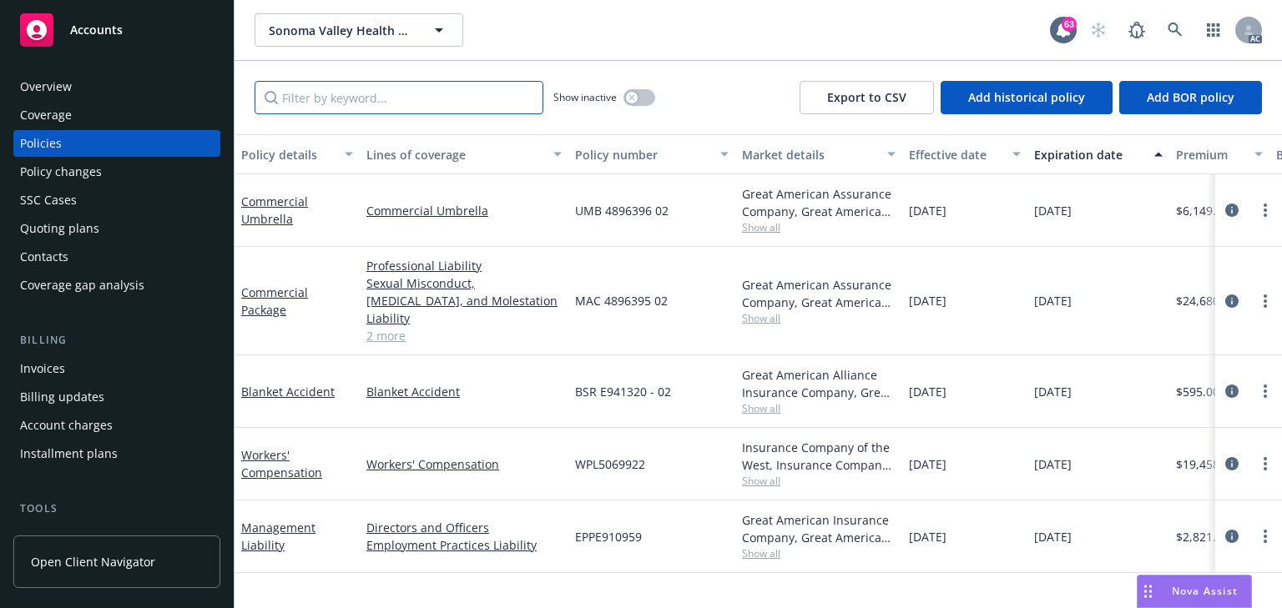
click at [381, 97] on input "Filter by keyword..." at bounding box center [399, 97] width 289 height 33
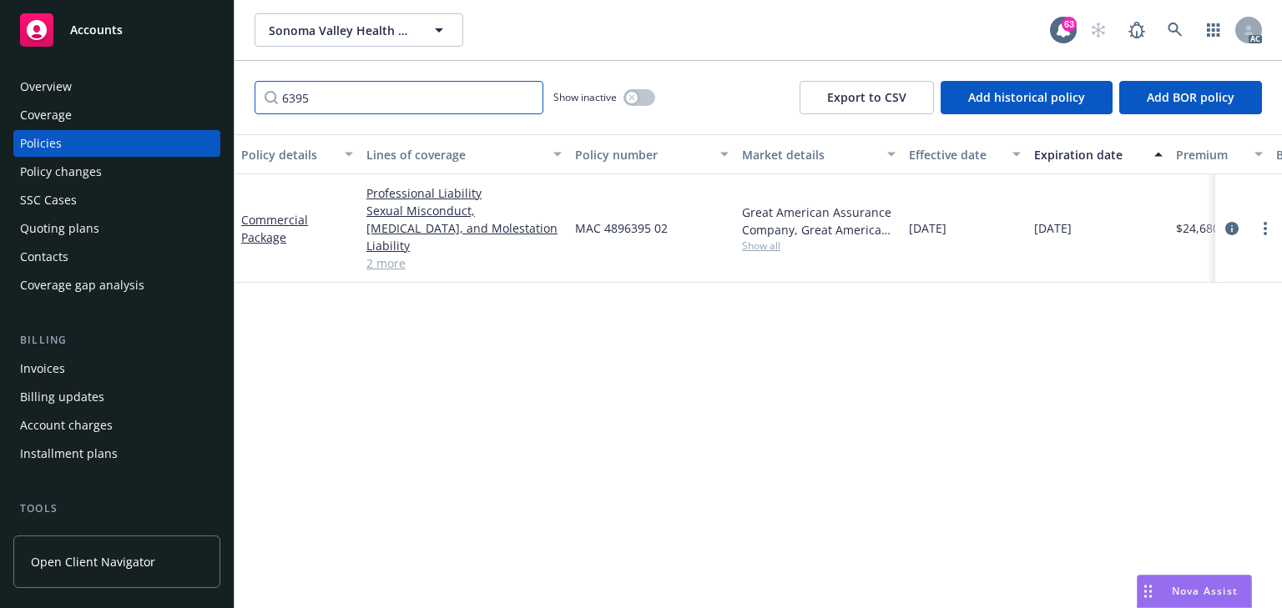
type input "6395"
click at [764, 242] on span "Show all" at bounding box center [819, 246] width 154 height 14
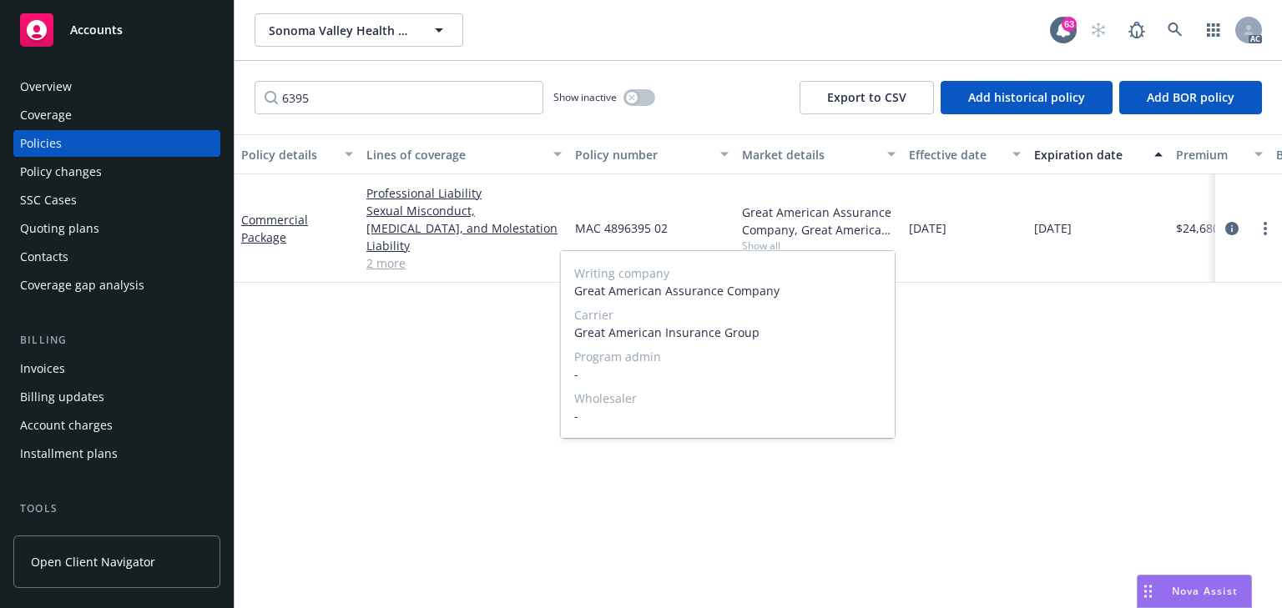
click at [870, 407] on span "-" at bounding box center [727, 416] width 307 height 18
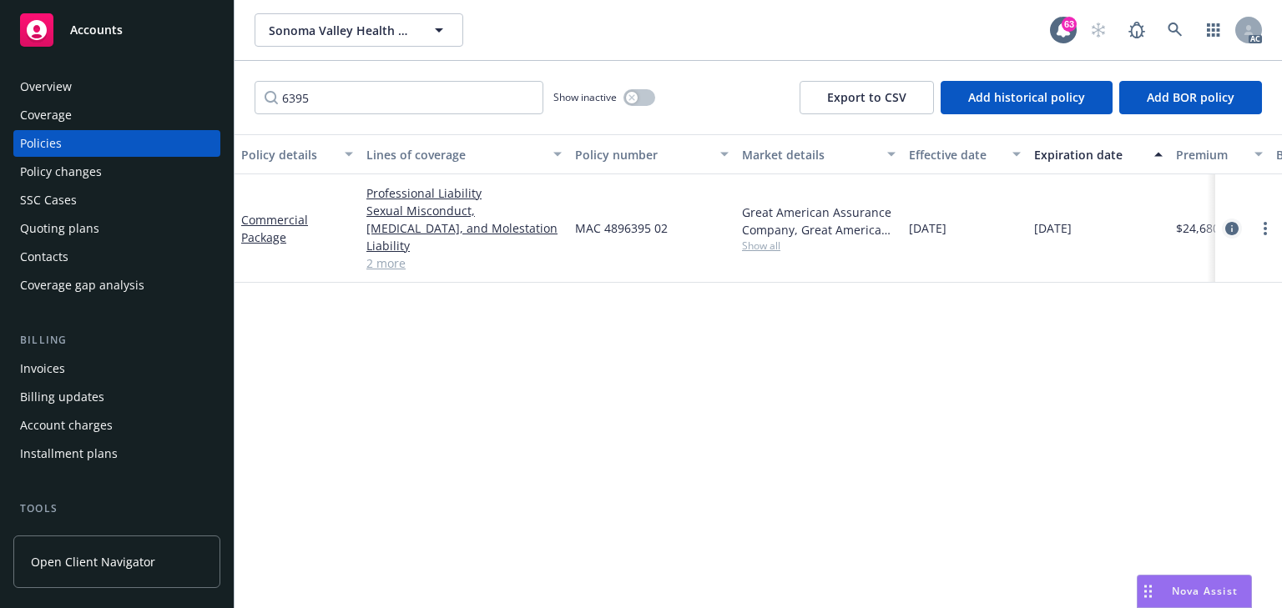
click at [1230, 222] on icon "circleInformation" at bounding box center [1231, 228] width 13 height 13
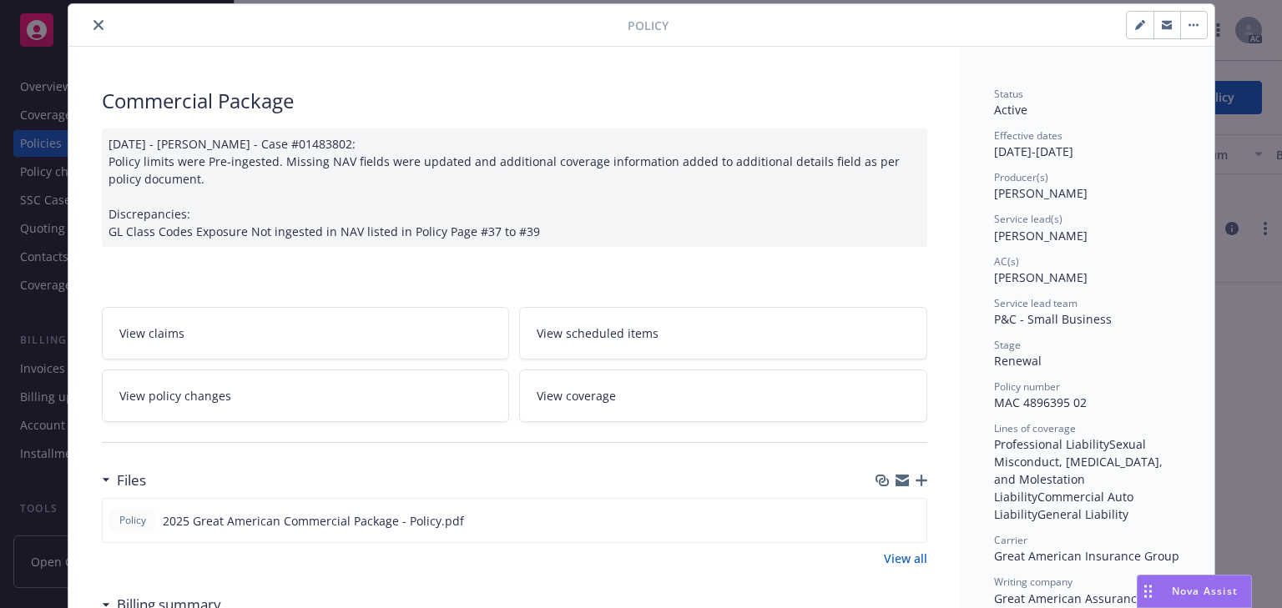
scroll to position [184, 0]
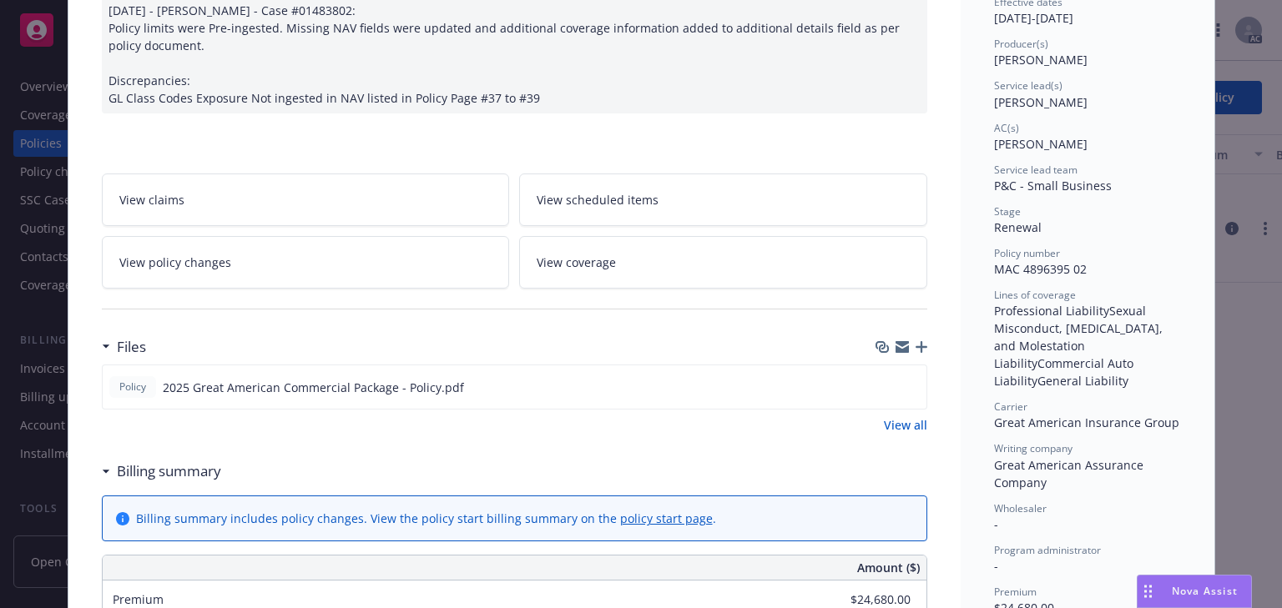
click at [200, 273] on link "View policy changes" at bounding box center [306, 262] width 408 height 53
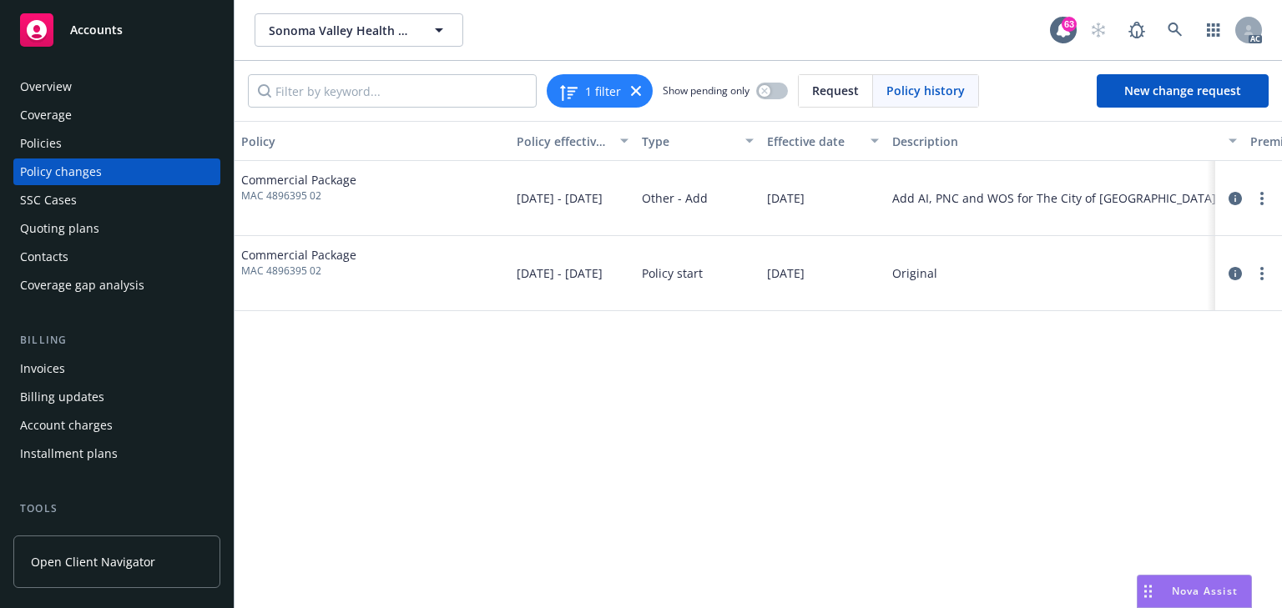
click at [601, 441] on div "Policy Policy effective dates Type Effective date Description Premium change An…" at bounding box center [758, 364] width 1047 height 487
click at [1238, 192] on icon "circleInformation" at bounding box center [1234, 198] width 13 height 13
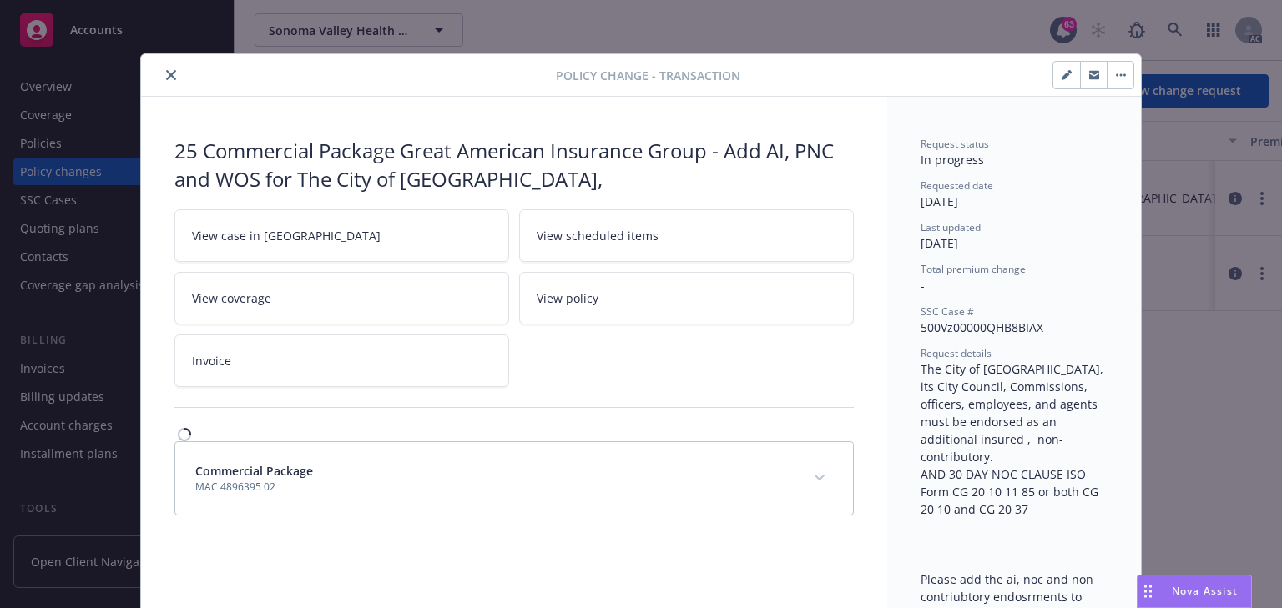
scroll to position [50, 0]
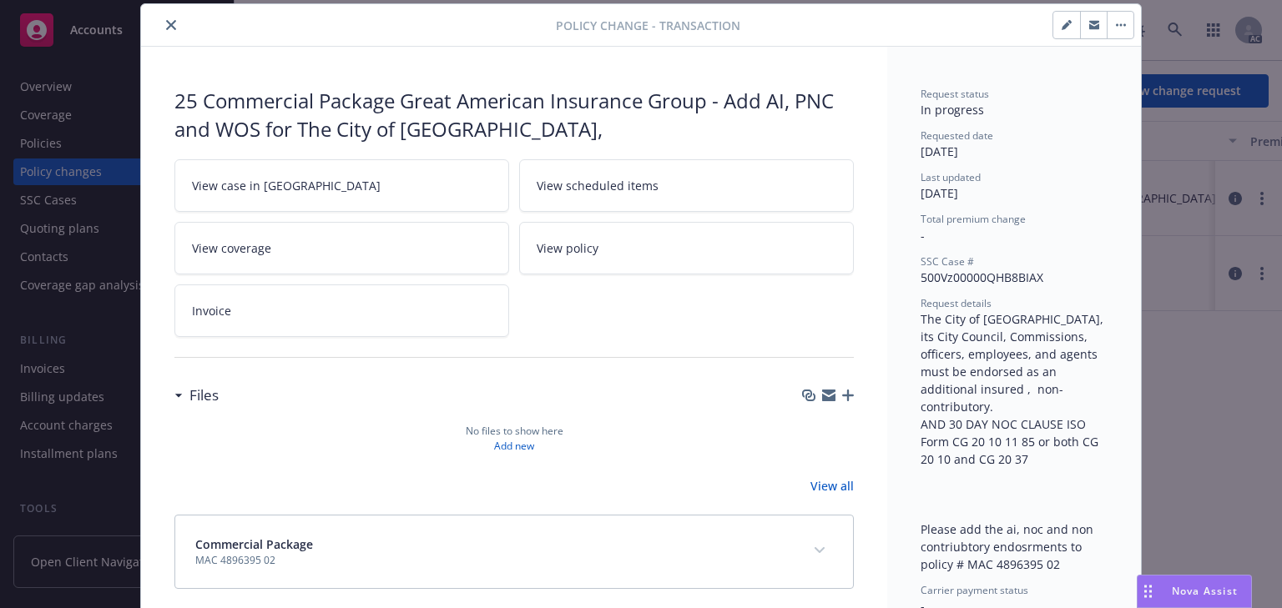
click at [169, 32] on button "close" at bounding box center [171, 25] width 20 height 20
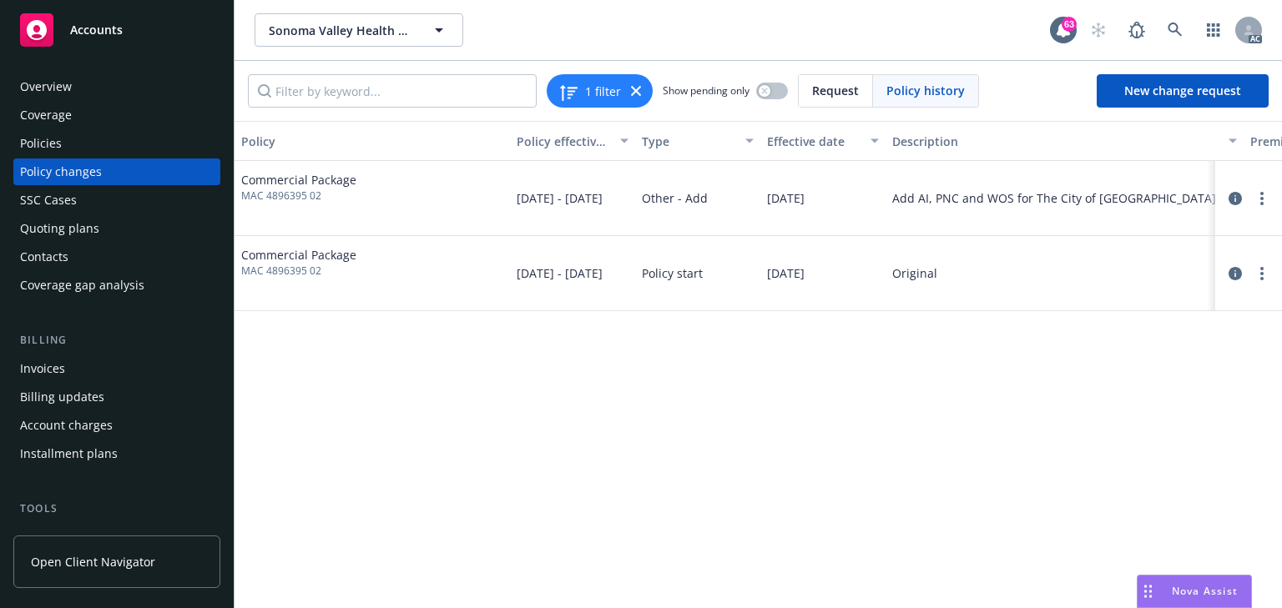
click at [43, 147] on div "Policies" at bounding box center [41, 143] width 42 height 27
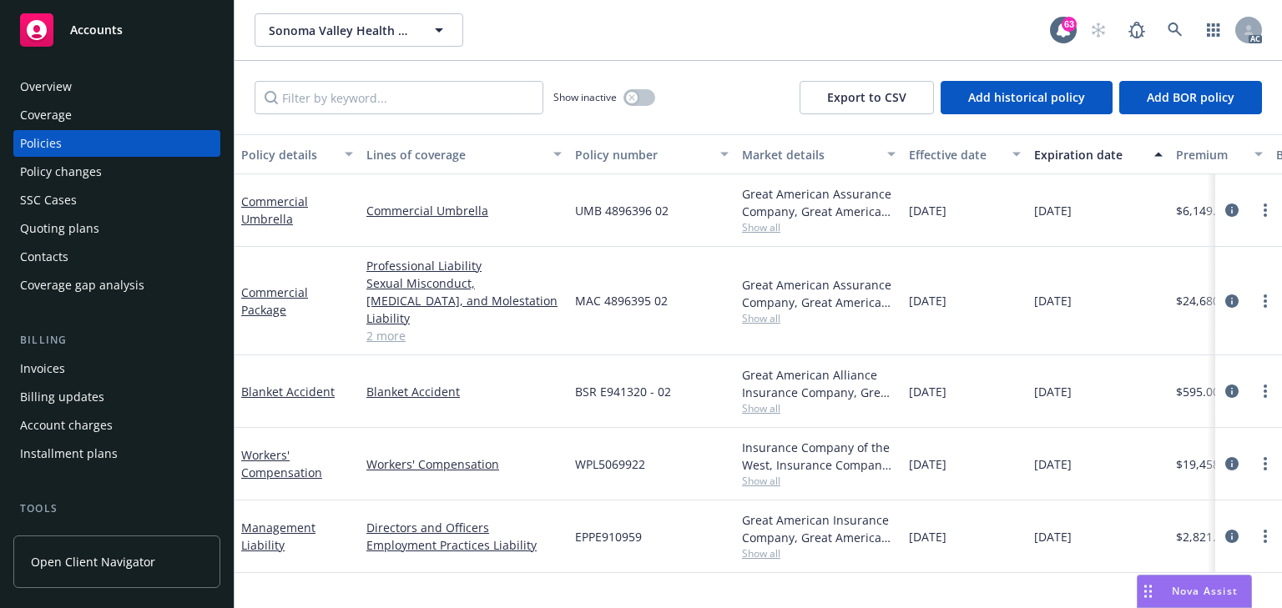
click at [774, 230] on span "Show all" at bounding box center [819, 227] width 154 height 14
click at [1230, 207] on icon "circleInformation" at bounding box center [1231, 210] width 13 height 13
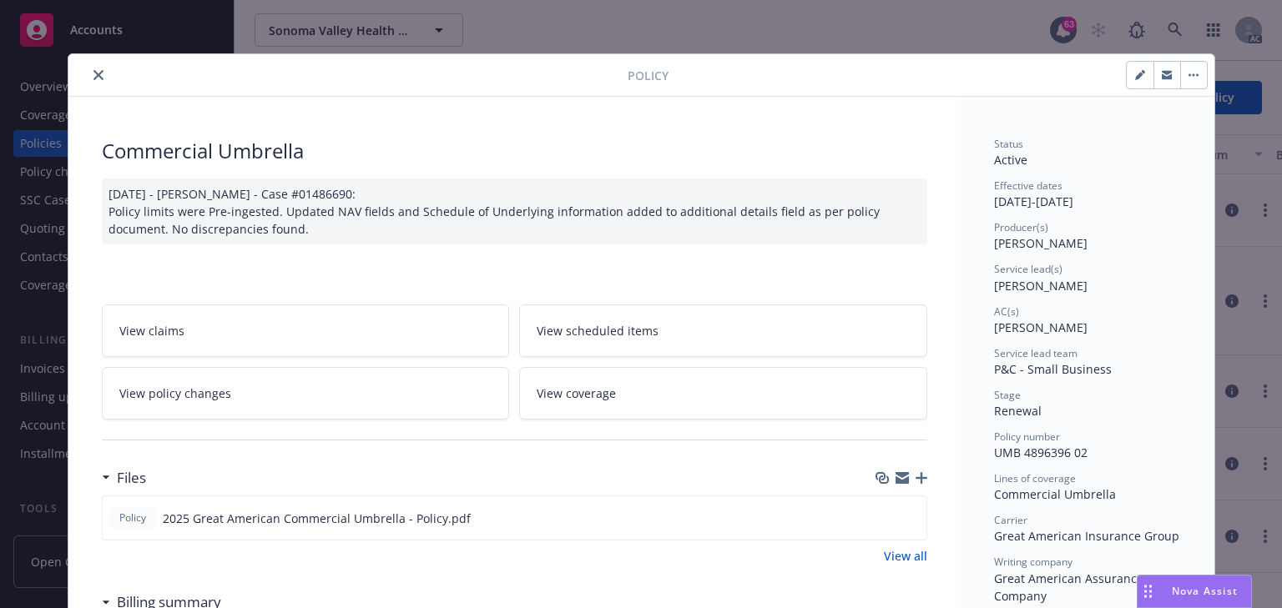
click at [268, 393] on link "View policy changes" at bounding box center [306, 393] width 408 height 53
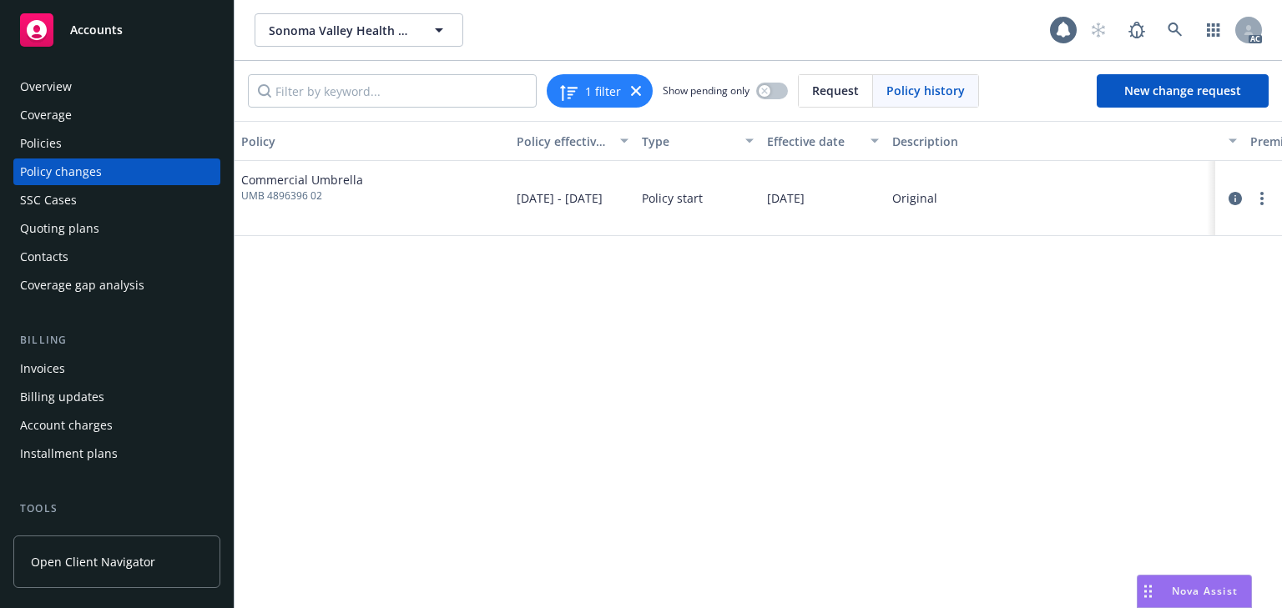
click at [68, 153] on div "Policies" at bounding box center [117, 143] width 194 height 27
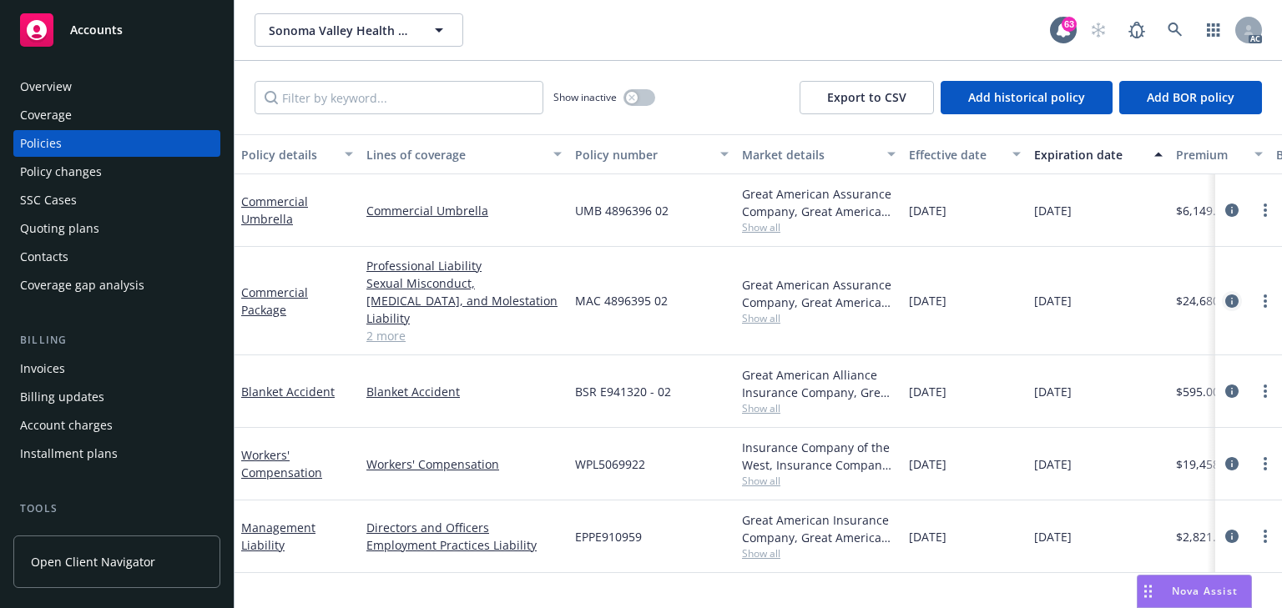
click at [1232, 295] on icon "circleInformation" at bounding box center [1231, 301] width 13 height 13
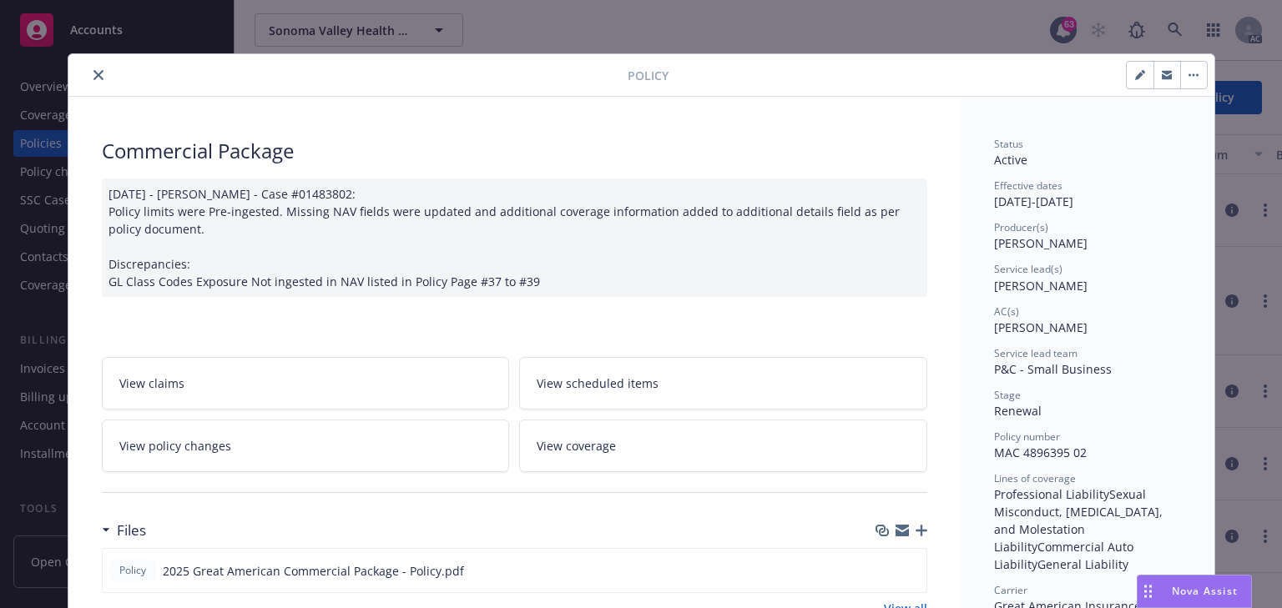
scroll to position [50, 0]
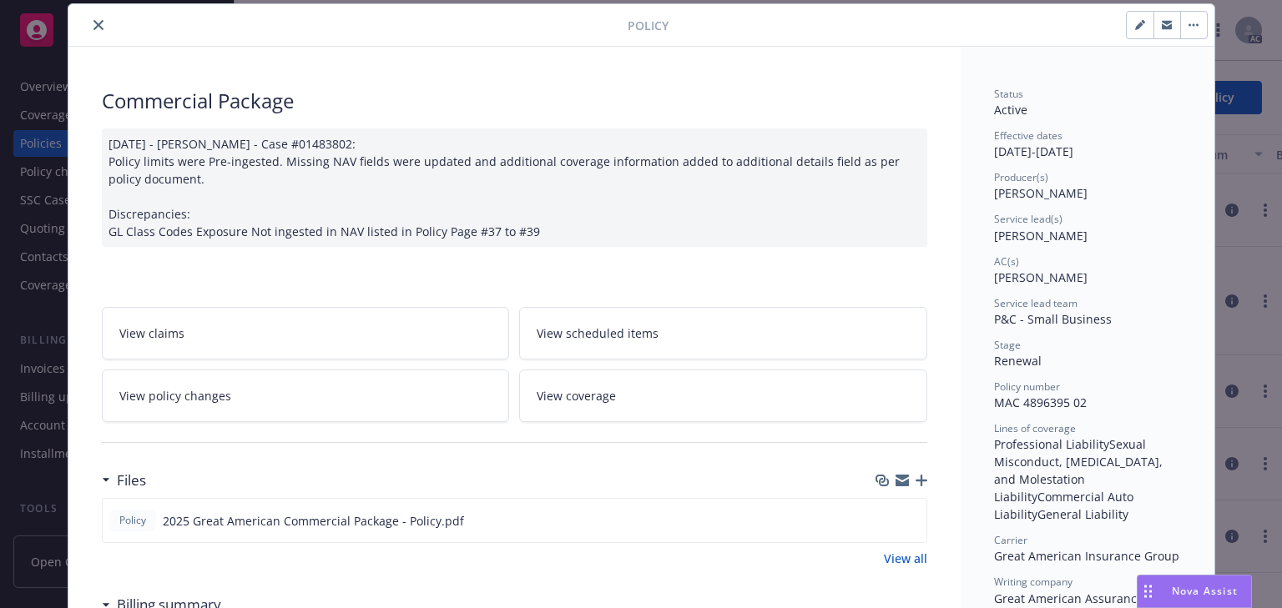
click at [192, 391] on span "View policy changes" at bounding box center [175, 396] width 112 height 18
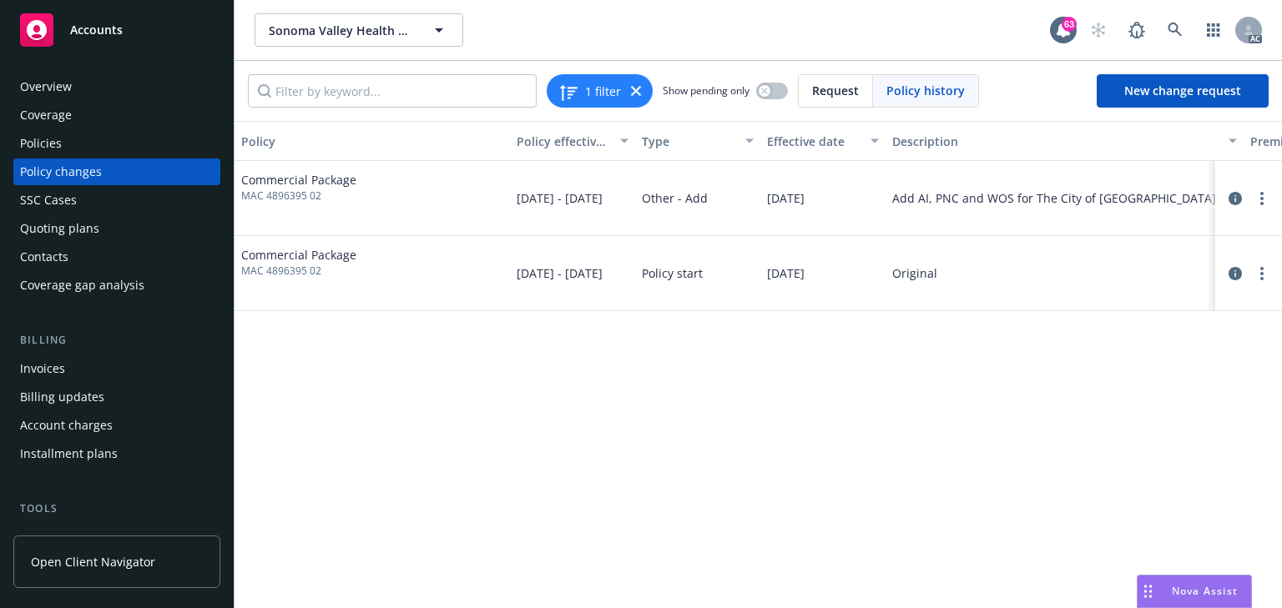
click at [97, 134] on div "Policies" at bounding box center [117, 143] width 194 height 27
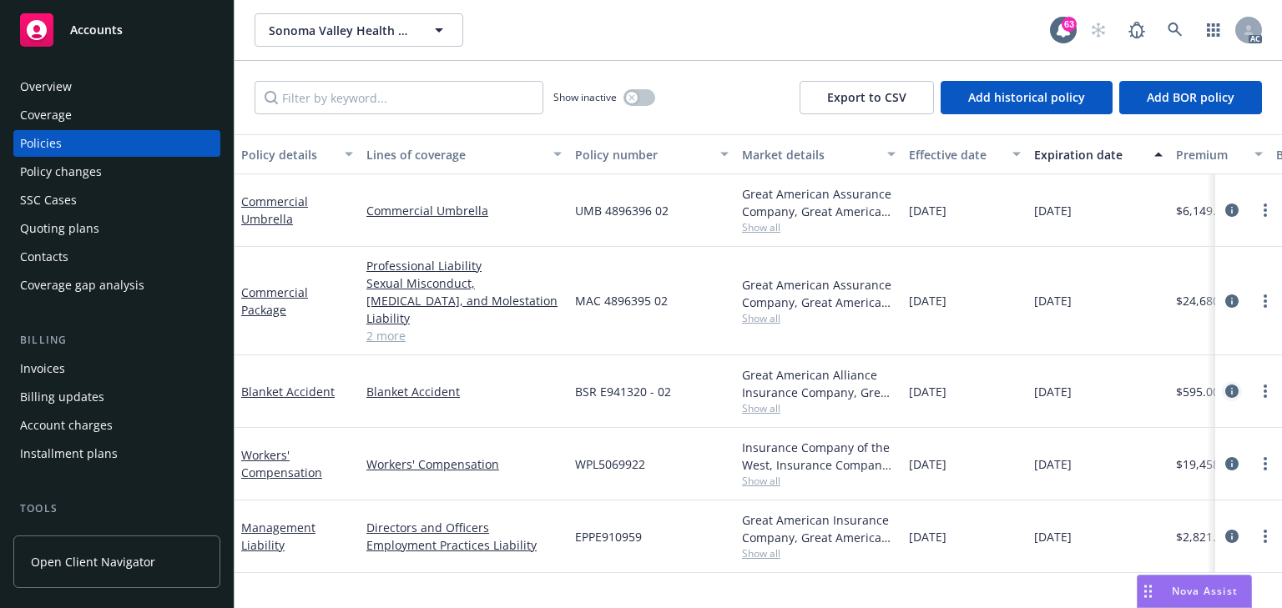
click at [1230, 385] on icon "circleInformation" at bounding box center [1231, 391] width 13 height 13
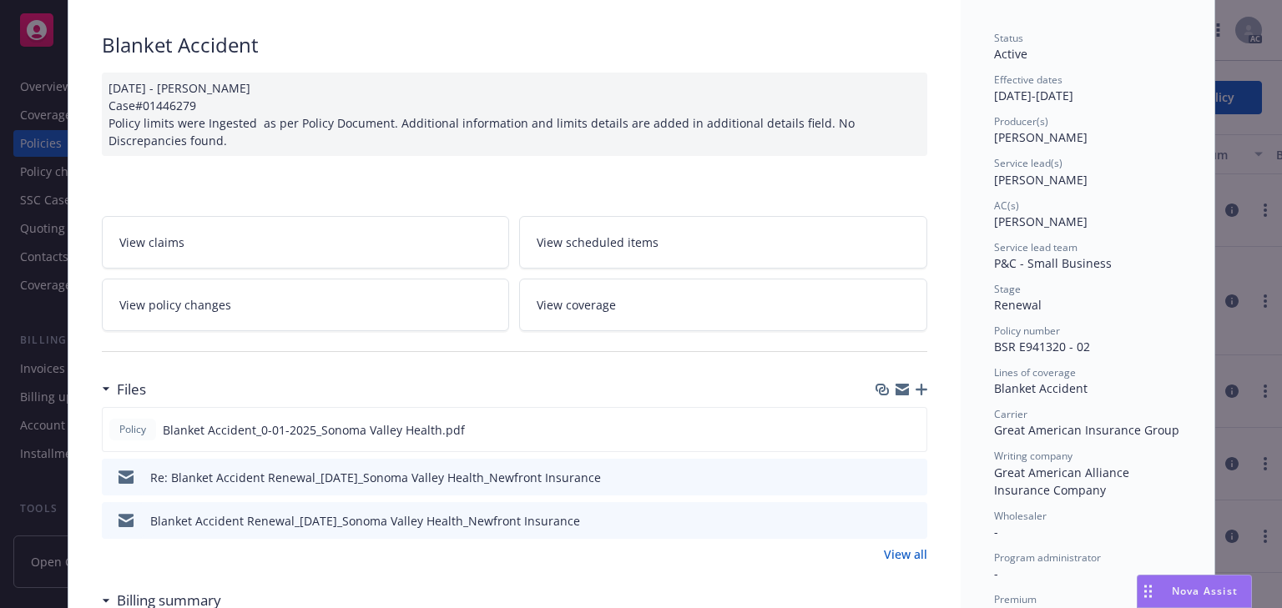
scroll to position [200, 0]
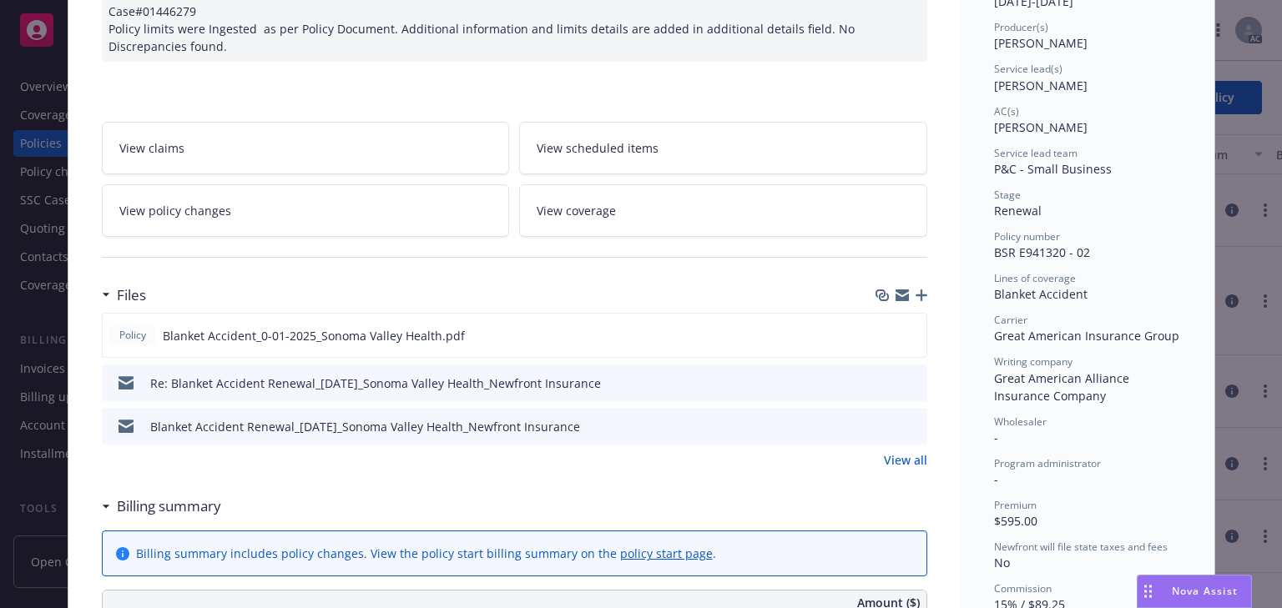
click at [908, 376] on icon "preview file" at bounding box center [911, 382] width 15 height 12
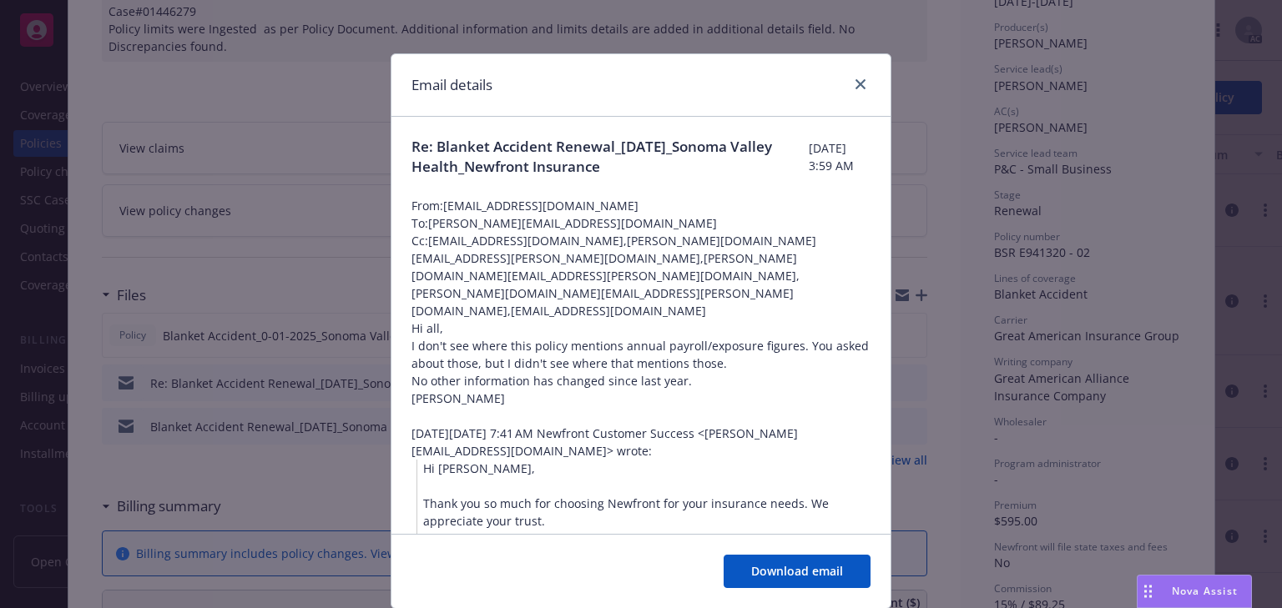
click at [784, 390] on div "[PERSON_NAME]" at bounding box center [640, 399] width 459 height 18
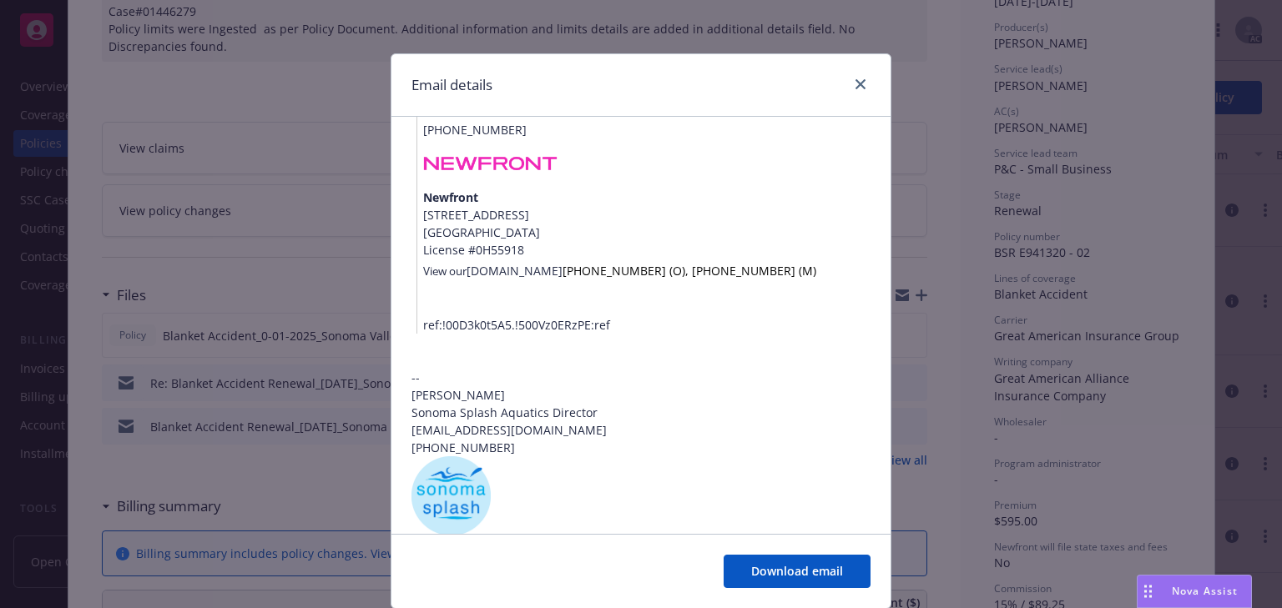
scroll to position [885, 0]
click at [859, 83] on icon "close" at bounding box center [860, 84] width 10 height 10
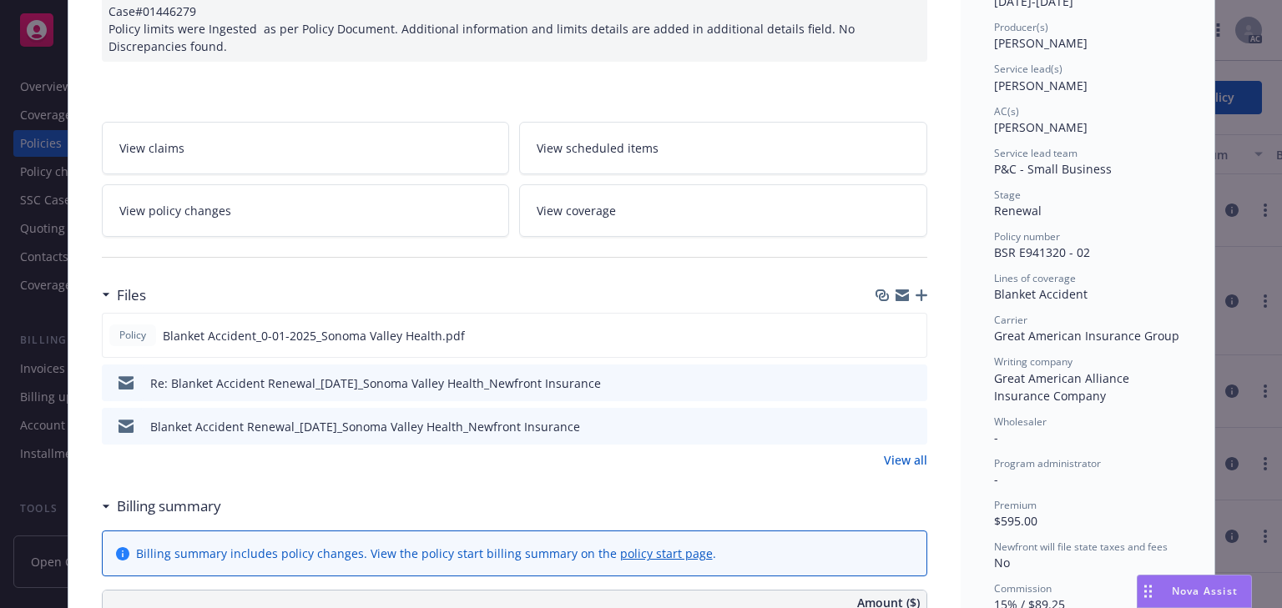
click at [906, 426] on icon "preview file" at bounding box center [911, 426] width 15 height 12
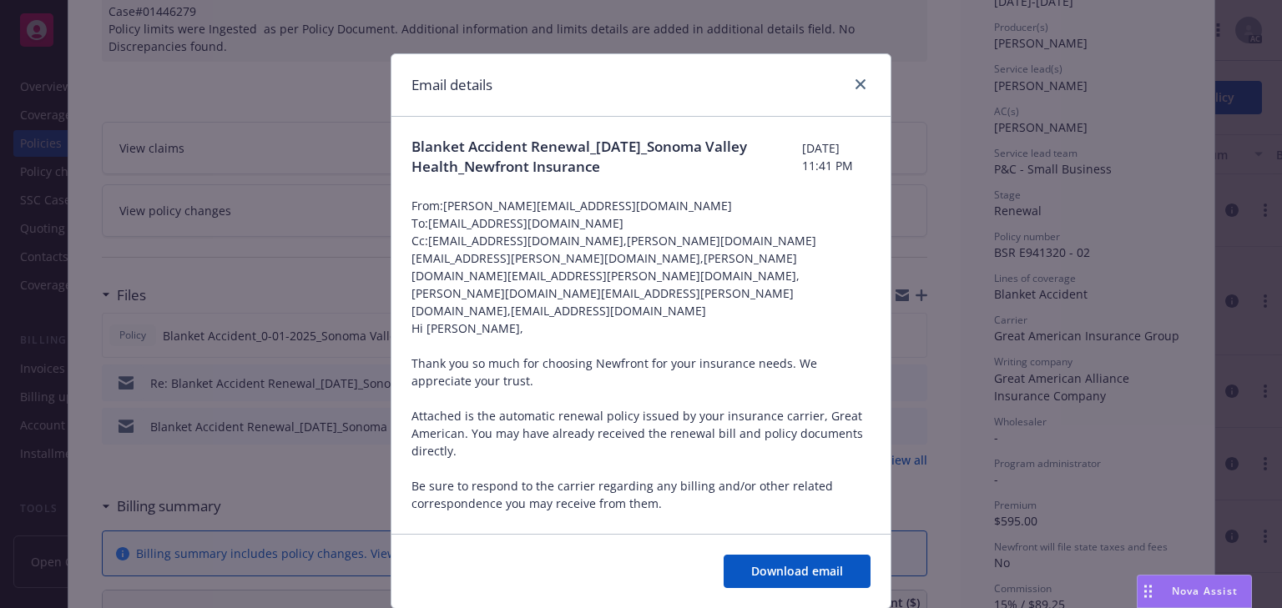
click at [527, 267] on span "Cc: case-reply@newfront.com,michael.sinatra@newfront.com,megan.napoli@newfront.…" at bounding box center [640, 276] width 459 height 88
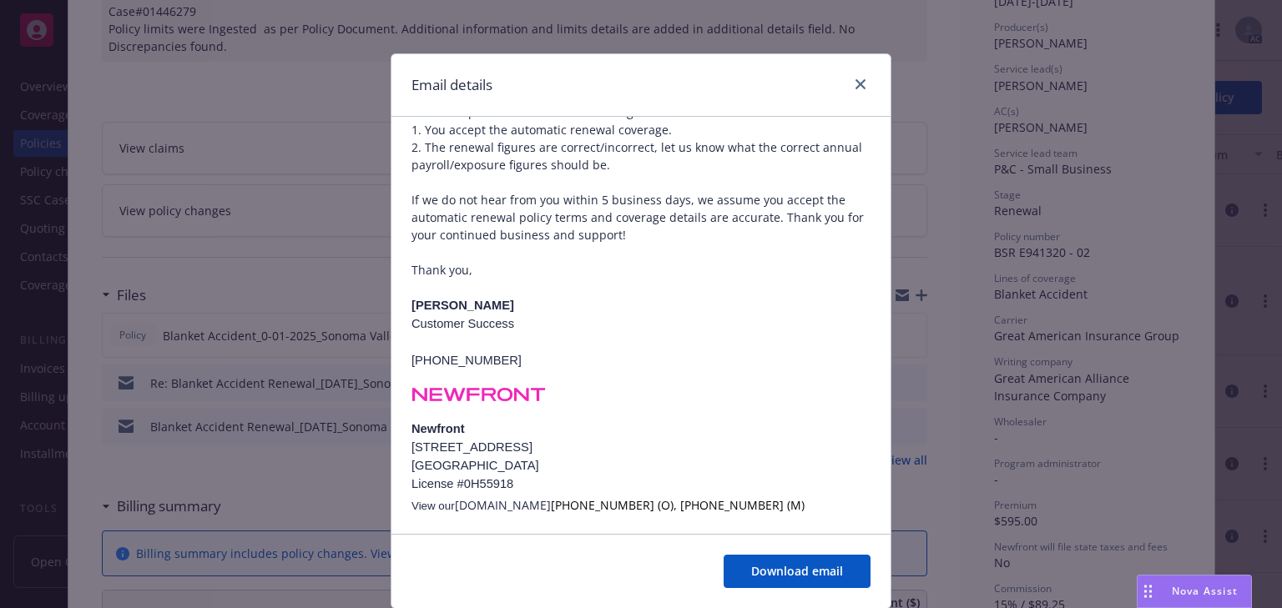
scroll to position [552, 0]
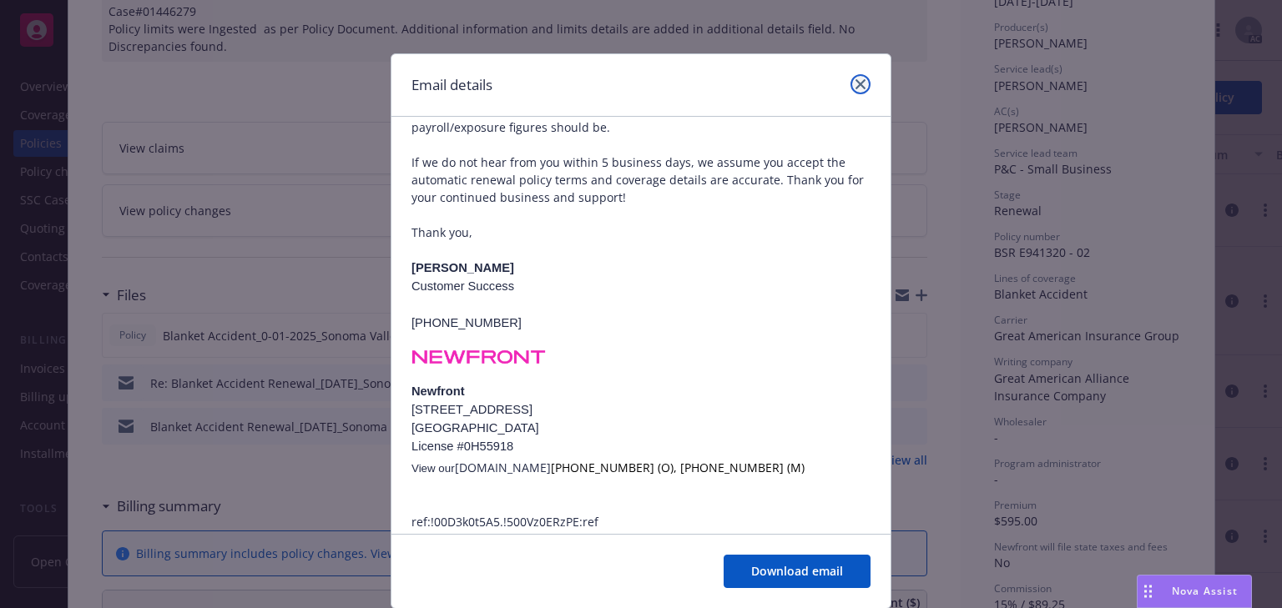
click at [858, 88] on icon "close" at bounding box center [860, 84] width 10 height 10
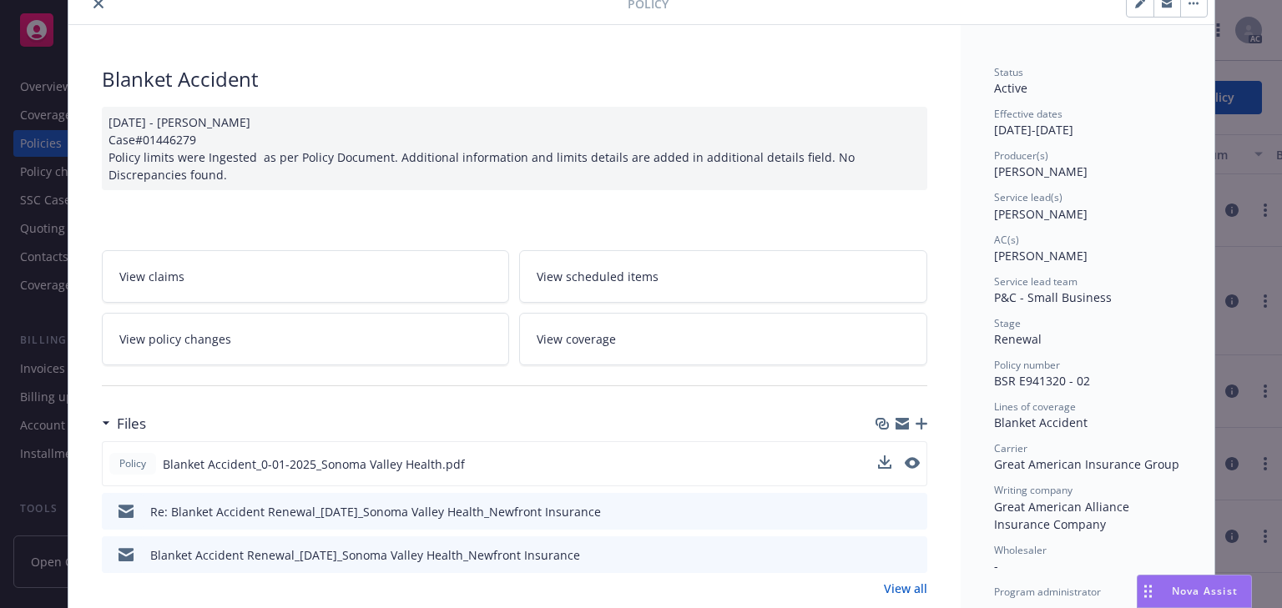
scroll to position [0, 0]
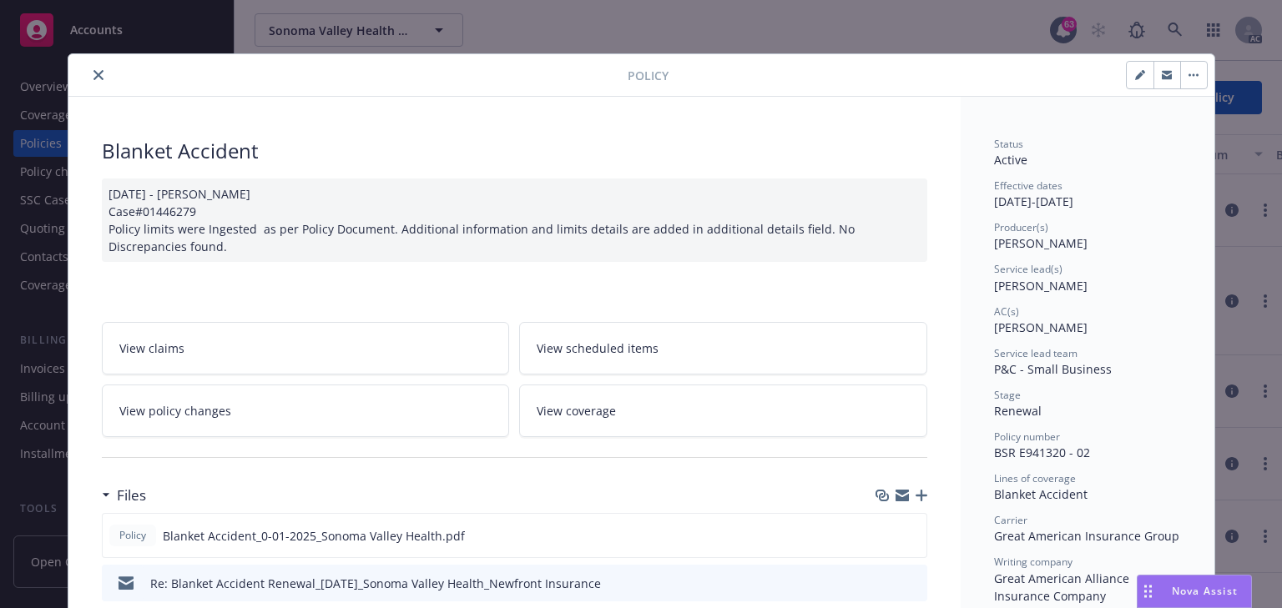
click at [95, 70] on icon "close" at bounding box center [98, 75] width 10 height 10
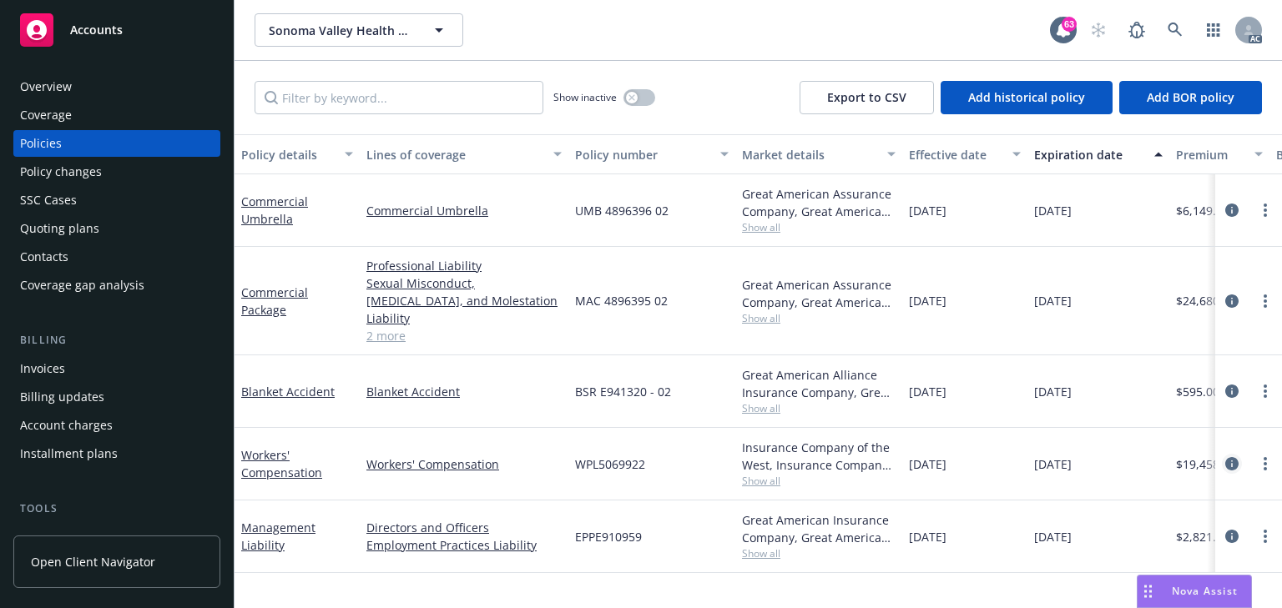
click at [1228, 457] on icon "circleInformation" at bounding box center [1231, 463] width 13 height 13
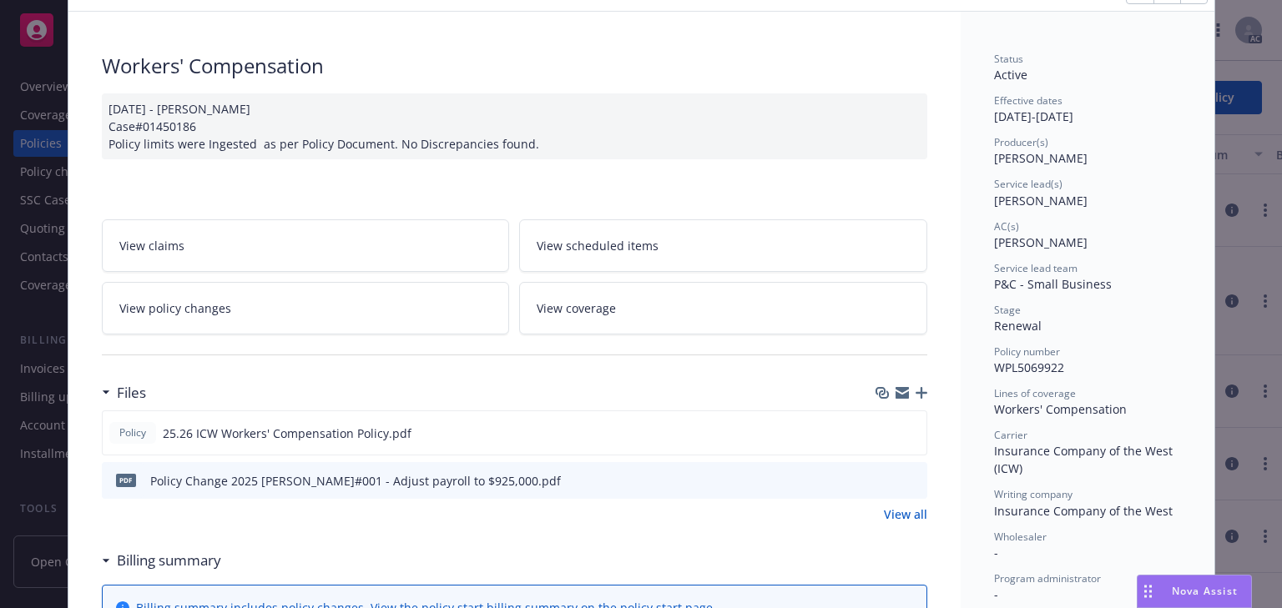
scroll to position [267, 0]
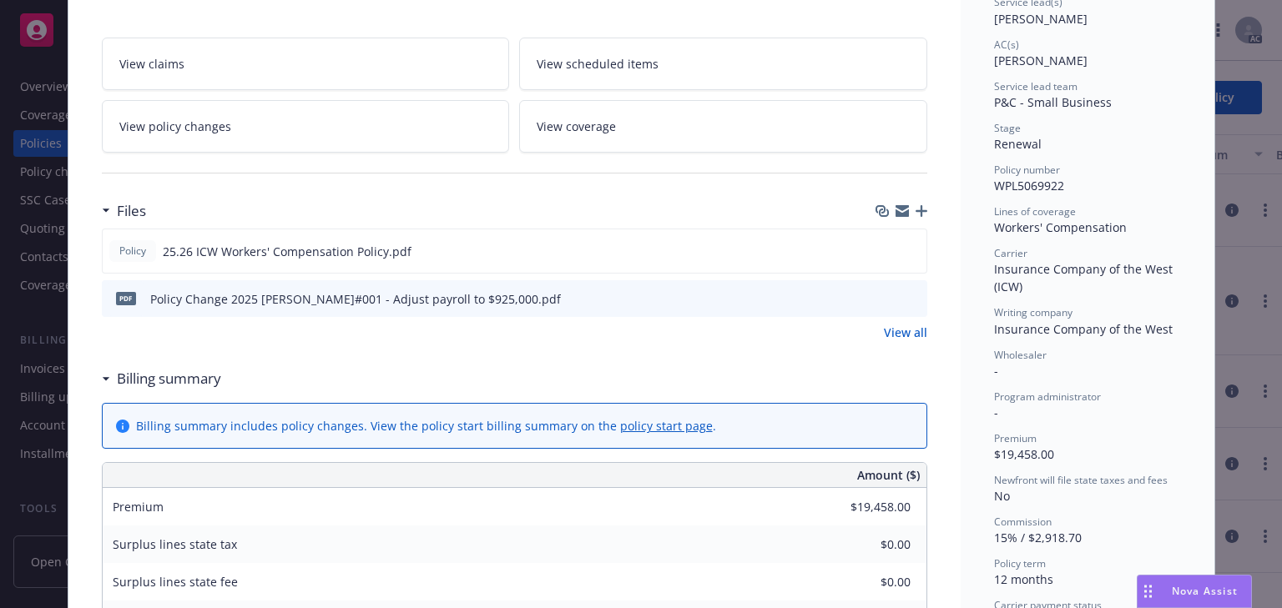
click at [376, 130] on link "View policy changes" at bounding box center [306, 126] width 408 height 53
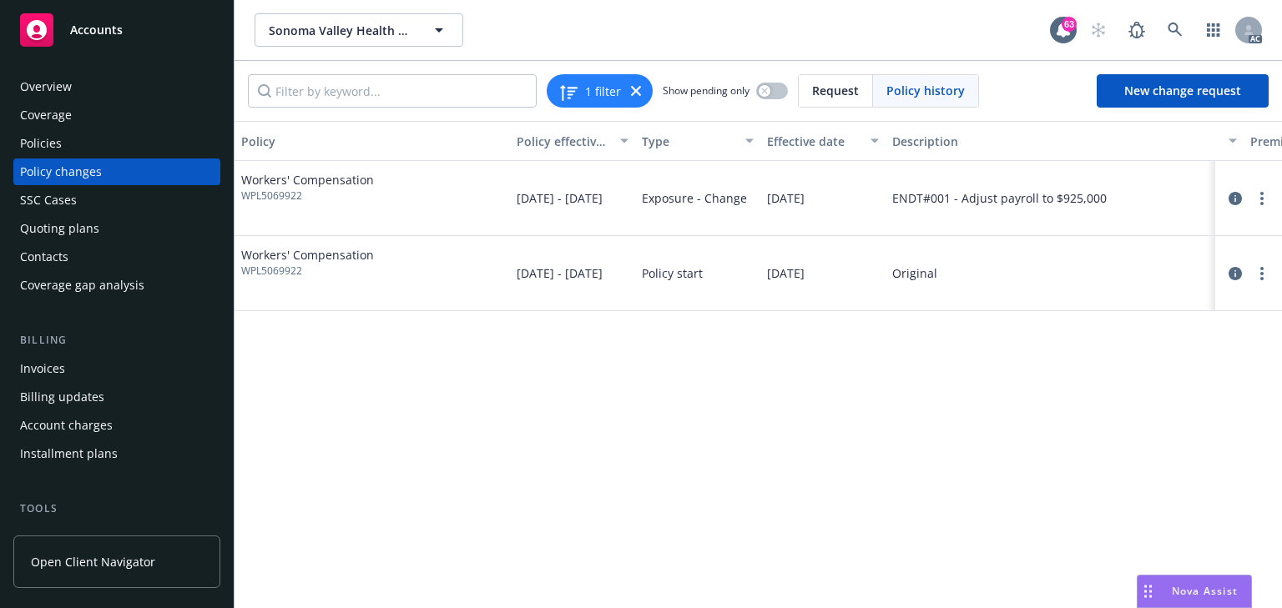
drag, startPoint x: 876, startPoint y: 597, endPoint x: 1175, endPoint y: 606, distance: 298.9
click at [1175, 606] on body "Accounts Overview Coverage Policies Policy changes SSC Cases Quoting plans Cont…" at bounding box center [641, 304] width 1282 height 608
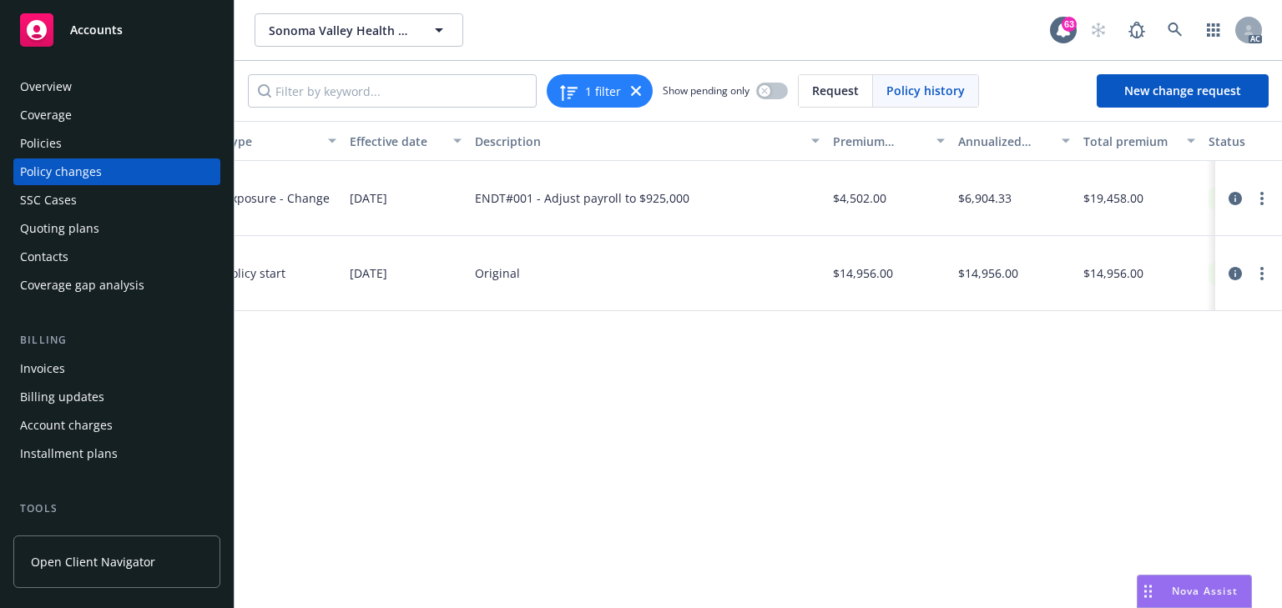
scroll to position [0, 479]
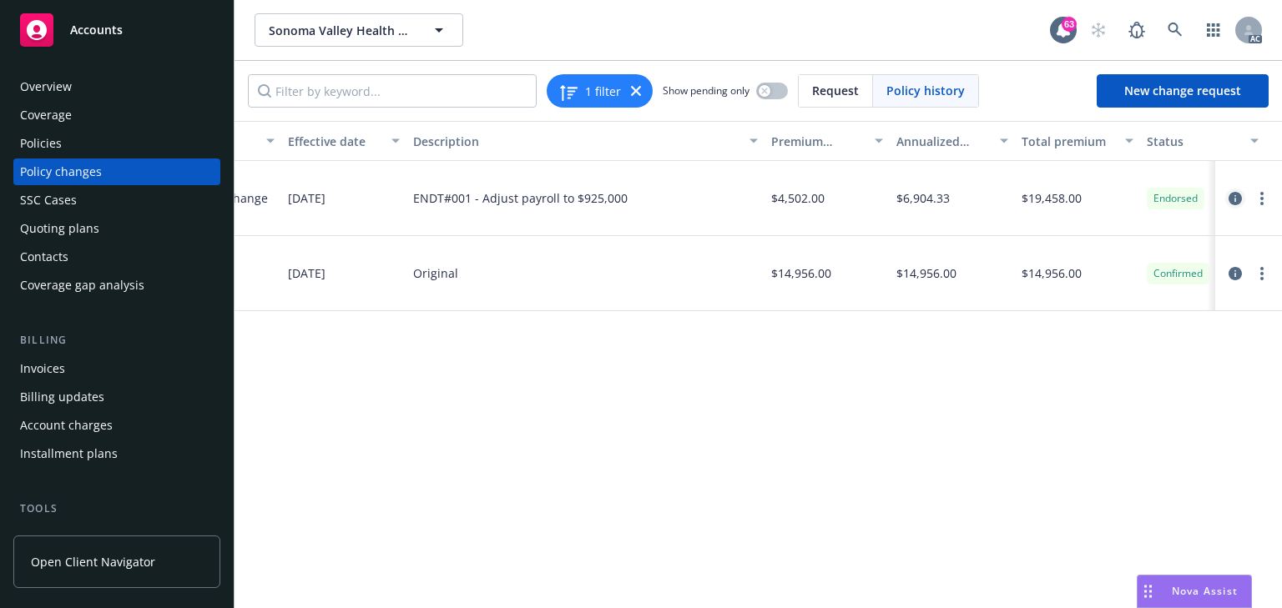
click at [1235, 196] on icon "circleInformation" at bounding box center [1234, 198] width 13 height 13
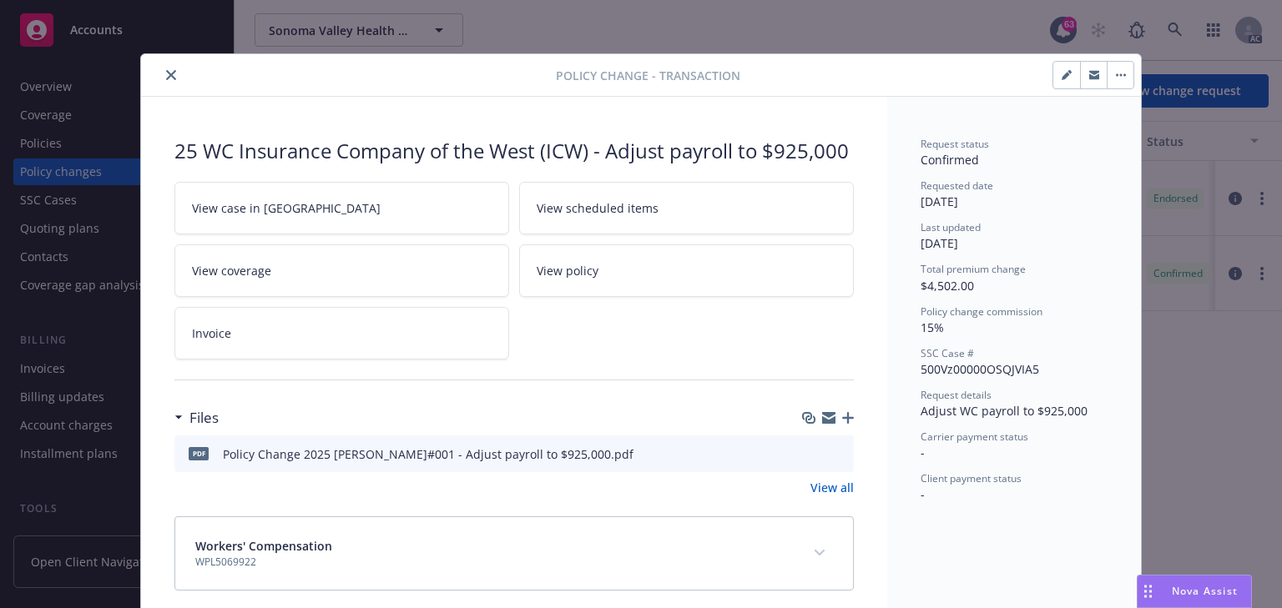
click at [332, 209] on link "View case in SSC" at bounding box center [341, 208] width 335 height 53
click at [167, 71] on icon "close" at bounding box center [171, 75] width 10 height 10
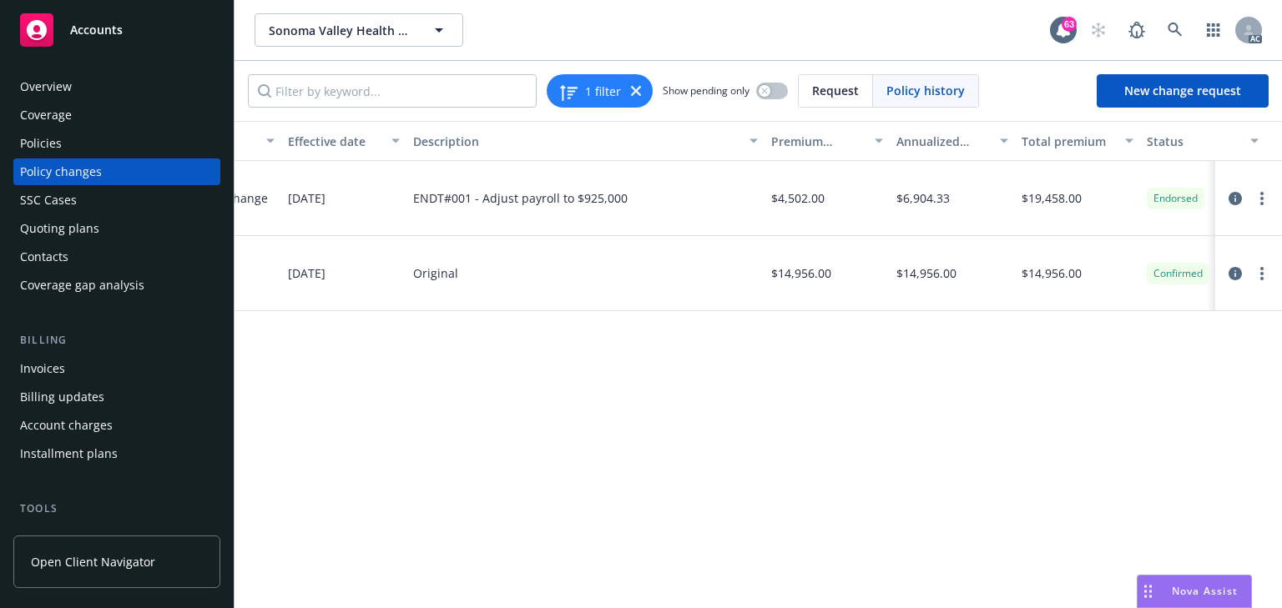
click at [79, 140] on div "Policies" at bounding box center [117, 143] width 194 height 27
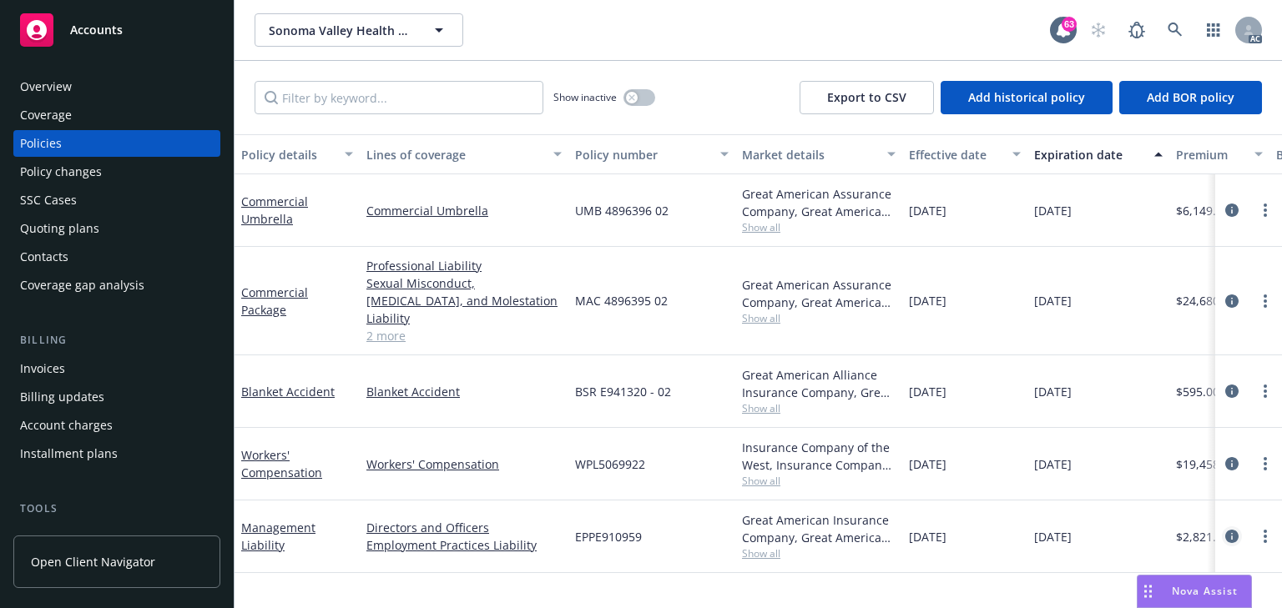
click at [1227, 530] on icon "circleInformation" at bounding box center [1231, 536] width 13 height 13
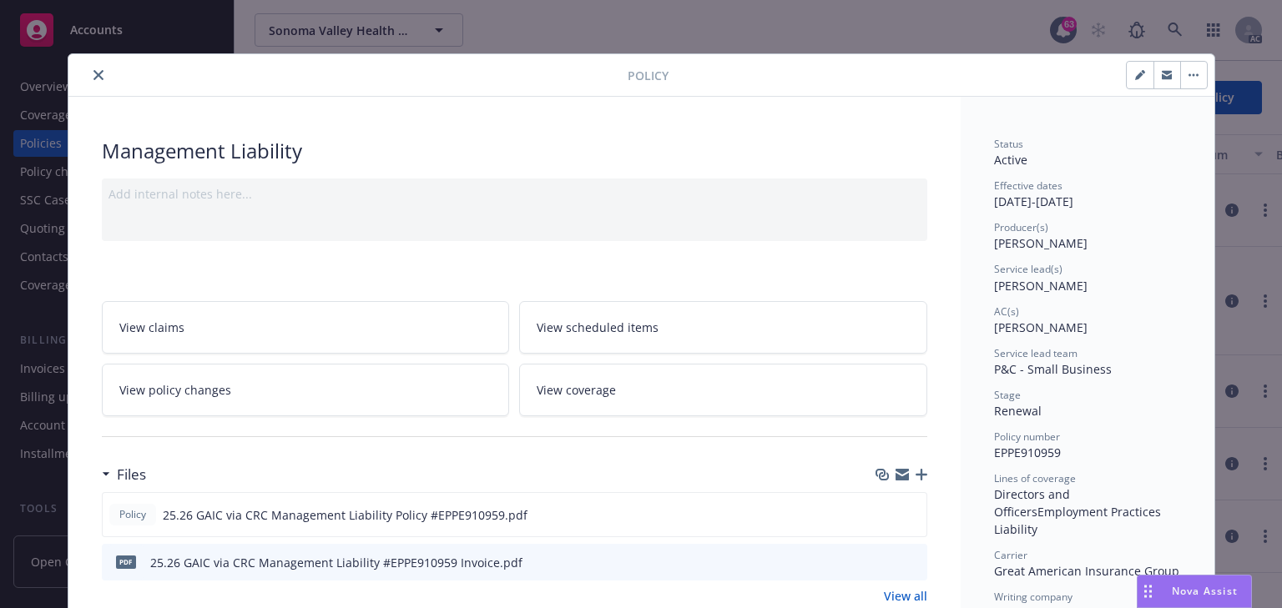
click at [93, 72] on icon "close" at bounding box center [98, 75] width 10 height 10
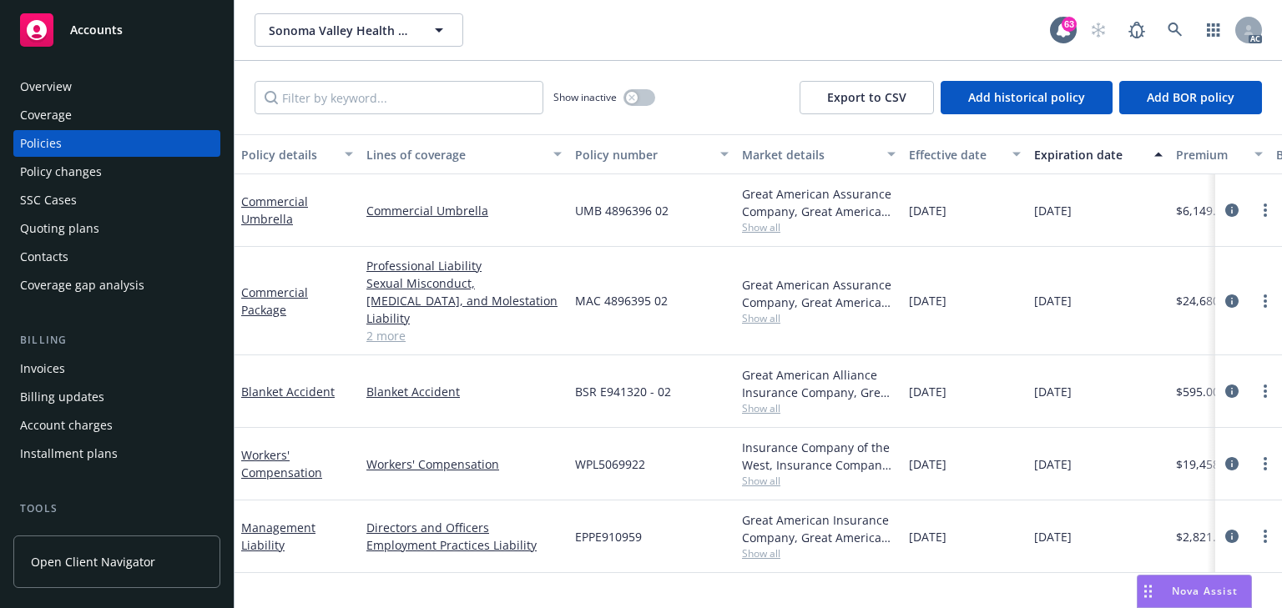
click at [68, 171] on div "Policy changes" at bounding box center [61, 172] width 82 height 27
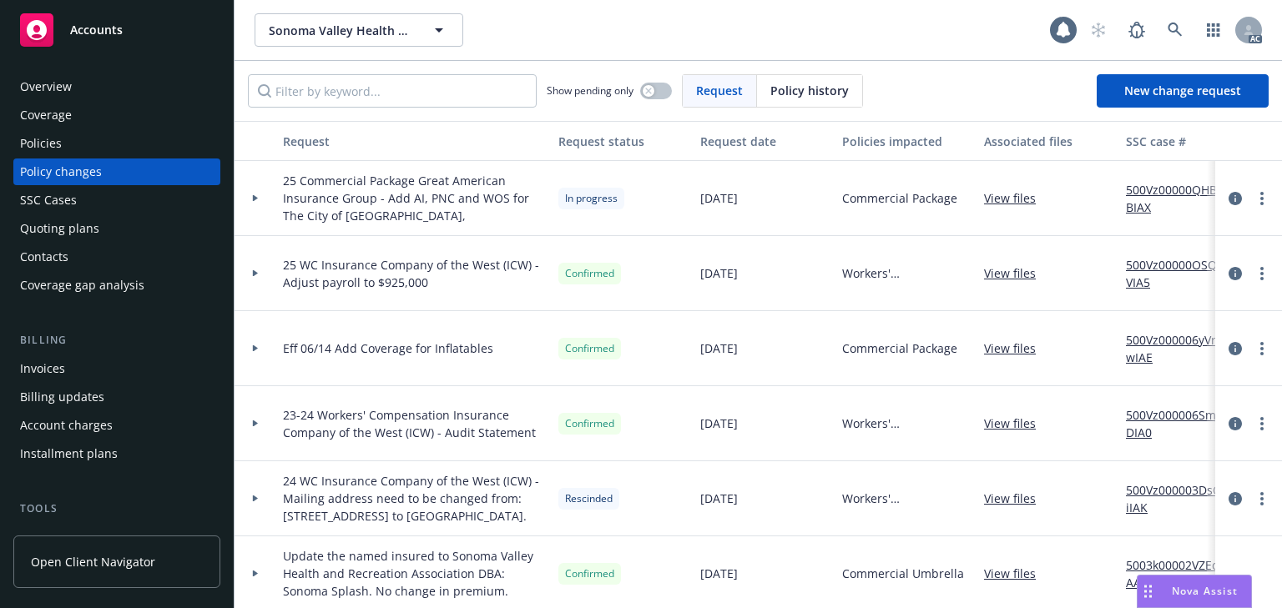
click at [60, 144] on div "Policies" at bounding box center [41, 143] width 42 height 27
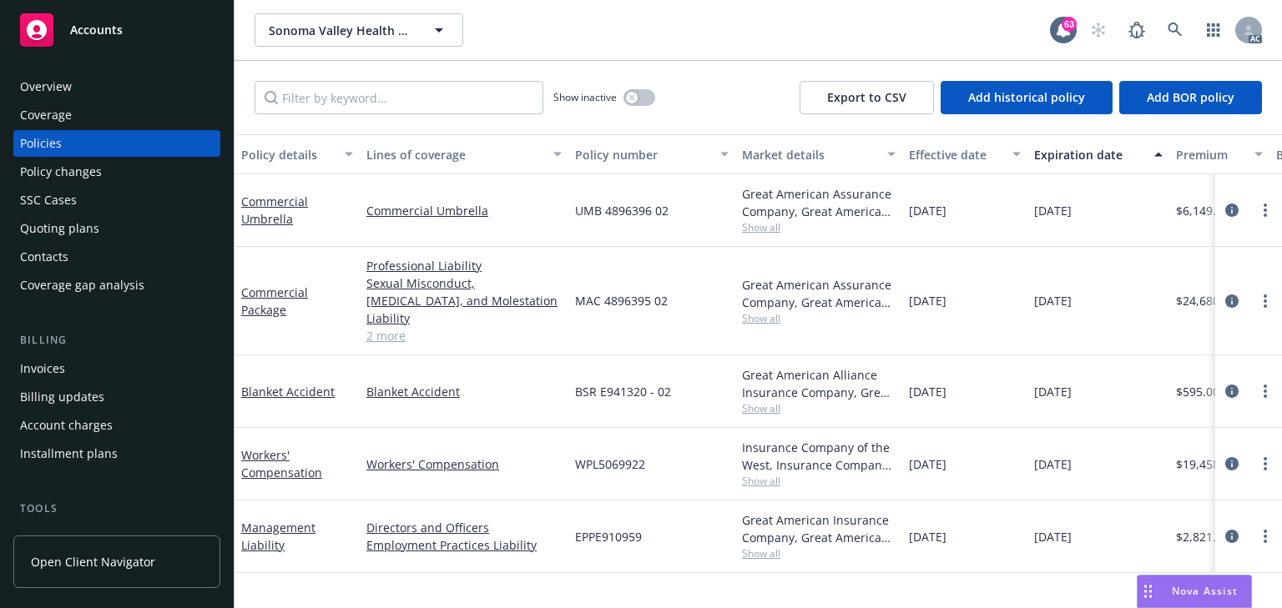
click at [778, 474] on span "Show all" at bounding box center [819, 481] width 154 height 14
click at [674, 472] on div "WPL5069922" at bounding box center [651, 464] width 167 height 73
click at [1234, 530] on icon "circleInformation" at bounding box center [1231, 536] width 13 height 13
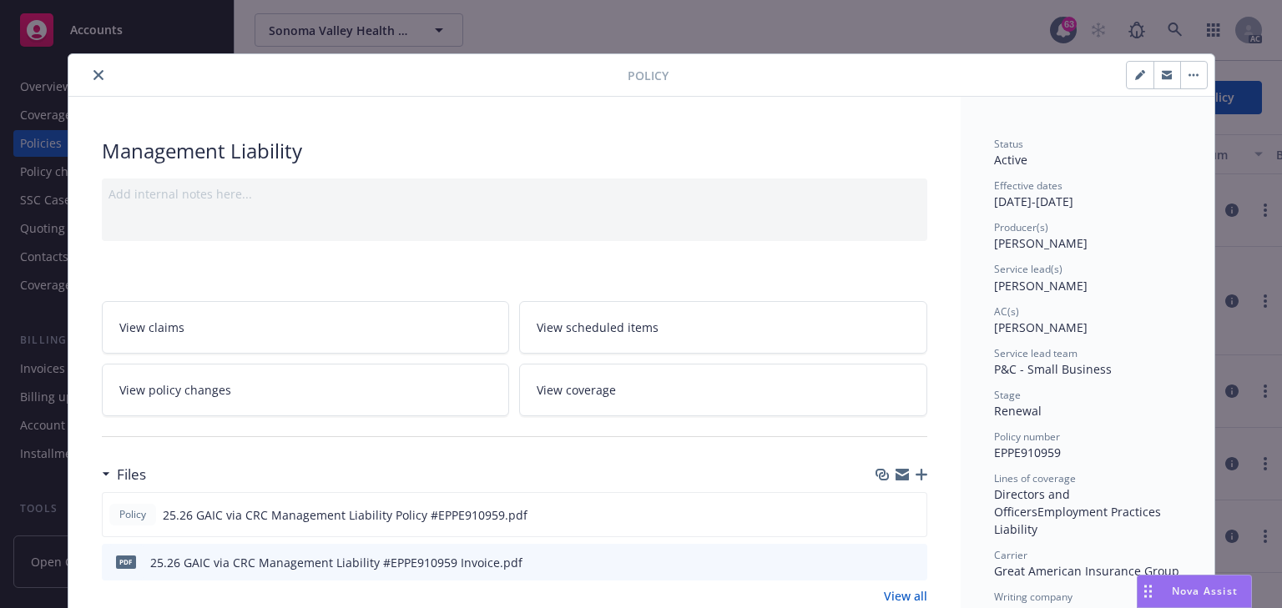
scroll to position [50, 0]
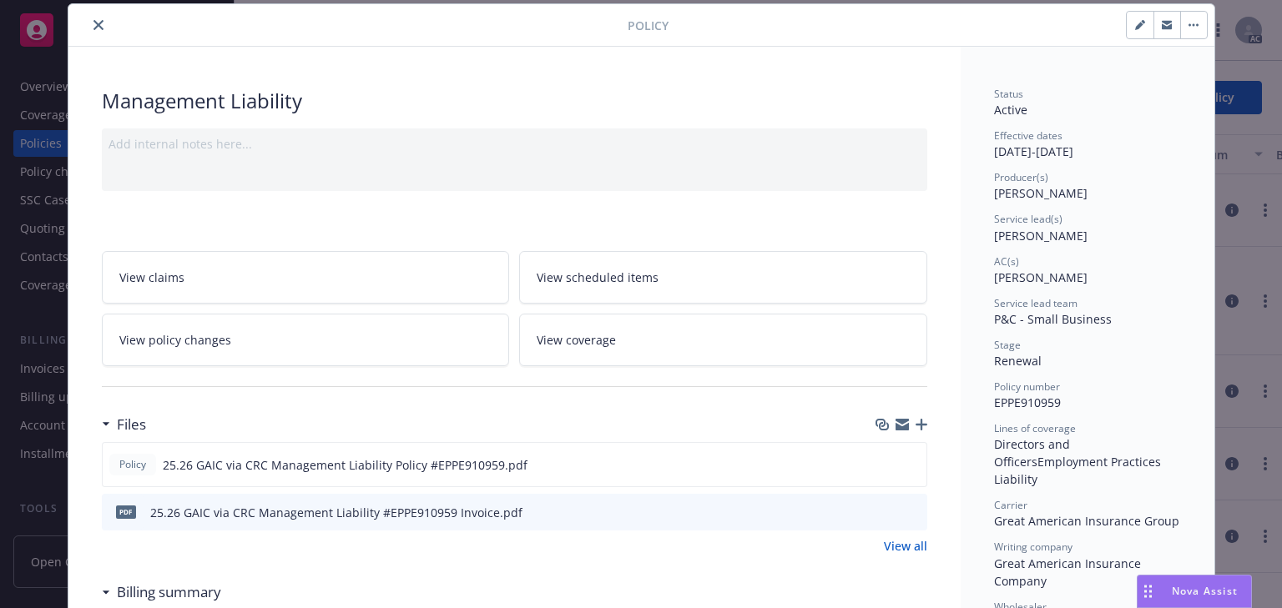
click at [905, 511] on icon "preview file" at bounding box center [911, 512] width 15 height 12
click at [211, 340] on span "View policy changes" at bounding box center [175, 340] width 112 height 18
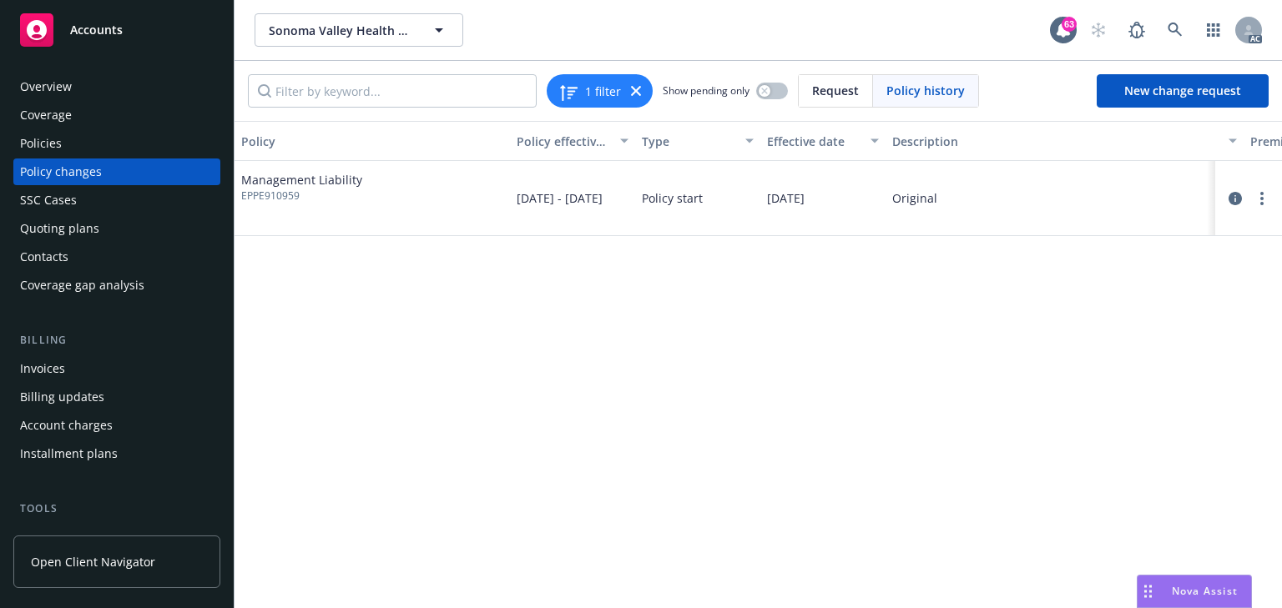
click at [83, 144] on div "Policies" at bounding box center [117, 143] width 194 height 27
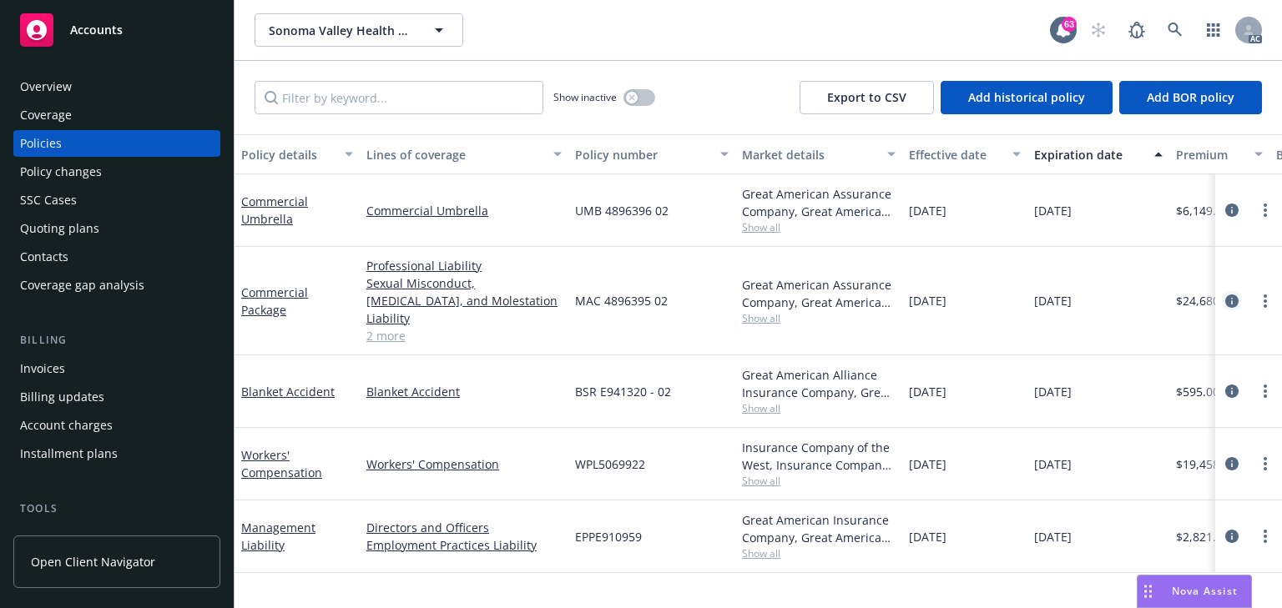
click at [1227, 295] on icon "circleInformation" at bounding box center [1231, 301] width 13 height 13
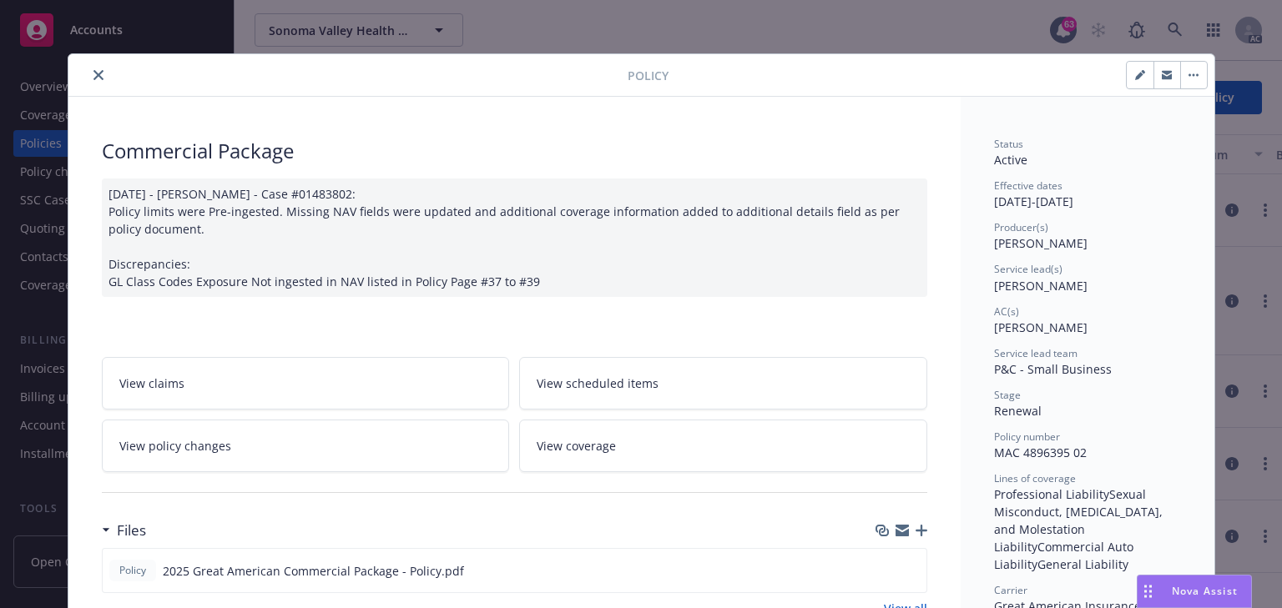
scroll to position [50, 0]
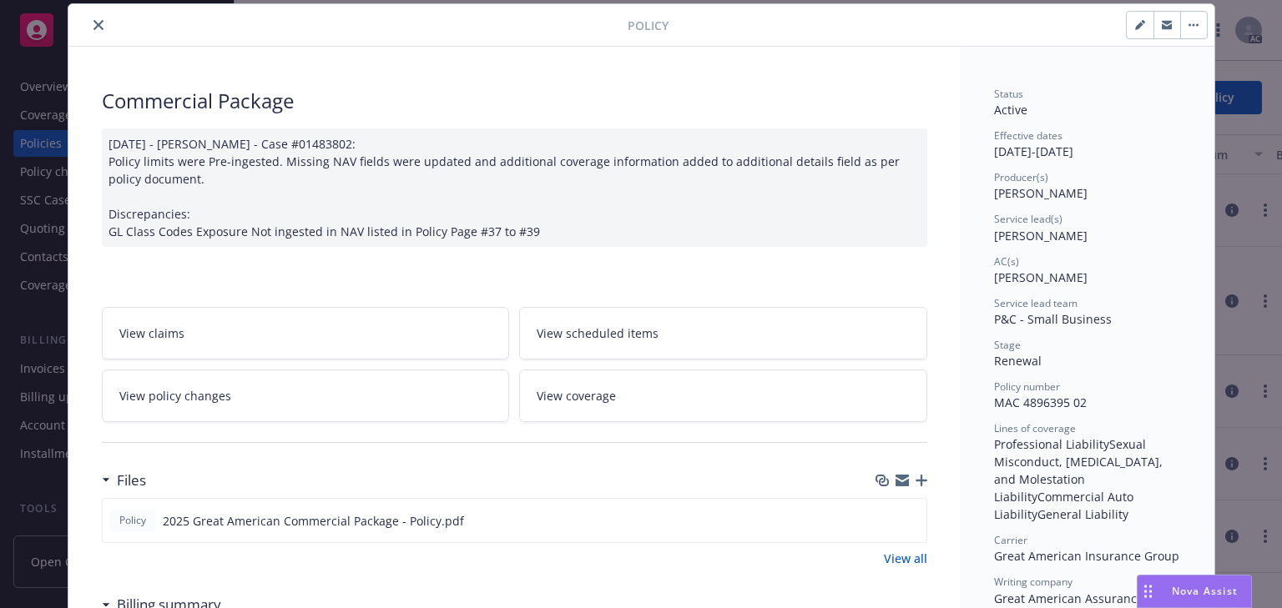
click at [90, 30] on button "close" at bounding box center [98, 25] width 20 height 20
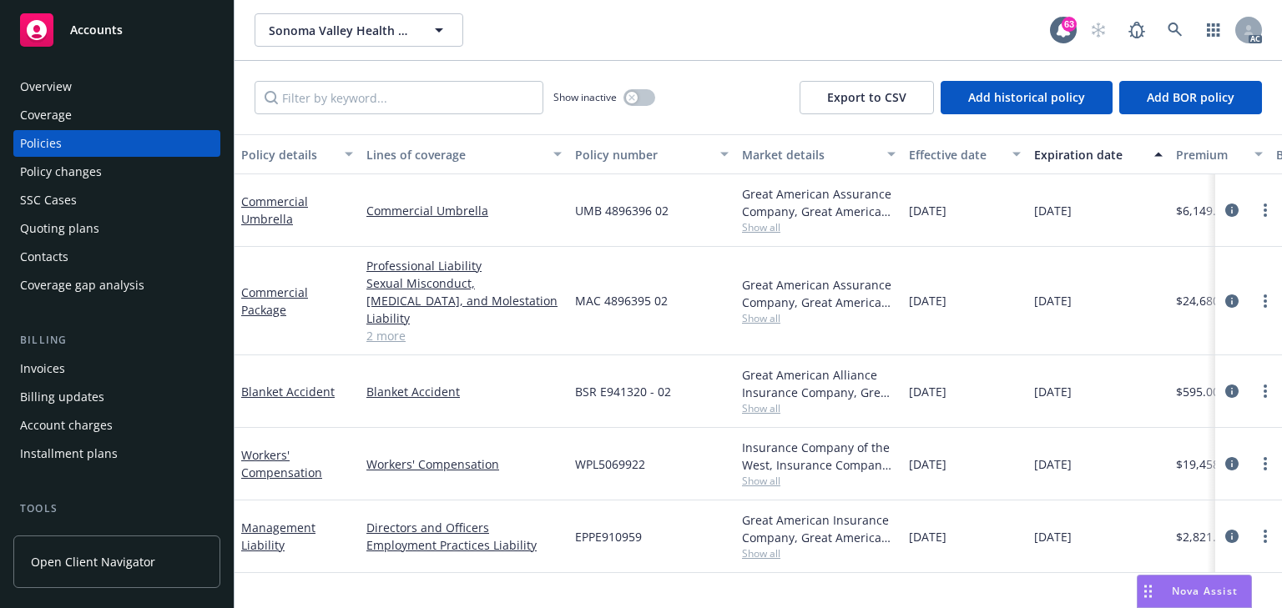
click at [770, 311] on span "Show all" at bounding box center [819, 318] width 154 height 14
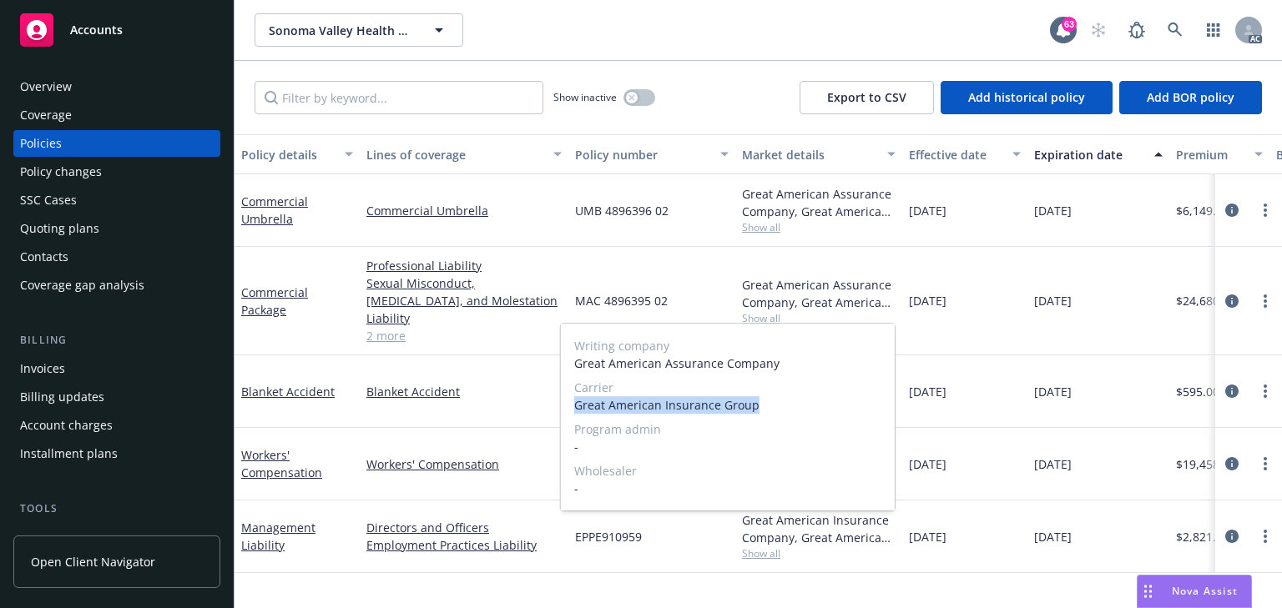
drag, startPoint x: 565, startPoint y: 406, endPoint x: 815, endPoint y: 406, distance: 250.4
click at [815, 406] on div "Writing company Great American Assurance Company Carrier Great American Insuran…" at bounding box center [728, 417] width 334 height 187
copy span "Great American Insurance Group"
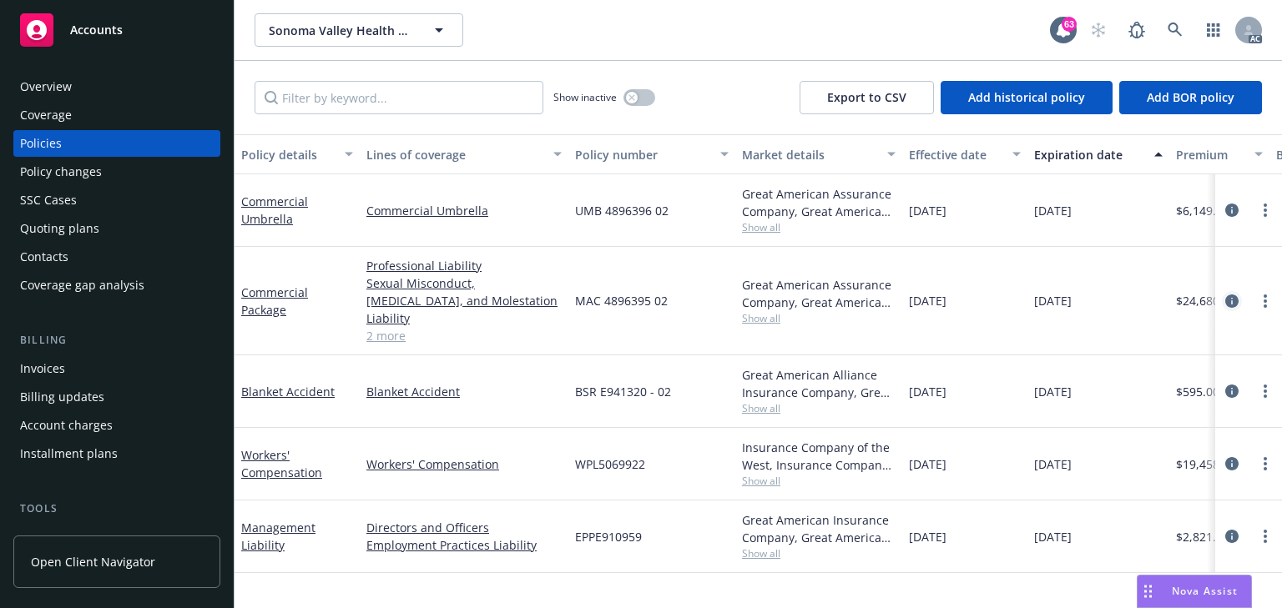
click at [1230, 295] on icon "circleInformation" at bounding box center [1231, 301] width 13 height 13
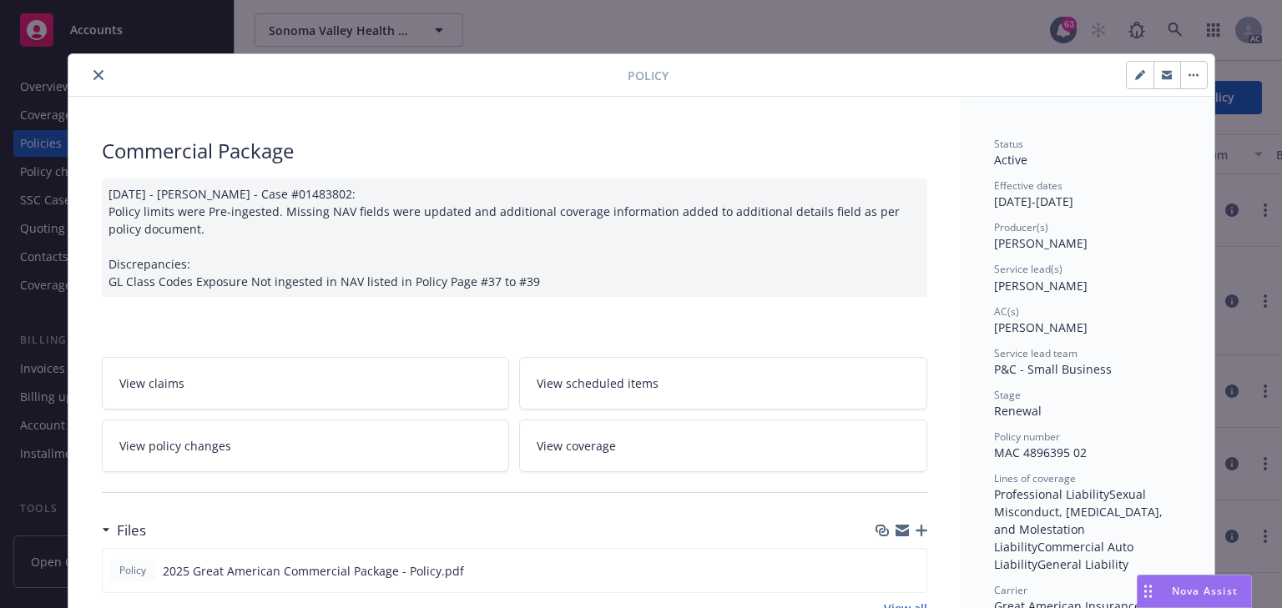
scroll to position [50, 0]
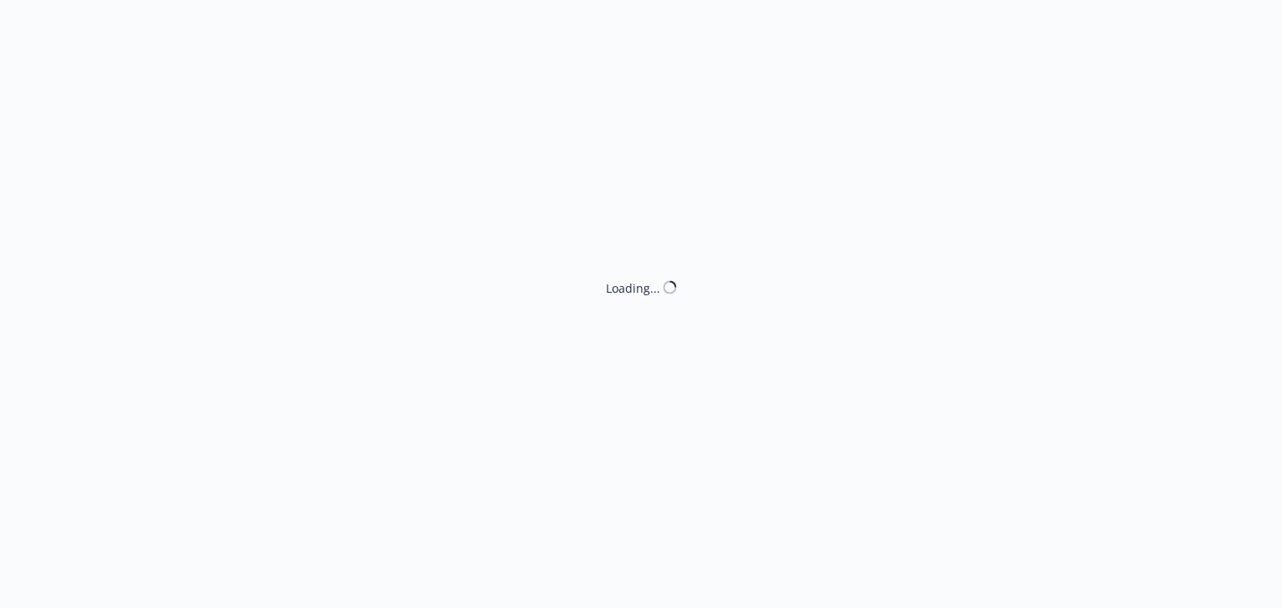
select select "ACCEPTED"
select select "NO_ENDORSEMENT_NEEDED"
select select "ACCEPTED"
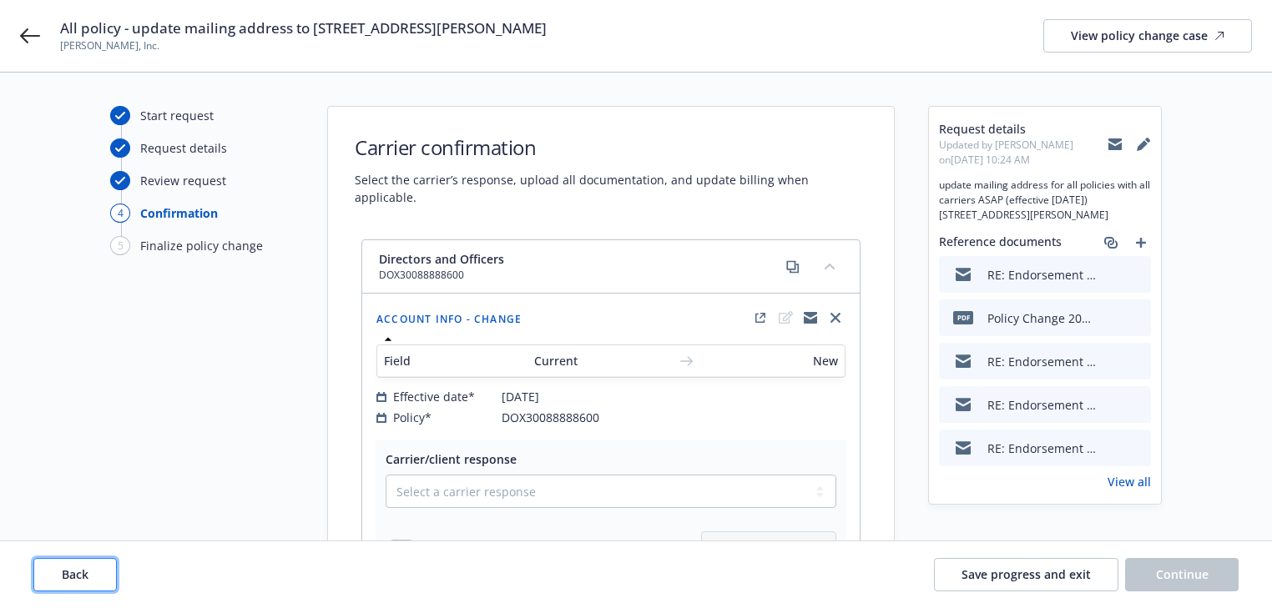
click at [106, 577] on button "Back" at bounding box center [74, 574] width 83 height 33
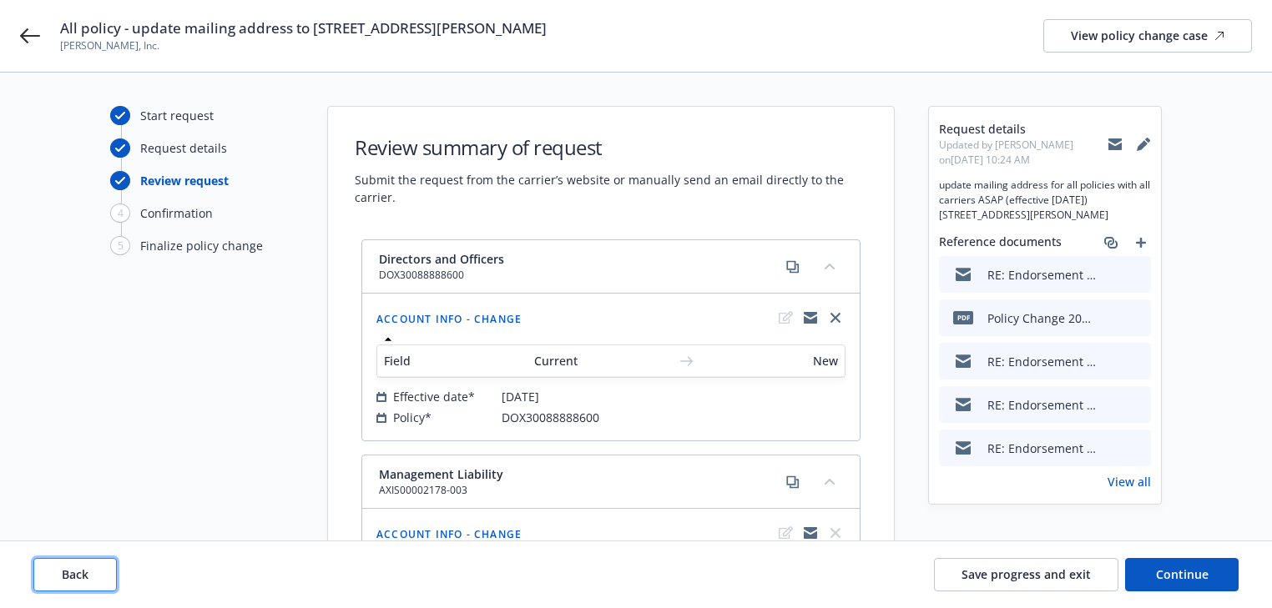
click at [106, 577] on button "Back" at bounding box center [74, 574] width 83 height 33
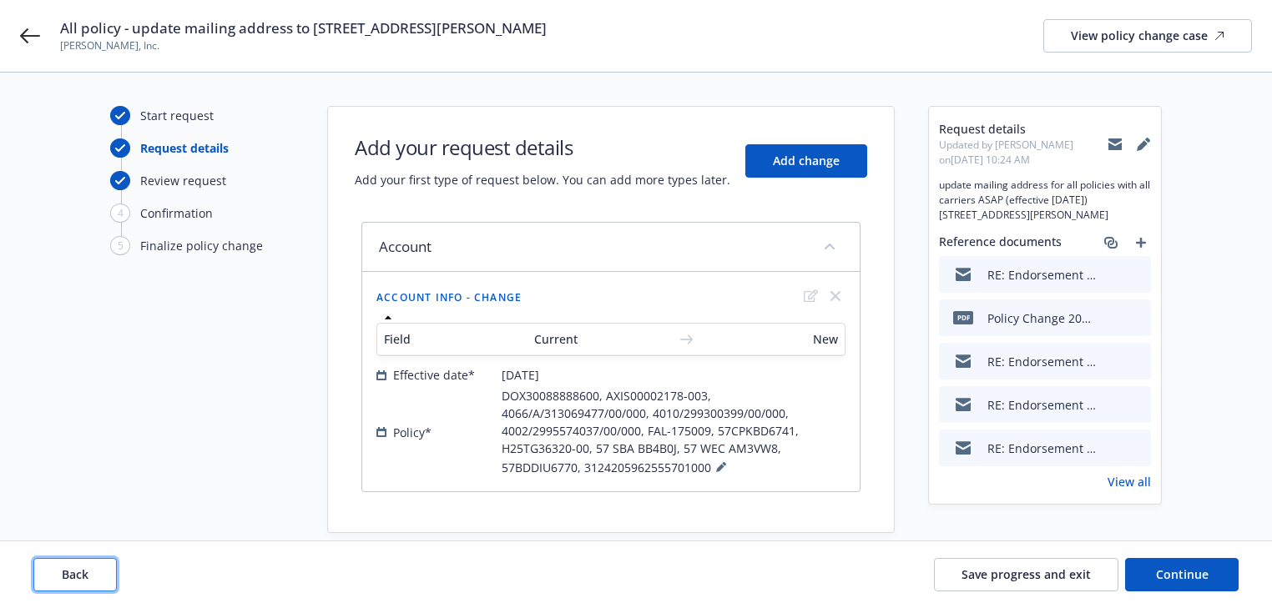
click at [106, 577] on button "Back" at bounding box center [74, 574] width 83 height 33
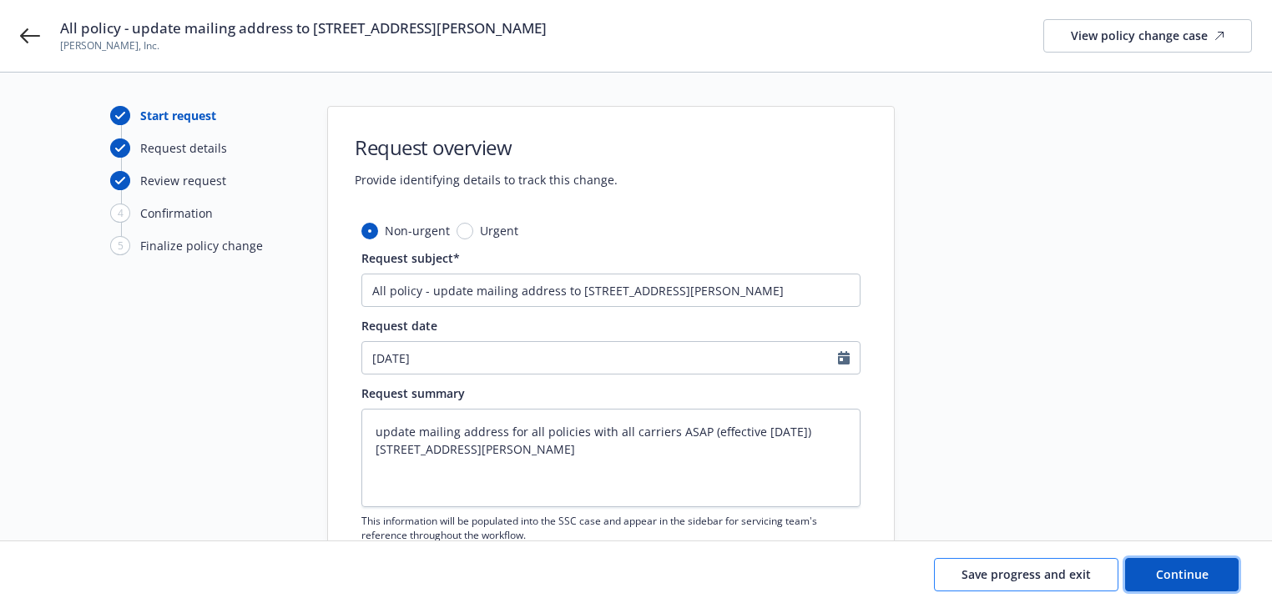
click at [1159, 572] on span "Continue" at bounding box center [1182, 575] width 53 height 16
type textarea "x"
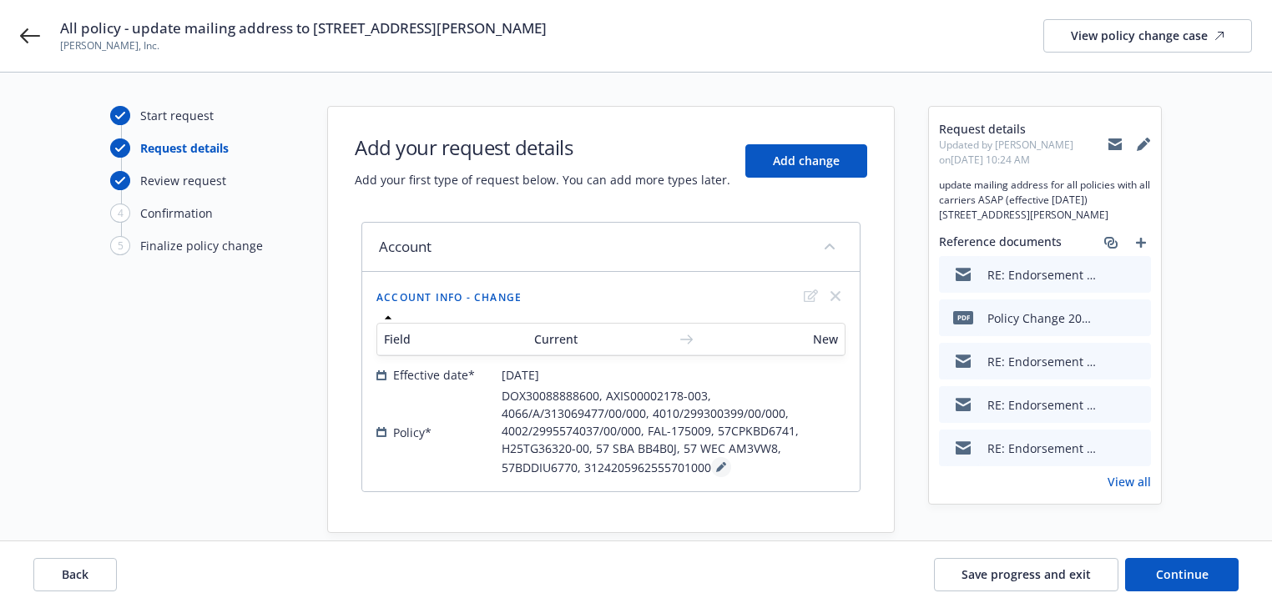
click at [718, 459] on button at bounding box center [721, 467] width 20 height 20
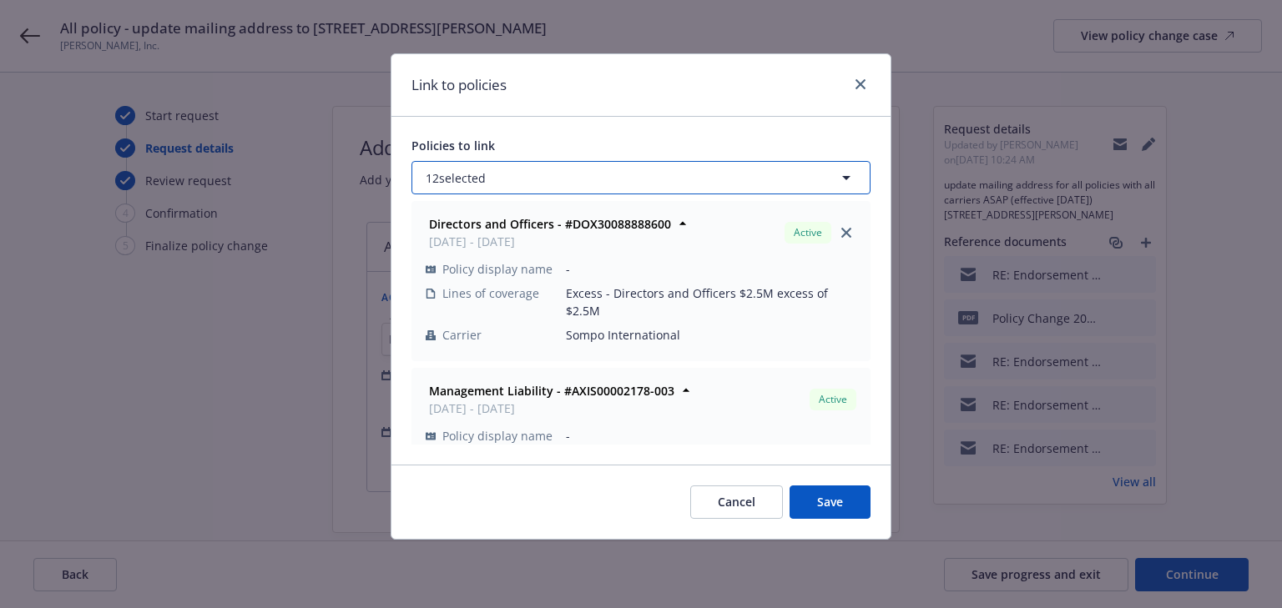
click at [565, 183] on button "12 selected" at bounding box center [640, 177] width 459 height 33
select select "ACTIVE"
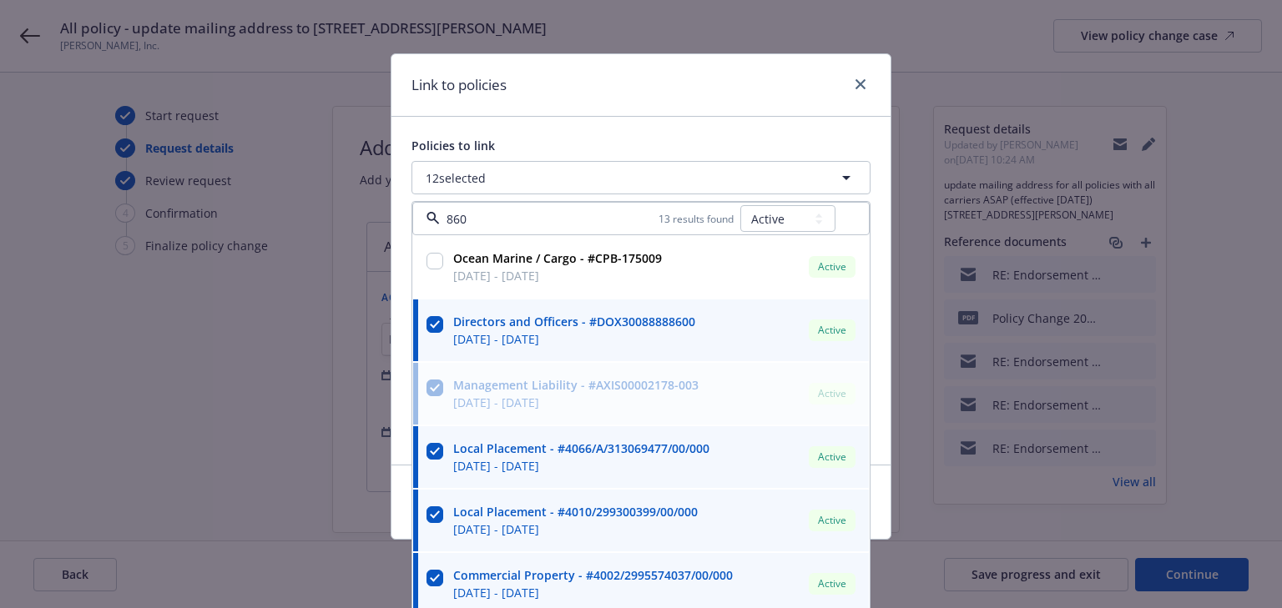
type input "8600"
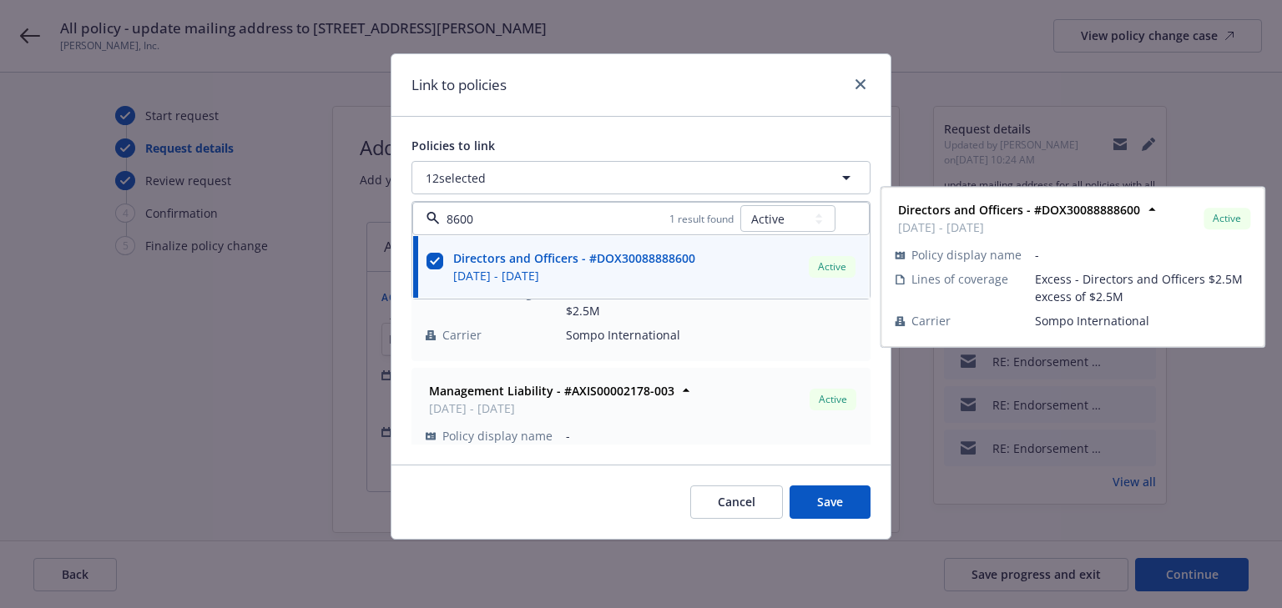
click at [433, 260] on input "checkbox" at bounding box center [434, 261] width 17 height 17
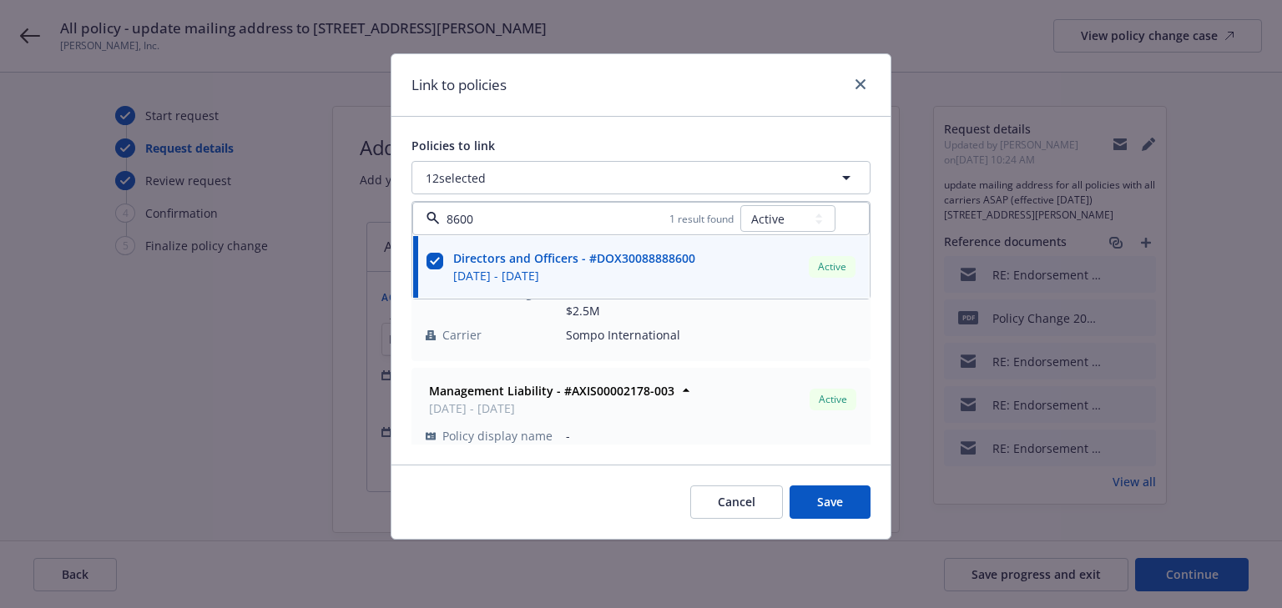
checkbox input "false"
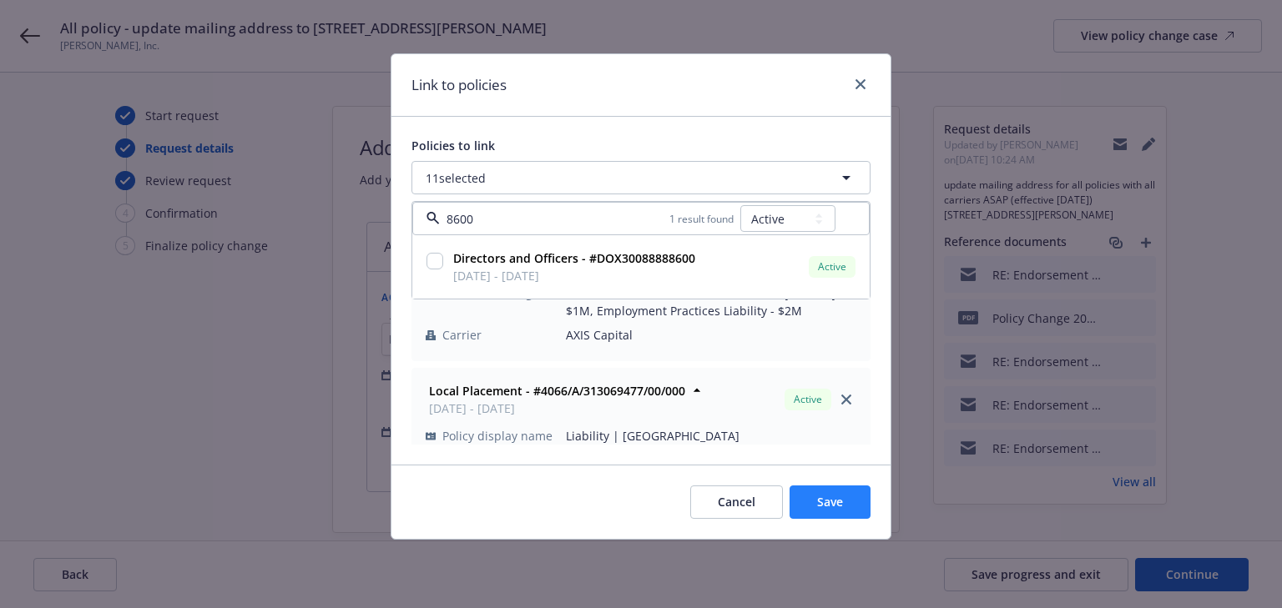
type input "8600"
click at [821, 508] on span "Save" at bounding box center [830, 502] width 26 height 16
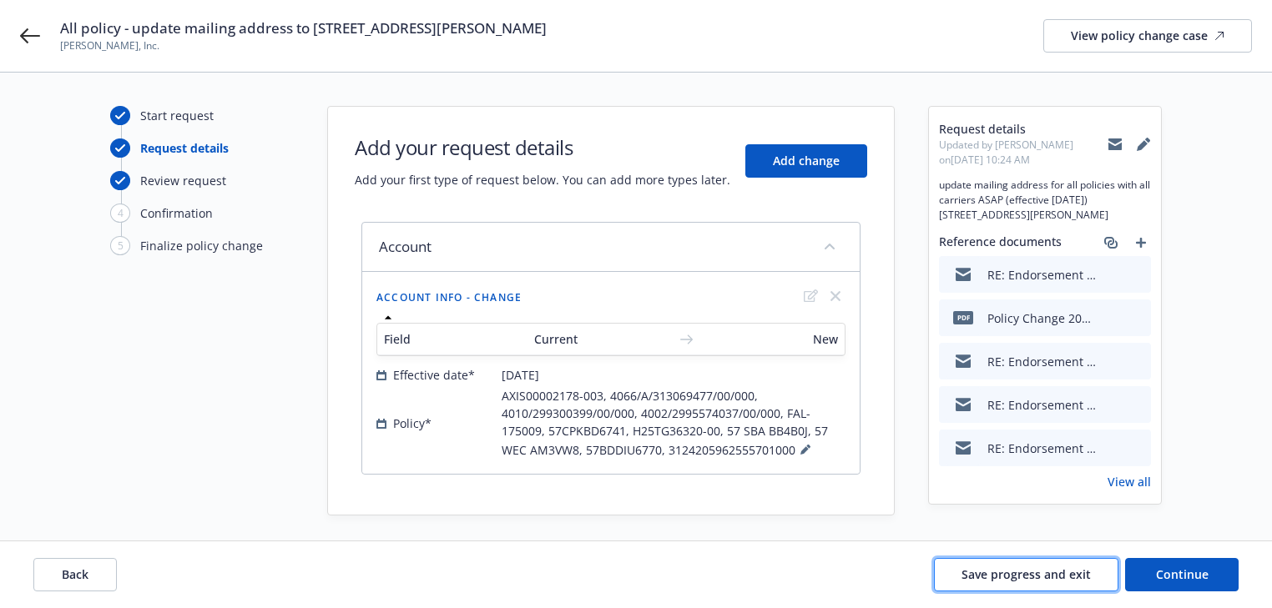
click at [1035, 576] on span "Save progress and exit" at bounding box center [1025, 575] width 129 height 16
